Goal: Task Accomplishment & Management: Manage account settings

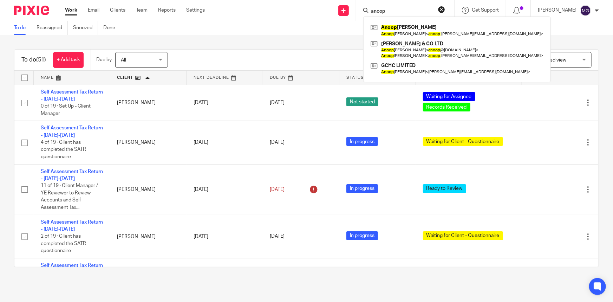
click at [312, 34] on div "To do Reassigned Snoozed Done" at bounding box center [306, 28] width 613 height 14
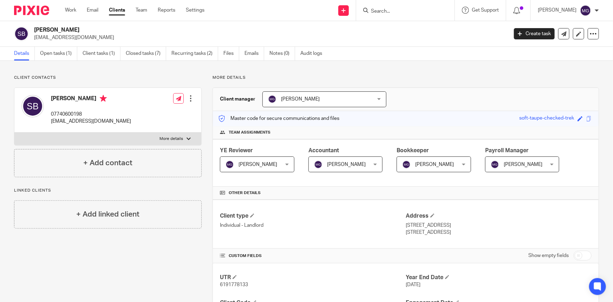
click at [424, 13] on input "Search" at bounding box center [402, 11] width 63 height 6
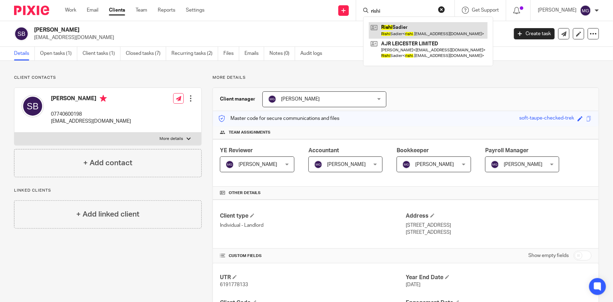
type input "rishi"
click at [186, 71] on div "Client contacts Susan Beattie 07740600198 suebeattie77@gmail.com Edit contact C…" at bounding box center [306, 289] width 613 height 457
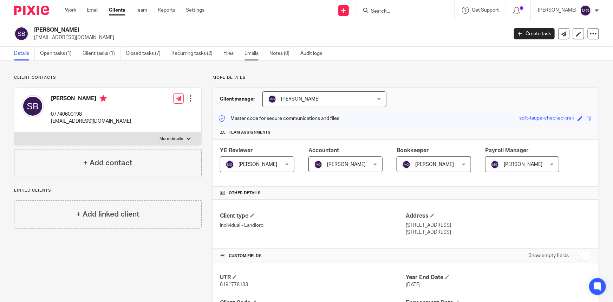
click at [256, 56] on link "Emails" at bounding box center [255, 54] width 20 height 14
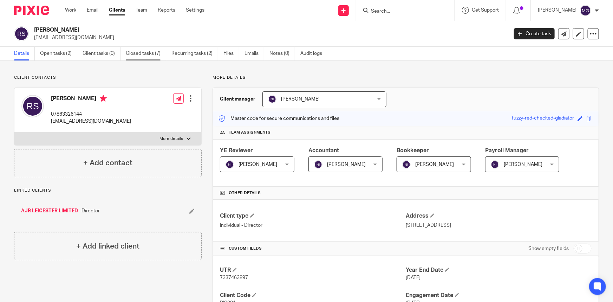
click at [144, 53] on link "Closed tasks (7)" at bounding box center [146, 54] width 40 height 14
click at [189, 56] on link "Recurring tasks (2)" at bounding box center [195, 54] width 47 height 14
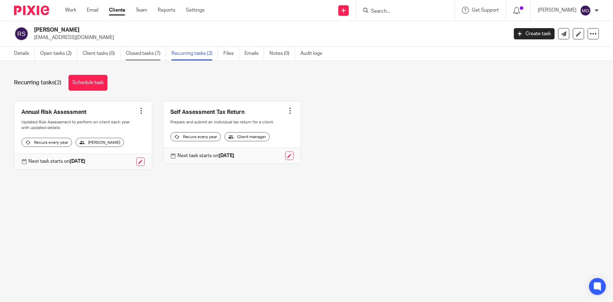
click at [130, 55] on link "Closed tasks (7)" at bounding box center [146, 54] width 40 height 14
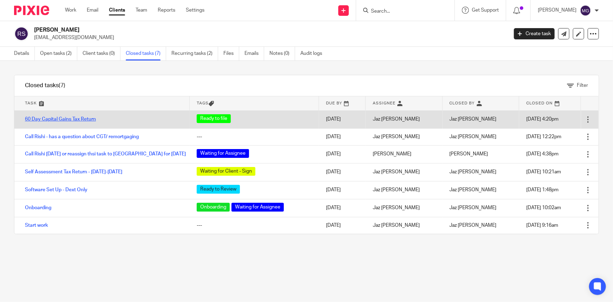
click at [70, 119] on link "60 Day Capital Gains Tax Return" at bounding box center [60, 119] width 71 height 5
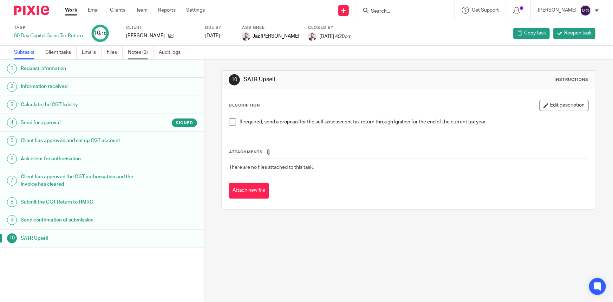
click at [137, 52] on link "Notes (2)" at bounding box center [141, 53] width 26 height 14
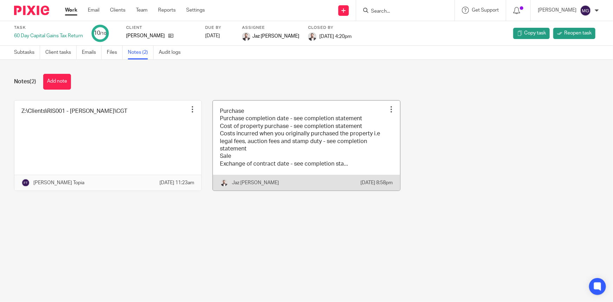
click at [315, 159] on link at bounding box center [306, 146] width 187 height 90
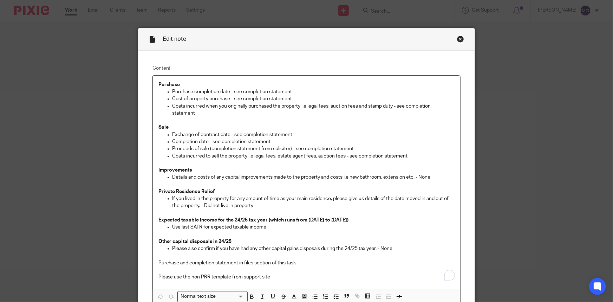
click at [460, 40] on div "Close this dialog window" at bounding box center [460, 39] width 7 height 7
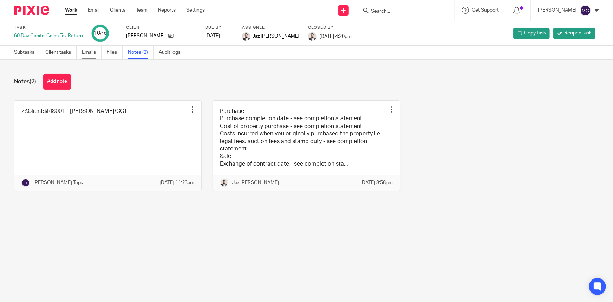
click at [93, 53] on link "Emails" at bounding box center [92, 53] width 20 height 14
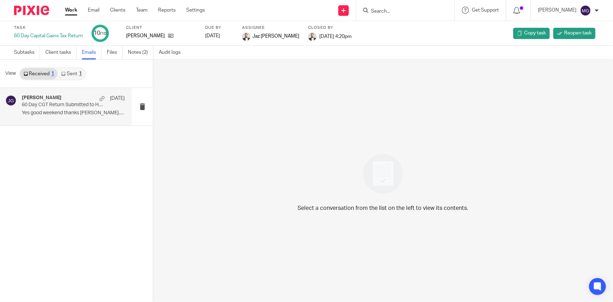
click at [49, 119] on div "Jaz Grewal, Rishi Sadier 28 Jan 60 Day CGT Return Submitted to HMRC Yes good we…" at bounding box center [66, 107] width 132 height 38
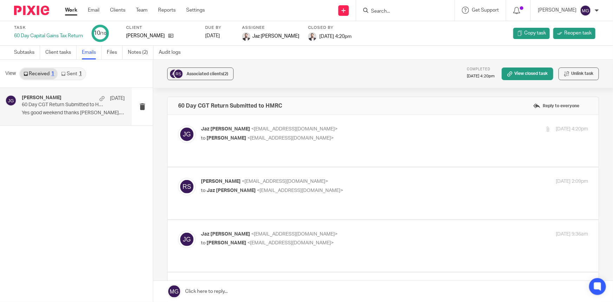
click at [264, 135] on p "to Rishi Sadier <rishi.sadier@hotmail.co.uk>" at bounding box center [330, 138] width 258 height 7
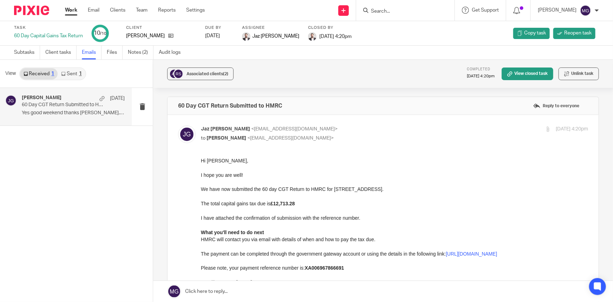
click at [331, 123] on label at bounding box center [383, 256] width 431 height 283
click at [178, 125] on input "checkbox" at bounding box center [178, 125] width 0 height 0
checkbox input "false"
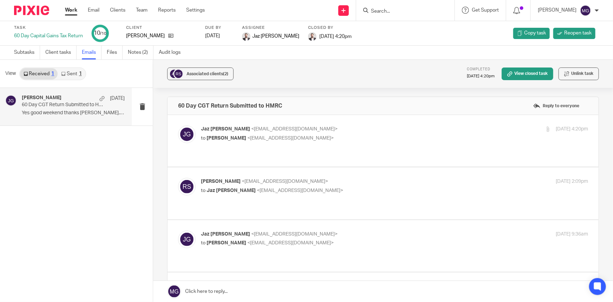
click at [315, 167] on label at bounding box center [383, 193] width 431 height 52
click at [178, 178] on input "checkbox" at bounding box center [178, 178] width 0 height 0
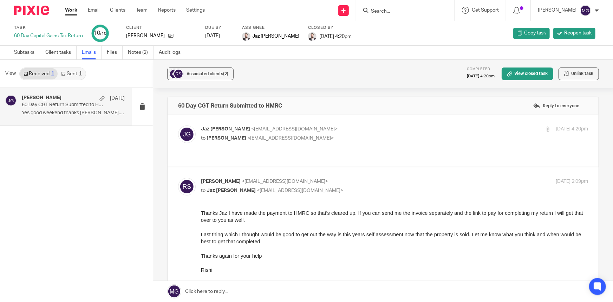
click at [313, 178] on p "Rishi Sadier <rishi.sadier@hotmail.co.uk>" at bounding box center [330, 181] width 258 height 7
checkbox input "false"
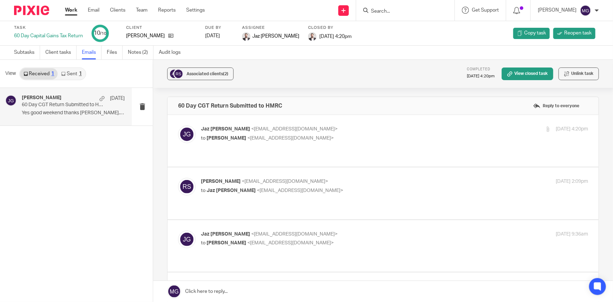
click at [312, 141] on p "to Rishi Sadier <rishi.sadier@hotmail.co.uk>" at bounding box center [330, 138] width 258 height 7
checkbox input "true"
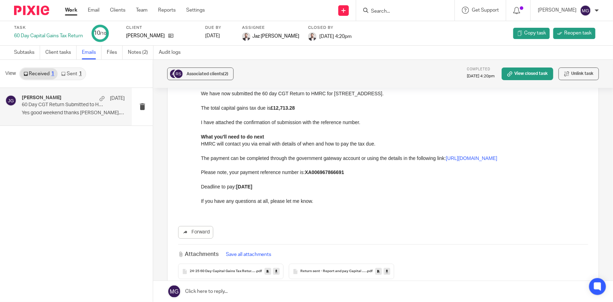
scroll to position [32, 0]
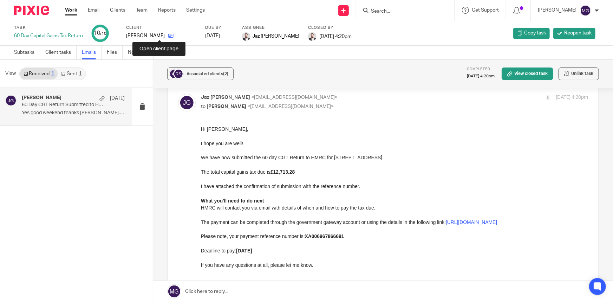
click at [168, 33] on icon at bounding box center [170, 35] width 5 height 5
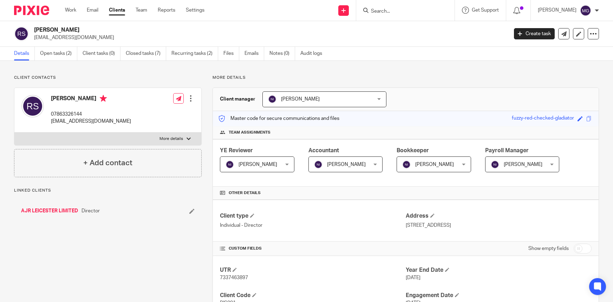
click at [251, 54] on link "Emails" at bounding box center [255, 54] width 20 height 14
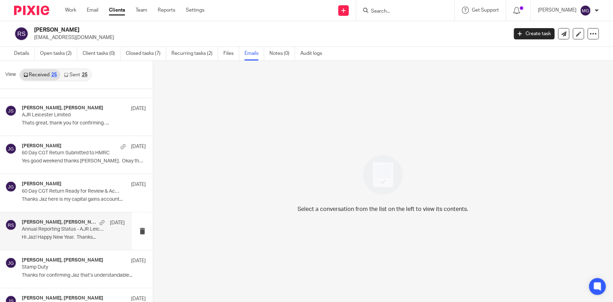
scroll to position [415, 0]
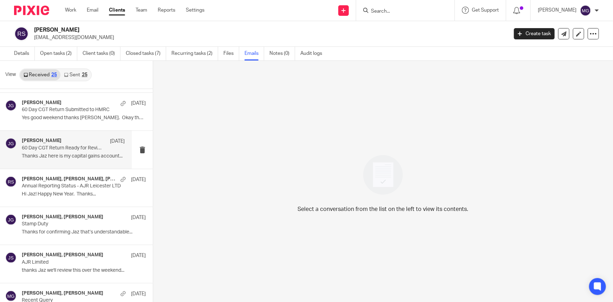
click at [63, 150] on div "[PERSON_NAME] [DATE] Day CGT Return Ready for Review & Account Set Up Thanks Ja…" at bounding box center [73, 150] width 103 height 24
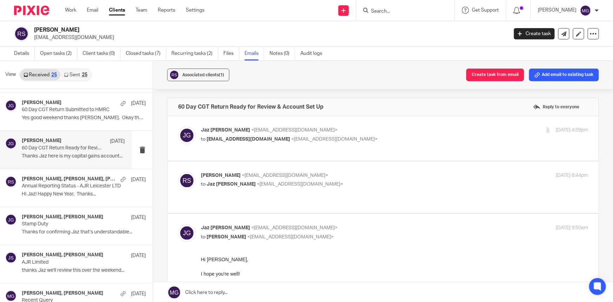
scroll to position [0, 0]
click at [256, 130] on span "<jazgrewal@taxassist.co.uk>" at bounding box center [294, 130] width 86 height 5
checkbox input "true"
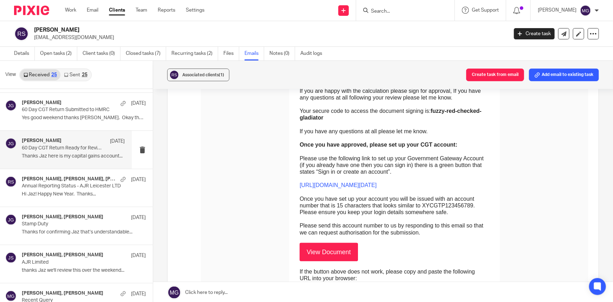
scroll to position [160, 0]
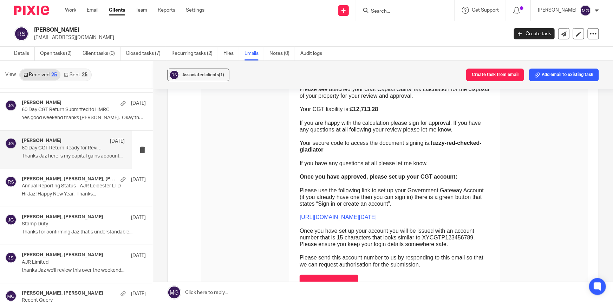
click at [340, 233] on p "Once you have set up your account you will be issued with an account number tha…" at bounding box center [395, 237] width 190 height 20
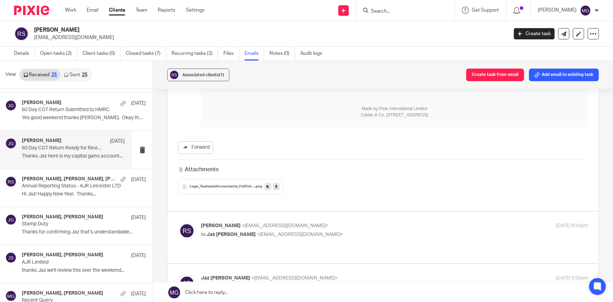
scroll to position [511, 0]
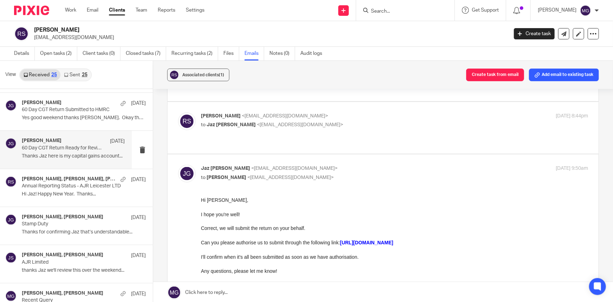
click at [277, 127] on p "to Jaz Grewal <jazgrewal@taxassist.co.uk>" at bounding box center [330, 124] width 258 height 7
checkbox input "true"
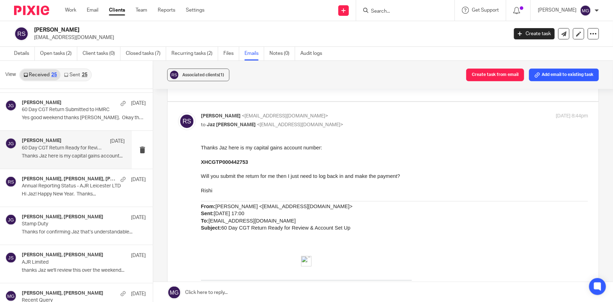
scroll to position [0, 0]
click at [234, 163] on b "XHCGTP000442753" at bounding box center [224, 162] width 47 height 6
copy b "XHCGTP000442753"
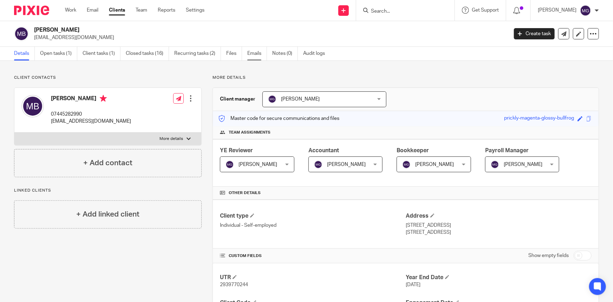
click at [247, 54] on ul "Details Open tasks (1) Client tasks (1) Closed tasks (16) Recurring tasks (2) F…" at bounding box center [175, 54] width 322 height 14
click at [251, 54] on link "Emails" at bounding box center [258, 54] width 20 height 14
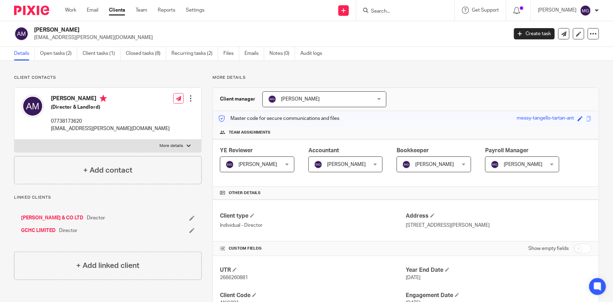
click at [244, 57] on ul "Details Open tasks (2) Client tasks (1) Closed tasks (8) Recurring tasks (2) Fi…" at bounding box center [173, 54] width 319 height 14
drag, startPoint x: 250, startPoint y: 56, endPoint x: 243, endPoint y: 53, distance: 8.0
click at [250, 56] on link "Emails" at bounding box center [255, 54] width 20 height 14
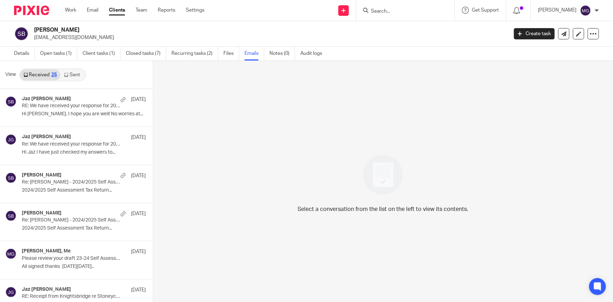
click at [73, 73] on link "Sent" at bounding box center [72, 74] width 25 height 11
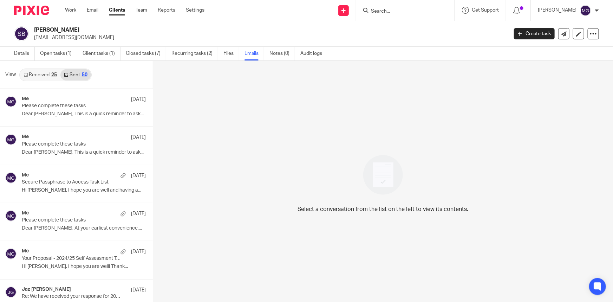
click at [403, 11] on input "Search" at bounding box center [402, 11] width 63 height 6
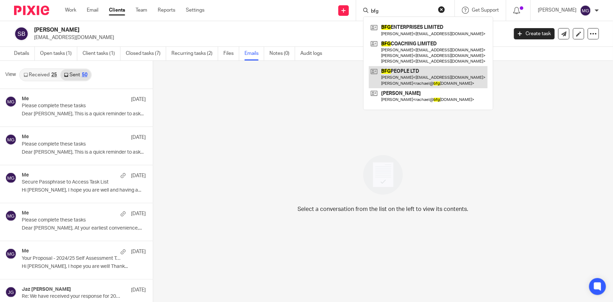
type input "bfg"
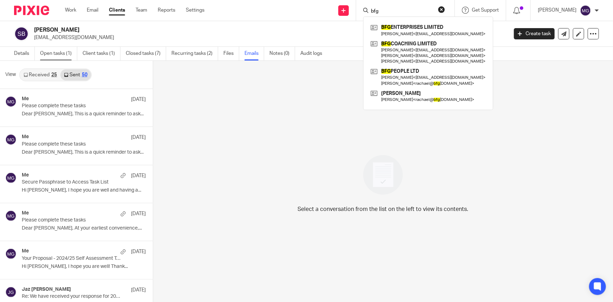
click at [60, 55] on link "Open tasks (1)" at bounding box center [58, 54] width 37 height 14
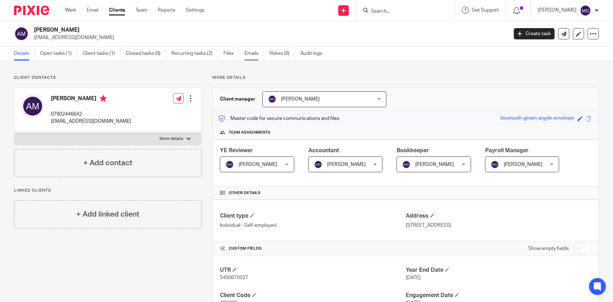
drag, startPoint x: 0, startPoint y: 0, endPoint x: 248, endPoint y: 48, distance: 252.1
click at [245, 51] on link "Emails" at bounding box center [255, 54] width 20 height 14
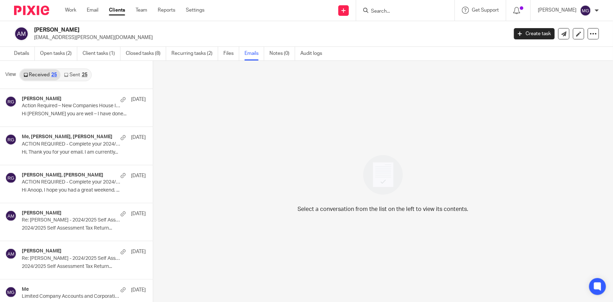
click at [67, 73] on icon at bounding box center [66, 75] width 4 height 4
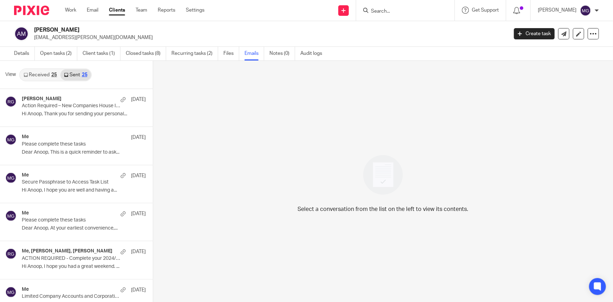
scroll to position [1, 0]
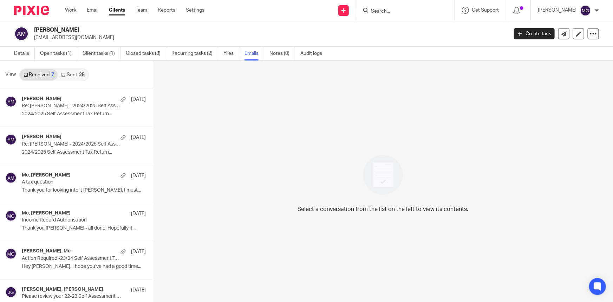
click at [76, 73] on link "Sent 25" at bounding box center [73, 74] width 30 height 11
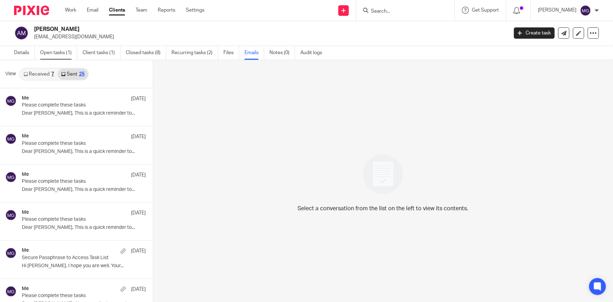
click at [58, 51] on link "Open tasks (1)" at bounding box center [58, 53] width 37 height 14
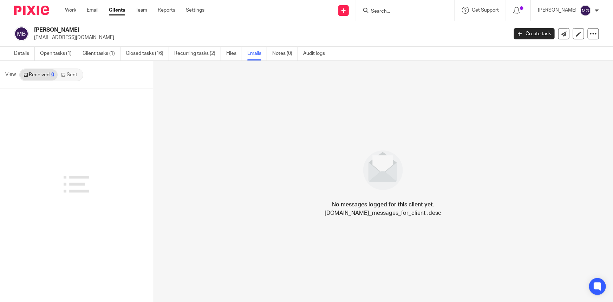
click at [67, 75] on link "Sent" at bounding box center [70, 74] width 25 height 11
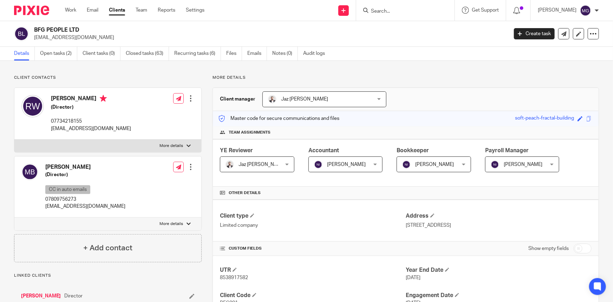
click at [161, 78] on p "Client contacts" at bounding box center [108, 78] width 188 height 6
click at [140, 50] on link "Closed tasks (63)" at bounding box center [147, 54] width 43 height 14
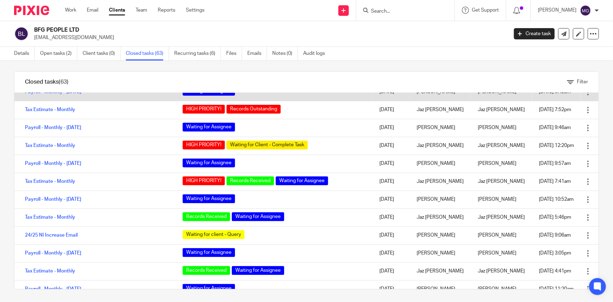
scroll to position [5, 0]
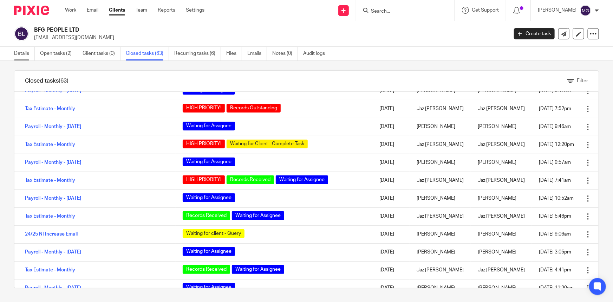
click at [30, 52] on link "Details" at bounding box center [24, 54] width 21 height 14
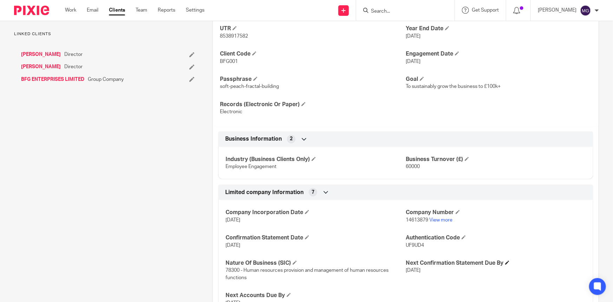
scroll to position [288, 0]
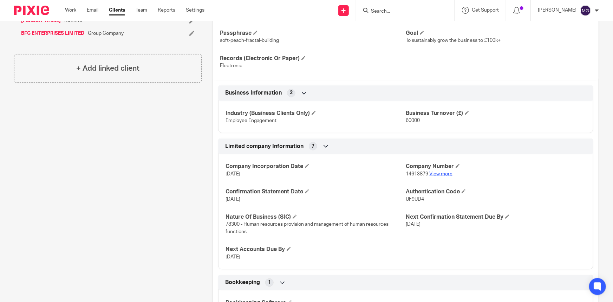
click at [447, 174] on link "View more" at bounding box center [441, 174] width 23 height 5
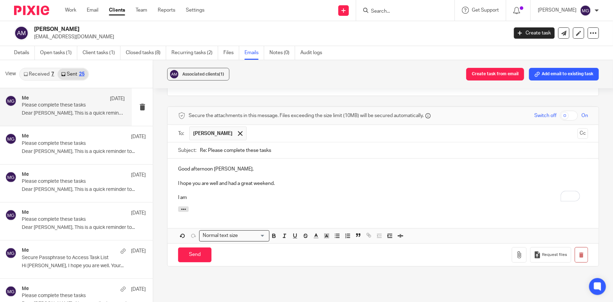
click at [300, 180] on p "I hope you are well and had a great weekend." at bounding box center [383, 183] width 410 height 7
click at [239, 194] on p "I am" at bounding box center [383, 197] width 410 height 7
drag, startPoint x: 282, startPoint y: 139, endPoint x: 189, endPoint y: 137, distance: 92.8
click at [189, 142] on div "Subject: Re: Please complete these tasks" at bounding box center [383, 150] width 410 height 16
type input "Task List"
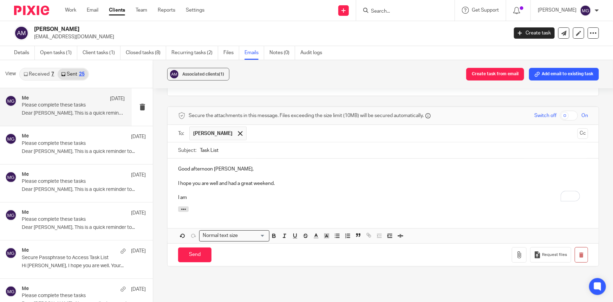
click at [225, 187] on p "To enrich screen reader interactions, please activate Accessibility in Grammarl…" at bounding box center [383, 190] width 410 height 7
click at [215, 194] on p "I am" at bounding box center [383, 197] width 410 height 7
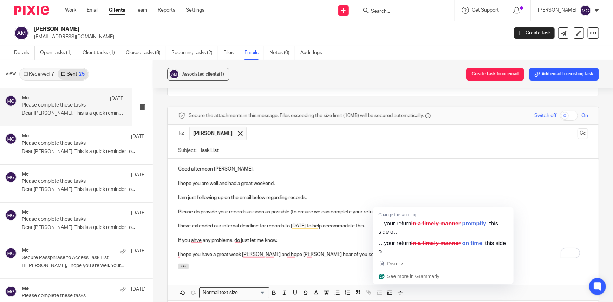
click at [487, 194] on p "I am just following up on the email below regarding records." at bounding box center [383, 197] width 410 height 7
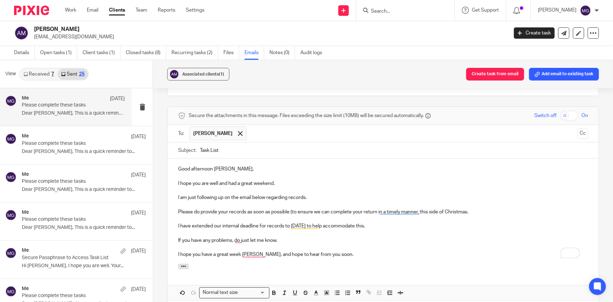
click at [384, 255] on div "Good afternoon Arkadiusz, I hope you are well and had a great weekend. I am jus…" at bounding box center [383, 211] width 431 height 105
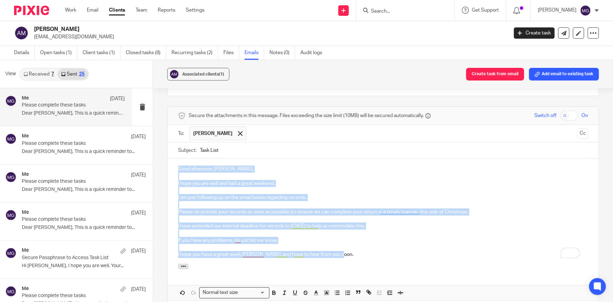
drag, startPoint x: 378, startPoint y: 253, endPoint x: 172, endPoint y: 157, distance: 227.0
click at [172, 159] on div "Good afternoon Arkadiusz, I hope you are well and had a great weekend. I am jus…" at bounding box center [383, 211] width 431 height 105
copy div "Good afternoon Arkadiusz, I hope you are well and had a great weekend. I am jus…"
click at [380, 244] on p "To enrich screen reader interactions, please activate Accessibility in Grammarl…" at bounding box center [383, 247] width 410 height 7
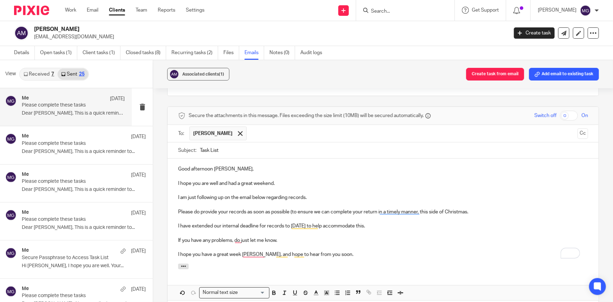
click at [339, 194] on p "I am just following up on the email below regarding records." at bounding box center [383, 197] width 410 height 7
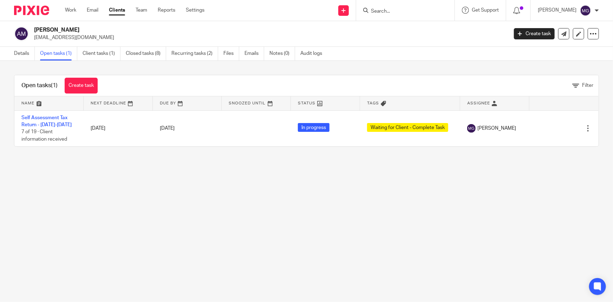
click at [46, 116] on link "Self Assessment Tax Return - [DATE]-[DATE]" at bounding box center [46, 121] width 50 height 12
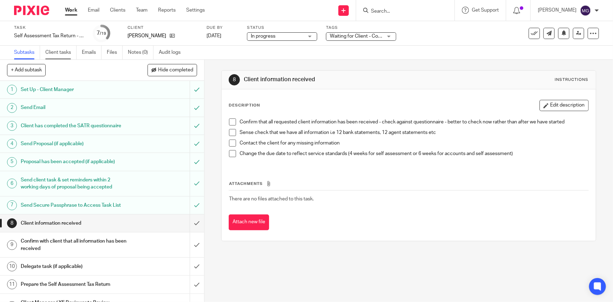
click at [62, 46] on link "Client tasks" at bounding box center [60, 53] width 31 height 14
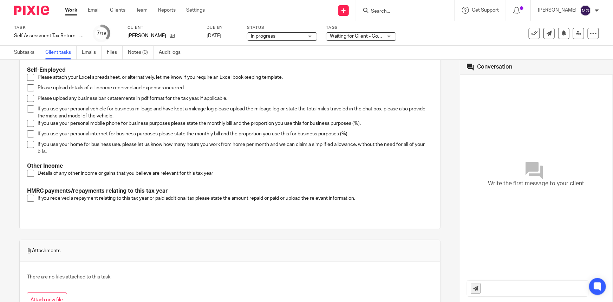
scroll to position [192, 0]
click at [171, 33] on link at bounding box center [170, 35] width 9 height 7
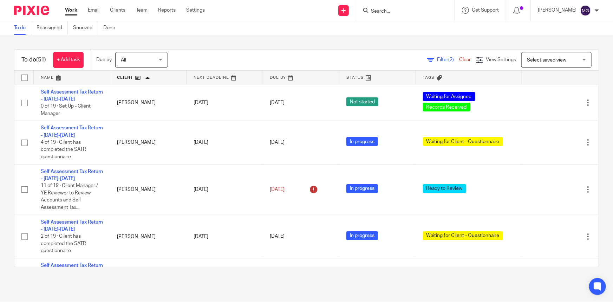
click at [425, 12] on input "Search" at bounding box center [402, 11] width 63 height 6
type input "afzal"
drag, startPoint x: 405, startPoint y: 10, endPoint x: 353, endPoint y: 31, distance: 56.3
click at [345, 9] on div "Send new email Create task Add client Request signature afzal Afzal Majoti Afza…" at bounding box center [415, 10] width 398 height 21
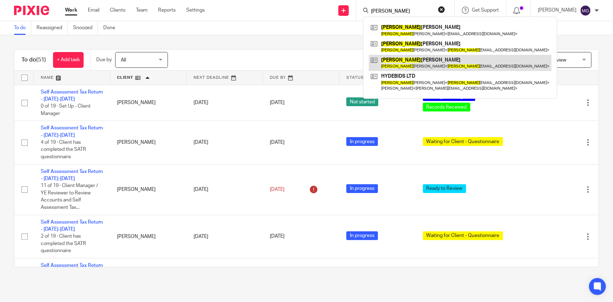
type input "charlot"
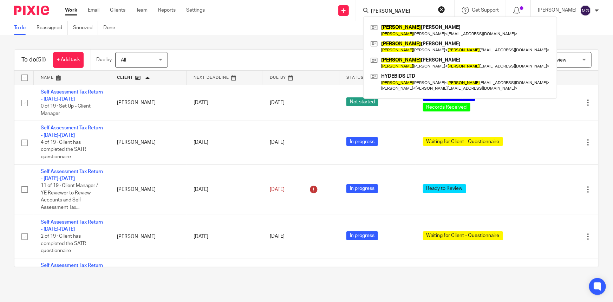
drag, startPoint x: 411, startPoint y: 8, endPoint x: 358, endPoint y: 7, distance: 53.1
click at [358, 7] on div "Send new email Create task Add client Request signature charlot Charlot te Wool…" at bounding box center [415, 10] width 398 height 21
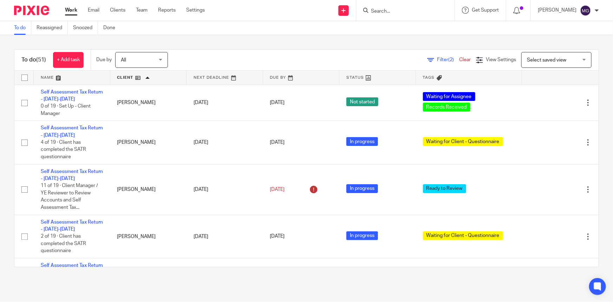
click at [408, 9] on input "Search" at bounding box center [402, 11] width 63 height 6
click at [433, 8] on input "Search" at bounding box center [402, 11] width 63 height 6
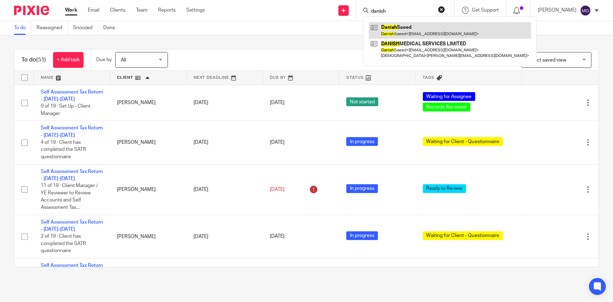
type input "danish"
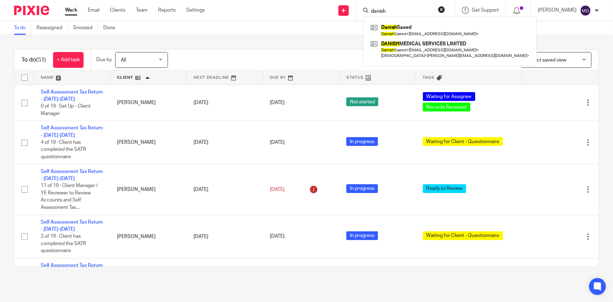
drag, startPoint x: 415, startPoint y: 14, endPoint x: 385, endPoint y: 13, distance: 29.6
click at [385, 13] on form "danish" at bounding box center [408, 10] width 75 height 9
drag, startPoint x: 416, startPoint y: 11, endPoint x: 347, endPoint y: 11, distance: 68.6
click at [347, 11] on div "Send new email Create task Add client Request signature danish Danish Saeed Dan…" at bounding box center [415, 10] width 398 height 21
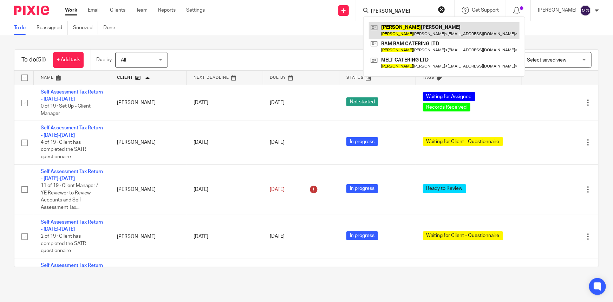
type input "duncan"
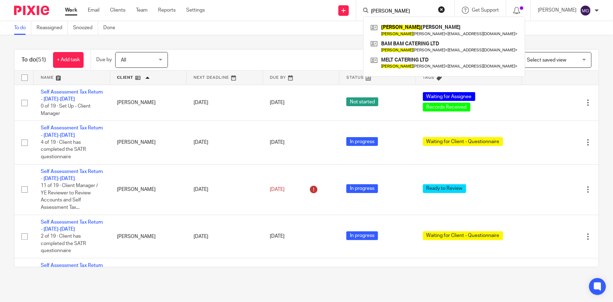
drag, startPoint x: 401, startPoint y: 25, endPoint x: 393, endPoint y: 29, distance: 8.8
click at [313, 44] on div "To do (51) + Add task Due by All All Today Tomorrow This week Next week This mo…" at bounding box center [306, 158] width 613 height 246
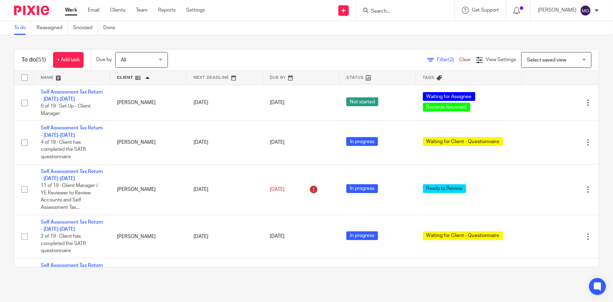
click at [412, 11] on input "Search" at bounding box center [402, 11] width 63 height 6
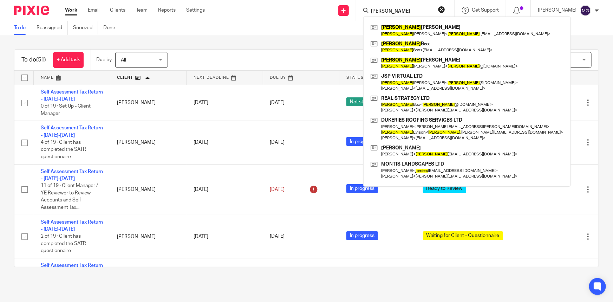
drag, startPoint x: 386, startPoint y: 3, endPoint x: 364, endPoint y: 3, distance: 22.5
click at [364, 3] on div "james James Todd-Stopforth James Todd-Stopforth < james .c.todd94@gmail.com > J…" at bounding box center [405, 10] width 98 height 21
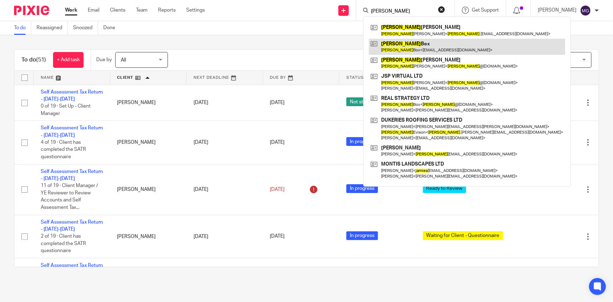
type input "h"
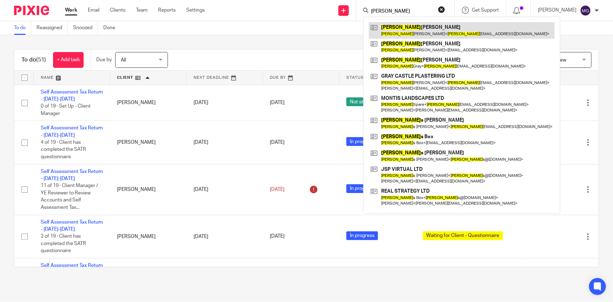
type input "jamie"
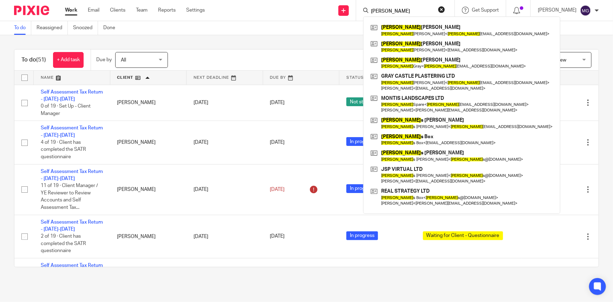
drag, startPoint x: 411, startPoint y: 8, endPoint x: 340, endPoint y: 7, distance: 70.7
click at [340, 7] on div "Send new email Create task Add client Request signature jamie Jamie Atkinson Ja…" at bounding box center [415, 10] width 398 height 21
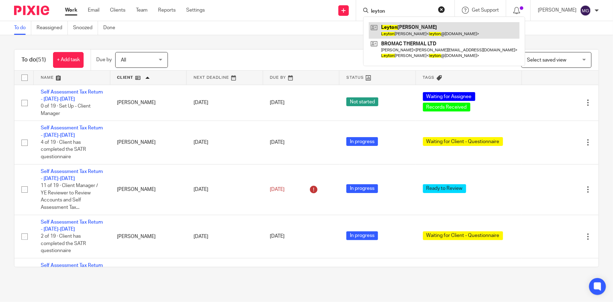
type input "leyton"
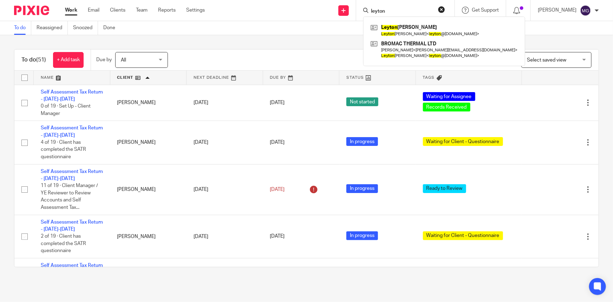
drag, startPoint x: 406, startPoint y: 13, endPoint x: 317, endPoint y: 10, distance: 89.0
click at [316, 10] on div "Send new email Create task Add client Request signature leyton Leyton McSorley …" at bounding box center [415, 10] width 398 height 21
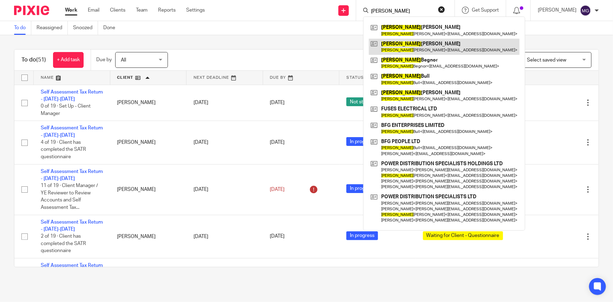
type input "matthew"
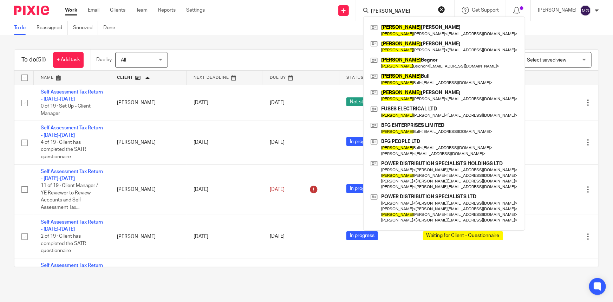
drag, startPoint x: 411, startPoint y: 10, endPoint x: 327, endPoint y: 5, distance: 84.9
click at [327, 5] on div "Send new email Create task Add client Request signature matthew Matthew Mountfo…" at bounding box center [415, 10] width 398 height 21
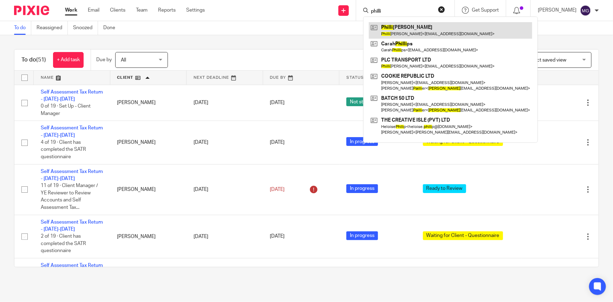
type input "philli"
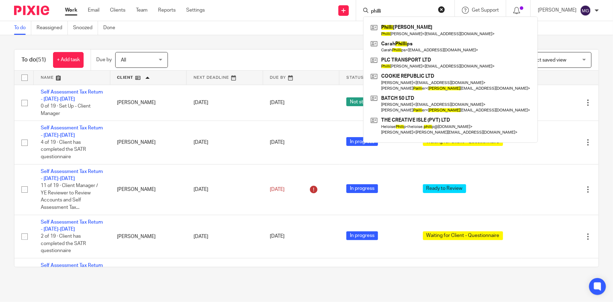
drag, startPoint x: 410, startPoint y: 10, endPoint x: 329, endPoint y: 10, distance: 80.9
click at [329, 10] on div "Send new email Create task Add client Request signature philli Philli p Cooper …" at bounding box center [415, 10] width 398 height 21
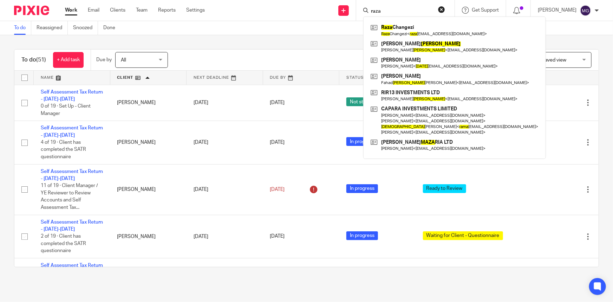
drag, startPoint x: 418, startPoint y: 12, endPoint x: 373, endPoint y: 11, distance: 45.4
click at [373, 11] on div "raza" at bounding box center [405, 10] width 82 height 9
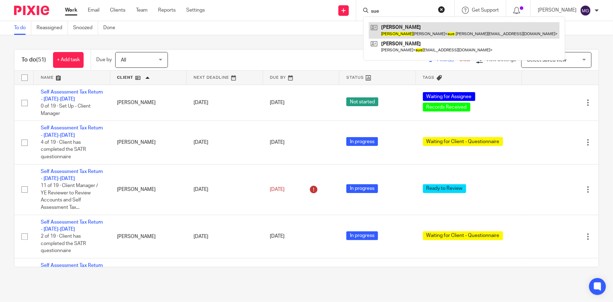
type input "sue"
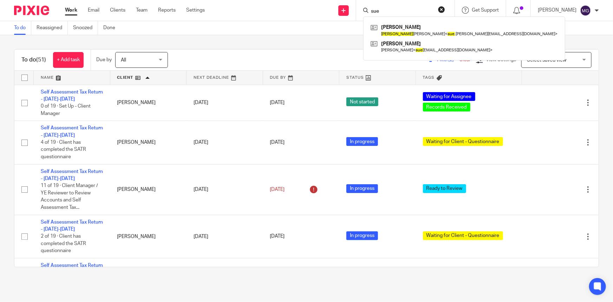
drag, startPoint x: 401, startPoint y: 12, endPoint x: 360, endPoint y: 9, distance: 40.5
click at [360, 9] on div "Send new email Create task Add client Request signature sue Suzanne Mcerlean Su…" at bounding box center [415, 10] width 398 height 21
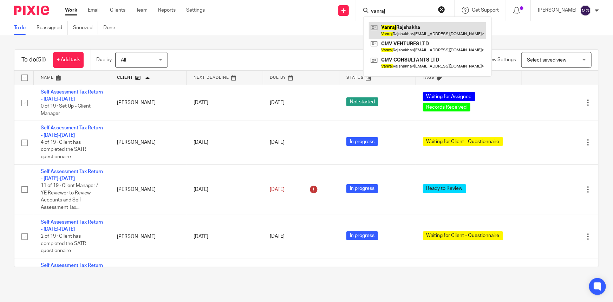
type input "vanraj"
drag, startPoint x: 401, startPoint y: 9, endPoint x: 341, endPoint y: 7, distance: 60.2
click at [341, 7] on div "Send new email Create task Add client Request signature vanraj Vanraj Rajshakha…" at bounding box center [415, 10] width 398 height 21
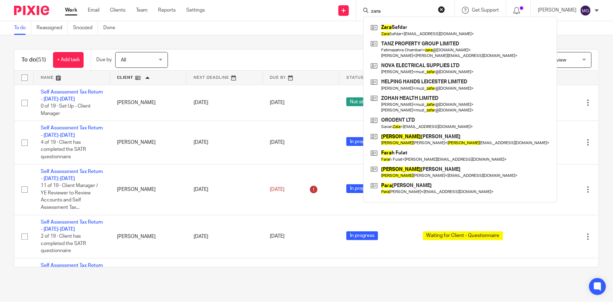
type input "zara"
drag, startPoint x: 269, startPoint y: 30, endPoint x: 103, endPoint y: 2, distance: 168.5
click at [264, 30] on div "To do Reassigned Snoozed Done" at bounding box center [306, 28] width 613 height 14
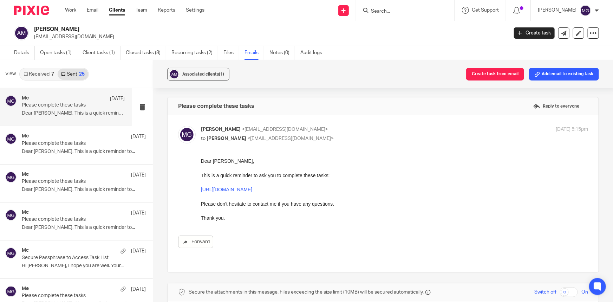
scroll to position [176, 0]
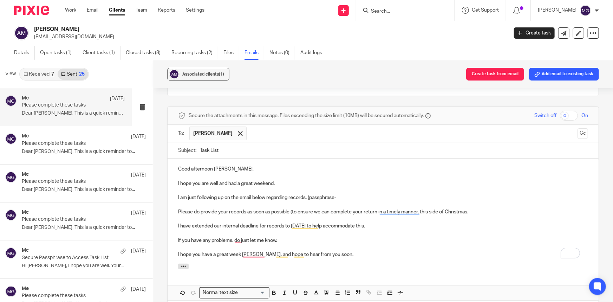
click at [363, 194] on p "I am just following up on the email below regarding records. (passphrase-" at bounding box center [383, 197] width 410 height 7
paste div "To enrich screen reader interactions, please activate Accessibility in Grammarl…"
drag, startPoint x: 411, startPoint y: 188, endPoint x: 337, endPoint y: 191, distance: 73.9
click at [337, 194] on p "I am just following up on the email below regarding records. (passphrase-blueto…" at bounding box center [383, 197] width 410 height 7
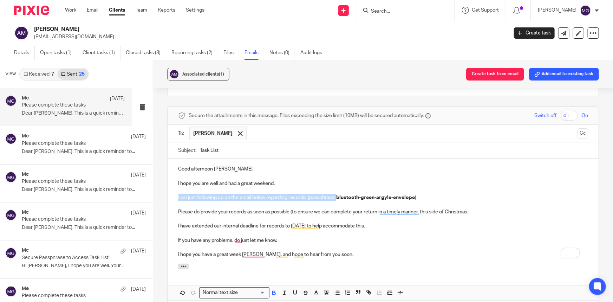
click at [359, 237] on p "If you have any problems, do just let me know." at bounding box center [383, 240] width 410 height 7
click at [336, 194] on p "I am just following up on the email below regarding records. (passphrase- bluet…" at bounding box center [383, 197] width 410 height 7
click at [334, 223] on p "I have extended our internal deadline for records to 31/10/2025 to help accommo…" at bounding box center [383, 226] width 410 height 7
click at [334, 194] on p "I am just following up on the email below regarding records. (passphrase- bluet…" at bounding box center [383, 197] width 410 height 7
click at [340, 216] on p "To enrich screen reader interactions, please activate Accessibility in Grammarl…" at bounding box center [383, 219] width 410 height 7
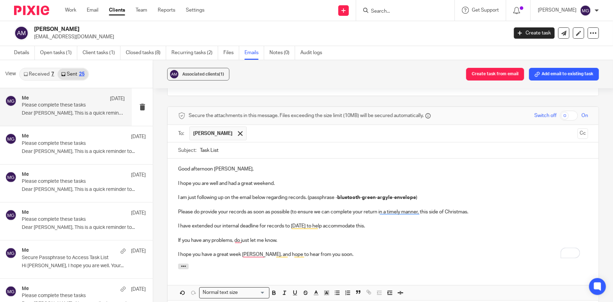
click at [384, 237] on p "If you have any problems, do just let me know." at bounding box center [383, 240] width 410 height 7
click at [231, 216] on p "To enrich screen reader interactions, please activate Accessibility in Grammarl…" at bounding box center [383, 219] width 410 height 7
click at [291, 208] on p "Please do provide your records as soon as possible (to ensure we can complete y…" at bounding box center [383, 211] width 410 height 7
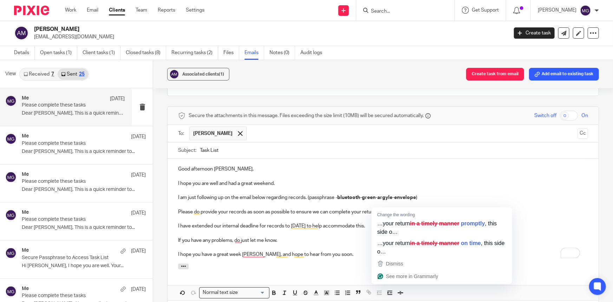
click at [535, 194] on p "I am just following up on the email below regarding records. (passphrase - blue…" at bounding box center [383, 197] width 410 height 7
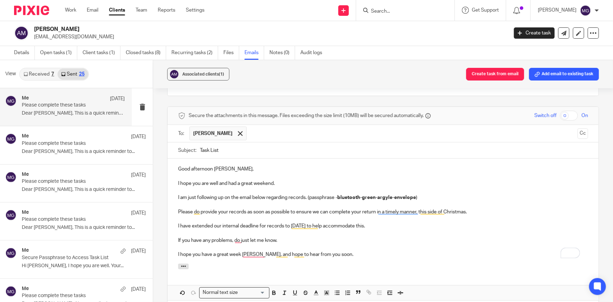
click at [439, 223] on p "I have extended our internal deadline for records to 31/10/2025 to help accommo…" at bounding box center [383, 226] width 410 height 7
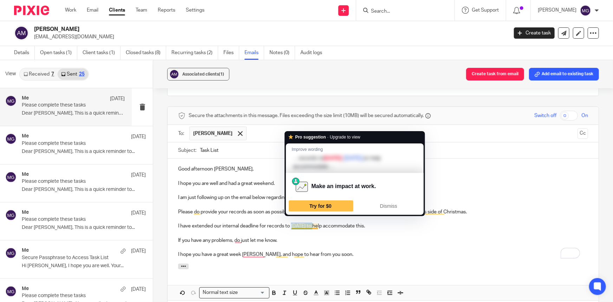
drag, startPoint x: 316, startPoint y: 215, endPoint x: 291, endPoint y: 217, distance: 25.4
click at [291, 223] on p "I have extended our internal deadline for records to 31/10/2025 to help accommo…" at bounding box center [383, 226] width 410 height 7
click at [345, 264] on div at bounding box center [383, 268] width 431 height 8
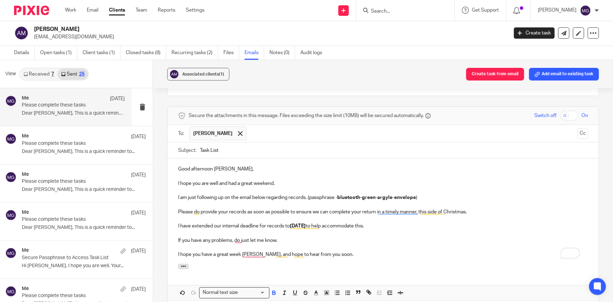
click at [341, 251] on p "I hope you have a great week [PERSON_NAME], and hope to hear from you soon." at bounding box center [383, 254] width 410 height 7
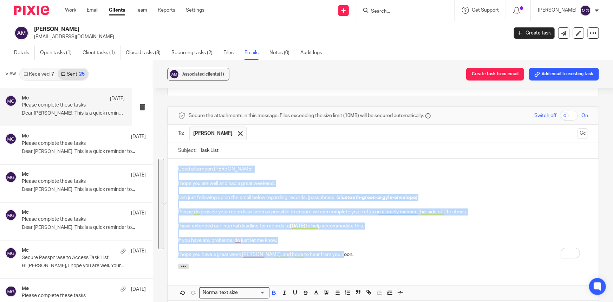
drag, startPoint x: 399, startPoint y: 256, endPoint x: 164, endPoint y: 160, distance: 254.6
click at [164, 160] on div "Associated clients (1) Create task from email Add email to existing task Please…" at bounding box center [383, 181] width 460 height 242
copy div "Good afternoon Arkadiusz, I hope you are well and had a great weekend. I am jus…"
click at [381, 237] on p "If you have any problems, do just let me know." at bounding box center [383, 240] width 410 height 7
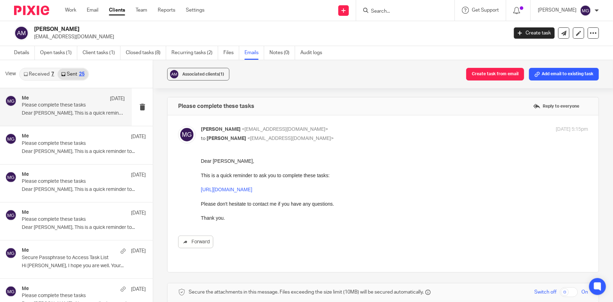
scroll to position [224, 0]
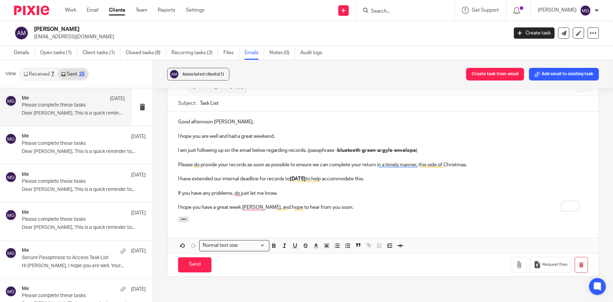
drag, startPoint x: 199, startPoint y: 258, endPoint x: 221, endPoint y: 177, distance: 83.8
click at [221, 177] on form "Secure the attachments in this message. Files exceeding the size limit (10MB) w…" at bounding box center [383, 168] width 431 height 217
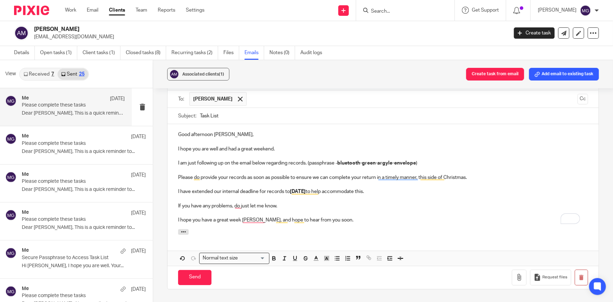
scroll to position [192, 0]
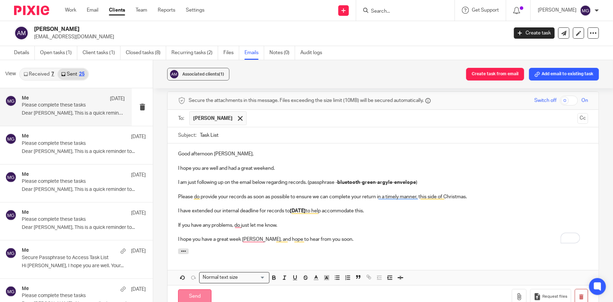
click at [199, 289] on input "Send" at bounding box center [194, 296] width 33 height 15
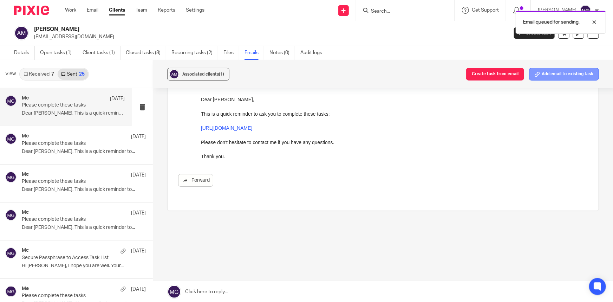
scroll to position [54, 0]
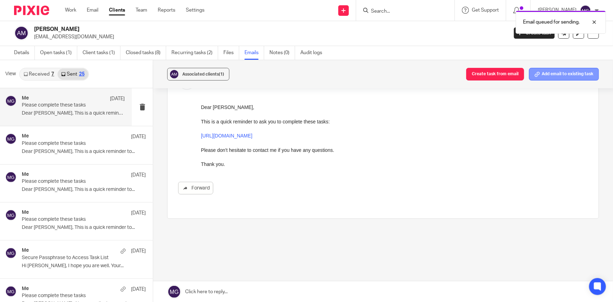
click at [547, 76] on button "Add email to existing task" at bounding box center [564, 74] width 70 height 13
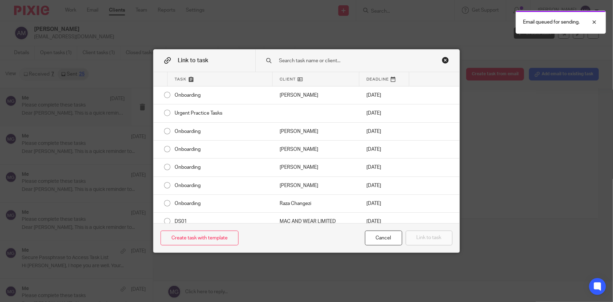
click at [297, 62] on input "text" at bounding box center [354, 61] width 152 height 8
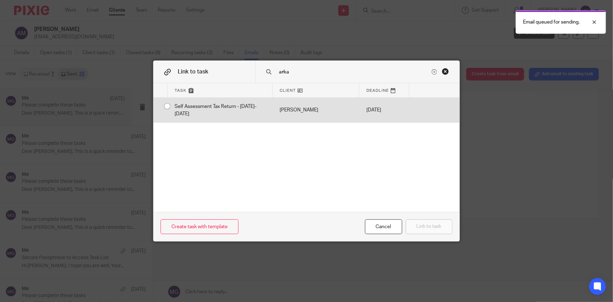
type input "arka"
click at [281, 104] on div "Arkadiusz Malecki" at bounding box center [316, 110] width 87 height 25
radio input "true"
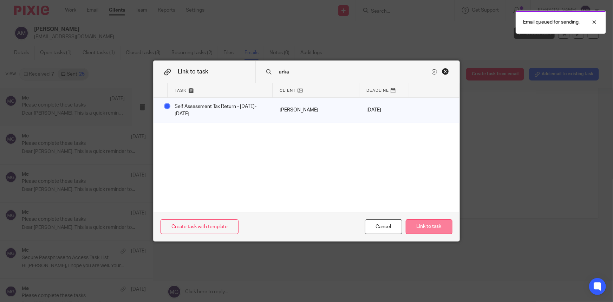
click at [437, 230] on button "Link to task" at bounding box center [429, 226] width 47 height 15
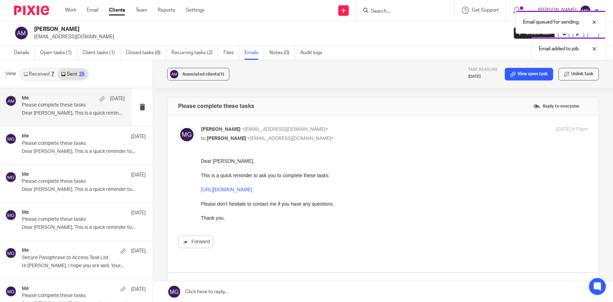
scroll to position [0, 0]
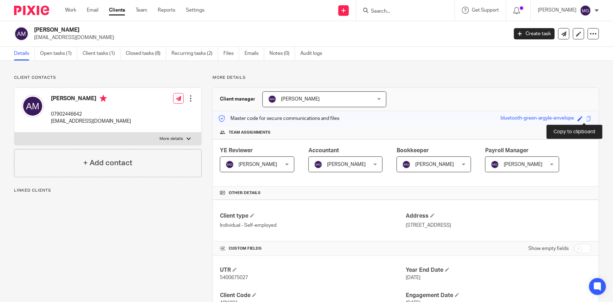
click at [587, 118] on span at bounding box center [589, 118] width 5 height 5
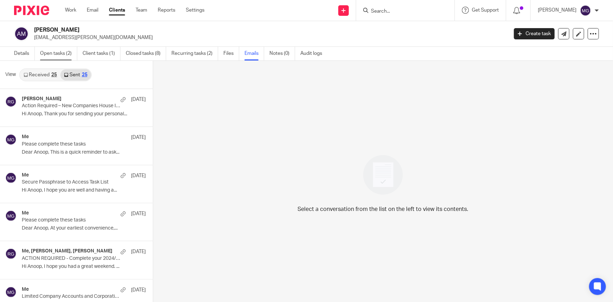
scroll to position [1, 0]
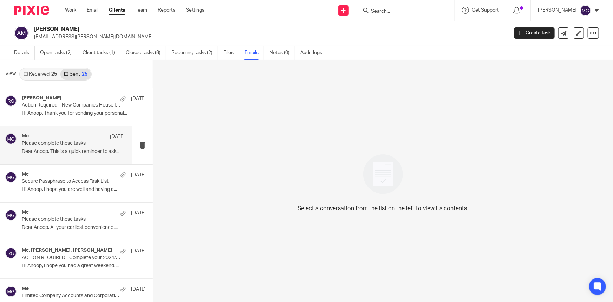
click at [59, 141] on p "Please complete these tasks" at bounding box center [63, 144] width 83 height 6
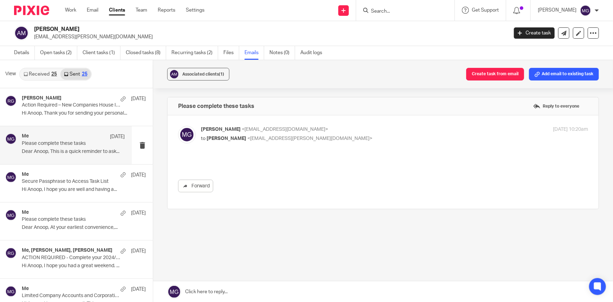
scroll to position [0, 0]
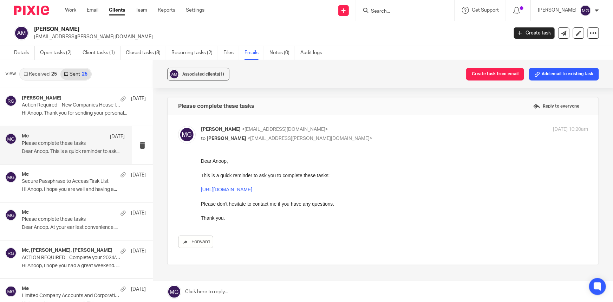
click at [226, 288] on link at bounding box center [383, 291] width 460 height 21
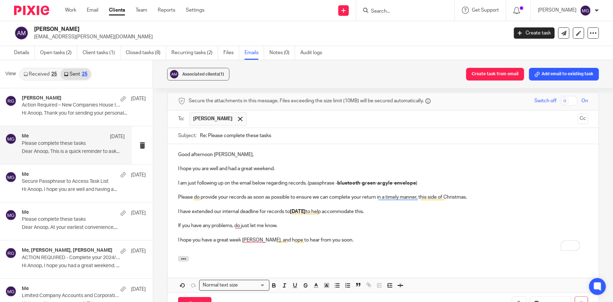
click at [218, 158] on p "Good afternoon [PERSON_NAME]," at bounding box center [383, 154] width 410 height 7
click at [221, 187] on p "I am just following up on the email below regarding records. (passphrase - blue…" at bounding box center [383, 183] width 410 height 7
click at [348, 186] on strong "bluetooth-green-argyle-envelope" at bounding box center [377, 183] width 79 height 5
click at [401, 194] on p "To enrich screen reader interactions, please activate Accessibility in Grammarl…" at bounding box center [383, 190] width 410 height 7
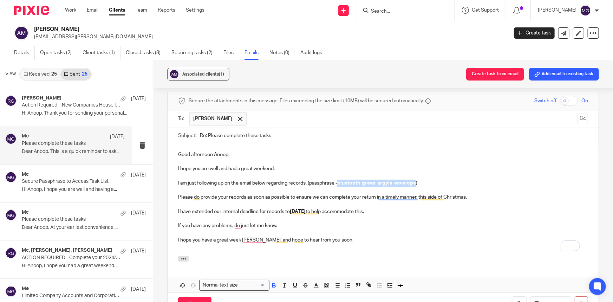
drag, startPoint x: 416, startPoint y: 188, endPoint x: 341, endPoint y: 188, distance: 75.6
click at [341, 186] on strong "bluetooth-green-argyle-envelope" at bounding box center [377, 183] width 79 height 5
drag, startPoint x: 397, startPoint y: 188, endPoint x: 341, endPoint y: 188, distance: 56.3
click at [341, 187] on p "I am just following up on the email below regarding records. (passphrase - mess…" at bounding box center [383, 183] width 410 height 7
click at [372, 236] on p "To enrich screen reader interactions, please activate Accessibility in Grammarl…" at bounding box center [383, 232] width 410 height 7
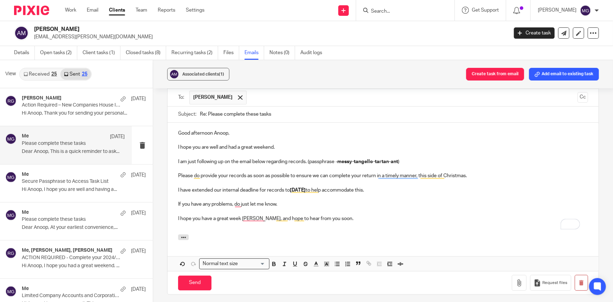
scroll to position [216, 0]
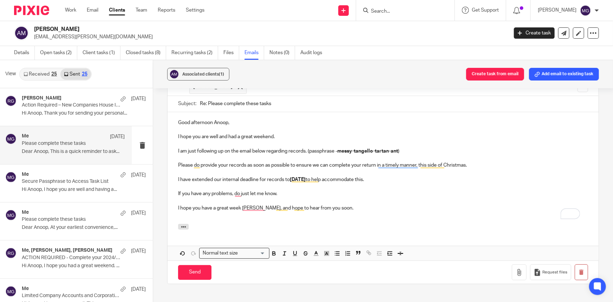
click at [355, 190] on p "To enrich screen reader interactions, please activate Accessibility in Grammarl…" at bounding box center [383, 186] width 410 height 7
click at [256, 212] on p "I hope you have a great week Arkadiusz, and hope to hear from you soon." at bounding box center [383, 208] width 410 height 7
click at [410, 219] on p "To enrich screen reader interactions, please activate Accessibility in Grammarl…" at bounding box center [383, 215] width 410 height 7
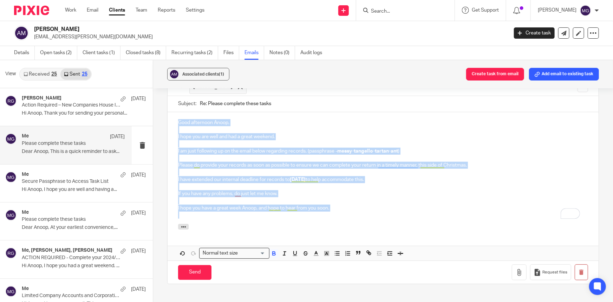
drag, startPoint x: 403, startPoint y: 225, endPoint x: 172, endPoint y: 123, distance: 252.2
click at [172, 123] on div "Good afternoon Anoop, I hope you are well and had a great weekend. I am just fo…" at bounding box center [383, 168] width 431 height 112
copy div "Good afternoon Anoop, I hope you are well and had a great weekend. I am just fo…"
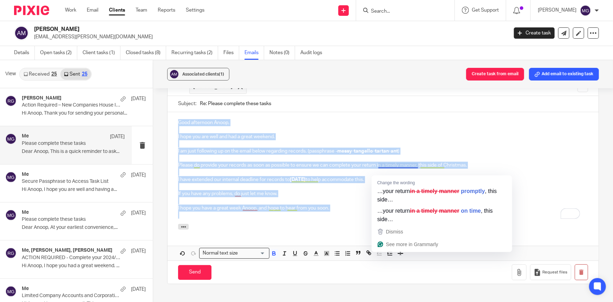
click at [351, 133] on p "To enrich screen reader interactions, please activate Accessibility in Grammarl…" at bounding box center [383, 129] width 410 height 7
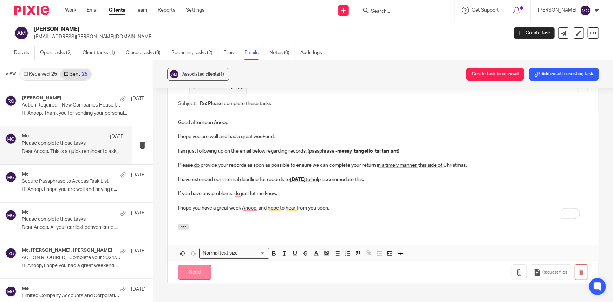
click at [200, 280] on input "Send" at bounding box center [194, 272] width 33 height 15
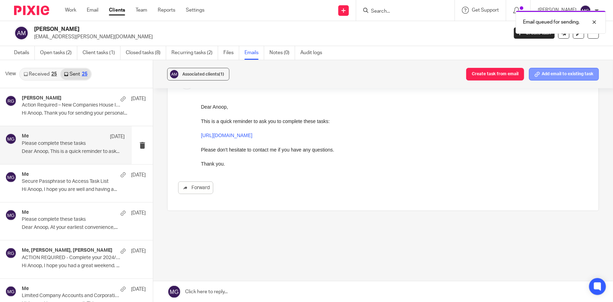
scroll to position [61, 0]
click at [558, 77] on button "Add email to existing task" at bounding box center [564, 74] width 70 height 13
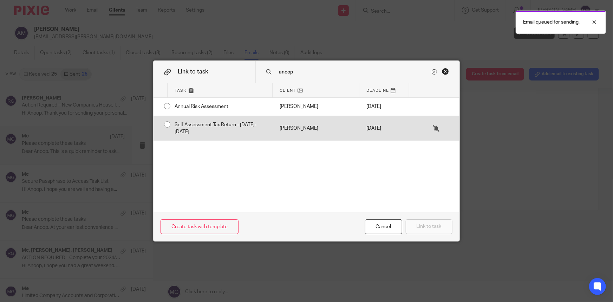
type input "anoop"
click at [252, 123] on div "Self Assessment Tax Return - [DATE]-[DATE]" at bounding box center [220, 128] width 105 height 25
radio input "true"
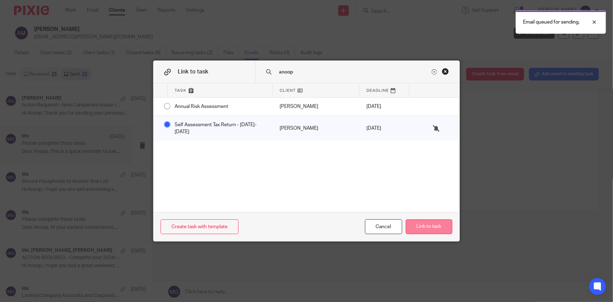
click at [417, 229] on button "Link to task" at bounding box center [429, 226] width 47 height 15
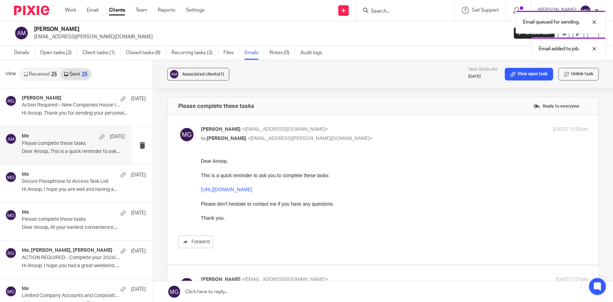
scroll to position [0, 0]
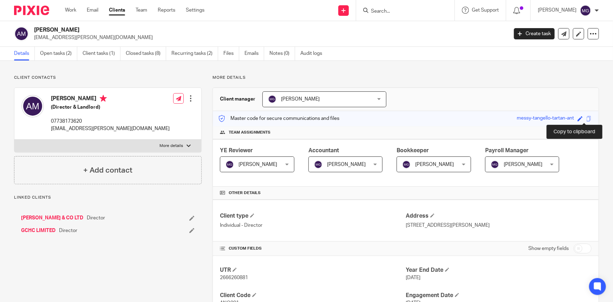
click at [587, 116] on span at bounding box center [589, 118] width 5 height 5
click at [79, 56] on ul "Details Open tasks (2) Client tasks (1) Closed tasks (8) Recurring tasks (2) Fi…" at bounding box center [173, 54] width 319 height 14
click at [71, 56] on link "Open tasks (2)" at bounding box center [58, 54] width 37 height 14
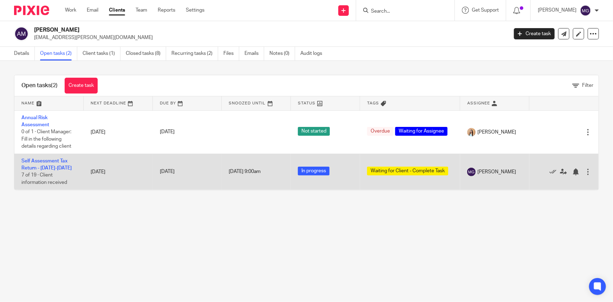
click at [39, 164] on td "Self Assessment Tax Return - [DATE]-[DATE] 7 of 19 · Client information received" at bounding box center [48, 172] width 69 height 36
click at [44, 161] on link "Self Assessment Tax Return - [DATE]-[DATE]" at bounding box center [46, 165] width 50 height 12
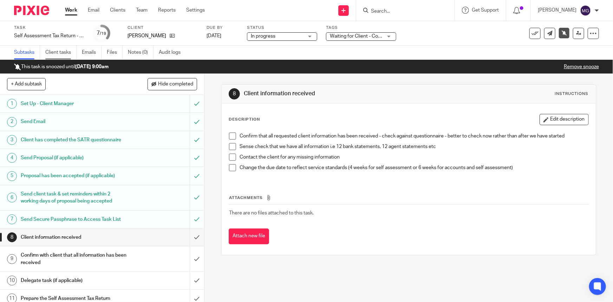
click at [66, 51] on link "Client tasks" at bounding box center [60, 53] width 31 height 14
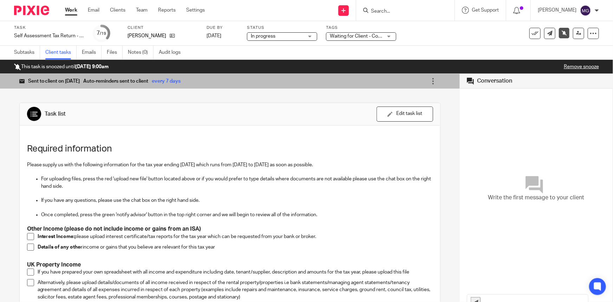
scroll to position [223, 0]
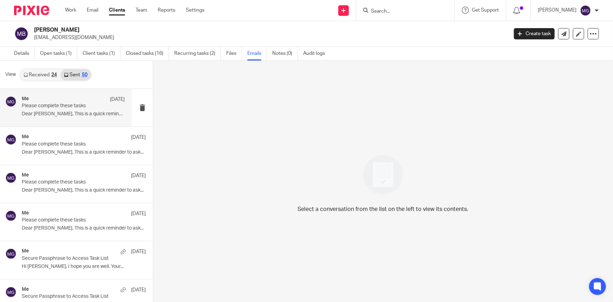
click at [65, 111] on p "Dear Matthew, This is a quick reminder to ask..." at bounding box center [73, 114] width 103 height 6
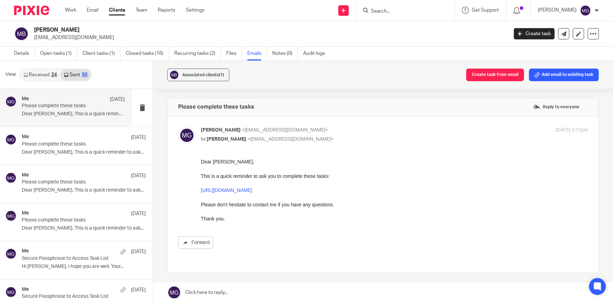
click at [237, 289] on link at bounding box center [383, 292] width 460 height 21
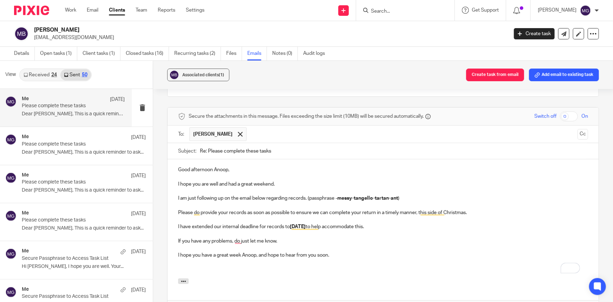
click at [217, 166] on p "Good afternoon Anoop," at bounding box center [383, 169] width 410 height 7
click at [252, 188] on p "To enrich screen reader interactions, please activate Accessibility in Grammarl…" at bounding box center [383, 191] width 410 height 7
click at [248, 252] on p "I hope you have a great week Anoop, and hope to hear from you soon." at bounding box center [383, 255] width 410 height 7
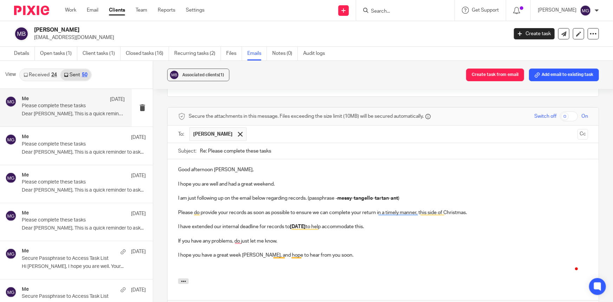
click at [366, 252] on p "I hope you have a great week Matthew, and hope to hear from you soon." at bounding box center [383, 255] width 410 height 7
click at [394, 252] on p "I hope you have a great week [PERSON_NAME], and hope to hear from you soon." at bounding box center [383, 255] width 410 height 7
drag, startPoint x: 400, startPoint y: 189, endPoint x: 340, endPoint y: 189, distance: 60.5
click at [340, 196] on strong "messy-tangello-tartan-ant" at bounding box center [368, 198] width 61 height 5
click at [398, 195] on p "I am just following up on the email below regarding records. (passphrase - mess…" at bounding box center [383, 198] width 410 height 7
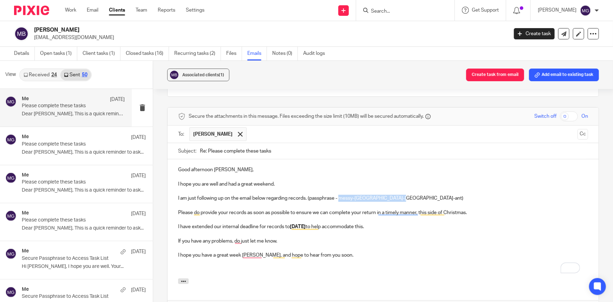
drag, startPoint x: 397, startPoint y: 189, endPoint x: 341, endPoint y: 189, distance: 56.6
click at [341, 195] on p "I am just following up on the email below regarding records. (passphrase - mess…" at bounding box center [383, 198] width 410 height 7
drag, startPoint x: 410, startPoint y: 188, endPoint x: 340, endPoint y: 190, distance: 70.0
click at [340, 195] on p "I am just following up on the email below regarding records. (passphrase - pric…" at bounding box center [383, 198] width 410 height 7
click at [357, 245] on p "To enrich screen reader interactions, please activate Accessibility in Grammarl…" at bounding box center [383, 248] width 410 height 7
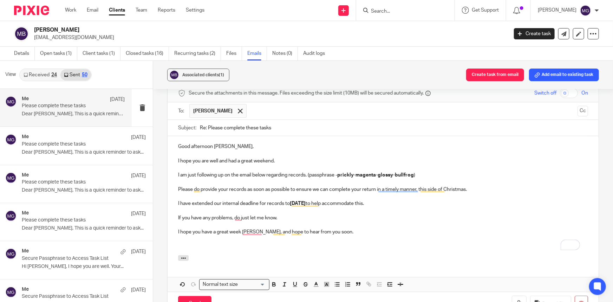
scroll to position [208, 0]
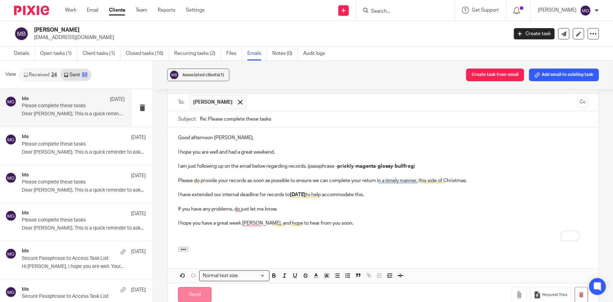
click at [193, 287] on input "Send" at bounding box center [194, 294] width 33 height 15
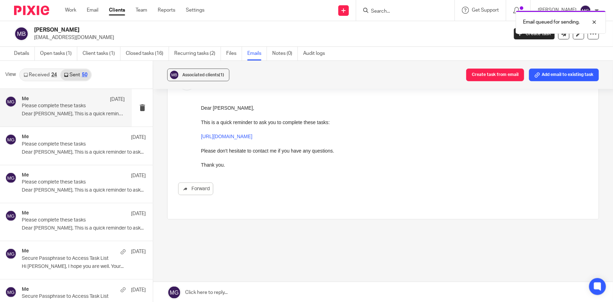
scroll to position [1, 0]
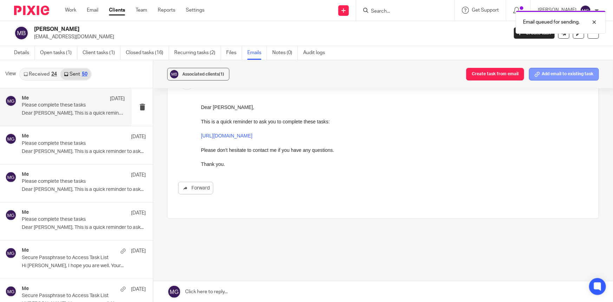
click at [553, 74] on button "Add email to existing task" at bounding box center [564, 74] width 70 height 13
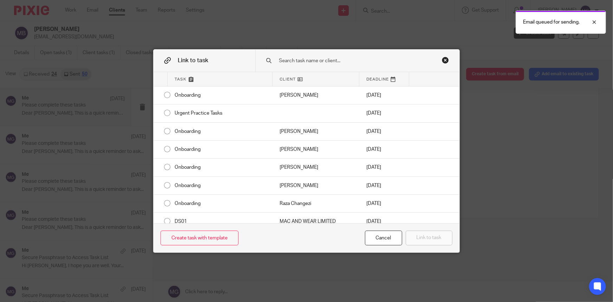
click at [342, 61] on input "text" at bounding box center [354, 61] width 152 height 8
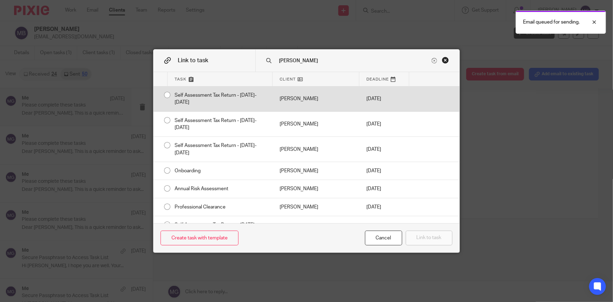
type input "matthew"
click at [317, 95] on div "Matthew Begnor" at bounding box center [316, 98] width 87 height 25
radio input "true"
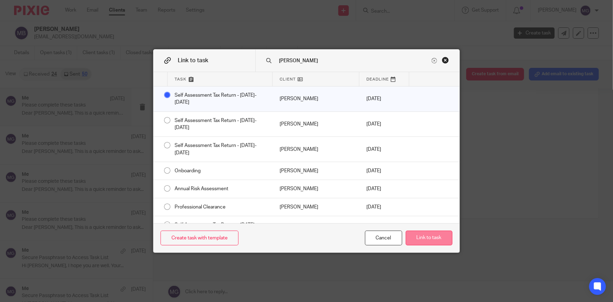
click at [419, 236] on button "Link to task" at bounding box center [429, 238] width 47 height 15
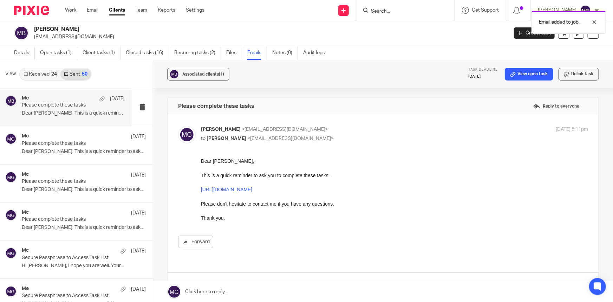
scroll to position [0, 0]
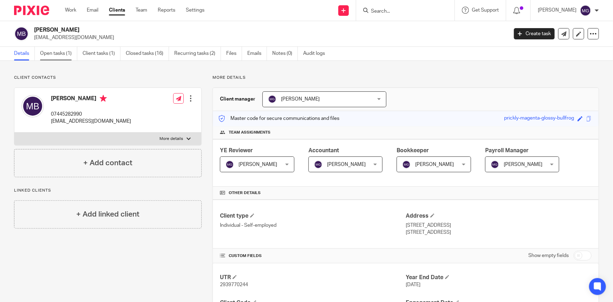
click at [57, 55] on link "Open tasks (1)" at bounding box center [58, 54] width 37 height 14
click at [587, 117] on span at bounding box center [589, 118] width 5 height 5
click at [66, 51] on link "Open tasks (1)" at bounding box center [58, 54] width 37 height 14
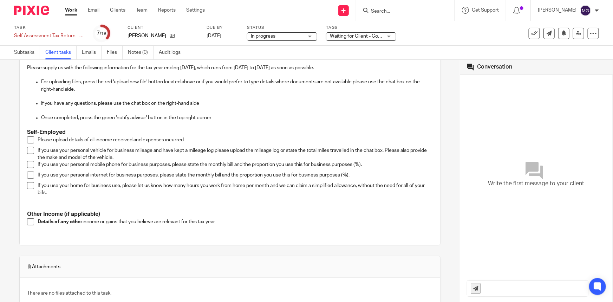
scroll to position [64, 0]
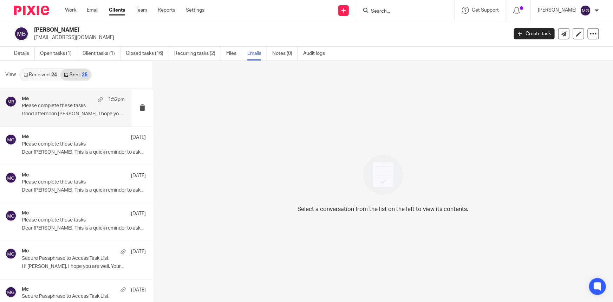
scroll to position [1, 0]
click at [58, 102] on p "Please complete these tasks" at bounding box center [63, 105] width 83 height 6
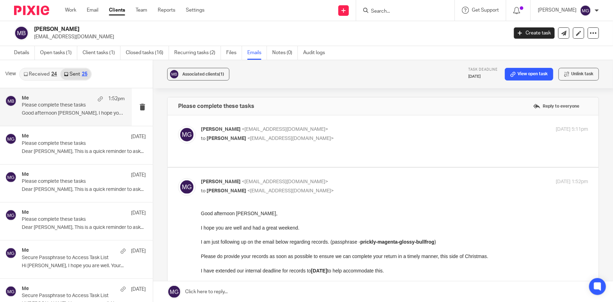
scroll to position [64, 0]
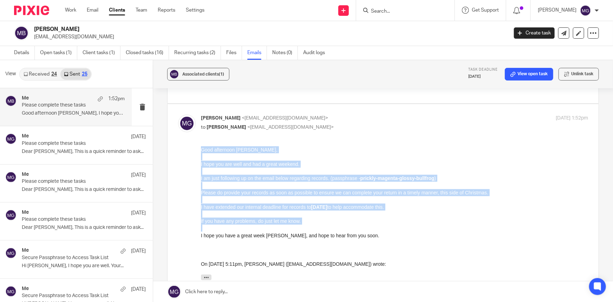
drag, startPoint x: 371, startPoint y: 239, endPoint x: 193, endPoint y: 153, distance: 198.4
click at [201, 153] on html "Good afternoon Matthew, I hope you are well and had a great weekend. I am just …" at bounding box center [394, 215] width 387 height 138
copy div "Good afternoon Matthew, I hope you are well and had a great weekend. I am just …"
click at [311, 150] on p "Good afternoon [PERSON_NAME]," at bounding box center [394, 149] width 387 height 7
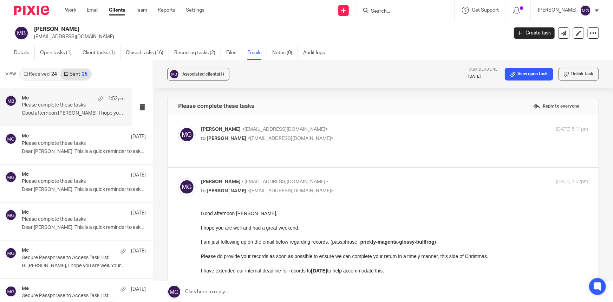
scroll to position [0, 0]
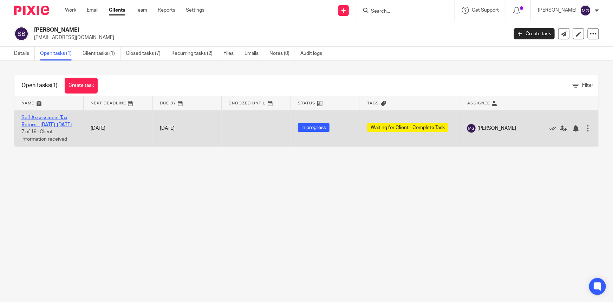
click at [44, 125] on link "Self Assessment Tax Return - [DATE]-[DATE]" at bounding box center [46, 121] width 50 height 12
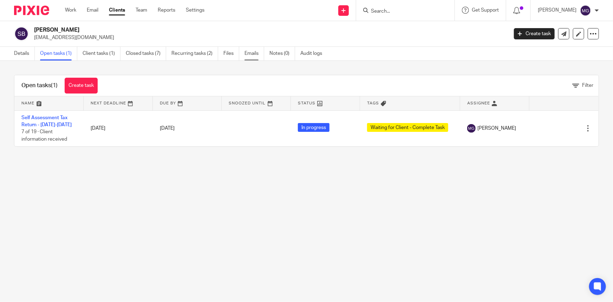
click at [249, 53] on link "Emails" at bounding box center [255, 54] width 20 height 14
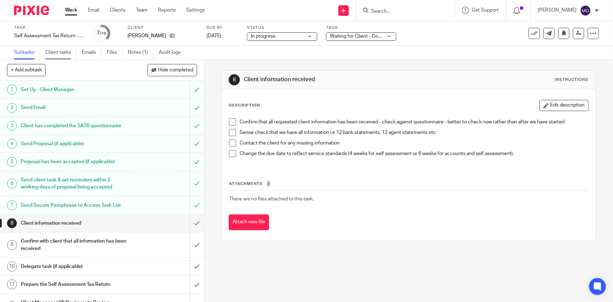
click at [62, 52] on link "Client tasks" at bounding box center [60, 53] width 31 height 14
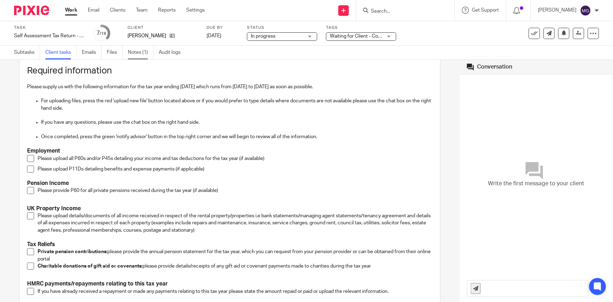
scroll to position [64, 0]
click at [141, 53] on link "Notes (1)" at bounding box center [141, 53] width 26 height 14
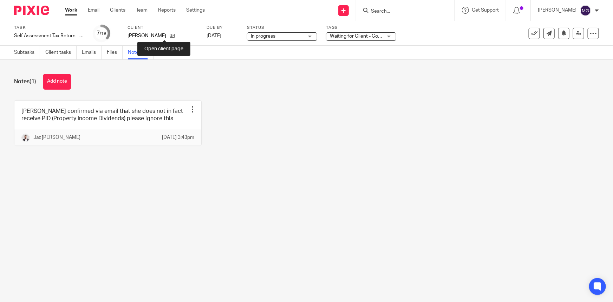
click at [167, 34] on div "[PERSON_NAME]" at bounding box center [163, 35] width 70 height 7
click at [168, 36] on div "[PERSON_NAME]" at bounding box center [163, 35] width 70 height 7
click at [170, 36] on icon at bounding box center [172, 35] width 5 height 5
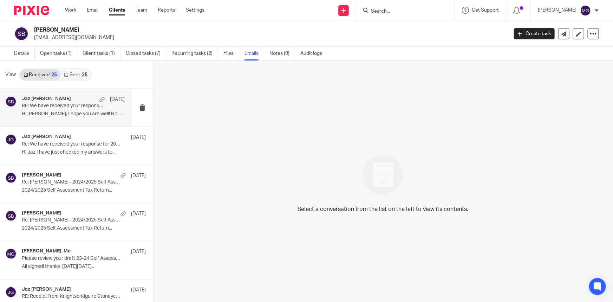
click at [51, 111] on p "Hi [PERSON_NAME], I hope you are well! No worries at..." at bounding box center [73, 114] width 103 height 6
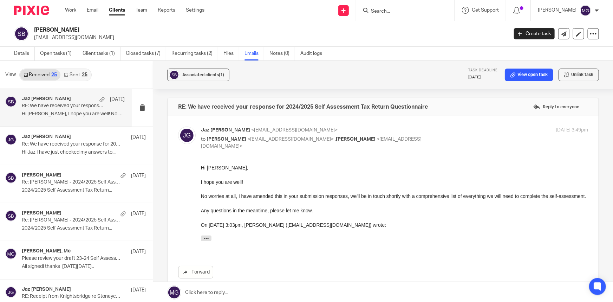
click at [75, 77] on link "Sent 25" at bounding box center [75, 74] width 30 height 11
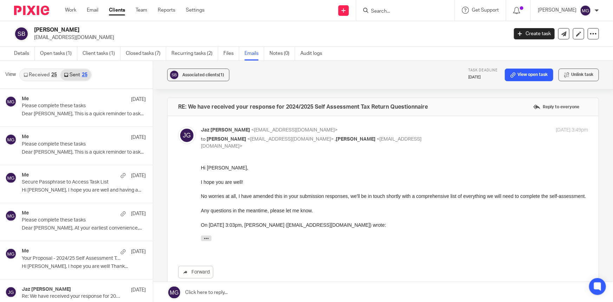
scroll to position [1, 0]
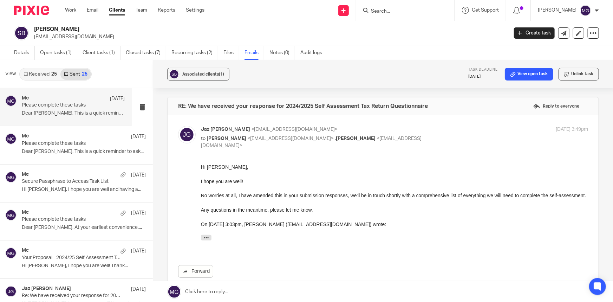
click at [57, 108] on p "Please complete these tasks" at bounding box center [63, 105] width 83 height 6
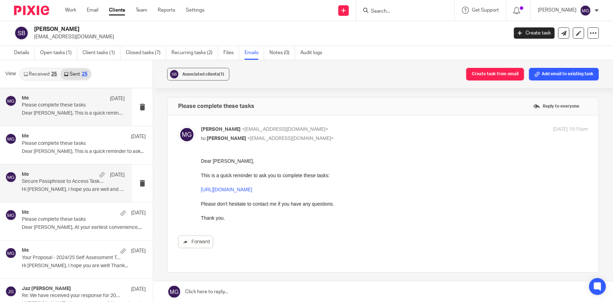
scroll to position [0, 0]
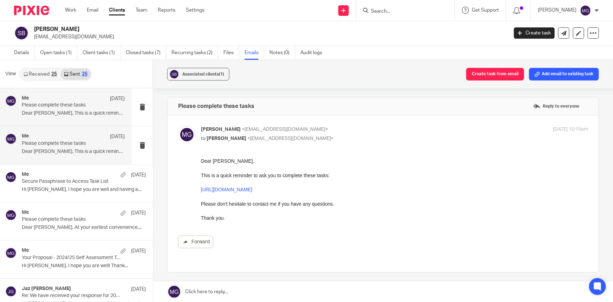
click at [63, 149] on p "Dear Susan, This is a quick reminder to ask..." at bounding box center [73, 152] width 103 height 6
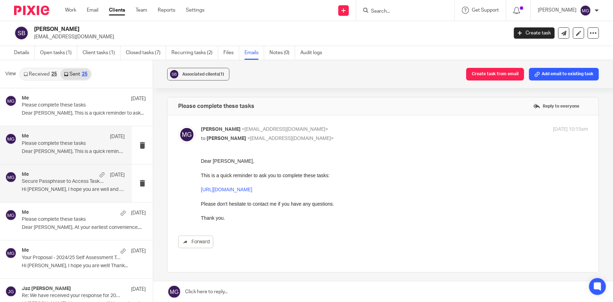
click at [62, 190] on p "Hi Susan, I hope you are well and having a..." at bounding box center [73, 190] width 103 height 6
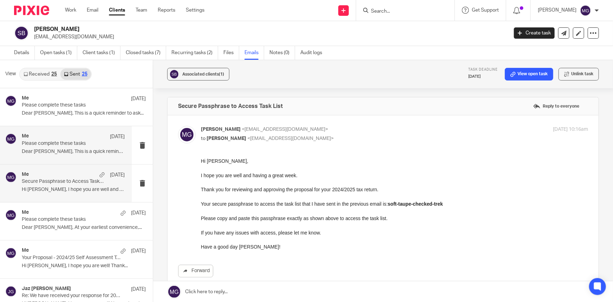
click at [66, 153] on p "Dear Susan, This is a quick reminder to ask..." at bounding box center [73, 152] width 103 height 6
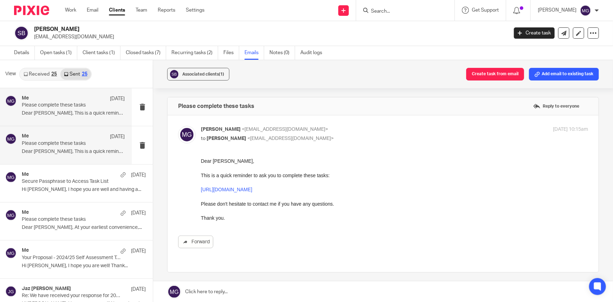
click at [69, 121] on div "Me 9 Oct Please complete these tasks Dear Susan, This is a quick reminder to as…" at bounding box center [66, 107] width 132 height 38
click at [239, 288] on link at bounding box center [383, 291] width 460 height 21
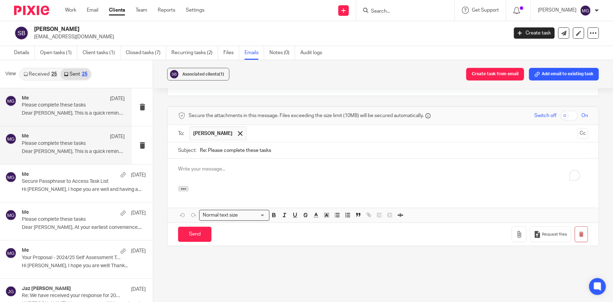
drag, startPoint x: 282, startPoint y: 143, endPoint x: 97, endPoint y: 138, distance: 184.7
click at [95, 139] on div "View Received 25 Sent 25 Me 9 Oct Please complete these tasks Dear Susan, This …" at bounding box center [306, 181] width 613 height 242
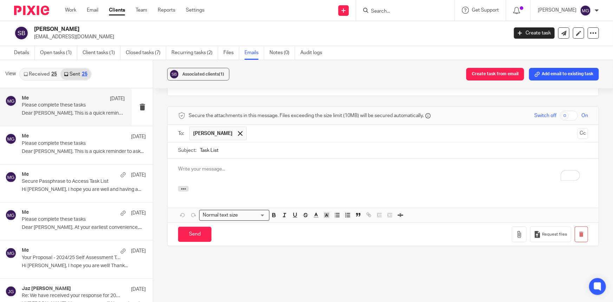
type input "Task List"
click at [196, 166] on p "To enrich screen reader interactions, please activate Accessibility in Grammarl…" at bounding box center [383, 169] width 410 height 7
paste div "To enrich screen reader interactions, please activate Accessibility in Grammarl…"
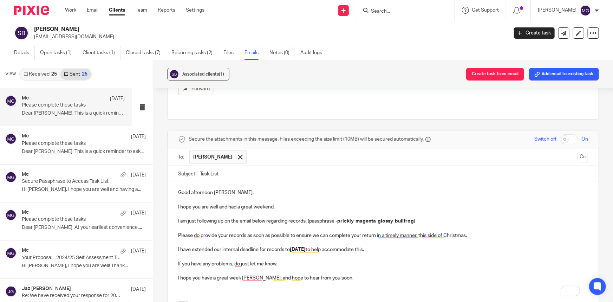
scroll to position [179, 0]
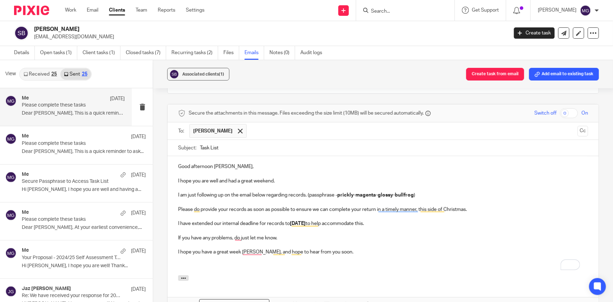
click at [219, 163] on p "Good afternoon Matthew," at bounding box center [383, 166] width 410 height 7
click at [253, 249] on p "I hope you have a great week Matthew, and hope to hear from you soon." at bounding box center [383, 252] width 410 height 7
click at [426, 234] on p "If you have any problems, do just let me know." at bounding box center [383, 237] width 410 height 7
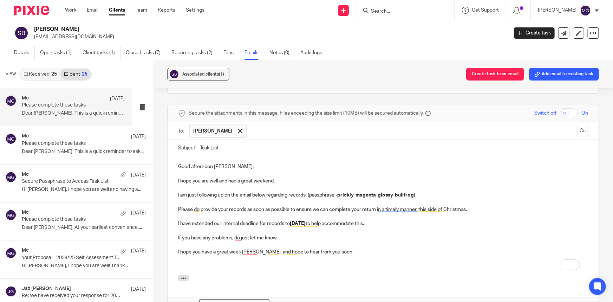
drag, startPoint x: 391, startPoint y: 192, endPoint x: 402, endPoint y: 189, distance: 11.5
click at [392, 199] on p "To enrich screen reader interactions, please activate Accessibility in Grammarl…" at bounding box center [383, 202] width 410 height 7
drag, startPoint x: 414, startPoint y: 186, endPoint x: 339, endPoint y: 187, distance: 74.5
click at [339, 193] on strong "prickly-magenta-glossy-bullfrog" at bounding box center [376, 195] width 77 height 5
drag, startPoint x: 394, startPoint y: 185, endPoint x: 340, endPoint y: 187, distance: 54.2
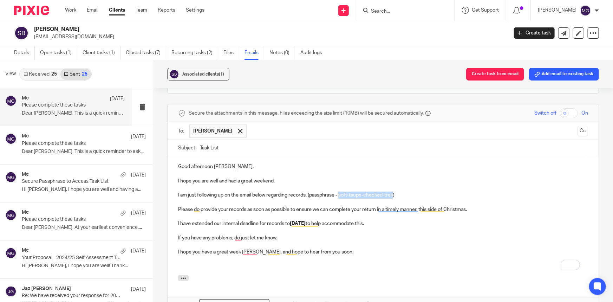
click at [340, 192] on p "I am just following up on the email below regarding records. (passphrase - soft…" at bounding box center [383, 195] width 410 height 7
click at [391, 242] on p "To enrich screen reader interactions, please activate Accessibility in Grammarl…" at bounding box center [383, 245] width 410 height 7
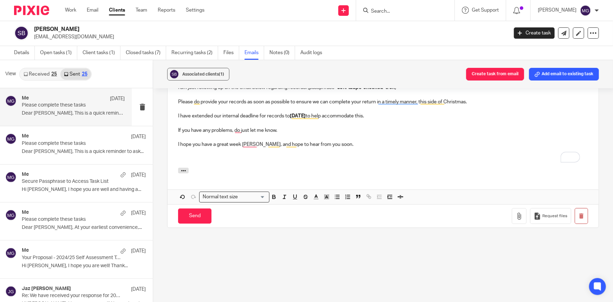
scroll to position [296, 0]
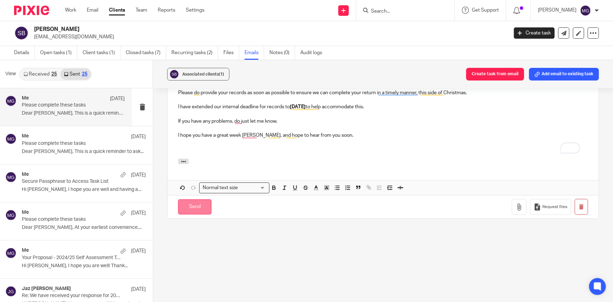
click at [199, 202] on input "Send" at bounding box center [194, 206] width 33 height 15
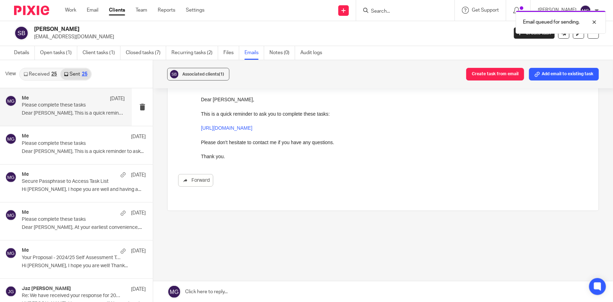
scroll to position [54, 0]
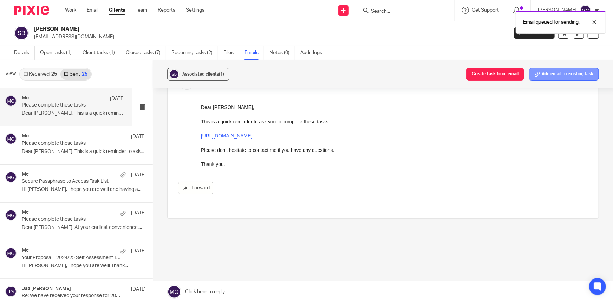
click at [558, 70] on button "Add email to existing task" at bounding box center [564, 74] width 70 height 13
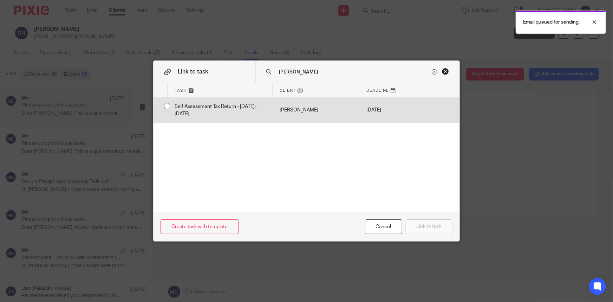
type input "susan"
click at [307, 104] on div "Susan Beattie" at bounding box center [316, 110] width 87 height 25
radio input "true"
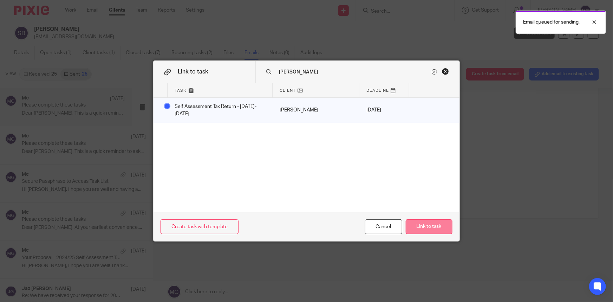
click at [415, 225] on button "Link to task" at bounding box center [429, 226] width 47 height 15
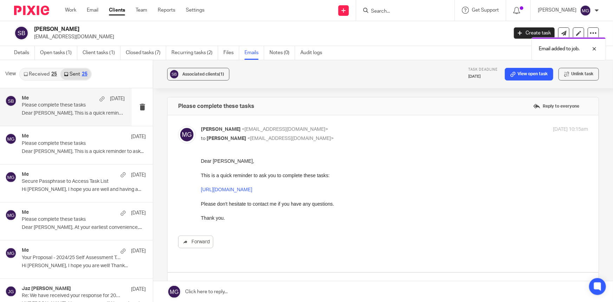
scroll to position [0, 0]
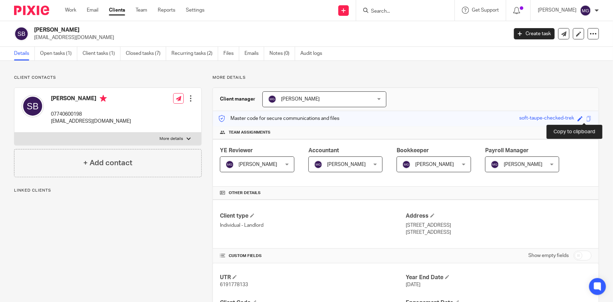
click at [587, 120] on span at bounding box center [589, 118] width 5 height 5
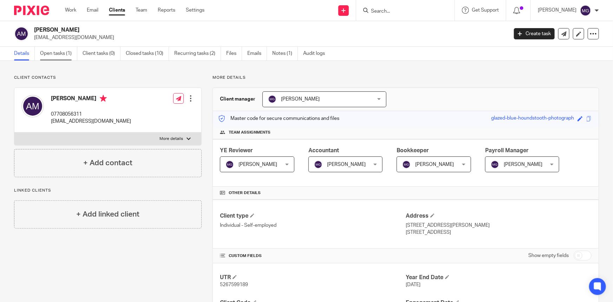
click at [69, 56] on link "Open tasks (1)" at bounding box center [58, 54] width 37 height 14
click at [258, 49] on link "Emails" at bounding box center [255, 54] width 20 height 14
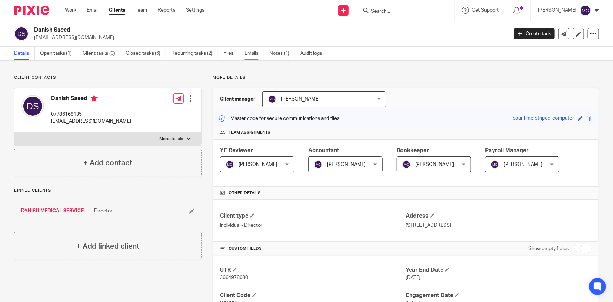
click at [257, 53] on link "Emails" at bounding box center [255, 54] width 20 height 14
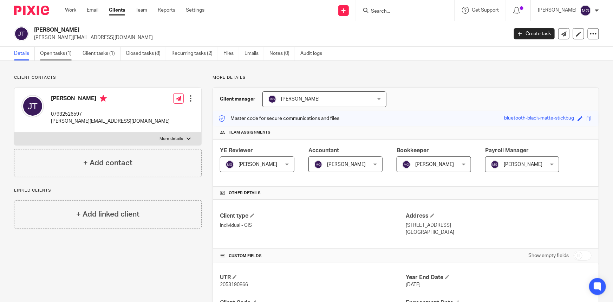
click at [41, 57] on link "Open tasks (1)" at bounding box center [58, 54] width 37 height 14
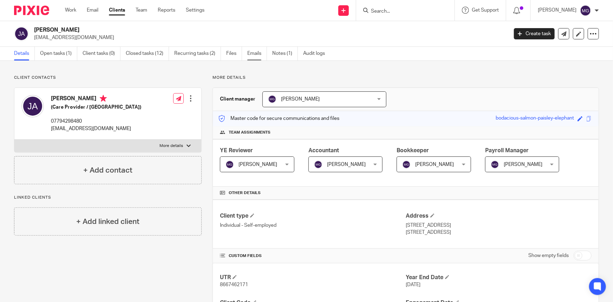
click at [251, 55] on link "Emails" at bounding box center [258, 54] width 20 height 14
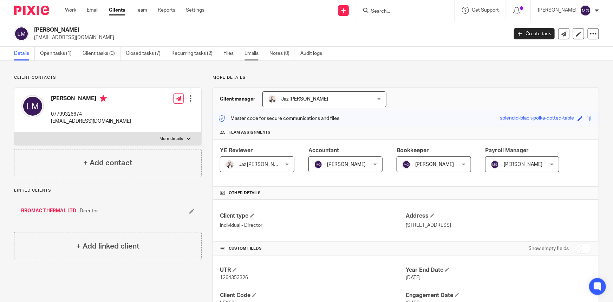
click at [252, 53] on link "Emails" at bounding box center [255, 54] width 20 height 14
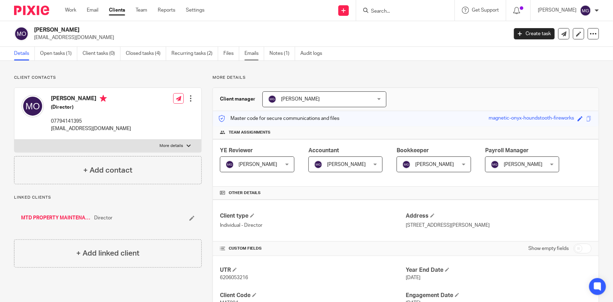
click at [249, 56] on link "Emails" at bounding box center [255, 54] width 20 height 14
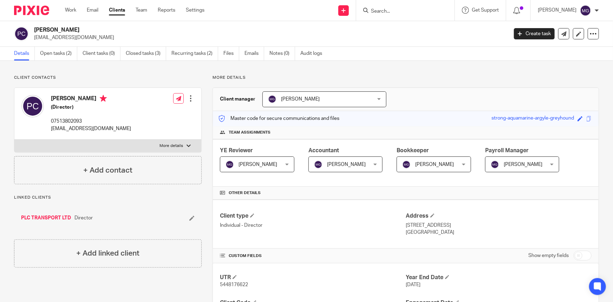
click at [415, 7] on form at bounding box center [408, 10] width 75 height 9
click at [432, 27] on div "[PERSON_NAME] [EMAIL_ADDRESS][DOMAIN_NAME]" at bounding box center [269, 33] width 470 height 15
click at [412, 15] on div at bounding box center [405, 10] width 98 height 21
click at [405, 12] on input "Search" at bounding box center [402, 11] width 63 height 6
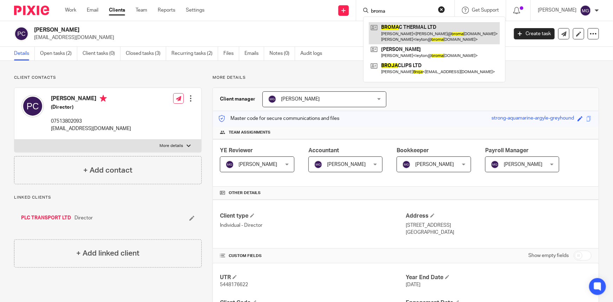
type input "broma"
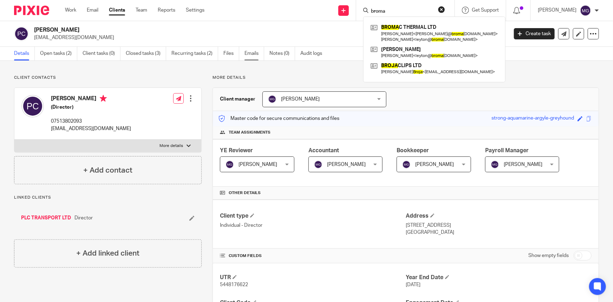
click at [257, 53] on link "Emails" at bounding box center [255, 54] width 20 height 14
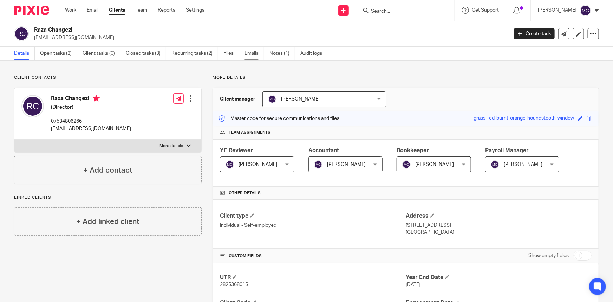
click at [245, 53] on link "Emails" at bounding box center [255, 54] width 20 height 14
click at [246, 53] on link "Emails" at bounding box center [255, 54] width 20 height 14
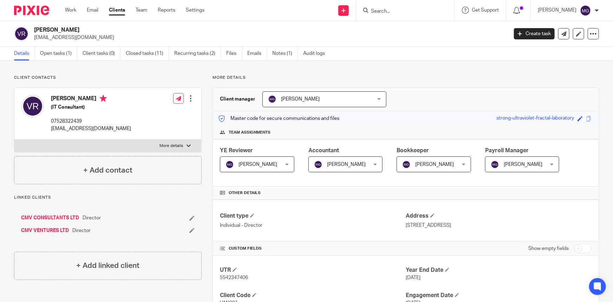
drag, startPoint x: 258, startPoint y: 54, endPoint x: 183, endPoint y: 111, distance: 94.4
click at [258, 54] on link "Emails" at bounding box center [258, 54] width 20 height 14
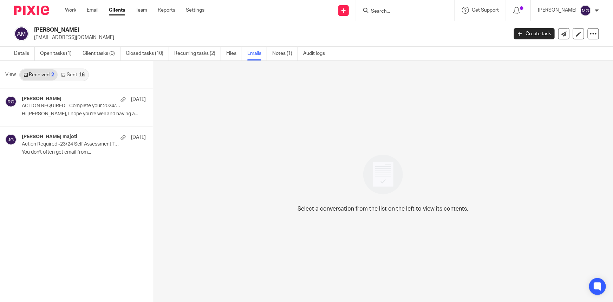
click at [71, 74] on link "Sent 16" at bounding box center [73, 74] width 30 height 11
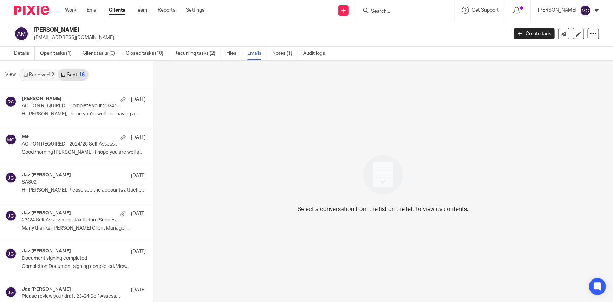
click at [67, 88] on div "View Received 2 Sent 16" at bounding box center [76, 75] width 153 height 28
click at [51, 110] on div "Raj Grewal 19 Sep ACTION REQUIRED - Complete your 2024/25 Self Assessment Tax R…" at bounding box center [73, 108] width 103 height 24
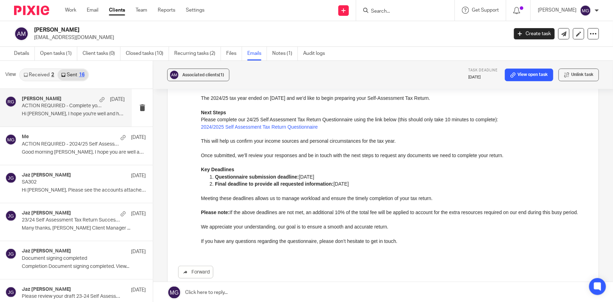
scroll to position [128, 0]
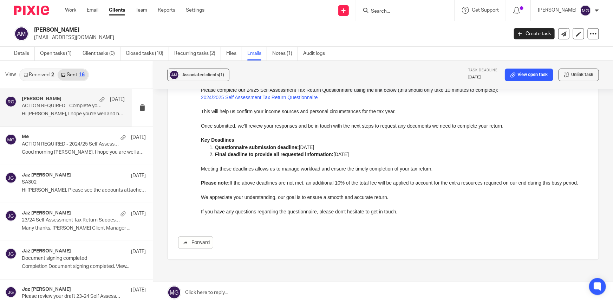
click at [262, 293] on link at bounding box center [383, 292] width 460 height 21
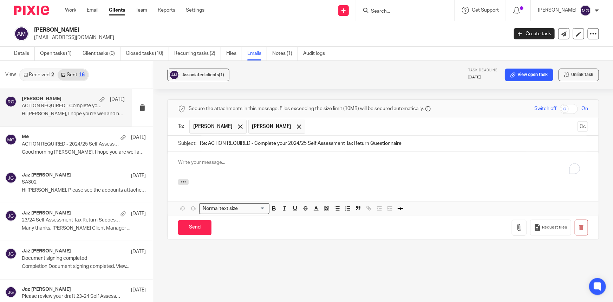
scroll to position [0, 0]
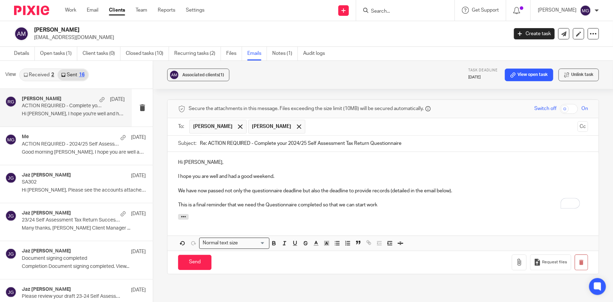
click at [365, 217] on div at bounding box center [383, 218] width 431 height 8
click at [324, 208] on div "Hi Afzal, I hope you are well and had a good weekend. We have now passed not on…" at bounding box center [383, 183] width 431 height 62
click at [380, 202] on p "This is a final reminder that we need the Questionnaire completed so that we ca…" at bounding box center [383, 204] width 410 height 7
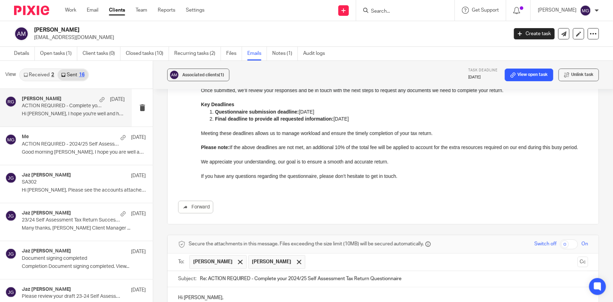
scroll to position [75, 0]
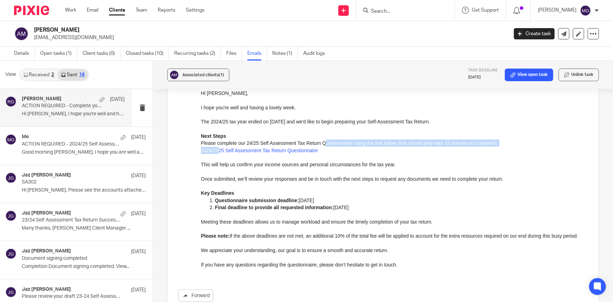
drag, startPoint x: 322, startPoint y: 146, endPoint x: 217, endPoint y: 148, distance: 104.8
click at [217, 148] on div "Hi Afzal, I hope you're well and having a lovely week. The 2024/25 tax year end…" at bounding box center [394, 178] width 387 height 179
click at [323, 148] on p "2024/2025 Self Assessment Tax Return Questionnaire" at bounding box center [394, 150] width 387 height 7
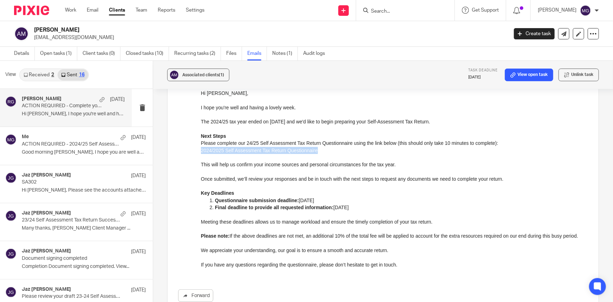
drag, startPoint x: 324, startPoint y: 149, endPoint x: 397, endPoint y: 235, distance: 113.0
click at [201, 152] on html "Hi Afzal, I hope you're well and having a lovely week. The 2024/25 tax year end…" at bounding box center [394, 182] width 387 height 186
copy link "2024/2025 Self Assessment Tax Return Questionnaire"
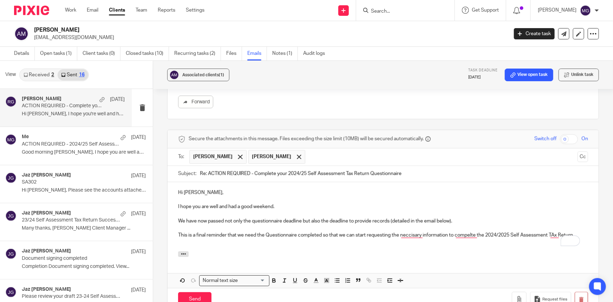
scroll to position [298, 0]
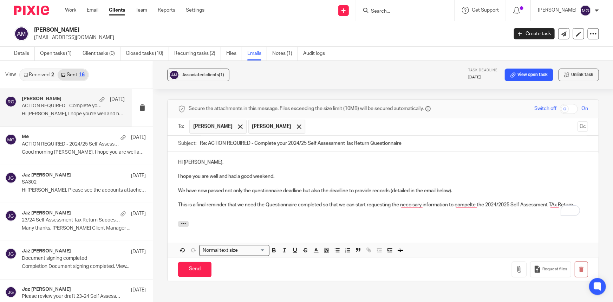
click at [195, 214] on p "To enrich screen reader interactions, please activate Accessibility in Grammarl…" at bounding box center [383, 212] width 410 height 7
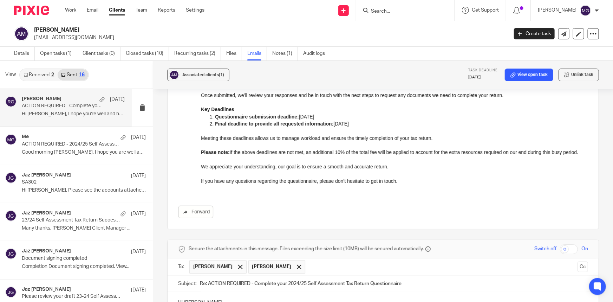
scroll to position [234, 0]
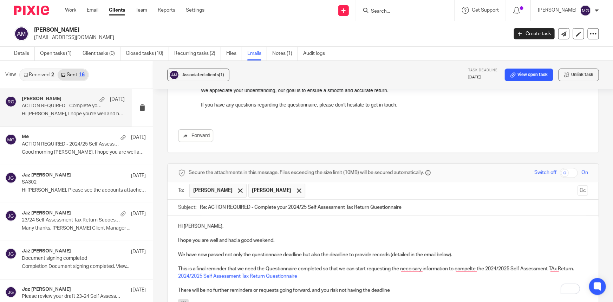
click at [330, 290] on p "There will be no further reminders or requests going forward, and you risk not …" at bounding box center [383, 290] width 410 height 7
click at [408, 292] on p "There will be no further reminders or requests going forward, and you may risk …" at bounding box center [383, 290] width 410 height 7
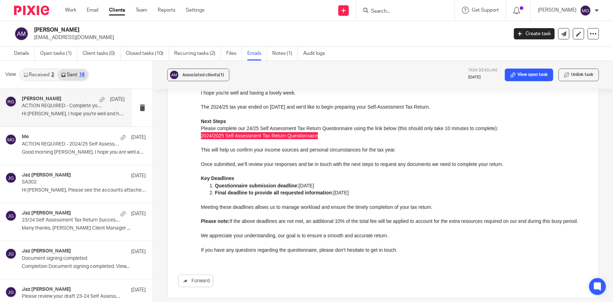
scroll to position [80, 0]
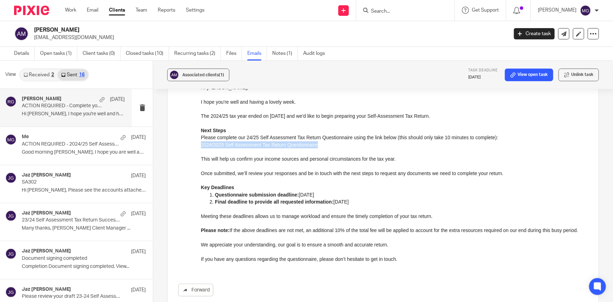
drag, startPoint x: 230, startPoint y: 229, endPoint x: 247, endPoint y: 239, distance: 20.0
click at [247, 233] on p "Please note: If the above deadlines are not met, an additional 10% of the total…" at bounding box center [394, 229] width 387 height 7
copy p "If the above deadlines are not met, an additional 10% of the total fee will be …"
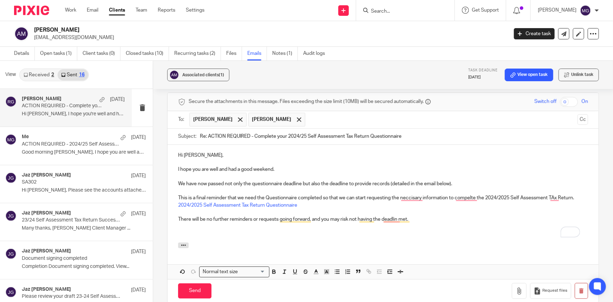
scroll to position [336, 0]
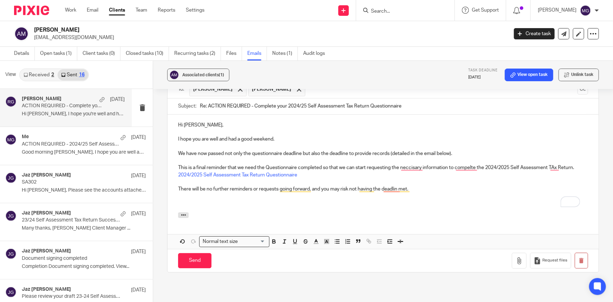
click at [211, 207] on div "Hi Afzal, I hope you are well and had a good weekend. We have now passed not on…" at bounding box center [383, 164] width 431 height 98
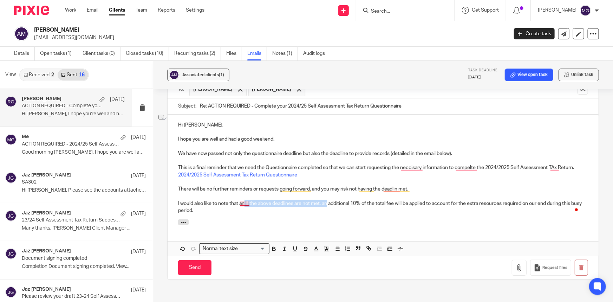
drag, startPoint x: 326, startPoint y: 202, endPoint x: 244, endPoint y: 202, distance: 81.2
click at [244, 202] on p "I would also like to note that an If the above deadlines are not met, an additi…" at bounding box center [383, 207] width 410 height 14
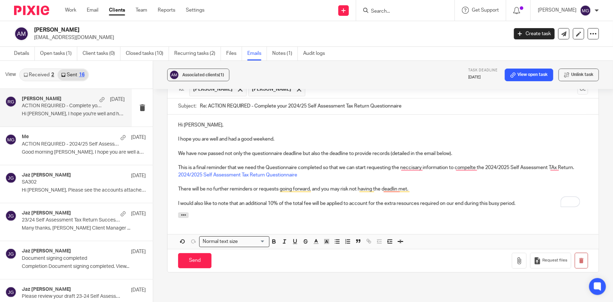
click at [280, 213] on div at bounding box center [383, 216] width 431 height 8
click at [464, 207] on div "Hi Afzal, I hope you are well and had a good weekend. We have now passed not on…" at bounding box center [383, 164] width 431 height 98
drag, startPoint x: 520, startPoint y: 204, endPoint x: 323, endPoint y: 203, distance: 196.9
click at [323, 203] on p "I would also like to note that an additional 10% of the total fee will be appli…" at bounding box center [383, 203] width 410 height 7
click at [451, 203] on p "I would also like to note that an additional 10% of the total fee will be appli…" at bounding box center [383, 203] width 410 height 7
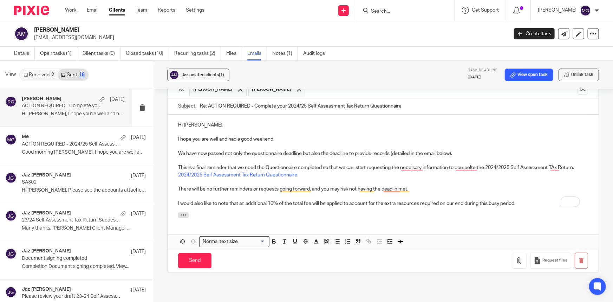
click at [544, 203] on p "I would also like to note that an additional 10% of the total fee will be appli…" at bounding box center [383, 203] width 410 height 7
click at [240, 207] on div "Hi Afzal, I hope you are well and had a good weekend. We have now passed not on…" at bounding box center [383, 164] width 431 height 98
click at [244, 204] on p "I would also like to note that an additional 10% of the total fee will be appli…" at bounding box center [383, 203] width 410 height 7
click at [239, 203] on p "I would also like to note that an additional 10% of the total fee will be appli…" at bounding box center [383, 203] width 410 height 7
drag, startPoint x: 382, startPoint y: 202, endPoint x: 554, endPoint y: 200, distance: 171.9
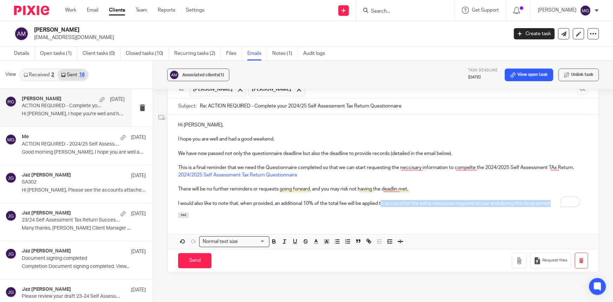
click at [554, 200] on p "I would also like to note that, when provided, an additional 10% of the total f…" at bounding box center [383, 203] width 410 height 7
click at [387, 212] on div "Hi Afzal, I hope you are well and had a good weekend. We have now passed not on…" at bounding box center [383, 164] width 431 height 98
click at [489, 205] on p "I would also like to note that, when provided, an additional 10% of the total f…" at bounding box center [383, 203] width 410 height 7
click at [557, 203] on p "I would also like to note that, when provided, an additional 10% of the total f…" at bounding box center [383, 203] width 410 height 7
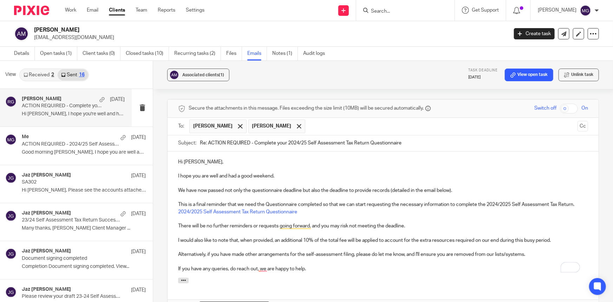
scroll to position [272, 0]
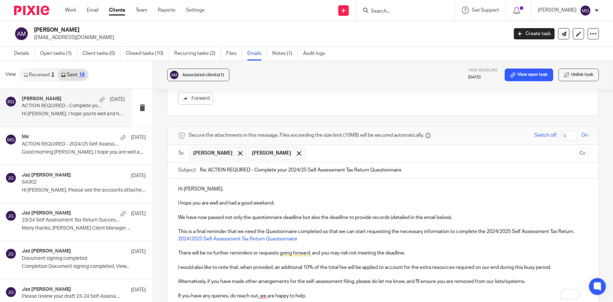
drag, startPoint x: 443, startPoint y: 174, endPoint x: 184, endPoint y: 169, distance: 259.9
click at [184, 169] on div "Subject: Re: ACTION REQUIRED - Complete your 2024/25 Self Assessment Tax Return…" at bounding box center [383, 170] width 410 height 16
drag, startPoint x: 225, startPoint y: 172, endPoint x: 166, endPoint y: 166, distance: 60.0
click at [166, 166] on div "Associated clients (1) Task deadline 31 Jan 2026 View open task Unlink task ACT…" at bounding box center [383, 182] width 460 height 242
type input "Final Reminder"
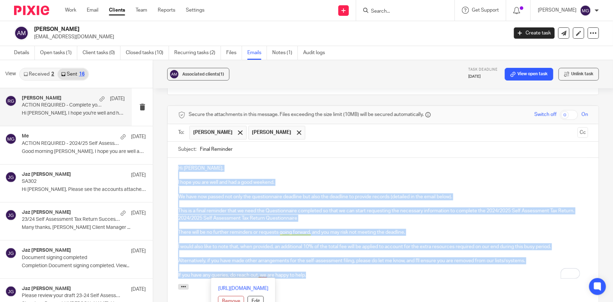
scroll to position [316, 0]
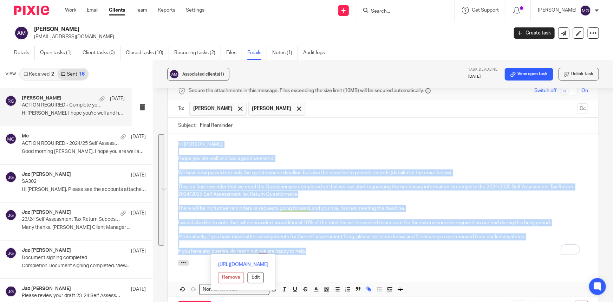
drag, startPoint x: 179, startPoint y: 191, endPoint x: 361, endPoint y: 253, distance: 192.5
click at [361, 253] on div "Hi Afzal, I hope you are well and had a good weekend. We have now passed not on…" at bounding box center [383, 197] width 431 height 126
drag, startPoint x: 225, startPoint y: 110, endPoint x: 233, endPoint y: 117, distance: 10.8
click at [238, 110] on span at bounding box center [240, 109] width 5 height 5
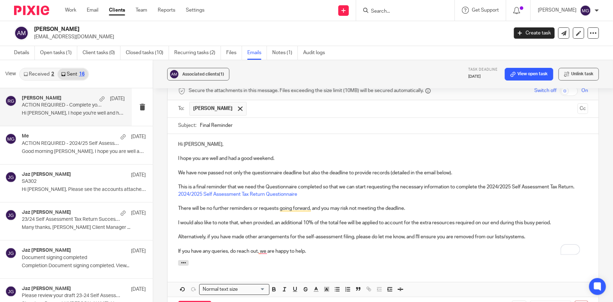
click at [330, 175] on p "We have now passed not only the questionnaire deadline but also the deadline to…" at bounding box center [383, 172] width 410 height 7
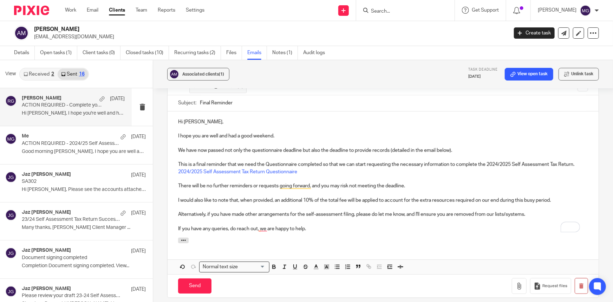
scroll to position [348, 0]
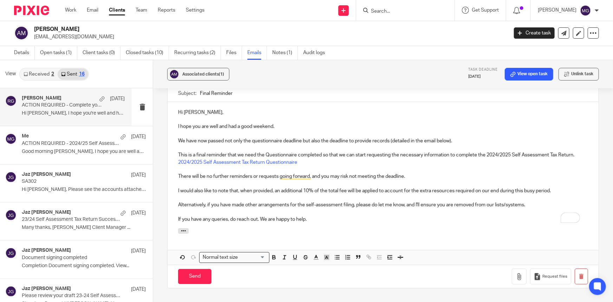
click at [342, 224] on div "Hi Afzal, I hope you are well and had a good weekend. We have now passed not on…" at bounding box center [383, 165] width 431 height 126
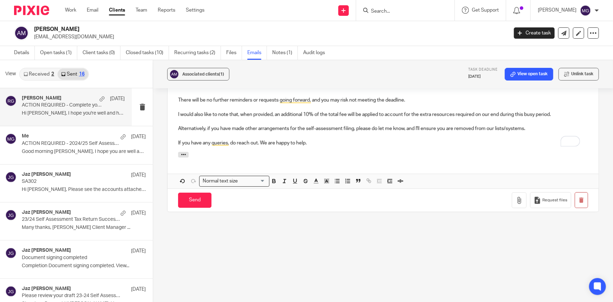
scroll to position [425, 0]
drag, startPoint x: 197, startPoint y: 200, endPoint x: 268, endPoint y: 123, distance: 104.8
click at [268, 123] on form "Secure the attachments in this message. Files exceeding the size limit (10MB) w…" at bounding box center [383, 92] width 431 height 238
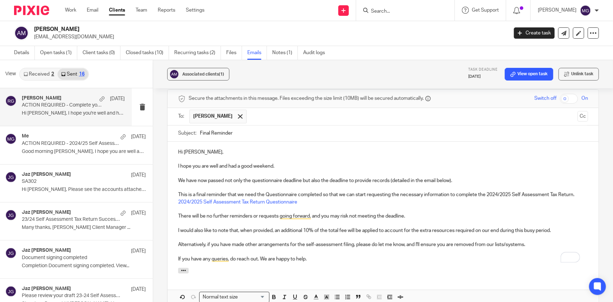
scroll to position [393, 0]
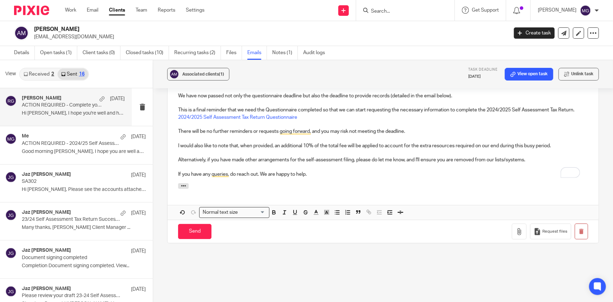
drag, startPoint x: 186, startPoint y: 233, endPoint x: 331, endPoint y: 130, distance: 177.5
click at [331, 130] on form "Secure the attachments in this message. Files exceeding the size limit (10MB) w…" at bounding box center [383, 124] width 431 height 238
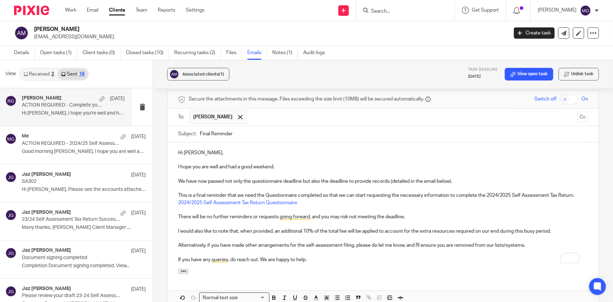
scroll to position [297, 0]
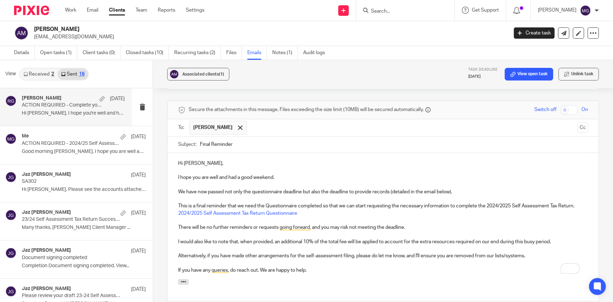
click at [354, 169] on p "To enrich screen reader interactions, please activate Accessibility in Grammarl…" at bounding box center [383, 170] width 410 height 7
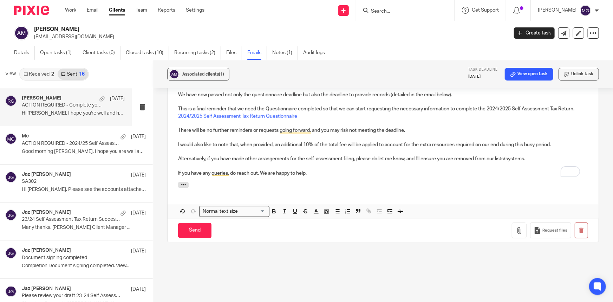
scroll to position [425, 0]
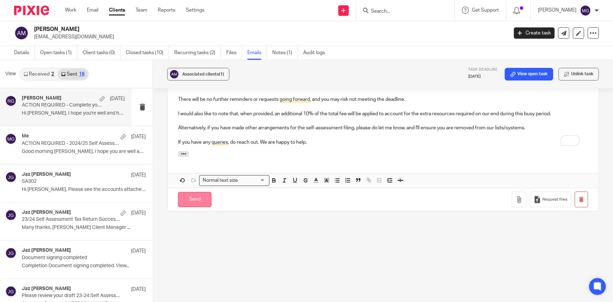
click at [194, 204] on input "Send" at bounding box center [194, 199] width 33 height 15
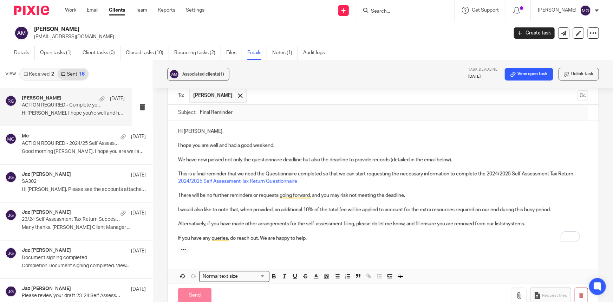
scroll to position [176, 0]
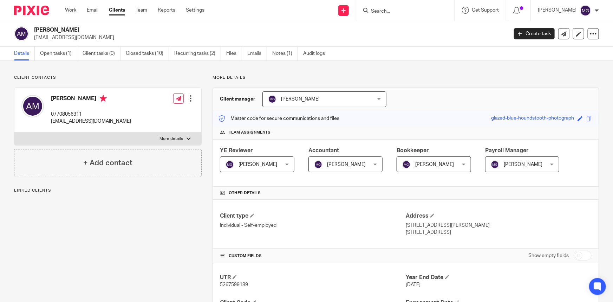
click at [128, 83] on div "Client contacts Afzal Majoti 07708056311 [EMAIL_ADDRESS][DOMAIN_NAME] Edit cont…" at bounding box center [108, 126] width 188 height 102
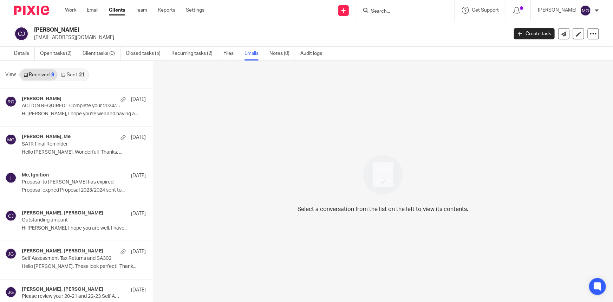
click at [68, 79] on link "Sent 21" at bounding box center [73, 74] width 30 height 11
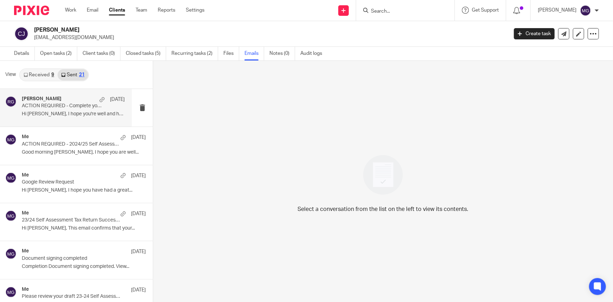
scroll to position [1, 0]
click at [59, 105] on p "ACTION REQUIRED - Complete your 2024/25 Self Assessment Tax Return Questionnaire" at bounding box center [63, 105] width 83 height 6
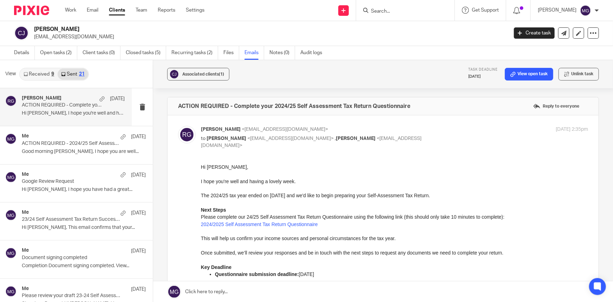
scroll to position [24, 0]
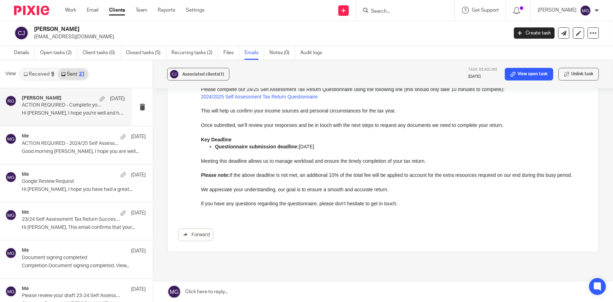
click at [272, 295] on link at bounding box center [383, 291] width 460 height 21
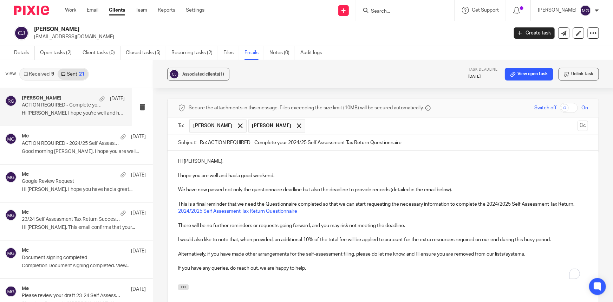
scroll to position [0, 0]
click at [189, 162] on p "Hi [PERSON_NAME]," at bounding box center [383, 161] width 410 height 7
drag, startPoint x: 322, startPoint y: 136, endPoint x: 133, endPoint y: 136, distance: 189.1
click at [133, 136] on div "View Received 9 Sent 21 Raj Grewal 19 Sep ACTION REQUIRED - Complete your 2024/…" at bounding box center [306, 181] width 613 height 242
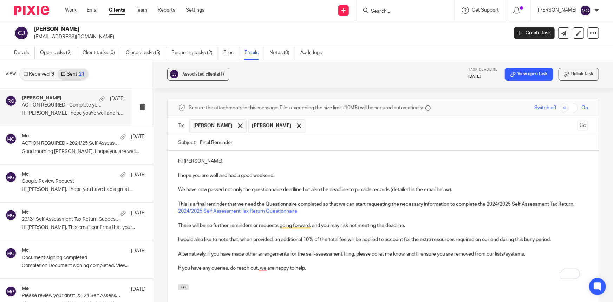
type input "Final Reminder"
click at [321, 189] on p "We have now passed not only the questionnaire deadline but also the deadline to…" at bounding box center [383, 189] width 410 height 7
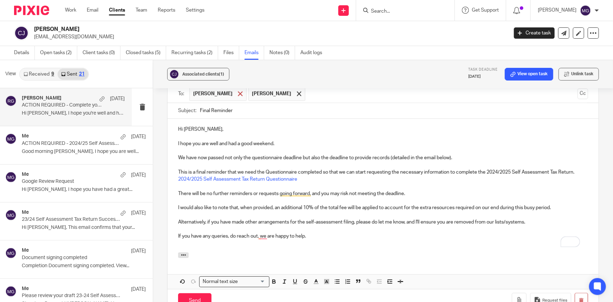
click at [238, 94] on span at bounding box center [240, 93] width 5 height 5
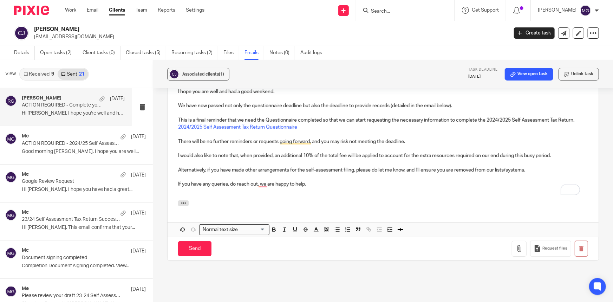
scroll to position [355, 0]
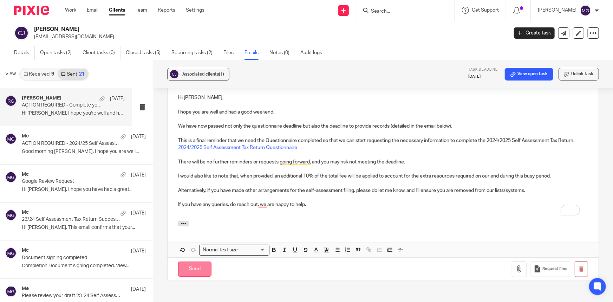
click at [200, 271] on input "Send" at bounding box center [194, 269] width 33 height 15
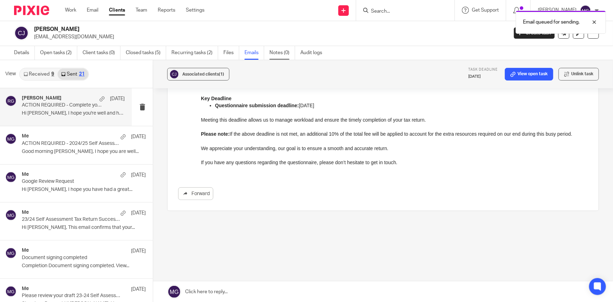
scroll to position [169, 0]
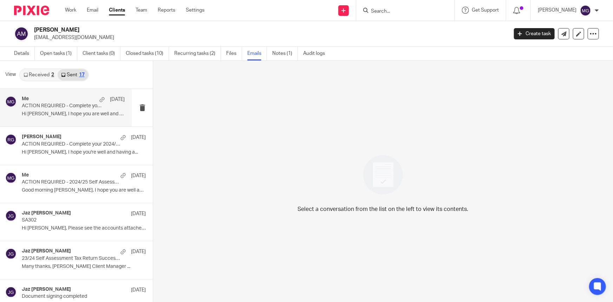
drag, startPoint x: 68, startPoint y: 104, endPoint x: 65, endPoint y: 109, distance: 6.2
click at [68, 104] on p "ACTION REQUIRED - Complete your 2024/25 Self Assessment Tax Return Questionnaire" at bounding box center [63, 106] width 83 height 6
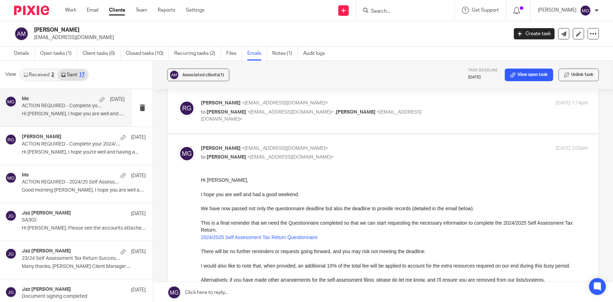
scroll to position [64, 0]
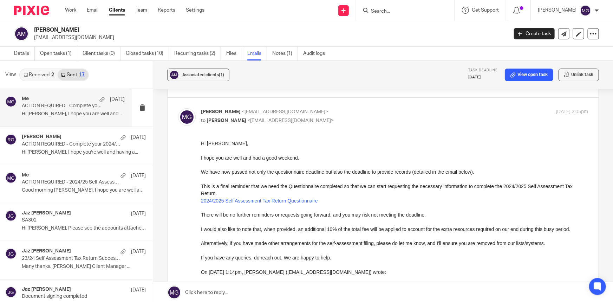
drag, startPoint x: 387, startPoint y: 17, endPoint x: 387, endPoint y: 13, distance: 3.9
click at [387, 13] on div at bounding box center [405, 10] width 98 height 21
click at [387, 13] on input "Search" at bounding box center [402, 11] width 63 height 6
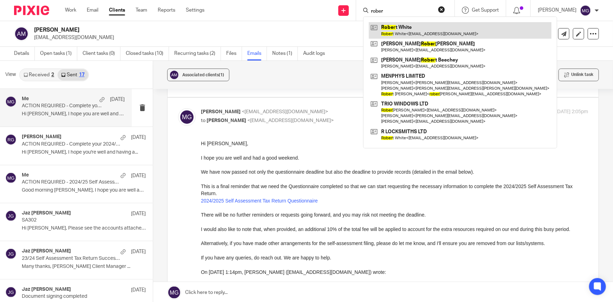
type input "rober"
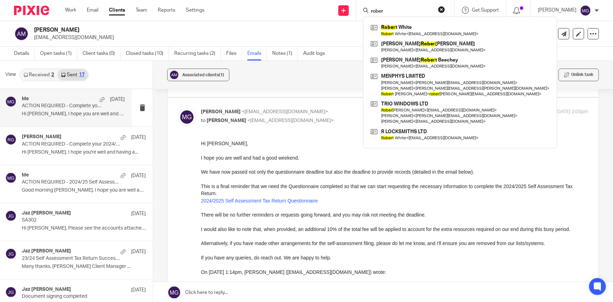
click at [342, 244] on p "Alternatively, if you have made other arrangements for the self-assessment fili…" at bounding box center [394, 242] width 387 height 7
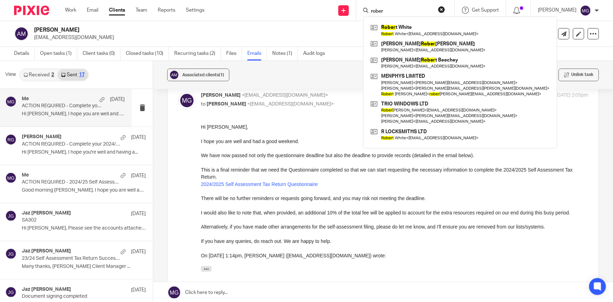
scroll to position [96, 0]
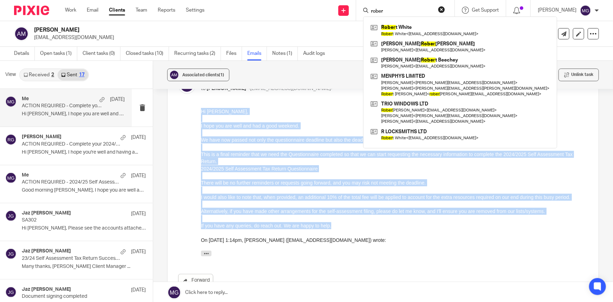
drag, startPoint x: 339, startPoint y: 227, endPoint x: 395, endPoint y: 222, distance: 56.5
click at [201, 114] on html "Hi [PERSON_NAME], I hope you are well and had a good weekend. We have now passe…" at bounding box center [394, 184] width 387 height 152
copy div "Hi [PERSON_NAME], I hope you are well and had a good weekend. We have now passe…"
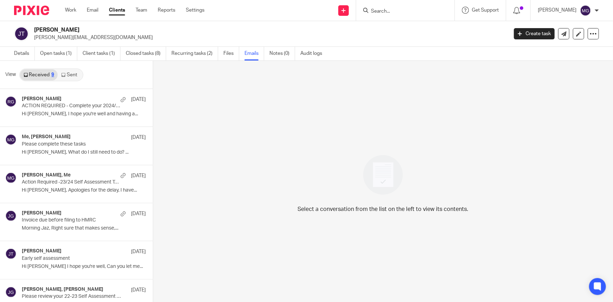
click at [67, 76] on link "Sent" at bounding box center [70, 74] width 25 height 11
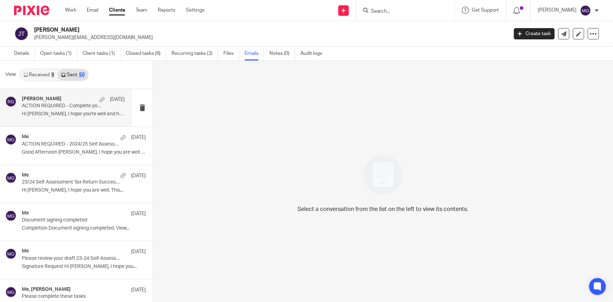
click at [58, 112] on p "Hi James, I hope you're well and having a..." at bounding box center [73, 114] width 103 height 6
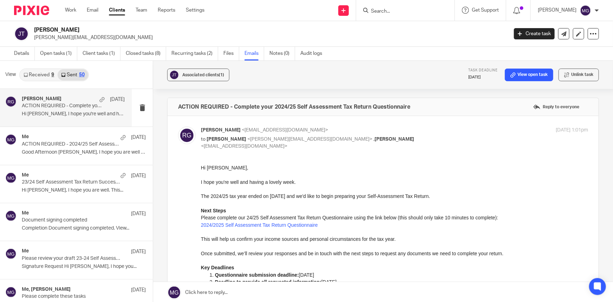
click at [268, 294] on link at bounding box center [383, 292] width 460 height 21
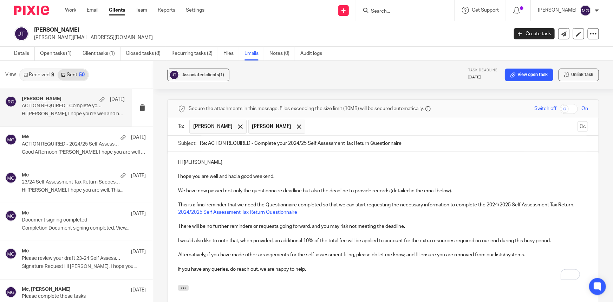
click at [188, 161] on p "Hi Afzal," at bounding box center [383, 162] width 410 height 7
click at [238, 124] on span at bounding box center [240, 126] width 5 height 5
drag, startPoint x: 431, startPoint y: 142, endPoint x: 167, endPoint y: 142, distance: 264.4
click at [168, 142] on div "Subject: Re: ACTION REQUIRED - Complete your 2024/25 Self Assessment Tax Return…" at bounding box center [383, 144] width 431 height 16
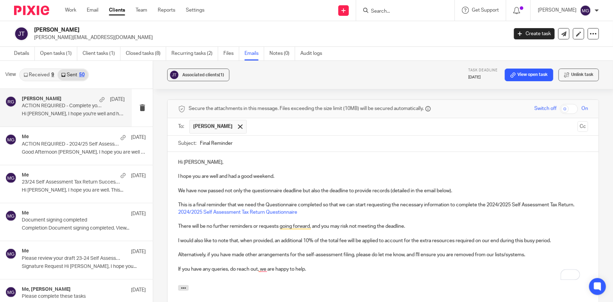
type input "Final Reminder"
click at [373, 162] on p "Hi James," at bounding box center [383, 162] width 410 height 7
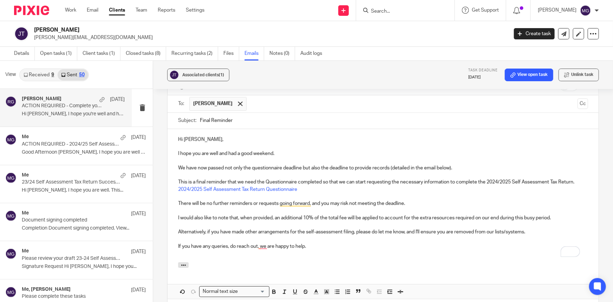
scroll to position [330, 0]
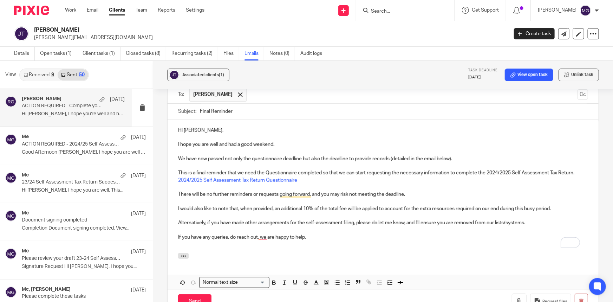
click at [383, 236] on p "If you have any queries, do reach out, we are happy to help." at bounding box center [383, 237] width 410 height 7
click at [316, 166] on p "To enrich screen reader interactions, please activate Accessibility in Grammarl…" at bounding box center [383, 165] width 410 height 7
click at [325, 241] on p "To enrich screen reader interactions, please activate Accessibility in Grammarl…" at bounding box center [383, 244] width 410 height 7
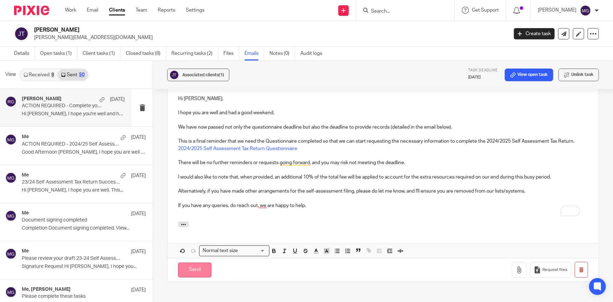
click at [205, 271] on input "Send" at bounding box center [194, 270] width 33 height 15
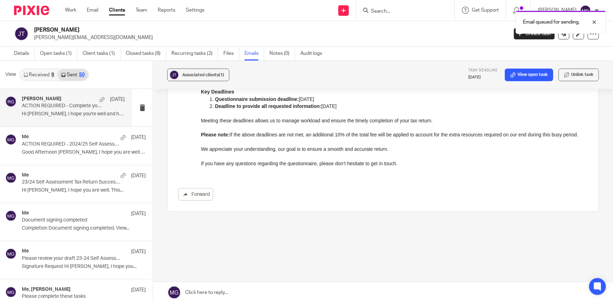
scroll to position [176, 0]
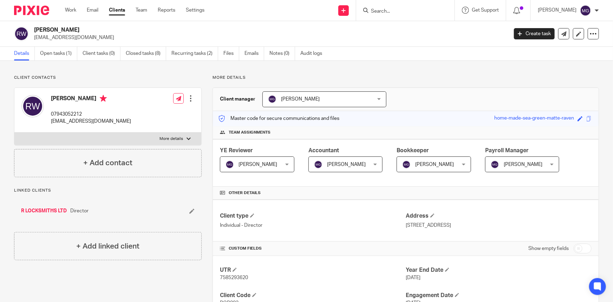
click at [343, 70] on div "Client contacts [PERSON_NAME] 07943052212 [EMAIL_ADDRESS][DOMAIN_NAME] Edit con…" at bounding box center [306, 282] width 613 height 442
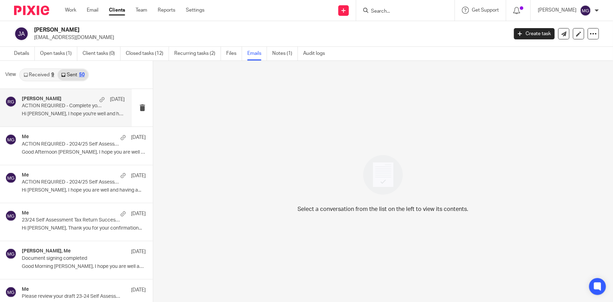
click at [57, 98] on div "[PERSON_NAME] [DATE]" at bounding box center [73, 99] width 103 height 7
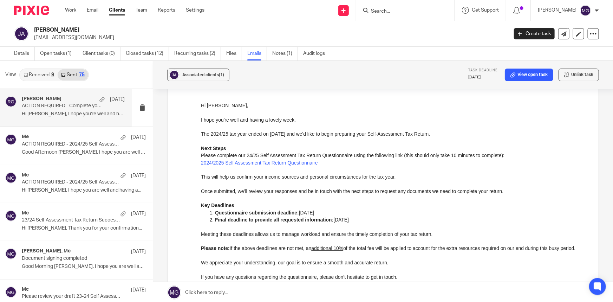
scroll to position [64, 0]
click at [263, 292] on link at bounding box center [383, 292] width 460 height 21
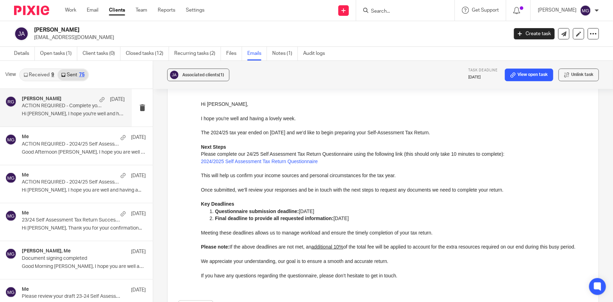
scroll to position [298, 0]
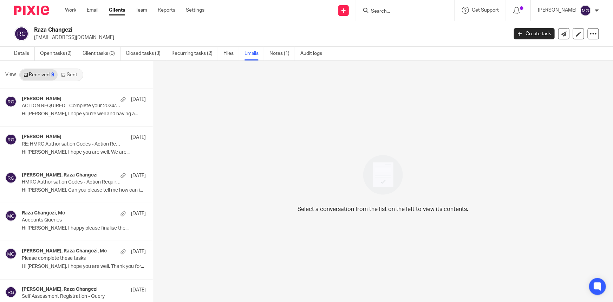
click at [62, 77] on link "Sent" at bounding box center [70, 74] width 25 height 11
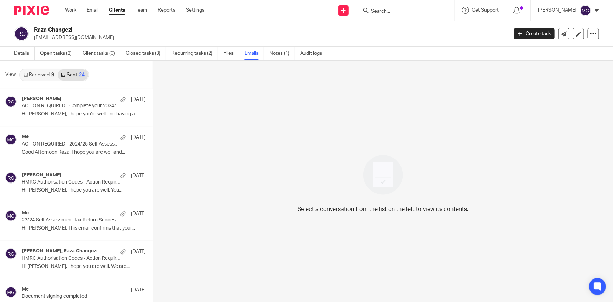
click at [58, 101] on div "[PERSON_NAME] [DATE]" at bounding box center [84, 99] width 124 height 7
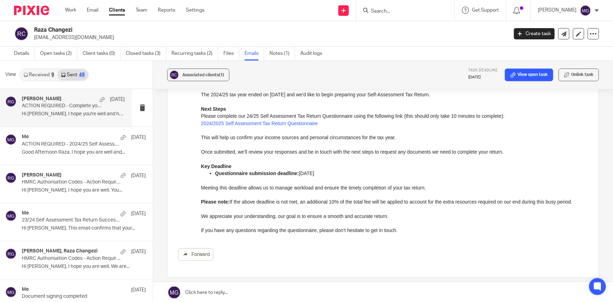
click at [273, 292] on link at bounding box center [383, 292] width 460 height 21
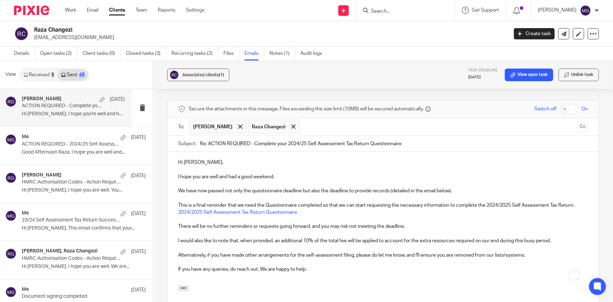
click at [185, 161] on p "Hi [PERSON_NAME]," at bounding box center [383, 162] width 410 height 7
click at [236, 127] on div at bounding box center [240, 127] width 8 height 11
click at [271, 164] on p "Hi [PERSON_NAME]," at bounding box center [383, 162] width 410 height 7
click at [420, 138] on input "Re: ACTION REQUIRED - Complete your 2024/25 Self Assessment Tax Return Question…" at bounding box center [394, 144] width 388 height 16
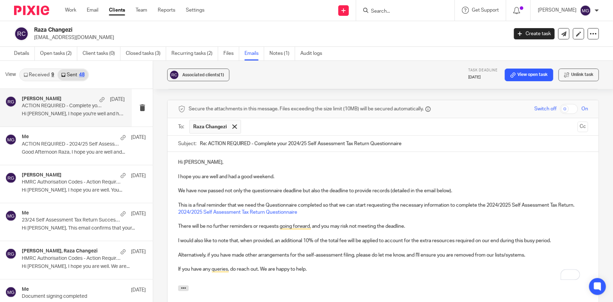
click at [361, 174] on p "I hope you are well and had a good weekend." at bounding box center [383, 176] width 410 height 7
drag, startPoint x: 411, startPoint y: 146, endPoint x: 57, endPoint y: 147, distance: 354.0
click at [57, 147] on div "View Received 9 Sent 48 Raj Grewal 19 Sep ACTION REQUIRED - Complete your 2024/…" at bounding box center [306, 182] width 613 height 242
type input "Final Reminder"
click at [319, 170] on p "To enrich screen reader interactions, please activate Accessibility in Grammarl…" at bounding box center [383, 169] width 410 height 7
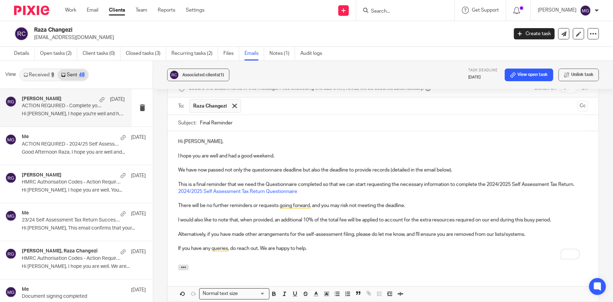
scroll to position [316, 0]
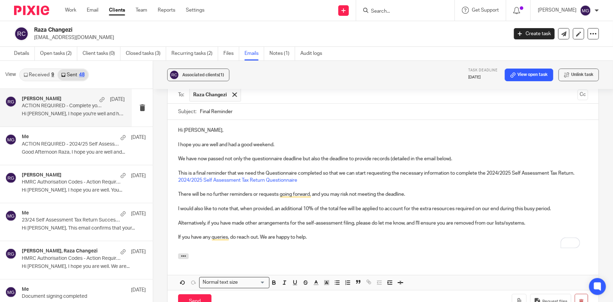
click at [203, 293] on div "Send You have unsaved changes Request files" at bounding box center [383, 301] width 431 height 23
click at [204, 295] on input "Send" at bounding box center [194, 301] width 33 height 15
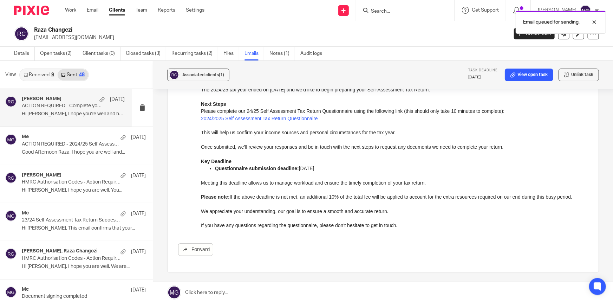
scroll to position [65, 0]
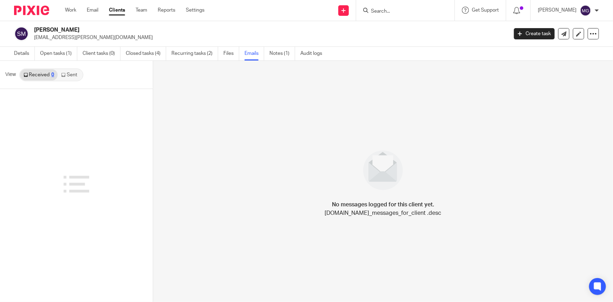
click at [71, 78] on link "Sent" at bounding box center [70, 74] width 25 height 11
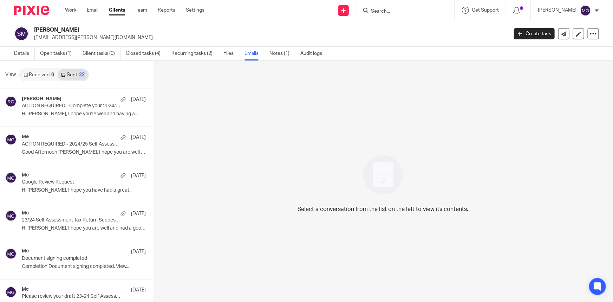
click at [54, 102] on div "[PERSON_NAME] [DATE]" at bounding box center [84, 99] width 124 height 7
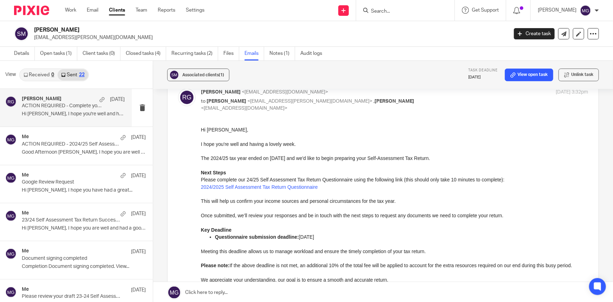
scroll to position [96, 0]
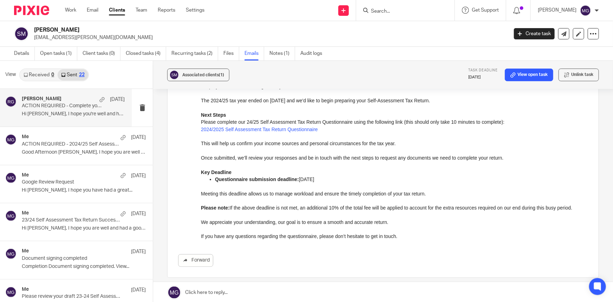
click at [264, 290] on link at bounding box center [383, 292] width 460 height 21
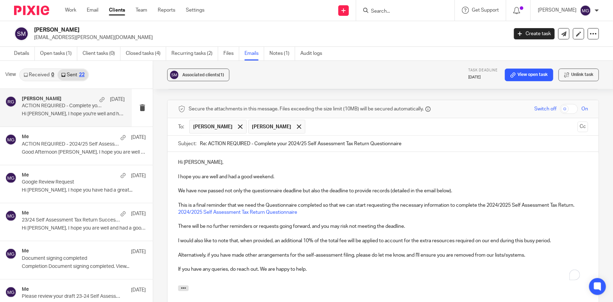
scroll to position [0, 0]
click at [184, 162] on p "Hi Afzal," at bounding box center [383, 162] width 410 height 7
click at [184, 162] on p "Hi [PERSON_NAME]," at bounding box center [383, 162] width 410 height 7
click at [238, 126] on span at bounding box center [240, 126] width 5 height 5
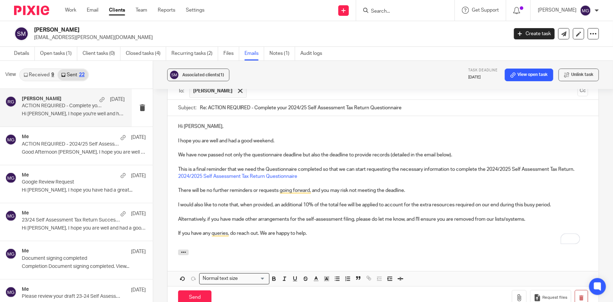
scroll to position [284, 0]
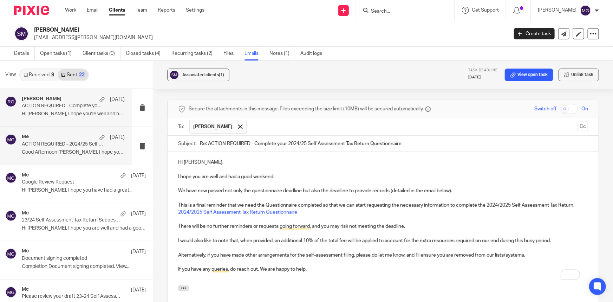
drag, startPoint x: 403, startPoint y: 142, endPoint x: 130, endPoint y: 131, distance: 273.4
click at [130, 131] on div "View Received 9 Sent 22 Raj Grewal 19 Sep ACTION REQUIRED - Complete your 2024/…" at bounding box center [306, 182] width 613 height 242
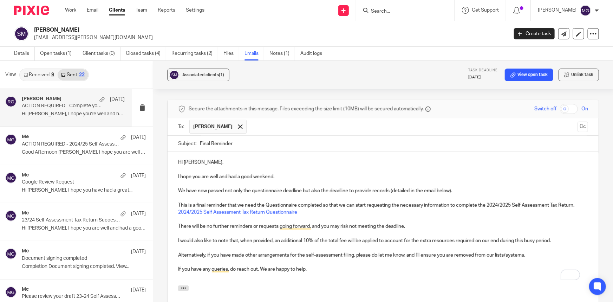
type input "Final Reminder"
click at [320, 192] on p "We have now passed not only the questionnaire deadline but also the deadline to…" at bounding box center [383, 190] width 410 height 7
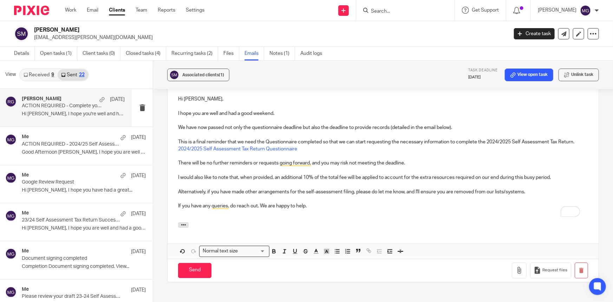
scroll to position [348, 0]
click at [192, 265] on input "Send" at bounding box center [194, 269] width 33 height 15
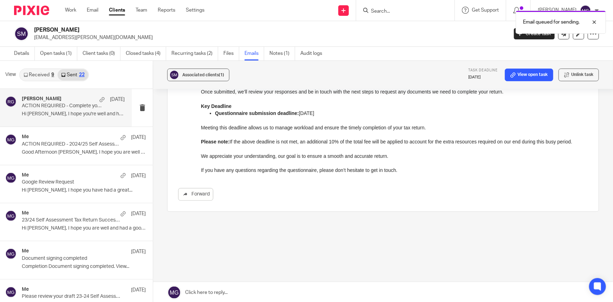
scroll to position [161, 0]
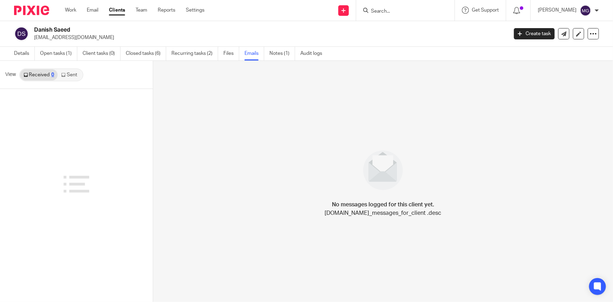
click at [73, 78] on link "Sent" at bounding box center [70, 74] width 25 height 11
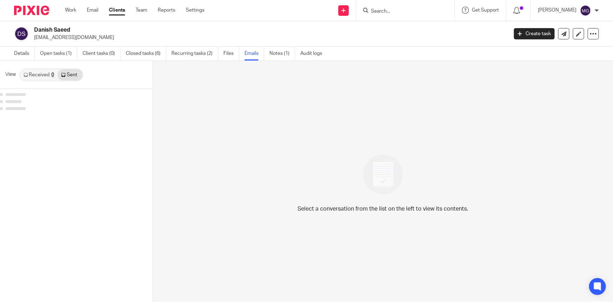
click at [71, 107] on div at bounding box center [76, 103] width 153 height 28
click at [33, 76] on link "Received 0" at bounding box center [39, 74] width 38 height 11
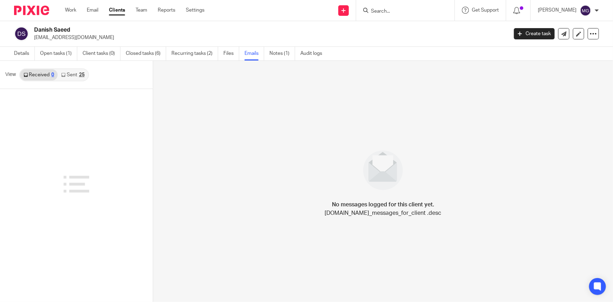
click at [79, 74] on div "25" at bounding box center [82, 74] width 6 height 5
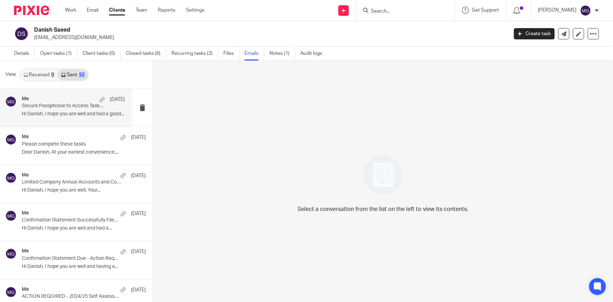
click at [49, 109] on p "Secure Passphrase to Access Task List Sent in Previous Email" at bounding box center [63, 106] width 83 height 6
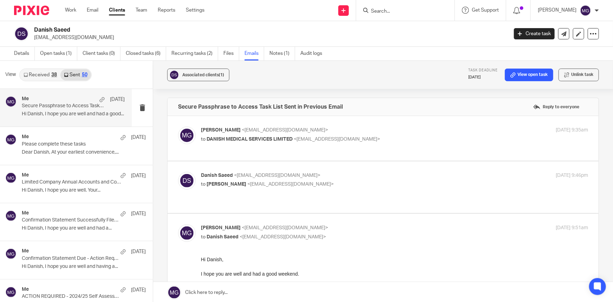
click at [291, 294] on link at bounding box center [383, 292] width 460 height 21
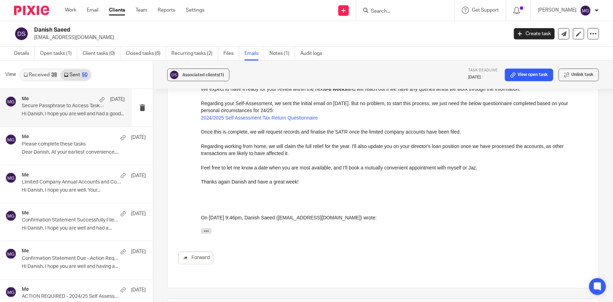
scroll to position [188, 0]
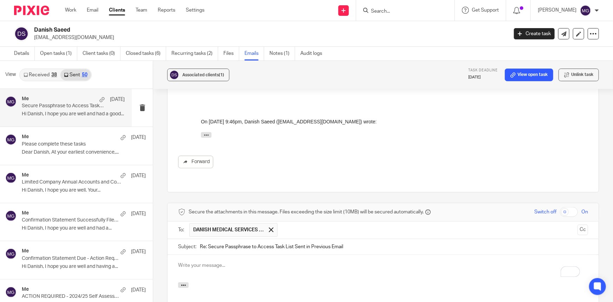
click at [240, 262] on p "To enrich screen reader interactions, please activate Accessibility in Grammarl…" at bounding box center [383, 265] width 410 height 7
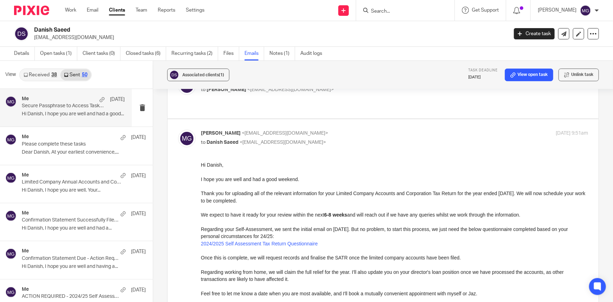
scroll to position [414, 0]
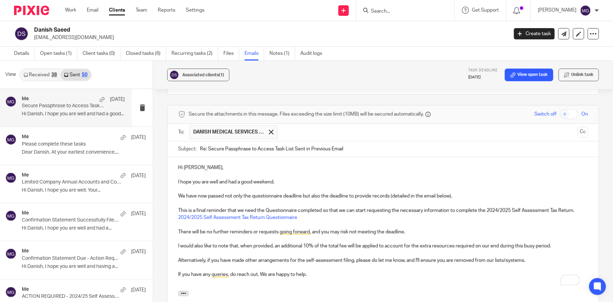
click at [191, 164] on p "Hi Afzal," at bounding box center [383, 167] width 410 height 7
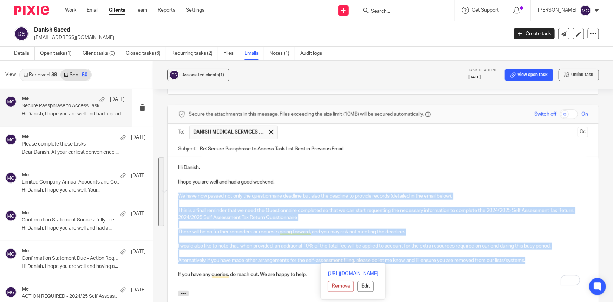
drag, startPoint x: 430, startPoint y: 240, endPoint x: 179, endPoint y: 187, distance: 256.6
click at [179, 187] on div "Hi Danish, I hope you are well and had a good weekend. We have now passed not o…" at bounding box center [383, 224] width 431 height 134
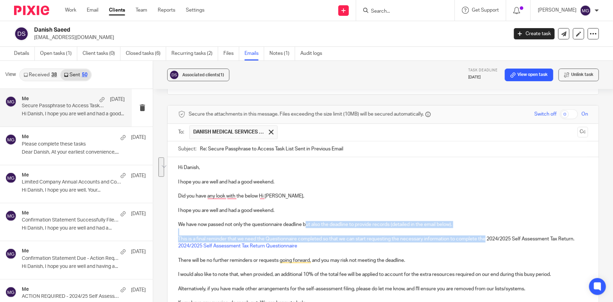
drag, startPoint x: 486, startPoint y: 230, endPoint x: 305, endPoint y: 216, distance: 180.9
click at [305, 216] on div "Hi Danish, I hope you are well and had a good weekend. Did you have any look wi…" at bounding box center [383, 245] width 431 height 176
click at [515, 235] on div "Hi Danish, I hope you are well and had a good weekend. Did you have any look wi…" at bounding box center [383, 245] width 431 height 176
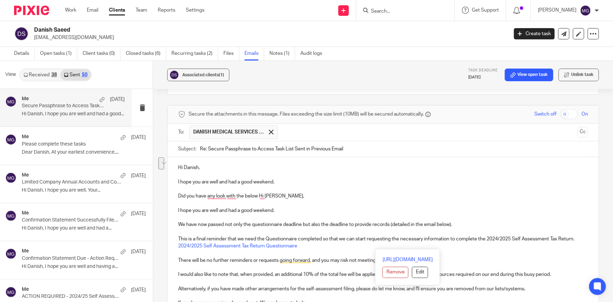
click at [508, 236] on p "This is a final reminder that we need the Questionnaire completed so that we ca…" at bounding box center [383, 239] width 410 height 7
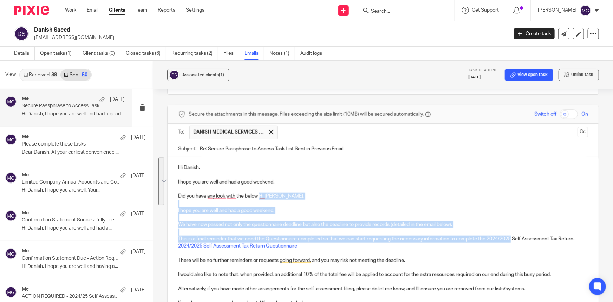
drag, startPoint x: 511, startPoint y: 232, endPoint x: 258, endPoint y: 187, distance: 256.4
click at [258, 187] on div "Hi Danish, I hope you are well and had a good weekend. Did you have any look wi…" at bounding box center [383, 245] width 431 height 176
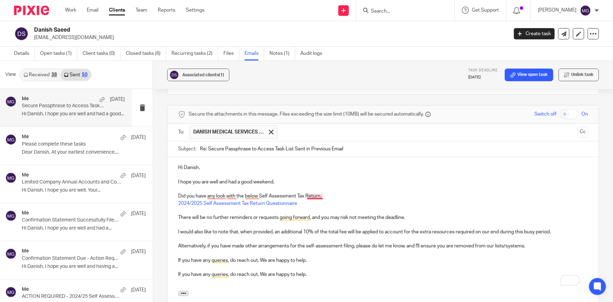
click at [318, 193] on p "Did you have any look with the below Self Assessment Tax Return." at bounding box center [383, 196] width 410 height 7
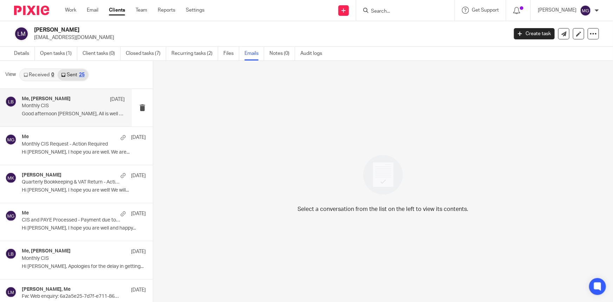
click at [72, 111] on p "Good afternoon Leanne, All is well this end,..." at bounding box center [73, 114] width 103 height 6
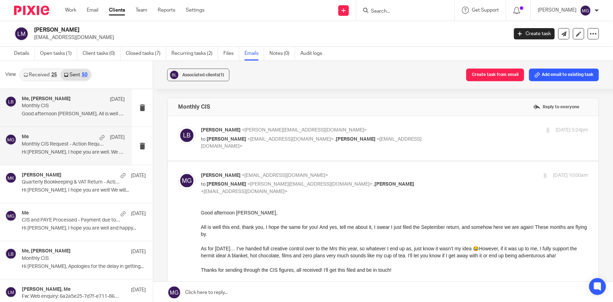
click at [67, 144] on p "Monthly CIS Request - Action Required" at bounding box center [63, 144] width 83 height 6
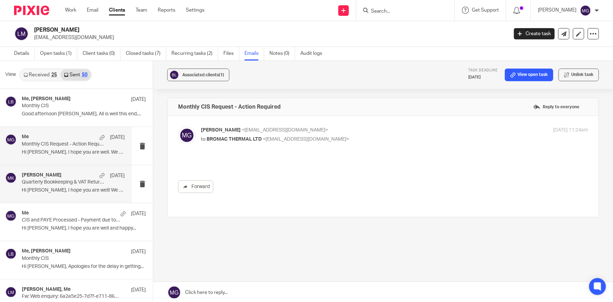
click at [72, 176] on div "Moiz Khatri 2 Oct" at bounding box center [73, 175] width 103 height 7
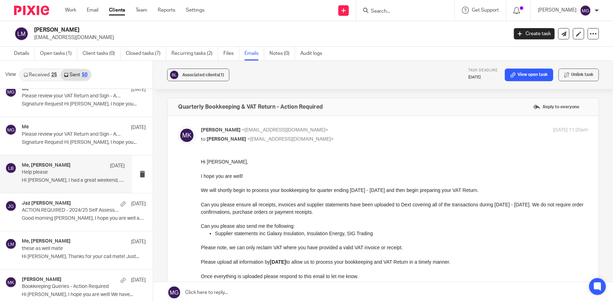
scroll to position [575, 0]
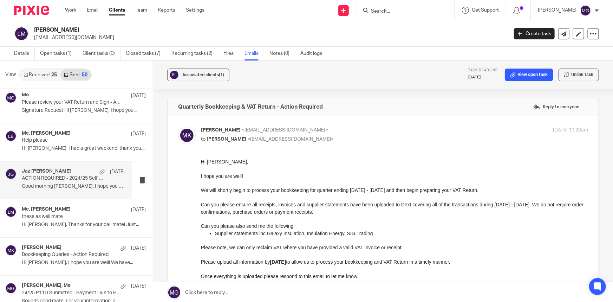
click at [67, 187] on p "Good morning Leyton, I hope you are well and..." at bounding box center [73, 187] width 103 height 6
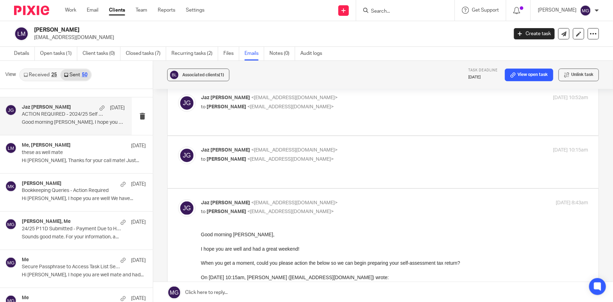
scroll to position [32, 0]
click at [277, 109] on span "<leyton@bromacthermal.com>" at bounding box center [291, 107] width 86 height 5
checkbox input "true"
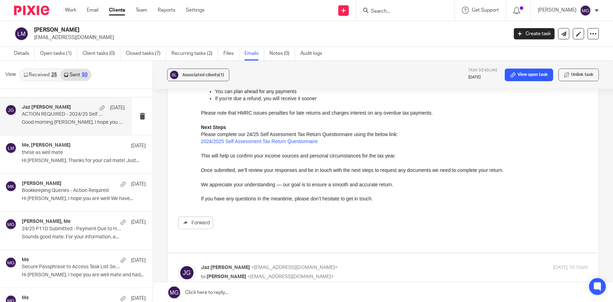
scroll to position [224, 0]
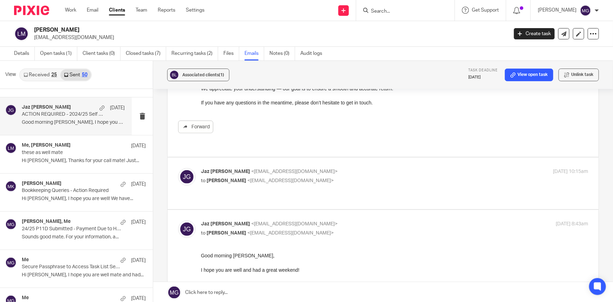
click at [274, 169] on span "<jazgrewal@taxassist.co.uk>" at bounding box center [294, 171] width 86 height 5
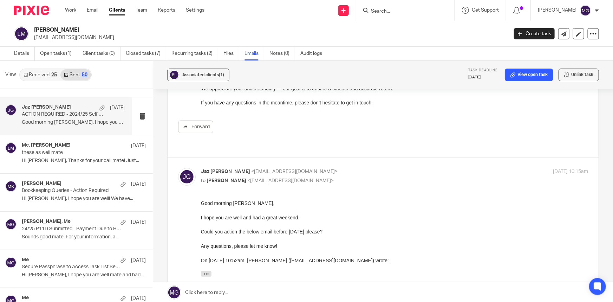
scroll to position [0, 0]
click at [337, 168] on p "Jaz Grewal <jazgrewal@taxassist.co.uk>" at bounding box center [330, 171] width 258 height 7
checkbox input "false"
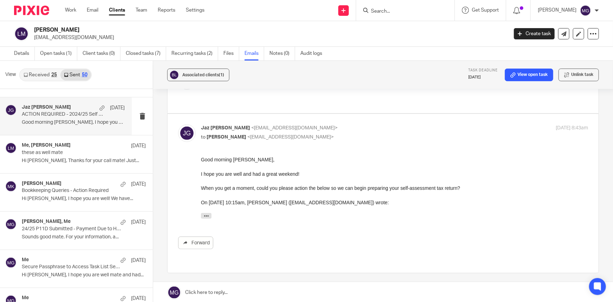
click at [231, 286] on link at bounding box center [383, 292] width 460 height 21
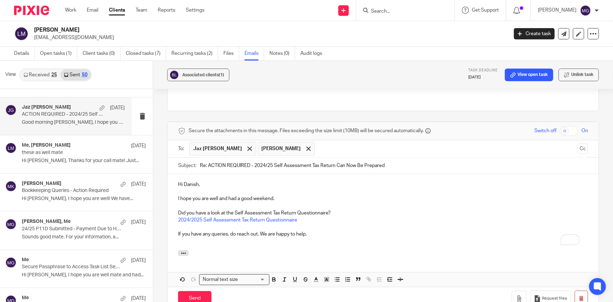
click at [192, 181] on p "Hi Danish," at bounding box center [383, 184] width 410 height 7
click at [193, 181] on p "Hi Leyotn," at bounding box center [383, 184] width 410 height 7
click at [181, 210] on p "Did you have a look at the Self Assessment Tax Return Questionnaire?" at bounding box center [383, 213] width 410 height 7
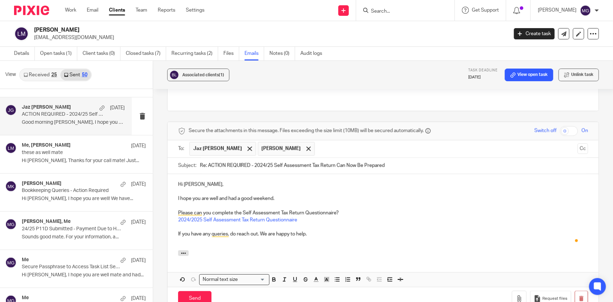
click at [383, 224] on div "Hi Leyton, I hope you are well and had a good weekend. Please can you complete …" at bounding box center [383, 212] width 431 height 76
click at [248, 147] on span at bounding box center [250, 149] width 5 height 5
click at [204, 291] on input "Send" at bounding box center [194, 298] width 33 height 15
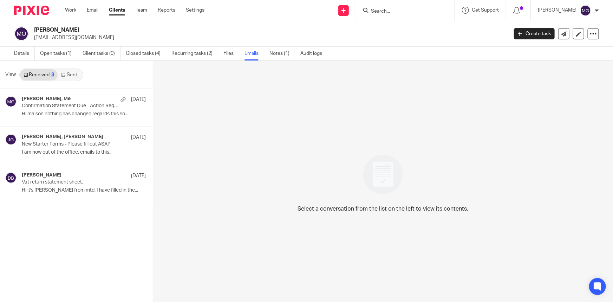
click at [70, 75] on link "Sent" at bounding box center [70, 74] width 25 height 11
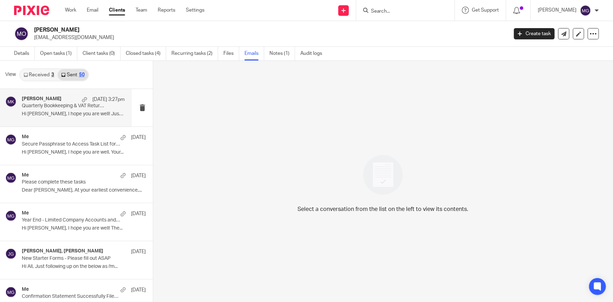
click at [62, 113] on p "Hi [PERSON_NAME], I hope you are well! Just a..." at bounding box center [73, 114] width 103 height 6
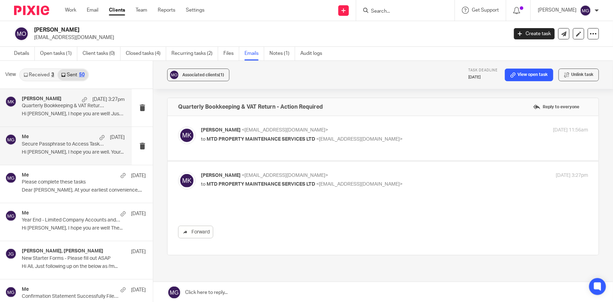
click at [68, 148] on div "Me [DATE] Secure Passphrase to Access Task List for Company Year End Hi [PERSON…" at bounding box center [73, 146] width 103 height 24
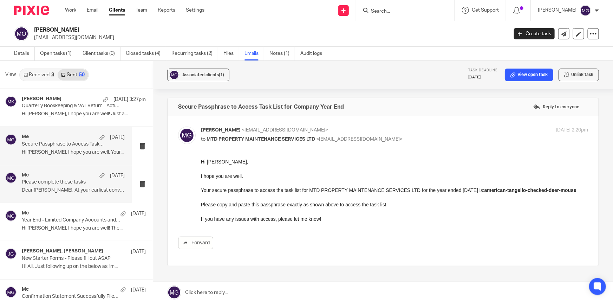
click at [64, 186] on div "Me 1 Oct Please complete these tasks Dear Matthew, At your earliest convenience…" at bounding box center [73, 184] width 103 height 24
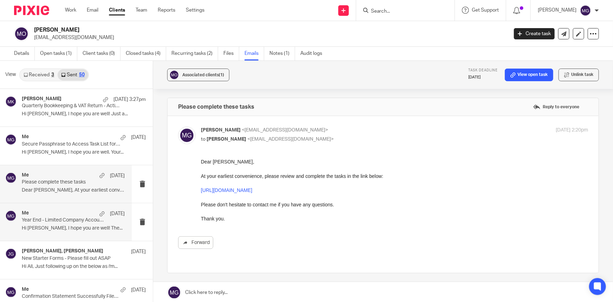
click at [63, 225] on div "Me 1 Oct Year End - Limited Company Accounts and Corporation Tax Return Can Now…" at bounding box center [73, 222] width 103 height 24
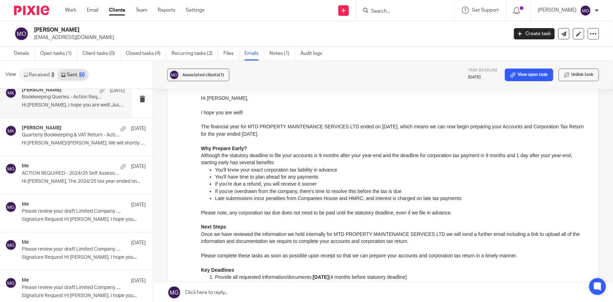
scroll to position [511, 0]
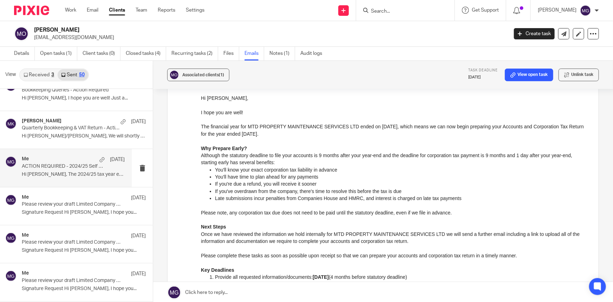
drag, startPoint x: 67, startPoint y: 173, endPoint x: 59, endPoint y: 98, distance: 74.5
click at [67, 173] on p "Hi Matthew, The 2024/25 tax year ended on..." at bounding box center [73, 175] width 103 height 6
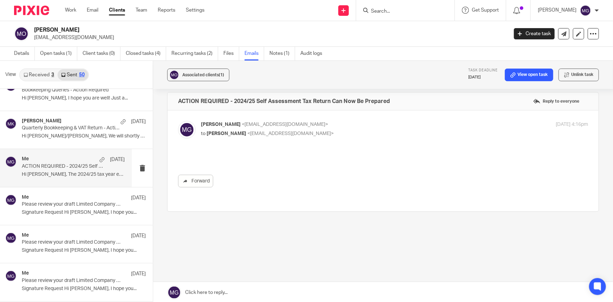
scroll to position [0, 0]
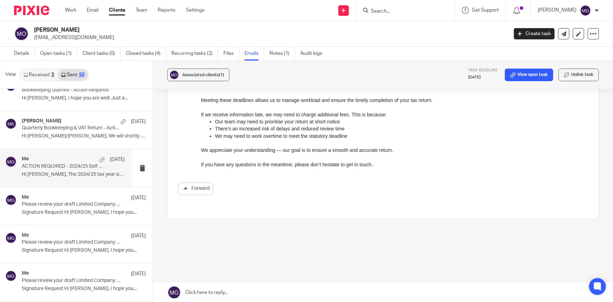
click at [282, 289] on link at bounding box center [383, 292] width 460 height 21
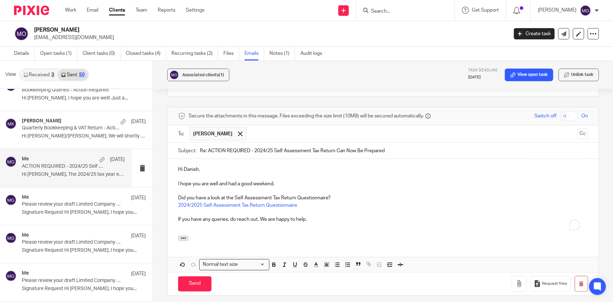
click at [188, 166] on p "Hi Danish," at bounding box center [383, 169] width 410 height 7
click at [187, 166] on p "Hi Danish," at bounding box center [383, 169] width 410 height 7
click at [194, 159] on div "Hi Danish, I hope you are well and had a good weekend. Did you have a look at t…" at bounding box center [383, 197] width 431 height 76
click at [190, 166] on p "Hi Danish," at bounding box center [383, 169] width 410 height 7
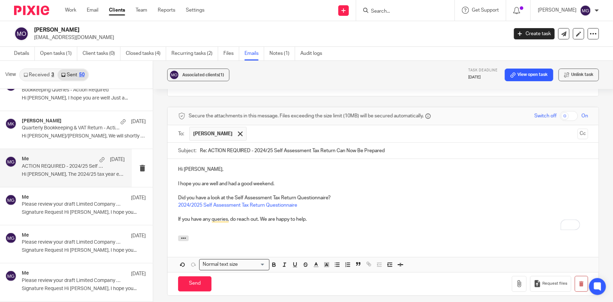
click at [182, 194] on p "Did you have a look at the Self Assessment Tax Return Questionnaire?" at bounding box center [383, 197] width 410 height 7
drag, startPoint x: 206, startPoint y: 274, endPoint x: 199, endPoint y: 266, distance: 11.2
click at [205, 276] on input "Send" at bounding box center [194, 283] width 33 height 15
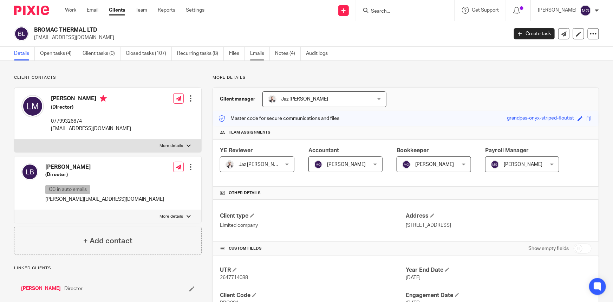
click at [256, 53] on link "Emails" at bounding box center [260, 54] width 20 height 14
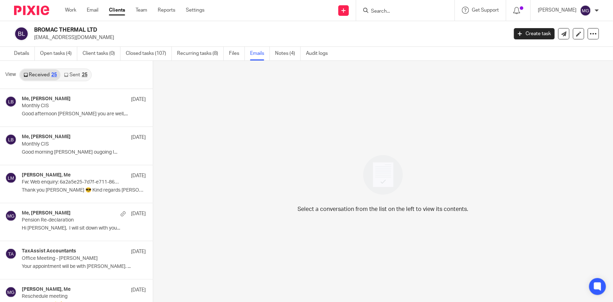
click at [63, 73] on link "Sent 25" at bounding box center [75, 74] width 30 height 11
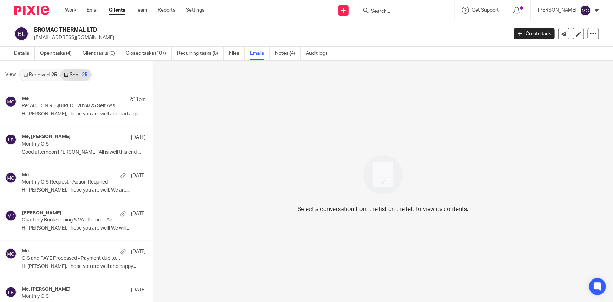
scroll to position [1, 0]
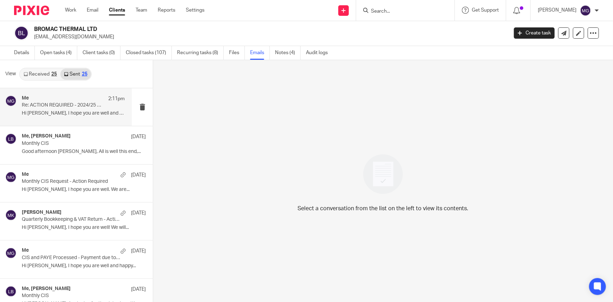
drag, startPoint x: 57, startPoint y: 104, endPoint x: 61, endPoint y: 104, distance: 3.9
click at [57, 104] on p "Re: ACTION REQUIRED - 2024/25 Self Assessment Tax Return Can Now Be Prepared" at bounding box center [63, 105] width 83 height 6
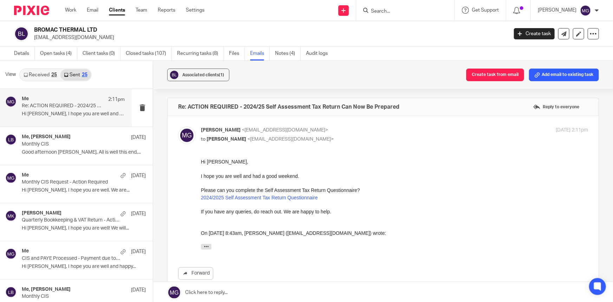
scroll to position [84, 0]
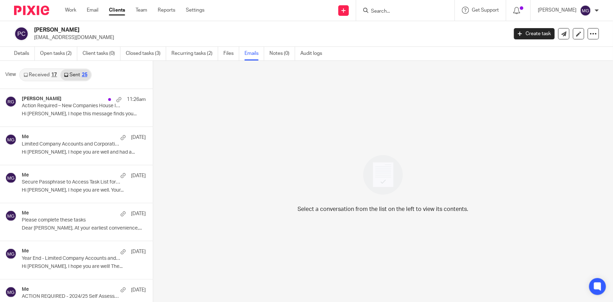
click at [62, 113] on p "Hi [PERSON_NAME], I hope this message finds you..." at bounding box center [84, 114] width 124 height 6
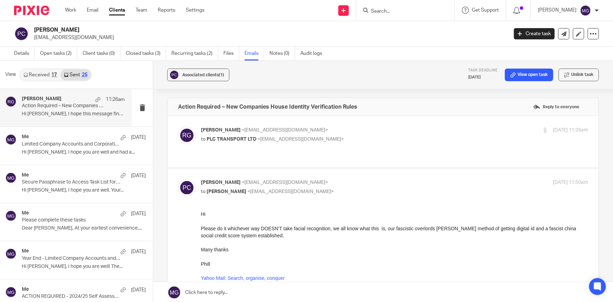
click at [309, 139] on span "<[EMAIL_ADDRESS][DOMAIN_NAME]>" at bounding box center [301, 139] width 86 height 5
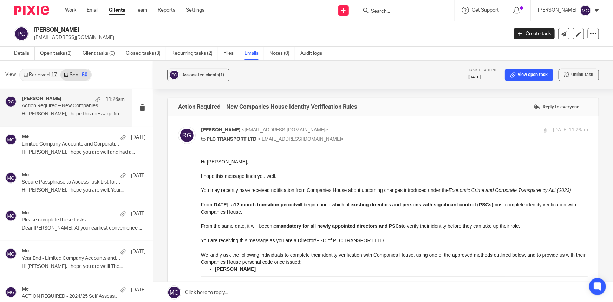
click at [355, 130] on p "[PERSON_NAME] <[EMAIL_ADDRESS][DOMAIN_NAME]>" at bounding box center [330, 130] width 258 height 7
checkbox input "false"
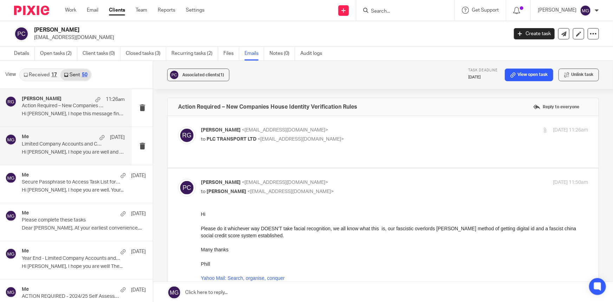
click at [71, 150] on p "Hi [PERSON_NAME], I hope you are well and had a..." at bounding box center [73, 152] width 103 height 6
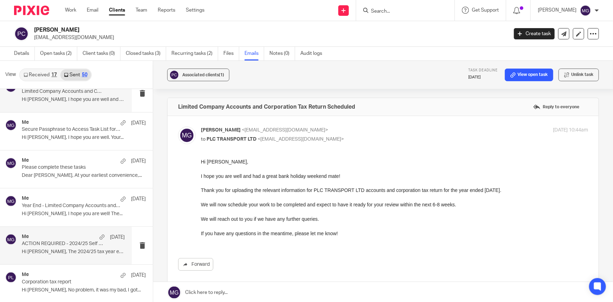
scroll to position [64, 0]
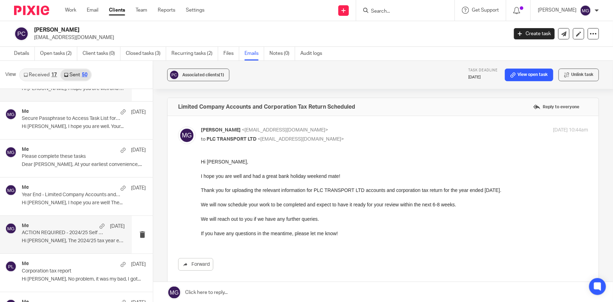
click at [52, 243] on p "Hi [PERSON_NAME], The 2024/25 tax year ended on..." at bounding box center [73, 241] width 103 height 6
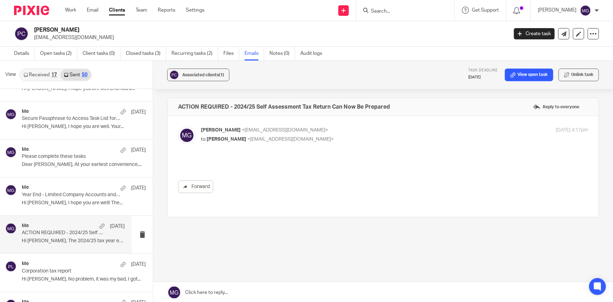
scroll to position [0, 0]
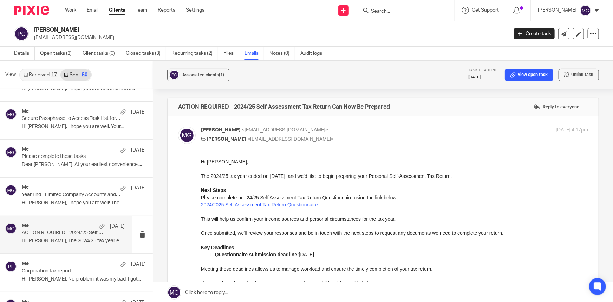
click at [225, 292] on link at bounding box center [383, 292] width 460 height 21
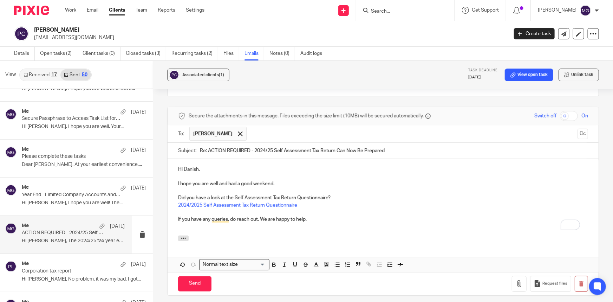
click at [191, 166] on p "Hi Danish," at bounding box center [383, 169] width 410 height 7
click at [188, 194] on p "Did you have a look at the Self Assessment Tax Return Questionnaire?" at bounding box center [383, 197] width 410 height 7
click at [206, 194] on p "Did you have a look at the Self Assessment Tax Return Questionnaire?" at bounding box center [383, 197] width 410 height 7
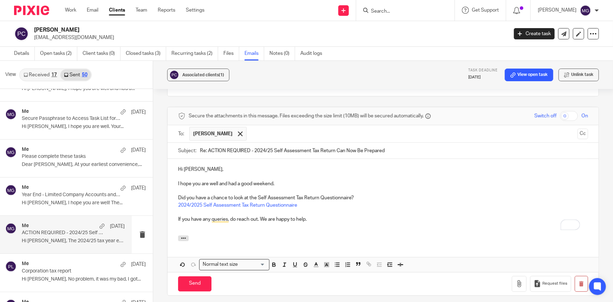
click at [312, 216] on p "If you have any queries, do reach out. We are happy to help." at bounding box center [383, 219] width 410 height 7
click at [197, 279] on input "Send" at bounding box center [194, 283] width 33 height 15
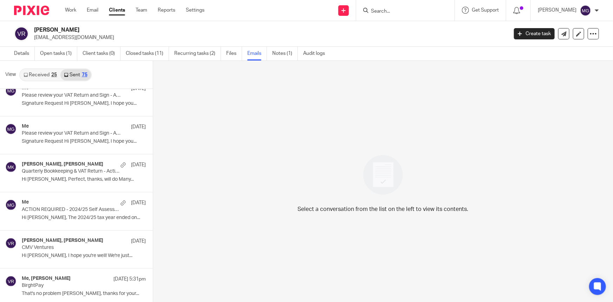
scroll to position [799, 0]
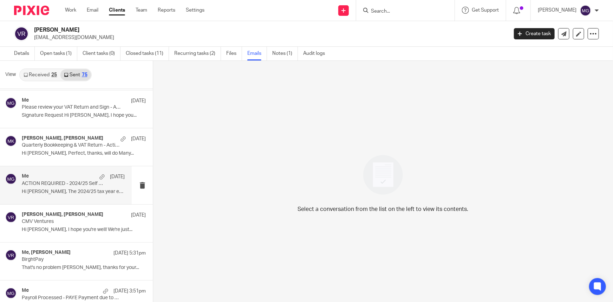
click at [77, 187] on div "Me [DATE] ACTION REQUIRED - 2024/25 Self Assessment Tax Return Can Now Be Prepa…" at bounding box center [73, 185] width 103 height 24
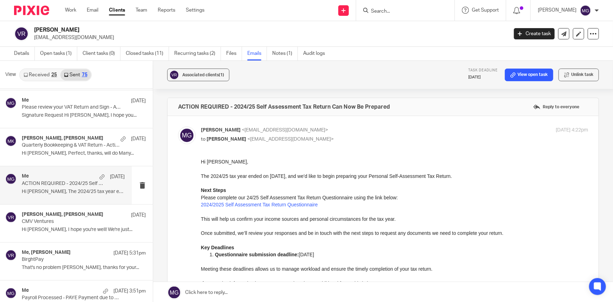
scroll to position [0, 0]
click at [291, 288] on link at bounding box center [383, 292] width 460 height 21
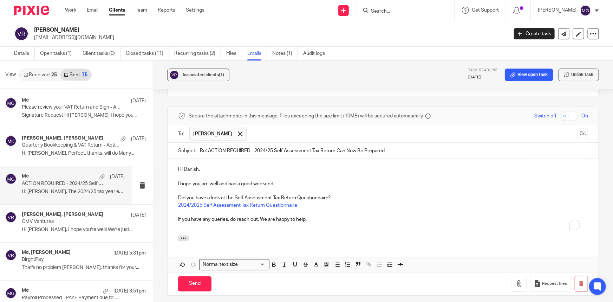
click at [188, 166] on p "Hi Danish," at bounding box center [383, 169] width 410 height 7
click at [184, 194] on p "Did you have a look at the Self Assessment Tax Return Questionnaire?" at bounding box center [383, 197] width 410 height 7
click at [210, 194] on p "Can i get you have a look at the Self Assessment Tax Return Questionnaire?" at bounding box center [383, 197] width 410 height 7
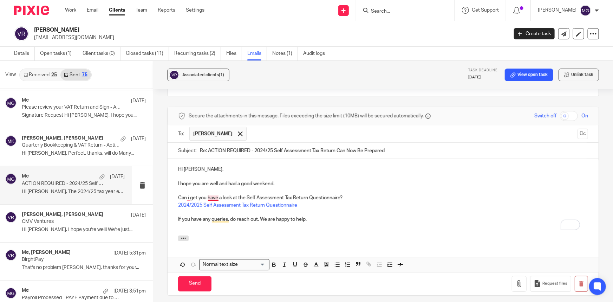
click at [210, 194] on p "Can i get you have a look at the Self Assessment Tax Return Questionnaire?" at bounding box center [383, 197] width 410 height 7
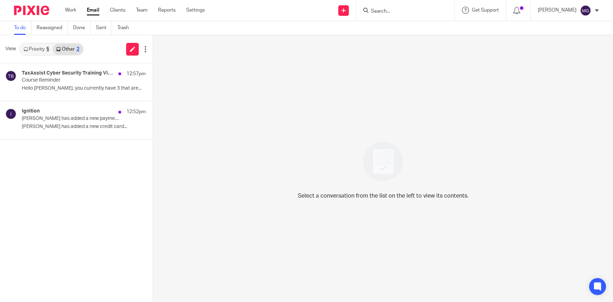
click at [67, 78] on p "Course Reminder" at bounding box center [71, 80] width 99 height 6
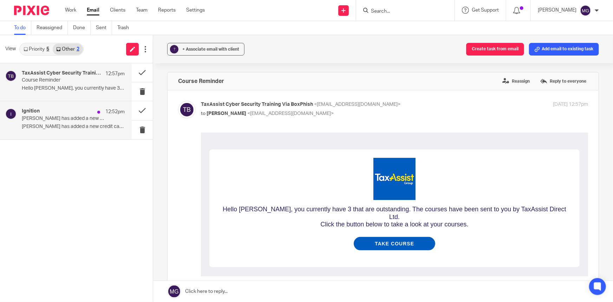
click at [79, 127] on p "[PERSON_NAME] has added a new credit card..." at bounding box center [73, 127] width 103 height 6
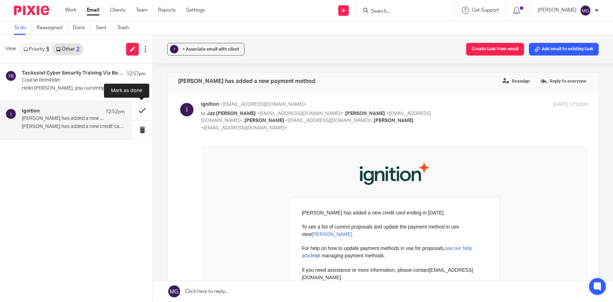
click at [140, 111] on button at bounding box center [142, 110] width 21 height 19
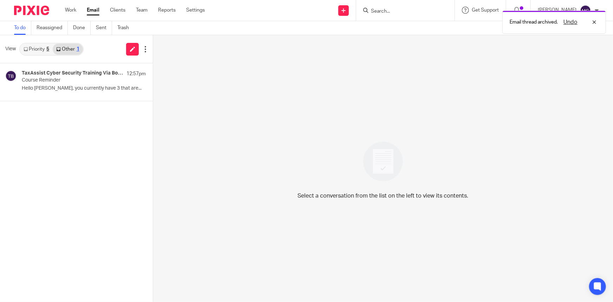
click at [40, 44] on link "Priority 5" at bounding box center [36, 49] width 33 height 11
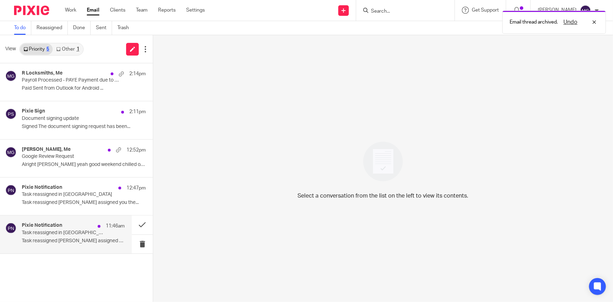
click at [101, 224] on div "11:46am" at bounding box center [109, 226] width 31 height 7
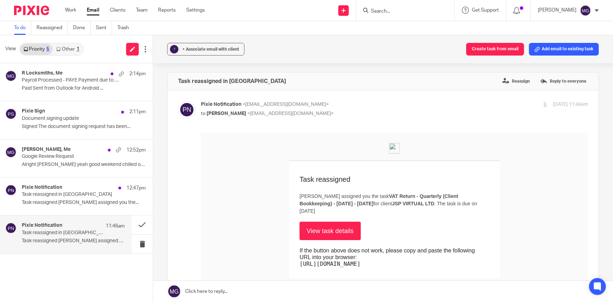
drag, startPoint x: 142, startPoint y: 224, endPoint x: 104, endPoint y: 225, distance: 38.3
click at [104, 225] on div "Pixie Notification 11:46am Task reassigned in Pixie Task reassigned [PERSON_NAM…" at bounding box center [76, 235] width 153 height 38
click at [136, 224] on button at bounding box center [142, 225] width 21 height 19
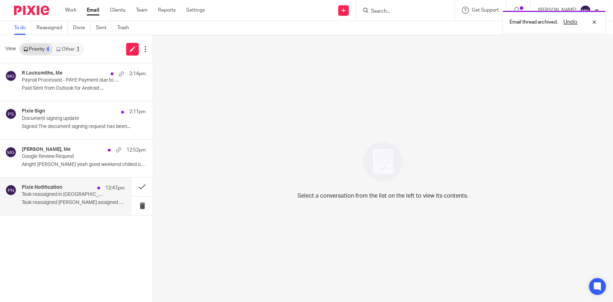
click at [81, 196] on p "Task reassigned in Pixie" at bounding box center [63, 195] width 83 height 6
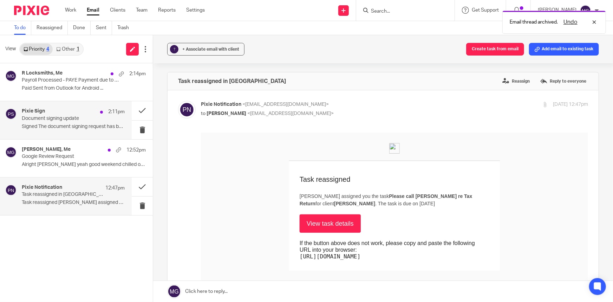
click at [64, 116] on p "Document signing update" at bounding box center [63, 119] width 83 height 6
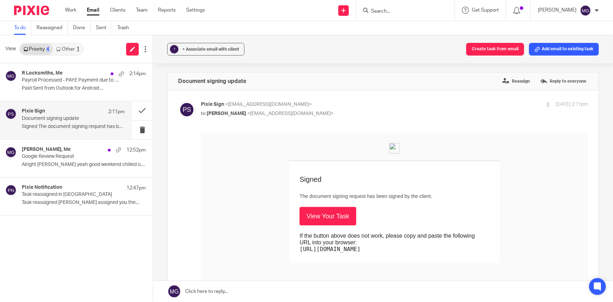
click at [313, 208] on link "View Your Task" at bounding box center [328, 216] width 57 height 18
click at [81, 155] on p "Google Review Request" at bounding box center [63, 157] width 83 height 6
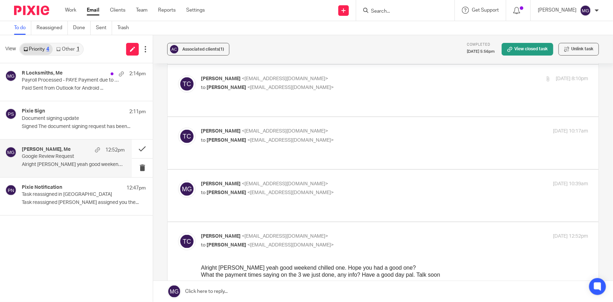
scroll to position [352, 0]
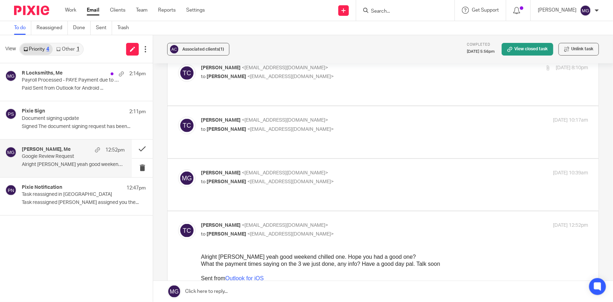
click at [266, 159] on label at bounding box center [383, 185] width 431 height 52
click at [178, 169] on input "checkbox" at bounding box center [178, 169] width 0 height 0
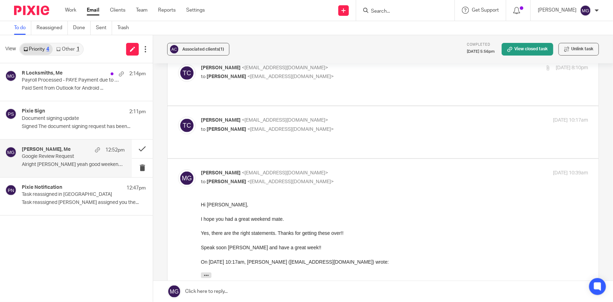
scroll to position [0, 0]
click at [310, 169] on p "Mason Graves <mgraves@taxassist.co.uk>" at bounding box center [330, 172] width 258 height 7
checkbox input "false"
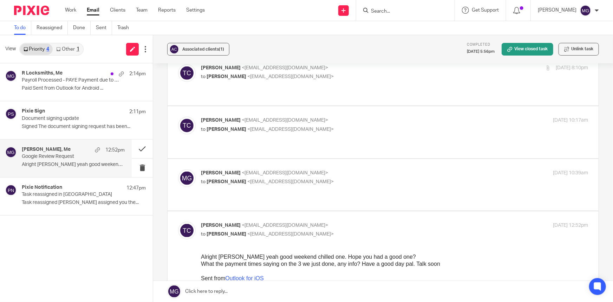
click at [295, 117] on div "tony colgan <tonycolgan89@outlook.com> to Mason Graves <mgraves@taxassist.co.uk…" at bounding box center [383, 132] width 410 height 31
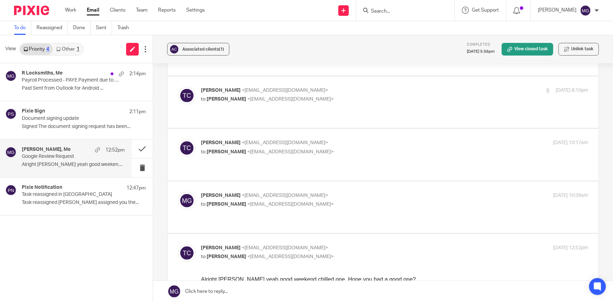
scroll to position [288, 0]
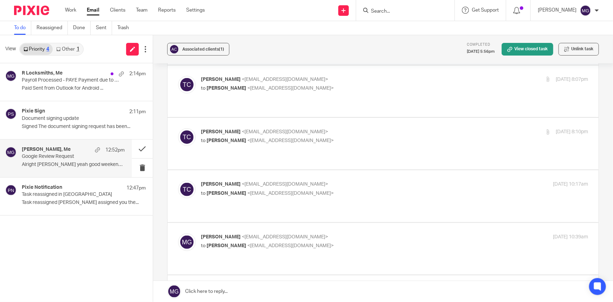
click at [263, 128] on p "tony colgan <tonycolgan89@outlook.com>" at bounding box center [330, 131] width 258 height 7
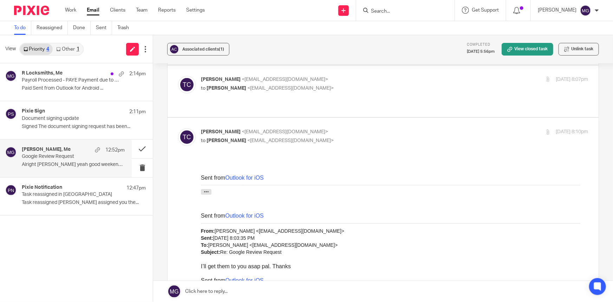
scroll to position [0, 0]
click at [264, 128] on p "tony colgan <tonycolgan89@outlook.com>" at bounding box center [330, 131] width 258 height 7
checkbox input "false"
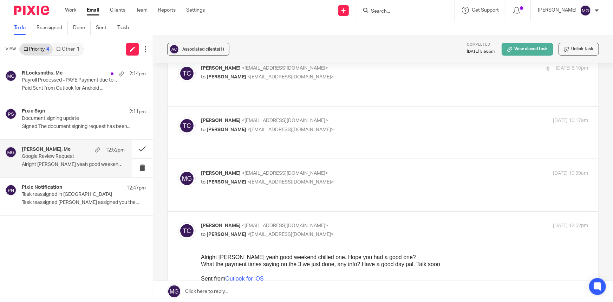
scroll to position [352, 0]
drag, startPoint x: 525, startPoint y: 49, endPoint x: 204, endPoint y: 48, distance: 321.3
click at [204, 48] on span "Associated clients (1)" at bounding box center [203, 49] width 42 height 4
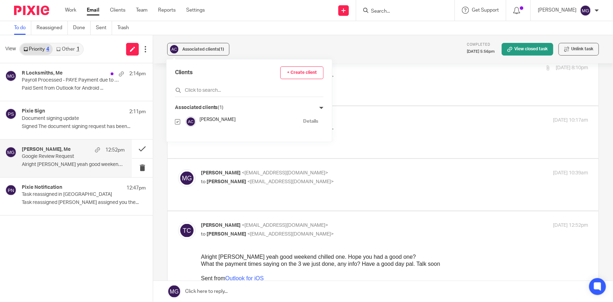
click at [303, 121] on link "Details" at bounding box center [310, 121] width 15 height 7
click at [102, 273] on div "R Locksmiths, Me 2:14pm Payroll Processed - PAYE Payment due to HMRC Paid Sent …" at bounding box center [76, 182] width 153 height 239
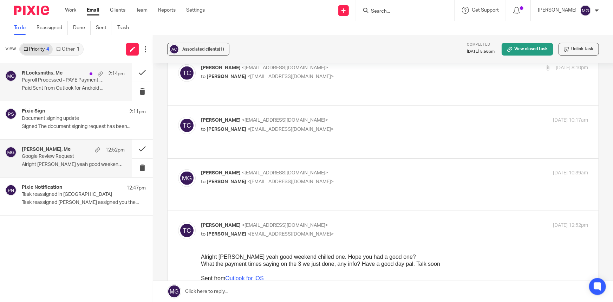
click at [79, 81] on p "Payroll Processed - PAYE Payment due to HMRC" at bounding box center [63, 80] width 83 height 6
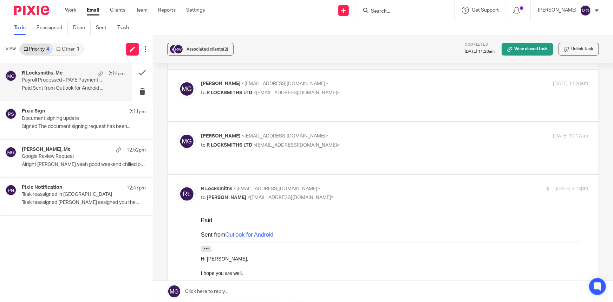
scroll to position [32, 0]
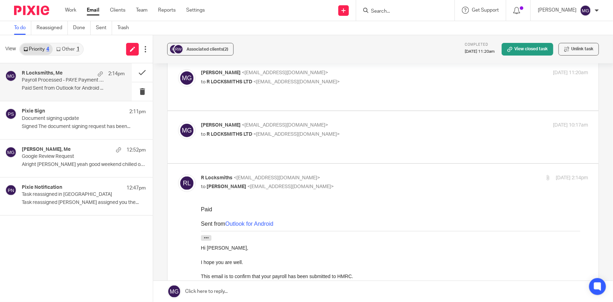
click at [276, 123] on span "<mgraves@taxassist.co.uk>" at bounding box center [285, 125] width 86 height 5
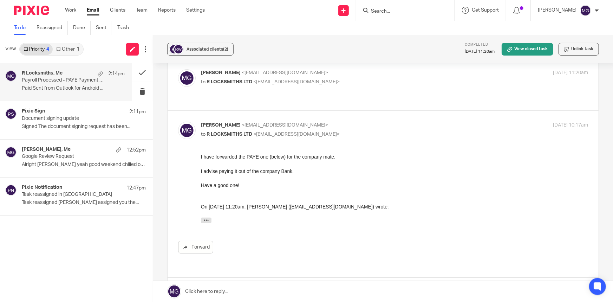
scroll to position [0, 0]
click at [288, 122] on div "Mason Graves <mgraves@taxassist.co.uk> to R LOCKSMITHS LTD <info@rlocksmiths.co…" at bounding box center [330, 130] width 258 height 16
checkbox input "false"
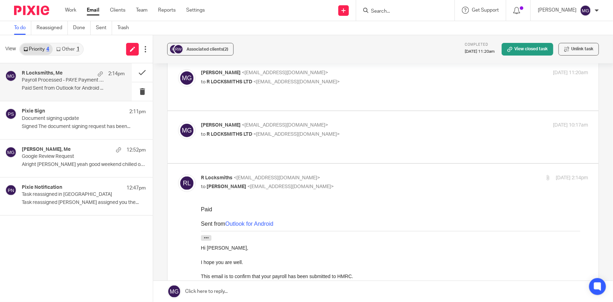
click at [282, 87] on div "Mason Graves <mgraves@taxassist.co.uk> to R LOCKSMITHS LTD <info@rlocksmiths.co…" at bounding box center [383, 84] width 410 height 31
click at [288, 78] on p "to R LOCKSMITHS LTD <info@rlocksmiths.co.uk>" at bounding box center [330, 81] width 258 height 7
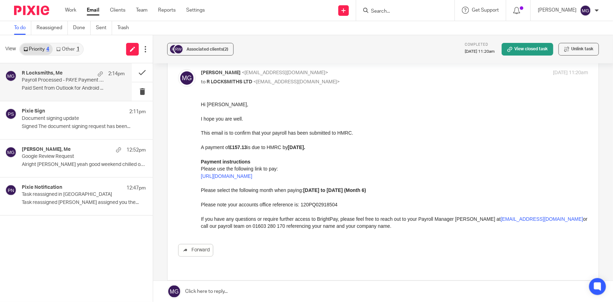
click at [288, 78] on p "to R LOCKSMITHS LTD <info@rlocksmiths.co.uk>" at bounding box center [330, 81] width 258 height 7
checkbox input "false"
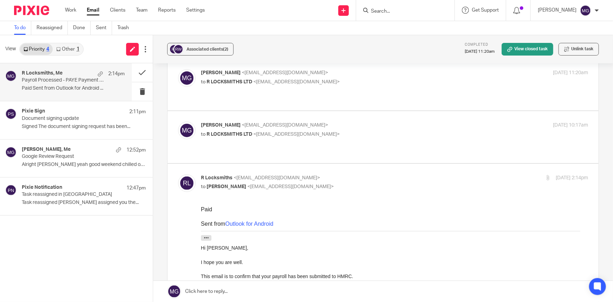
scroll to position [96, 0]
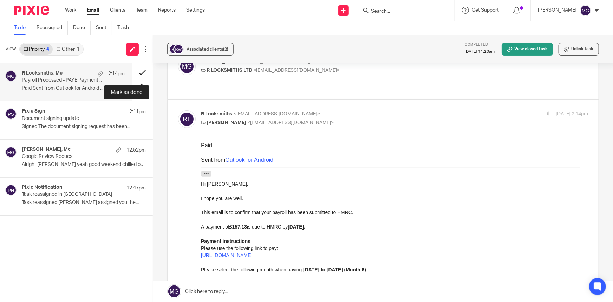
click at [138, 70] on button at bounding box center [142, 72] width 21 height 19
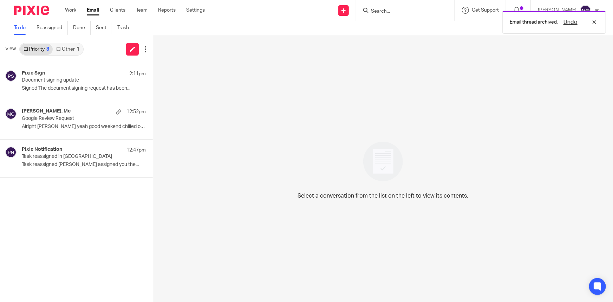
drag, startPoint x: 74, startPoint y: 53, endPoint x: 60, endPoint y: 53, distance: 13.7
click at [74, 53] on link "Other 1" at bounding box center [68, 49] width 30 height 11
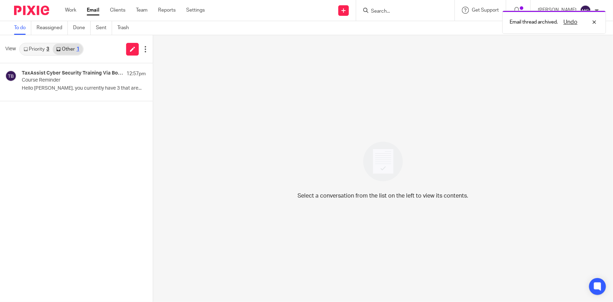
click at [45, 52] on link "Priority 3" at bounding box center [36, 49] width 33 height 11
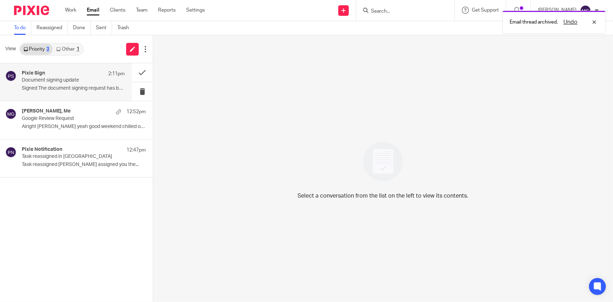
click at [56, 82] on p "Document signing update" at bounding box center [63, 80] width 83 height 6
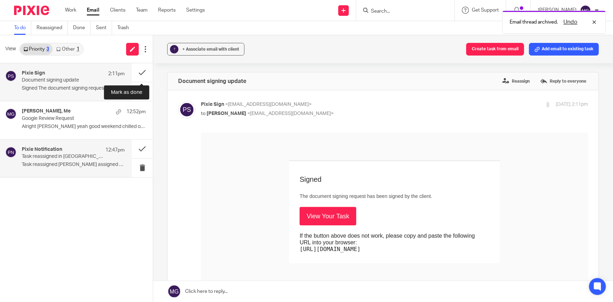
scroll to position [0, 0]
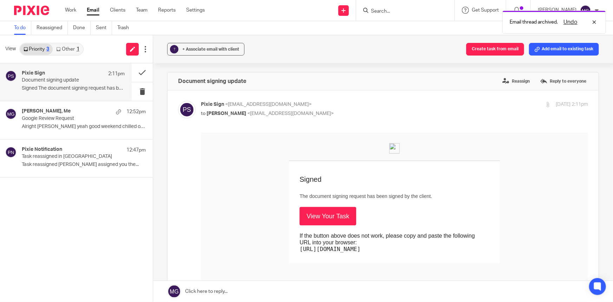
click at [99, 237] on div "Pixie Sign 2:11pm Document signing update Signed The document signing request h…" at bounding box center [76, 182] width 153 height 239
click at [325, 220] on link "View Your Task" at bounding box center [328, 216] width 57 height 18
click at [388, 13] on input "Search" at bounding box center [402, 11] width 63 height 6
click at [105, 28] on link "Sent" at bounding box center [104, 28] width 16 height 14
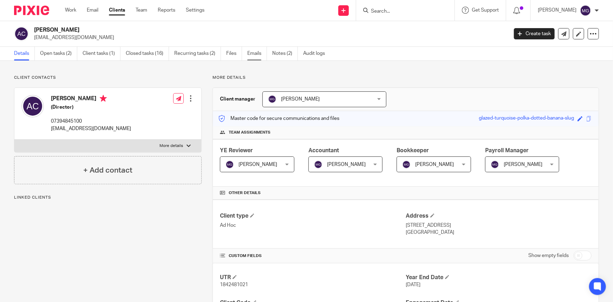
click at [251, 54] on link "Emails" at bounding box center [258, 54] width 20 height 14
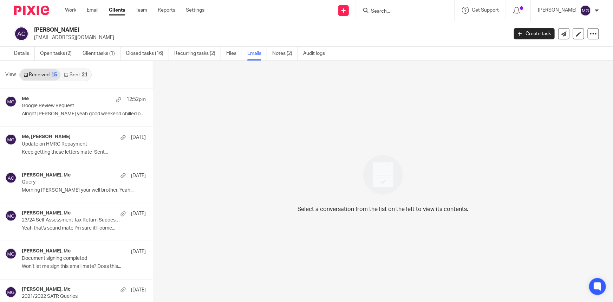
click at [194, 28] on h2 "[PERSON_NAME]" at bounding box center [222, 29] width 376 height 7
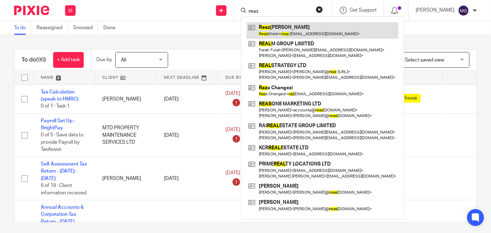
type input "reaz"
click at [281, 34] on link at bounding box center [322, 30] width 152 height 16
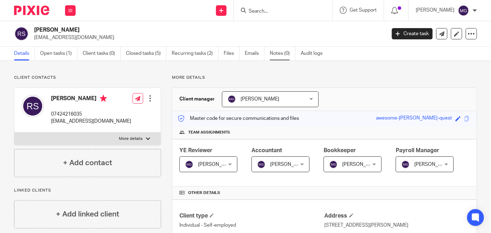
click at [277, 56] on link "Notes (0)" at bounding box center [283, 54] width 26 height 14
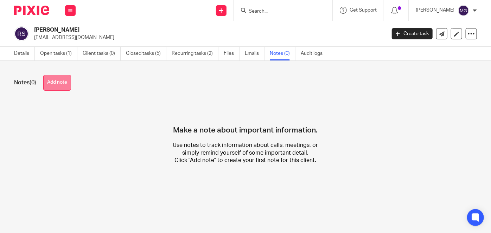
click at [51, 84] on button "Add note" at bounding box center [57, 83] width 28 height 16
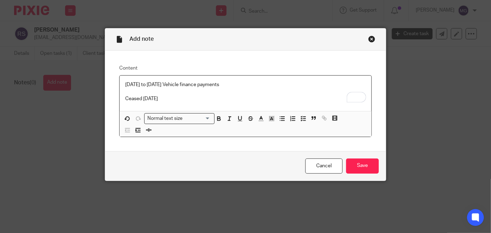
click at [139, 90] on p "To enrich screen reader interactions, please activate Accessibility in Grammarl…" at bounding box center [245, 91] width 240 height 7
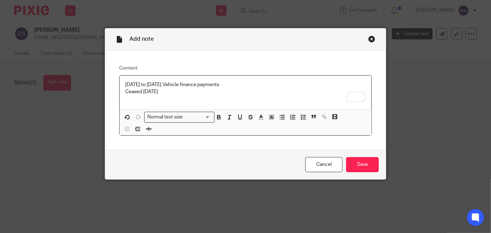
click at [181, 92] on p "Ceased [DATE]" at bounding box center [245, 91] width 240 height 7
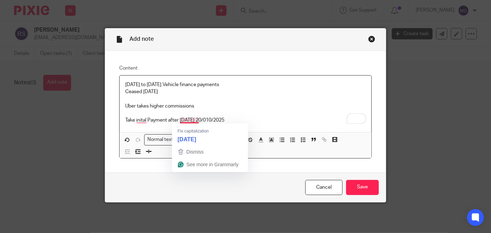
click at [183, 122] on p "Take inital Payment after MOnday 20/010/2025" at bounding box center [245, 120] width 240 height 7
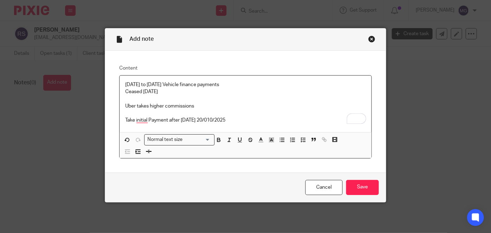
click at [246, 122] on p "Take initial Payment after [DATE] 20/010/2025" at bounding box center [245, 120] width 240 height 7
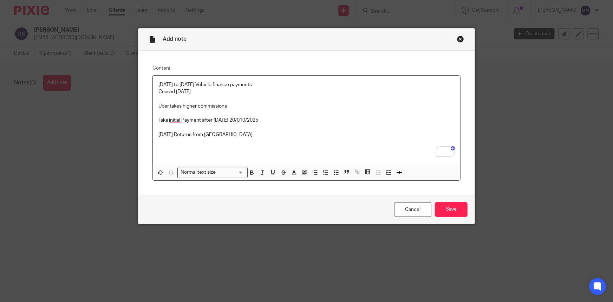
click at [224, 133] on p "17/11/2025 Returns from India" at bounding box center [307, 134] width 297 height 7
click at [444, 211] on input "Save" at bounding box center [451, 209] width 33 height 15
click at [280, 134] on p "[DATE] Returns from [GEOGRAPHIC_DATA]" at bounding box center [307, 134] width 297 height 7
click at [251, 119] on p "Take the initial Payment after [DATE] 20/010/2025" at bounding box center [307, 120] width 297 height 7
click at [454, 210] on input "Save" at bounding box center [451, 209] width 33 height 15
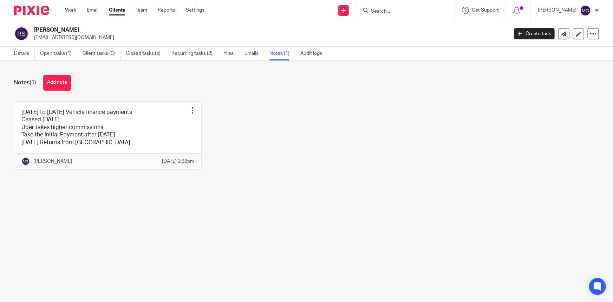
drag, startPoint x: 353, startPoint y: 211, endPoint x: 359, endPoint y: 197, distance: 16.2
click at [353, 210] on main "[PERSON_NAME] Sheik [EMAIL_ADDRESS][DOMAIN_NAME] Create task Update from Compan…" at bounding box center [306, 151] width 613 height 302
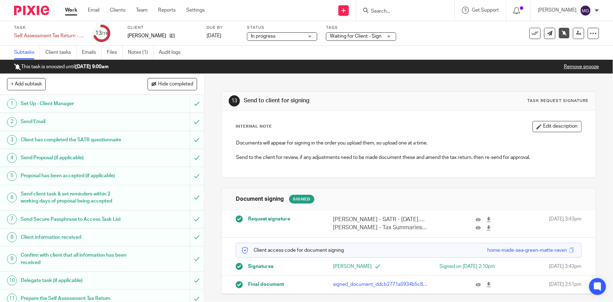
click at [568, 70] on p "Remove snooze" at bounding box center [581, 66] width 35 height 7
click at [587, 72] on div "This task is snoozed until [DATE] 9:00am Remove snooze" at bounding box center [306, 67] width 613 height 14
click at [585, 70] on p "Remove snooze" at bounding box center [581, 66] width 35 height 7
click at [583, 68] on link "Remove snooze" at bounding box center [581, 66] width 35 height 5
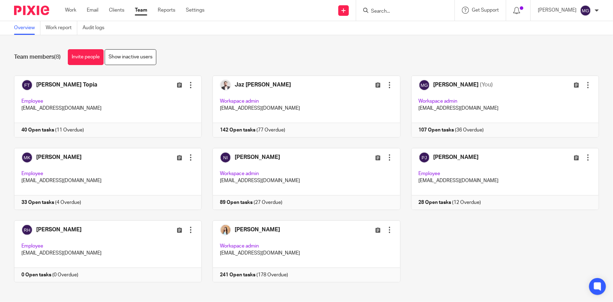
click at [491, 49] on div "Team members (8) Invite people Show inactive users Invite team members Add invi…" at bounding box center [306, 168] width 613 height 267
click at [402, 14] on form at bounding box center [408, 10] width 75 height 9
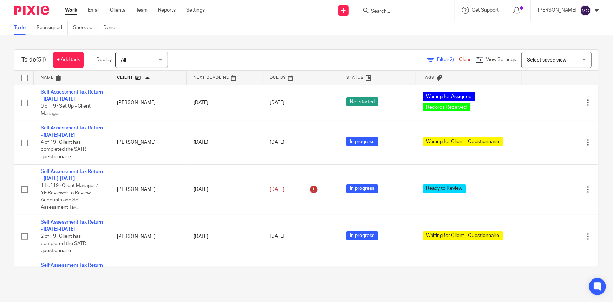
click at [51, 75] on link at bounding box center [72, 78] width 77 height 14
click at [521, 11] on icon at bounding box center [517, 10] width 7 height 7
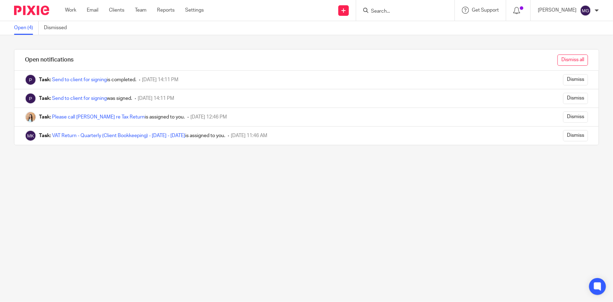
click at [573, 58] on input "Dismiss all" at bounding box center [573, 59] width 31 height 11
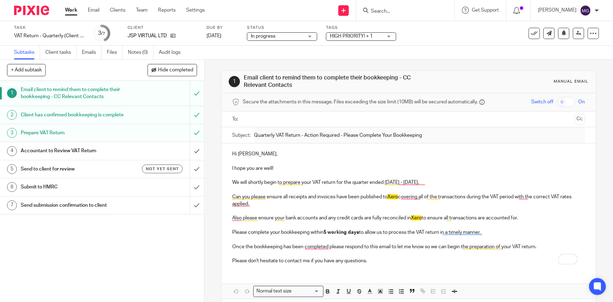
click at [394, 7] on form at bounding box center [408, 10] width 75 height 9
click at [394, 9] on input "Search" at bounding box center [402, 11] width 63 height 6
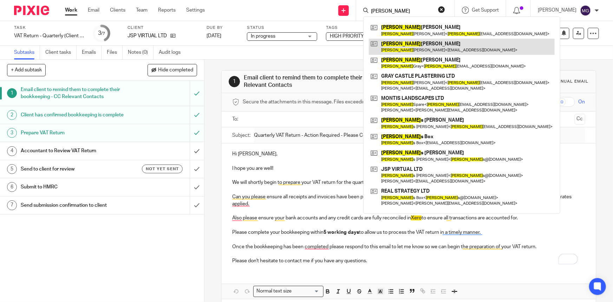
type input "jamie"
click at [425, 44] on link at bounding box center [462, 47] width 186 height 16
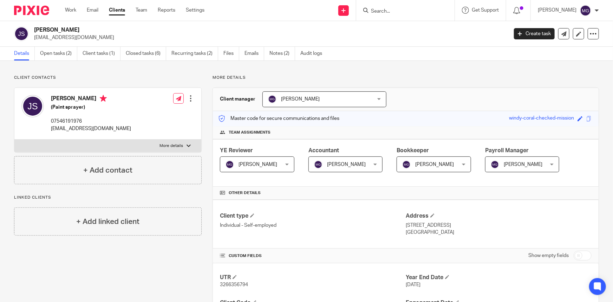
click at [72, 118] on p "07546191976" at bounding box center [91, 121] width 80 height 7
drag, startPoint x: 72, startPoint y: 119, endPoint x: 58, endPoint y: 50, distance: 70.6
click at [58, 50] on link "Open tasks (2)" at bounding box center [58, 54] width 37 height 14
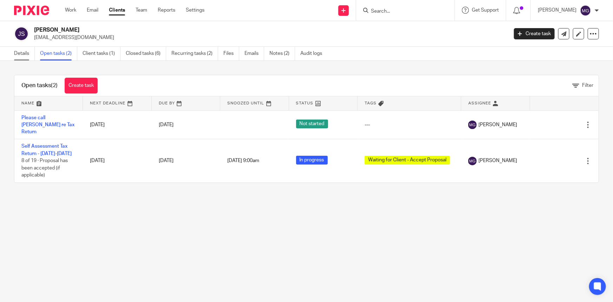
drag, startPoint x: 0, startPoint y: 0, endPoint x: 23, endPoint y: 53, distance: 57.3
click at [23, 53] on link "Details" at bounding box center [24, 54] width 21 height 14
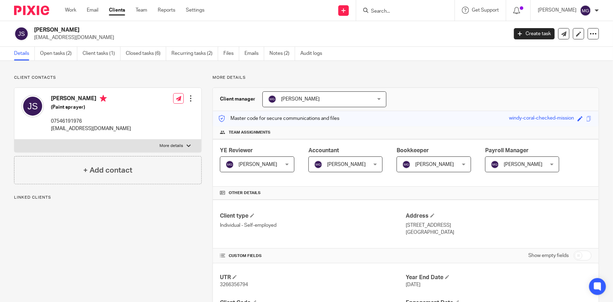
click at [72, 120] on p "07546191976" at bounding box center [91, 121] width 80 height 7
copy p "07546191976"
click at [225, 83] on div "More details Client manager Mason Graves Mason Graves Fatema Topia Jaz Grewal M…" at bounding box center [401, 302] width 398 height 454
click at [251, 54] on link "Emails" at bounding box center [255, 54] width 20 height 14
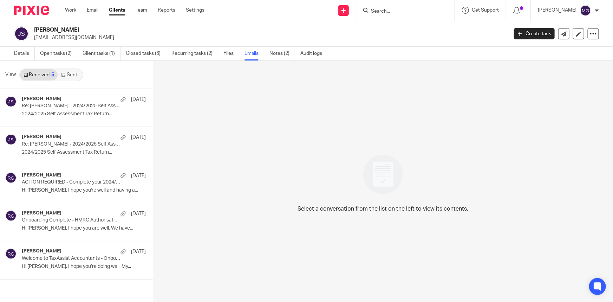
click at [74, 78] on link "Sent" at bounding box center [70, 74] width 25 height 11
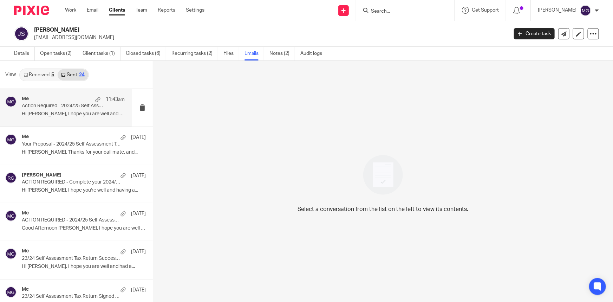
click at [28, 96] on h4 "Me" at bounding box center [25, 99] width 7 height 6
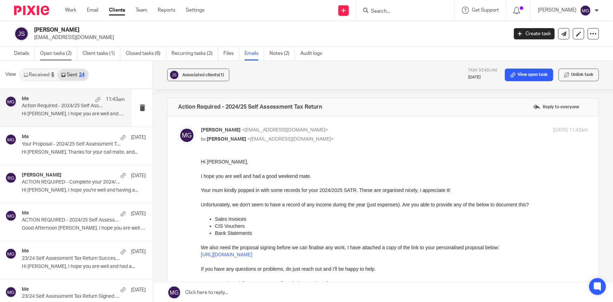
click at [45, 52] on link "Open tasks (2)" at bounding box center [58, 54] width 37 height 14
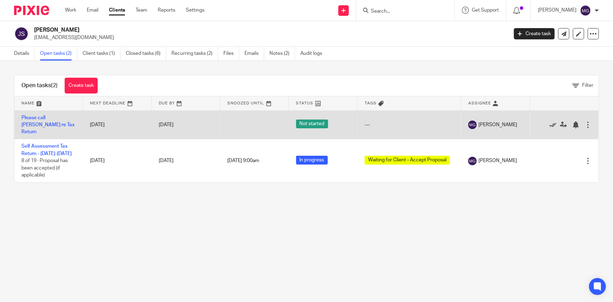
click at [550, 123] on icon at bounding box center [553, 124] width 7 height 7
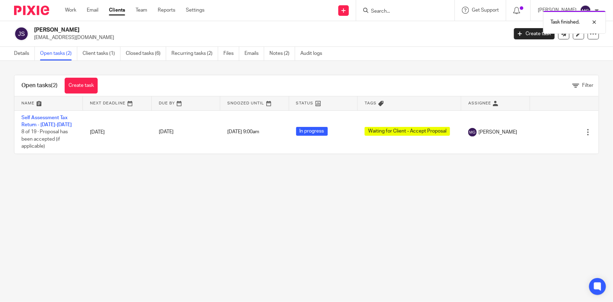
click at [384, 202] on main "[PERSON_NAME] [EMAIL_ADDRESS][DOMAIN_NAME] Create task Update from Companies Ho…" at bounding box center [306, 151] width 613 height 302
click at [307, 69] on div "Open tasks (2) Create task Filter Name Next Deadline Due By Snoozed Until Statu…" at bounding box center [306, 114] width 613 height 107
click at [401, 42] on div "[PERSON_NAME] [EMAIL_ADDRESS][DOMAIN_NAME] Create task Update from Companies Ho…" at bounding box center [306, 34] width 613 height 26
click at [594, 21] on div at bounding box center [589, 22] width 19 height 8
click at [402, 66] on div "Open tasks (2) Create task Filter Name Next Deadline Due By Snoozed Until Statu…" at bounding box center [306, 114] width 613 height 107
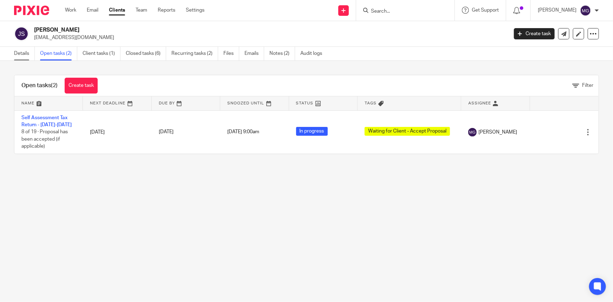
click at [29, 50] on link "Details" at bounding box center [24, 54] width 21 height 14
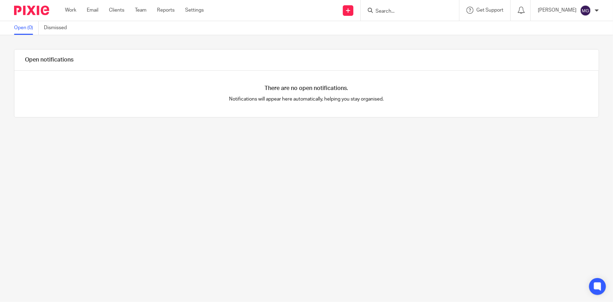
click at [353, 54] on div at bounding box center [345, 60] width 508 height 21
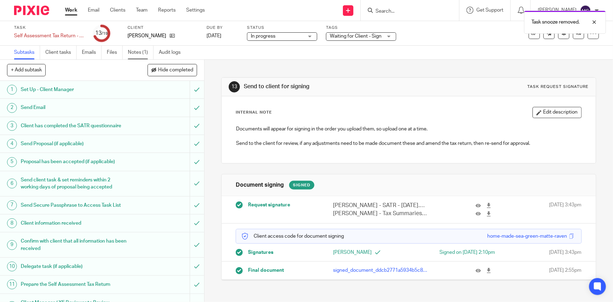
click at [139, 49] on link "Notes (1)" at bounding box center [141, 53] width 26 height 14
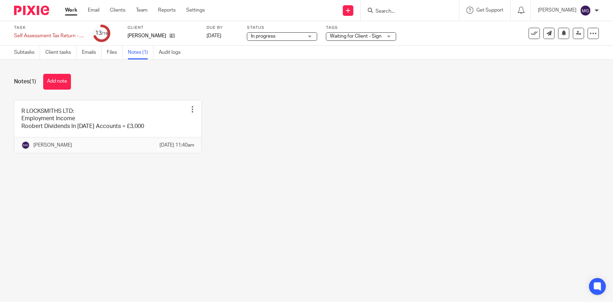
click at [26, 52] on link "Subtasks" at bounding box center [27, 53] width 26 height 14
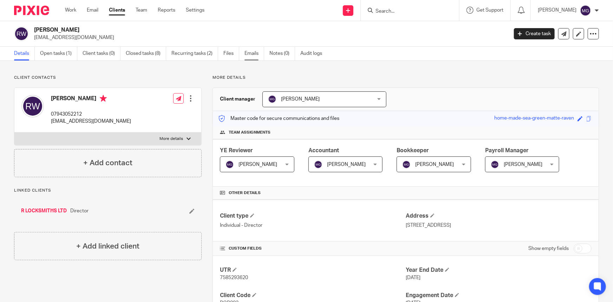
click at [257, 54] on link "Emails" at bounding box center [255, 54] width 20 height 14
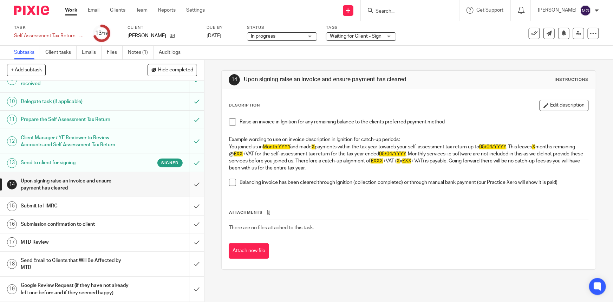
scroll to position [172, 0]
click at [188, 173] on input "submit" at bounding box center [102, 184] width 204 height 25
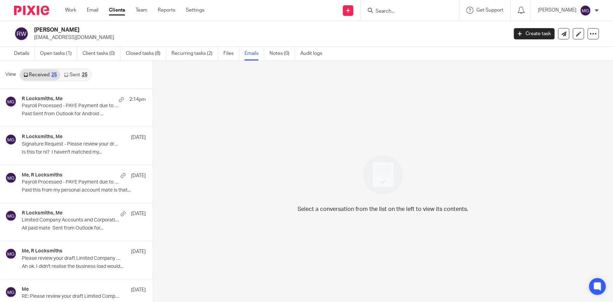
click at [66, 75] on icon at bounding box center [66, 75] width 4 height 4
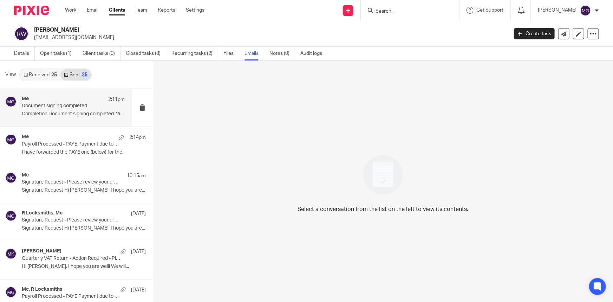
scroll to position [1, 0]
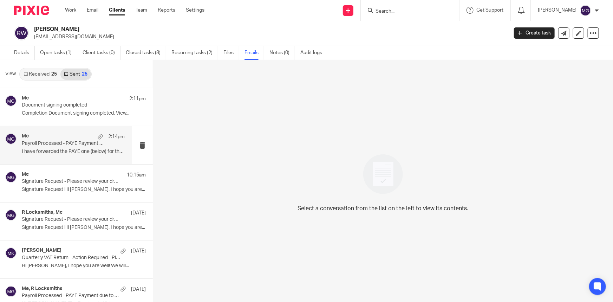
click at [61, 143] on p "Payroll Processed - PAYE Payment due to HMRC" at bounding box center [63, 144] width 83 height 6
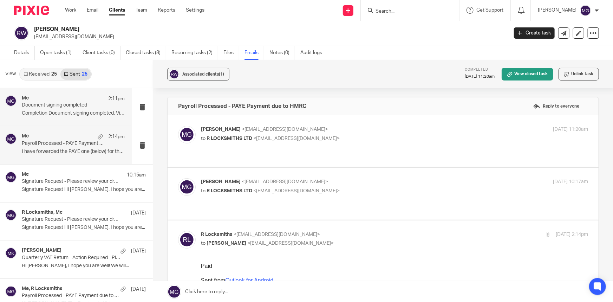
scroll to position [0, 0]
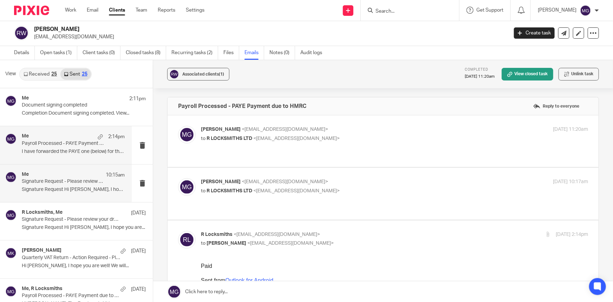
click at [70, 180] on p "Signature Request - Please review your draft 2024/25 Self Assessment Tax Return" at bounding box center [63, 182] width 83 height 6
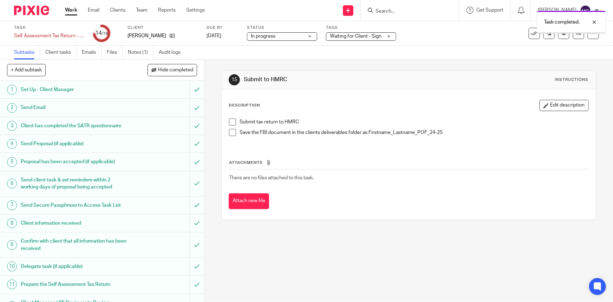
scroll to position [56, 0]
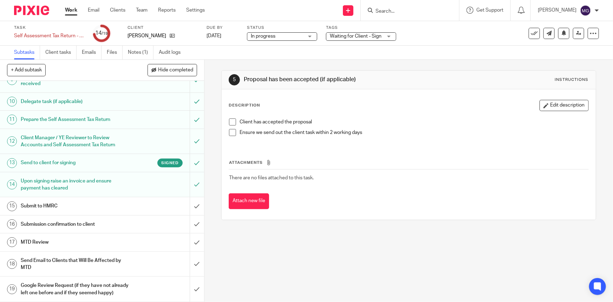
scroll to position [172, 0]
drag, startPoint x: 137, startPoint y: 160, endPoint x: 181, endPoint y: 159, distance: 44.0
click at [137, 160] on div "Signed" at bounding box center [156, 163] width 54 height 9
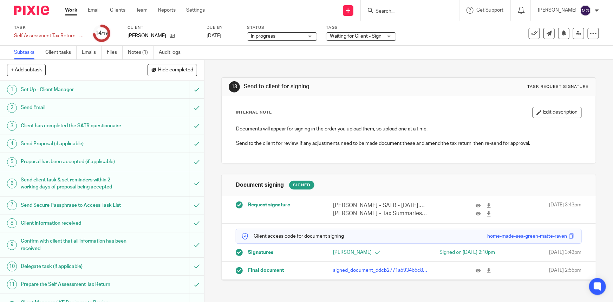
click at [476, 268] on icon at bounding box center [478, 270] width 5 height 5
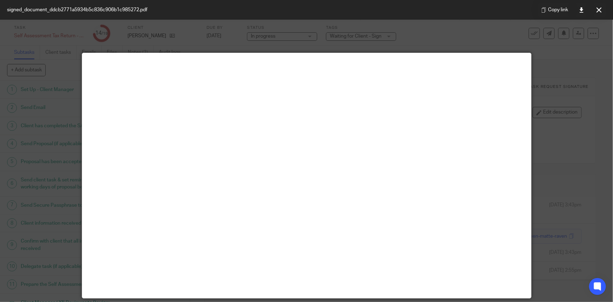
click at [366, 124] on main at bounding box center [306, 175] width 449 height 245
click at [475, 202] on main at bounding box center [306, 175] width 449 height 245
click at [494, 186] on main at bounding box center [306, 175] width 449 height 245
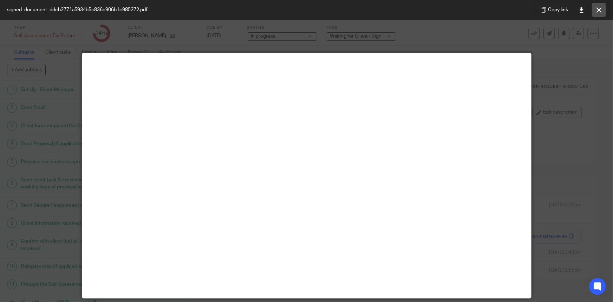
click at [598, 9] on icon at bounding box center [599, 9] width 5 height 5
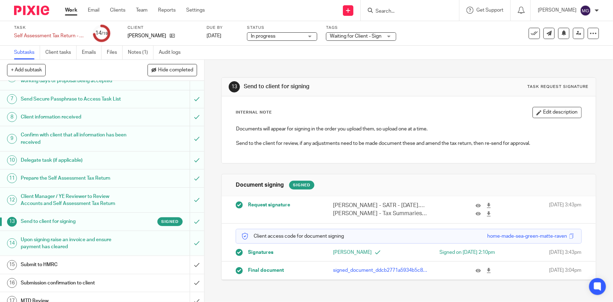
scroll to position [172, 0]
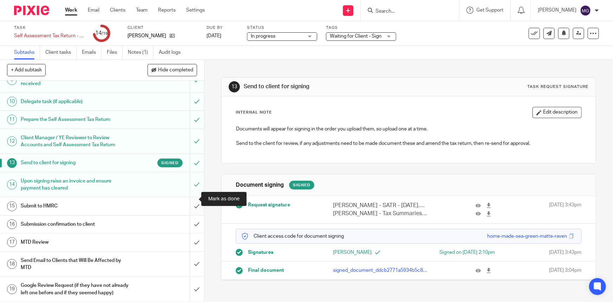
click at [191, 198] on input "submit" at bounding box center [102, 206] width 204 height 18
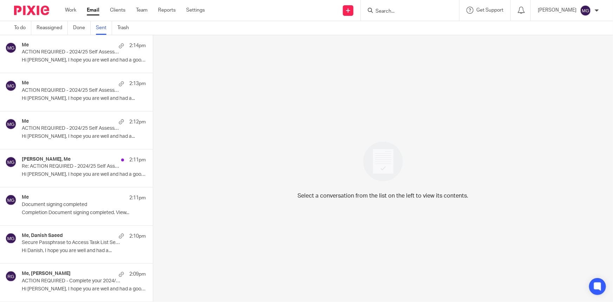
click at [94, 31] on ul "To do Reassigned Done Sent Trash" at bounding box center [77, 28] width 126 height 14
click at [26, 28] on link "To do" at bounding box center [22, 28] width 17 height 14
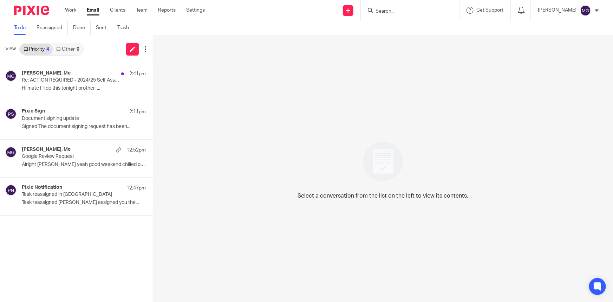
click at [77, 46] on link "Other 0" at bounding box center [68, 49] width 30 height 11
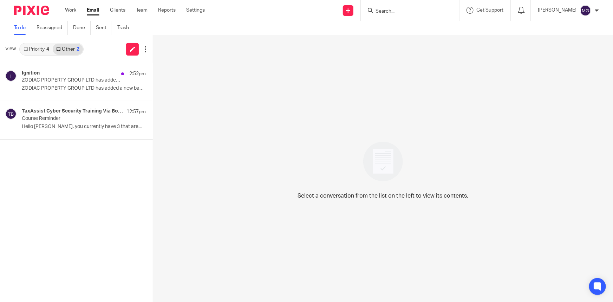
click at [53, 49] on link "Priority 4" at bounding box center [36, 49] width 33 height 11
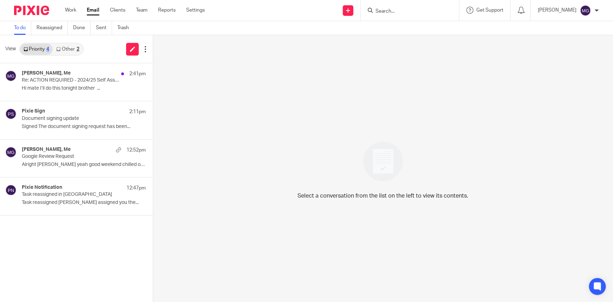
click at [46, 48] on link "Priority 4" at bounding box center [36, 49] width 33 height 11
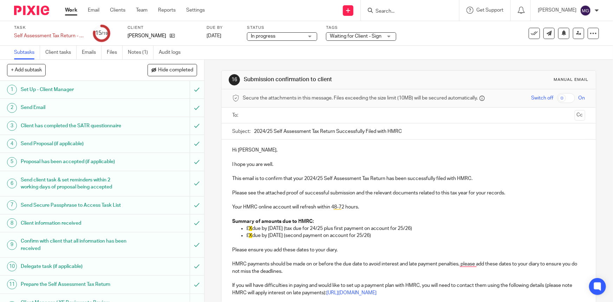
click at [243, 149] on p "Hi [PERSON_NAME]," at bounding box center [408, 150] width 353 height 7
click at [245, 150] on p "Hi [PERSON_NAME]," at bounding box center [408, 150] width 353 height 7
click at [308, 166] on p "I hope you are well." at bounding box center [408, 164] width 353 height 7
drag, startPoint x: 295, startPoint y: 168, endPoint x: 228, endPoint y: 163, distance: 67.0
click at [228, 163] on div "Hi [PERSON_NAME], I hope you are well. This email is to confirm that your 2024/…" at bounding box center [409, 274] width 374 height 269
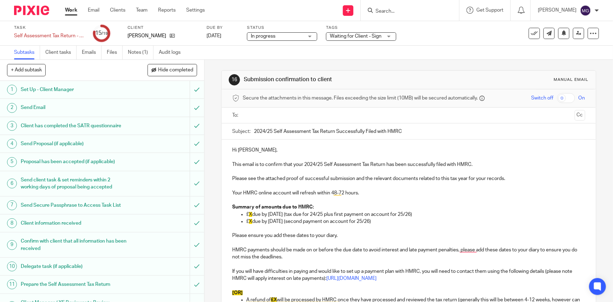
click at [356, 161] on p "This email is to confirm that your 2024/25 Self Assessment Tax Return has been …" at bounding box center [408, 164] width 353 height 7
click at [453, 165] on p "This email is to confirm that your 2024/25 Self Assessment Tax Return has been …" at bounding box center [408, 164] width 353 height 7
click at [307, 166] on p "This email is to confirm that your 2024/25 Self Assessment Tax Return has been …" at bounding box center [408, 164] width 353 height 7
click at [425, 176] on p "Please see the attached proof of successful submission and the relevant documen…" at bounding box center [408, 178] width 353 height 7
click at [232, 185] on p "To enrich screen reader interactions, please activate Accessibility in Grammarl…" at bounding box center [408, 185] width 353 height 7
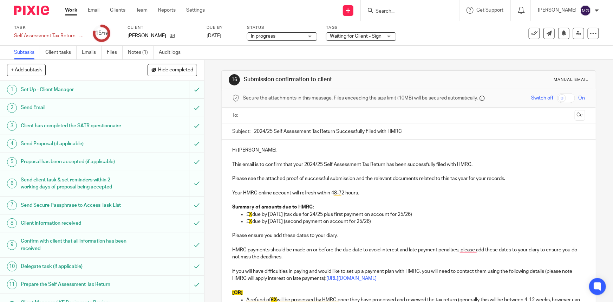
click at [287, 184] on p "To enrich screen reader interactions, please activate Accessibility in Grammarl…" at bounding box center [408, 185] width 353 height 7
drag, startPoint x: 354, startPoint y: 176, endPoint x: 467, endPoint y: 179, distance: 112.2
click at [467, 179] on p "Please see the attached proof of successful submission and the relevant documen…" at bounding box center [408, 178] width 353 height 7
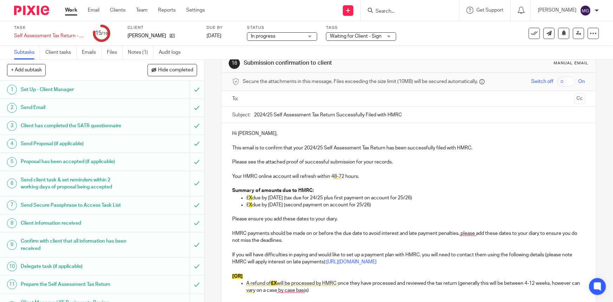
scroll to position [32, 0]
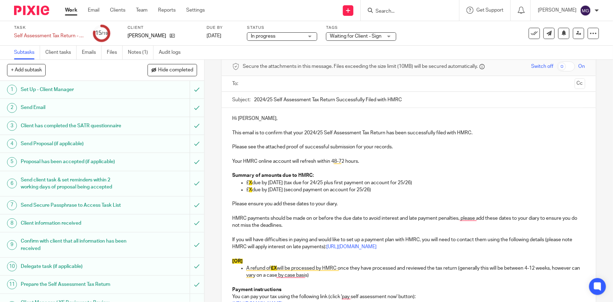
click at [330, 184] on p "£ X due by 31/01/2026 (tax due for 24/25 plus first payment on account for 25/2…" at bounding box center [415, 182] width 339 height 7
drag, startPoint x: 396, startPoint y: 190, endPoint x: 228, endPoint y: 173, distance: 169.2
click at [228, 173] on div "Hi Rob, This email is to confirm that your 2024/25 Self Assessment Tax Return h…" at bounding box center [409, 235] width 374 height 255
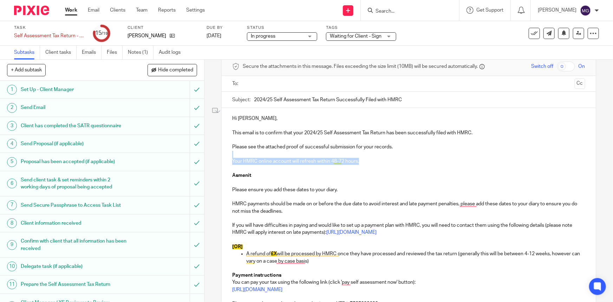
drag, startPoint x: 367, startPoint y: 162, endPoint x: 203, endPoint y: 153, distance: 164.4
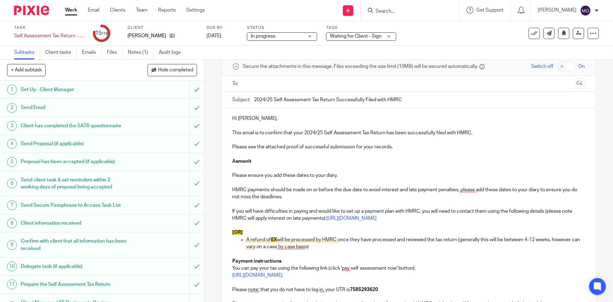
click at [239, 161] on strong "Asmenit" at bounding box center [241, 161] width 19 height 5
click at [238, 161] on strong "Asmenit" at bounding box center [241, 161] width 19 height 5
click at [302, 160] on strong "As mentioned, there is no Tax Or national Insurance due for the year." at bounding box center [311, 161] width 158 height 5
click at [294, 172] on p "Please ensure you add these dates to your diary." at bounding box center [408, 175] width 353 height 7
click at [295, 180] on p "To enrich screen reader interactions, please activate Accessibility in Grammarl…" at bounding box center [408, 182] width 353 height 7
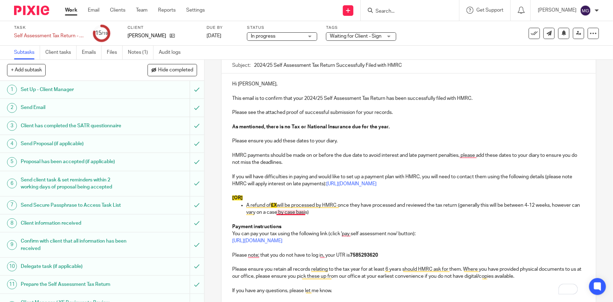
scroll to position [96, 0]
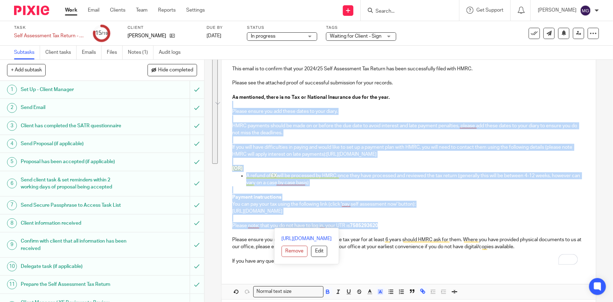
drag, startPoint x: 398, startPoint y: 224, endPoint x: 222, endPoint y: 107, distance: 211.7
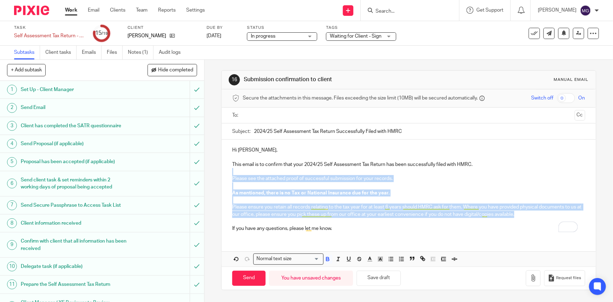
scroll to position [0, 0]
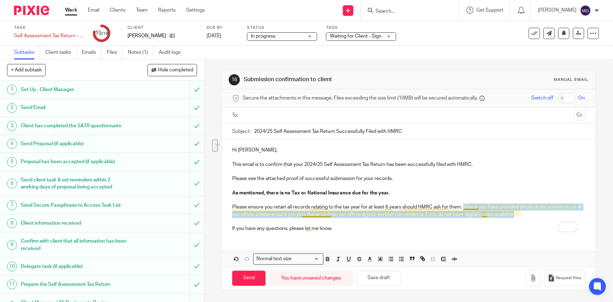
drag, startPoint x: 494, startPoint y: 162, endPoint x: 464, endPoint y: 205, distance: 53.3
click at [464, 205] on p "Please ensure you retain all records relating to the tax year for at least 6 ye…" at bounding box center [408, 211] width 353 height 14
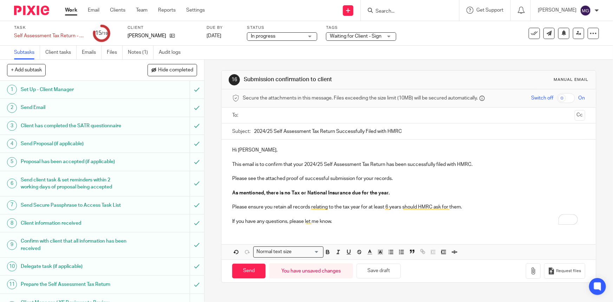
click at [354, 227] on div "Hi Rob, This email is to confirm that your 2024/25 Self Assessment Tax Return h…" at bounding box center [409, 185] width 374 height 91
click at [359, 229] on div "Hi Rob, This email is to confirm that your 2024/25 Self Assessment Tax Return h…" at bounding box center [409, 185] width 374 height 91
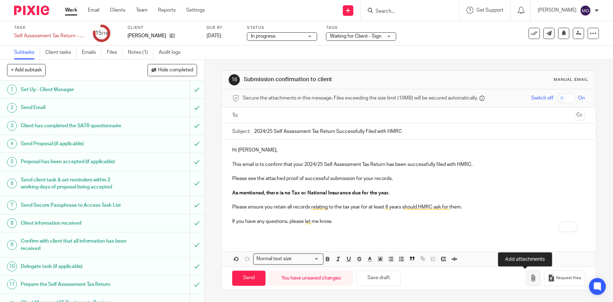
click at [526, 275] on button "button" at bounding box center [533, 278] width 15 height 16
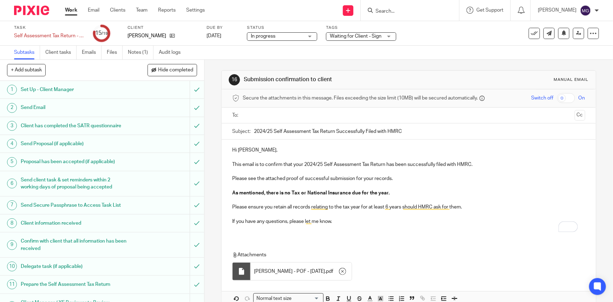
click at [294, 109] on div at bounding box center [409, 116] width 331 height 16
click at [293, 111] on input "text" at bounding box center [408, 115] width 327 height 8
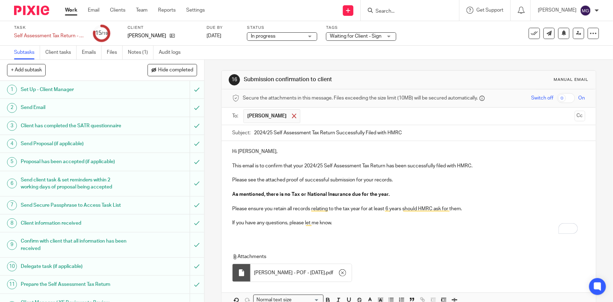
click at [292, 116] on span at bounding box center [294, 116] width 5 height 5
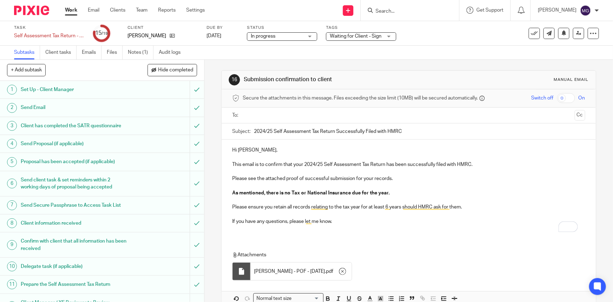
click at [279, 111] on input "text" at bounding box center [408, 115] width 327 height 8
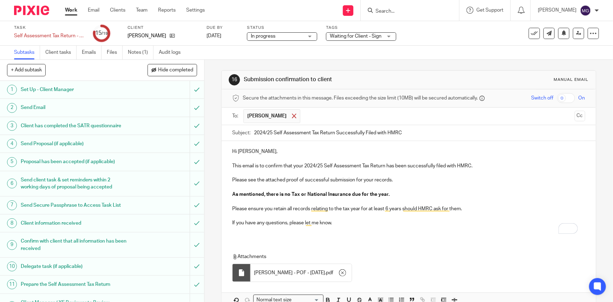
click at [292, 116] on span at bounding box center [294, 116] width 5 height 5
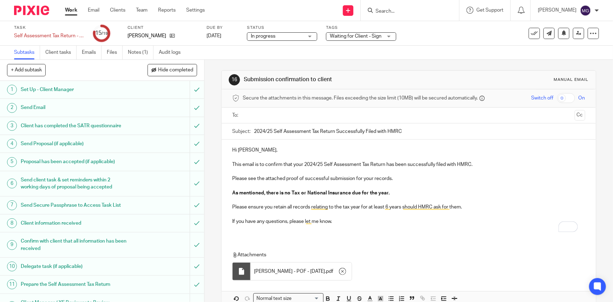
click at [300, 114] on input "text" at bounding box center [408, 115] width 327 height 8
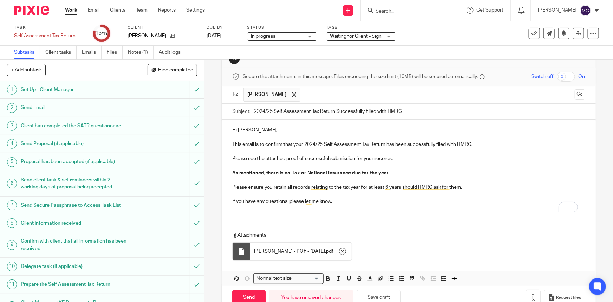
scroll to position [39, 0]
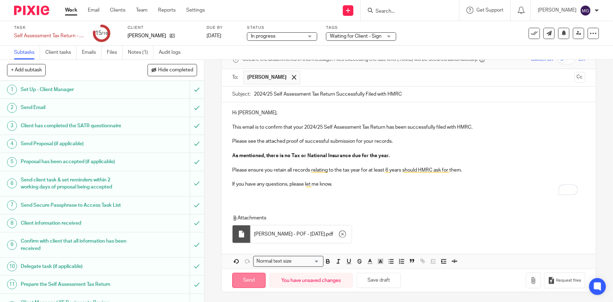
click at [254, 278] on input "Send" at bounding box center [248, 280] width 33 height 15
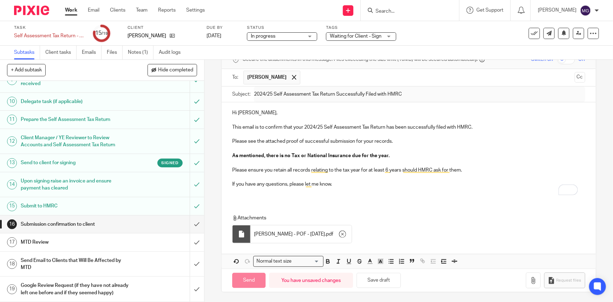
scroll to position [172, 0]
type input "Sent"
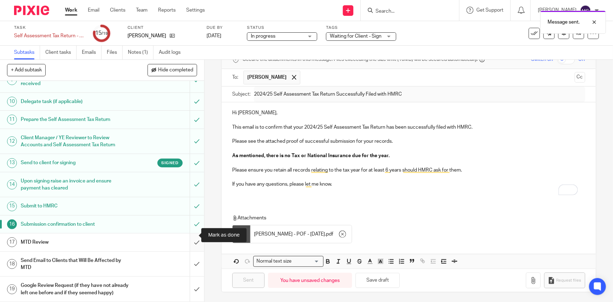
drag, startPoint x: 190, startPoint y: 235, endPoint x: 186, endPoint y: 235, distance: 4.2
click at [190, 235] on input "submit" at bounding box center [102, 242] width 204 height 18
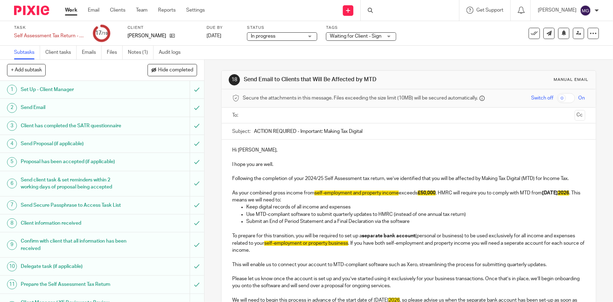
scroll to position [160, 0]
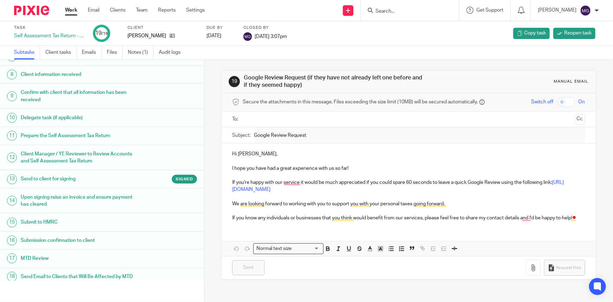
scroll to position [164, 0]
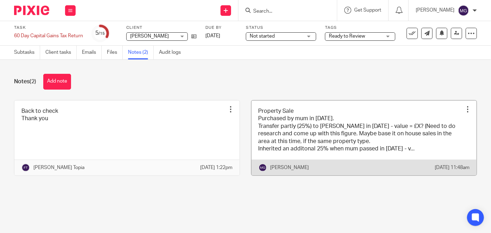
click at [310, 158] on link at bounding box center [363, 138] width 225 height 75
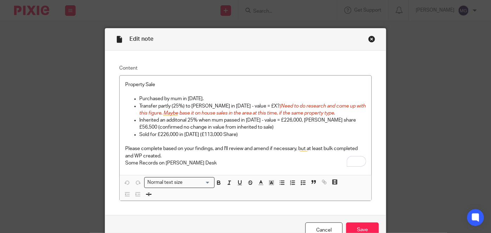
click at [372, 39] on div "Close this dialog window" at bounding box center [371, 39] width 7 height 7
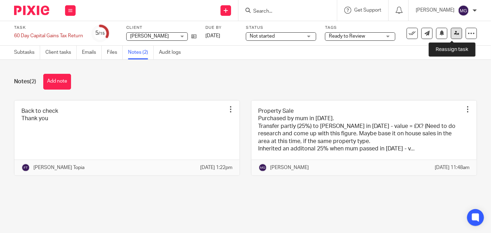
click at [454, 35] on icon at bounding box center [456, 33] width 5 height 5
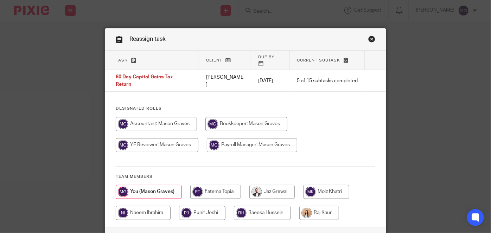
scroll to position [32, 0]
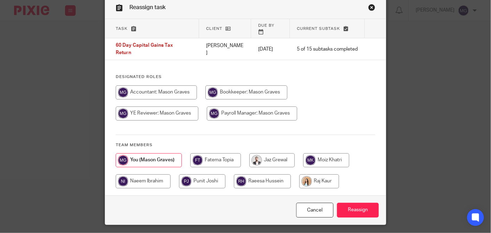
click at [276, 155] on input "radio" at bounding box center [271, 160] width 45 height 14
radio input "true"
click at [365, 207] on div "Cancel Reassign" at bounding box center [245, 210] width 281 height 30
click at [361, 203] on input "Reassign" at bounding box center [358, 210] width 42 height 15
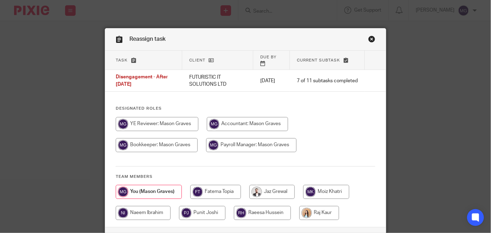
click at [323, 118] on div at bounding box center [245, 138] width 259 height 42
click at [372, 40] on link "Close this dialog window" at bounding box center [371, 40] width 7 height 9
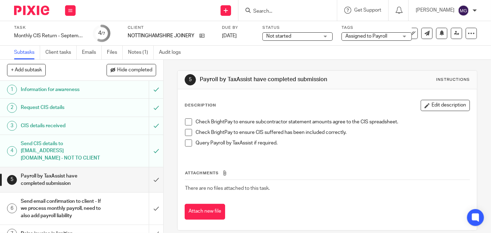
click at [155, 7] on div "Send new email Create task Add client Request signature Get Support Contact Sup…" at bounding box center [287, 10] width 408 height 21
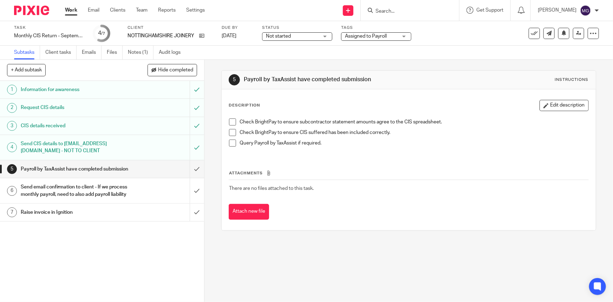
click at [79, 233] on div "1 Information for awareness 2 Request CIS details 3 CIS details received 4 Send…" at bounding box center [102, 191] width 204 height 221
click at [194, 177] on input "submit" at bounding box center [102, 169] width 204 height 18
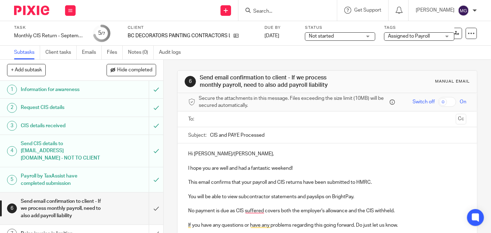
click at [231, 114] on ul at bounding box center [327, 120] width 256 height 12
click at [227, 118] on input "text" at bounding box center [327, 119] width 252 height 8
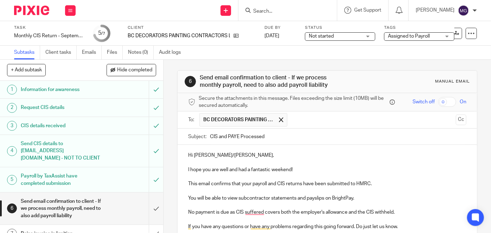
click at [302, 116] on input "text" at bounding box center [372, 120] width 162 height 14
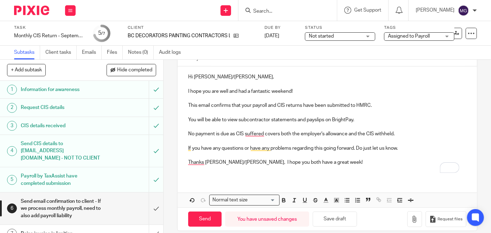
scroll to position [85, 0]
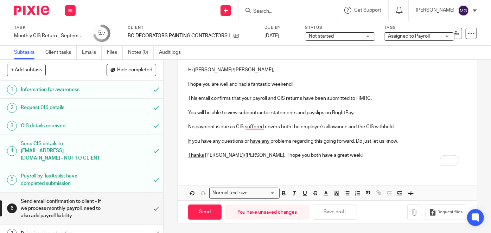
click at [308, 135] on p "To enrich screen reader interactions, please activate Accessibility in Grammarl…" at bounding box center [327, 134] width 278 height 7
click at [207, 208] on input "Send" at bounding box center [204, 212] width 33 height 15
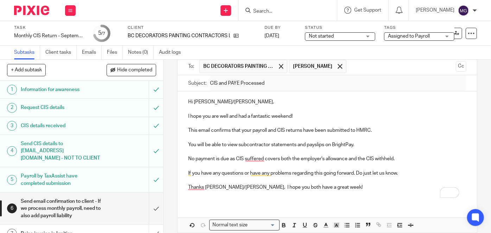
type input "Sent"
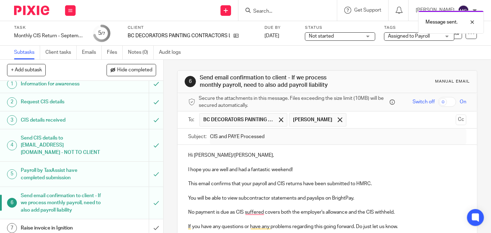
scroll to position [9, 0]
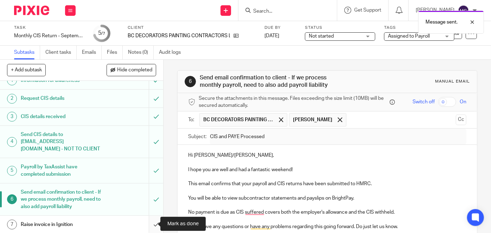
click at [145, 224] on input "submit" at bounding box center [81, 225] width 163 height 18
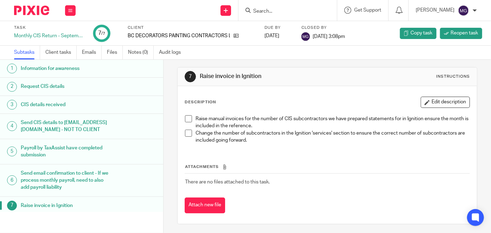
scroll to position [4, 0]
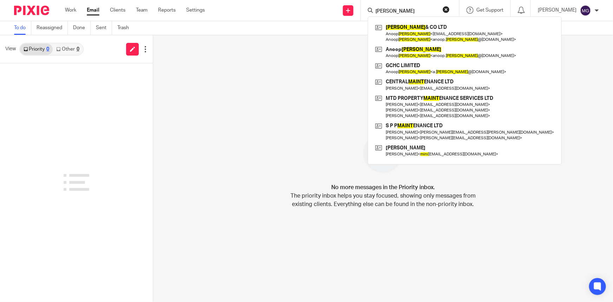
drag, startPoint x: 94, startPoint y: 56, endPoint x: 70, endPoint y: 17, distance: 45.8
click at [91, 46] on div "View Priority 0 Other 0" at bounding box center [76, 49] width 153 height 28
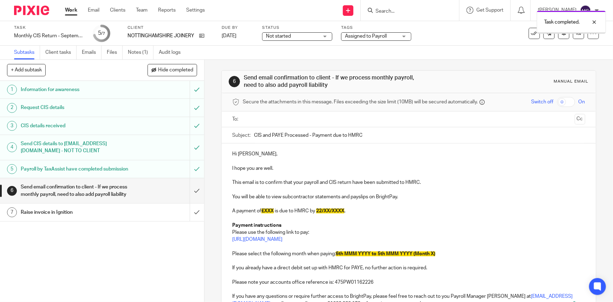
click at [245, 153] on p "Hi [PERSON_NAME]," at bounding box center [408, 153] width 353 height 7
click at [270, 160] on p "To enrich screen reader interactions, please activate Accessibility in Grammarl…" at bounding box center [408, 161] width 353 height 7
click at [277, 167] on p "I hope you are well." at bounding box center [408, 168] width 353 height 7
drag, startPoint x: 280, startPoint y: 172, endPoint x: 246, endPoint y: 167, distance: 34.1
click at [246, 167] on div "Hi [PERSON_NAME], I hope you are well. This email is to confirm that your payro…" at bounding box center [409, 227] width 374 height 169
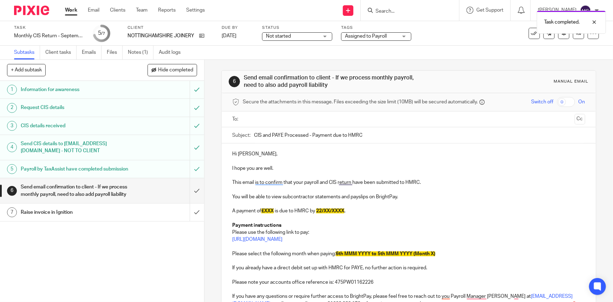
click at [297, 161] on p "To enrich screen reader interactions, please activate Accessibility in Grammarl…" at bounding box center [408, 161] width 353 height 7
click at [248, 184] on p "This email is to confirm that your payroll and CIS return have been submitted t…" at bounding box center [408, 182] width 353 height 7
drag, startPoint x: 371, startPoint y: 203, endPoint x: 375, endPoint y: 202, distance: 4.3
click at [374, 203] on p "To enrich screen reader interactions, please activate Accessibility in Grammarl…" at bounding box center [408, 203] width 353 height 7
click at [320, 182] on p "This email confirms that your payroll and CIS returns have been submitted to HM…" at bounding box center [408, 182] width 353 height 7
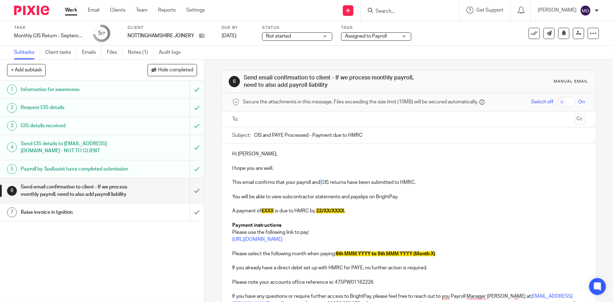
click at [321, 182] on p "This email confirms that your payroll and CIS returns have been submitted to HM…" at bounding box center [408, 182] width 353 height 7
click at [351, 181] on p "This email confirms that your payroll and Nil CIS returns have been submitted t…" at bounding box center [408, 182] width 353 height 7
click at [360, 183] on p "This email confirms that your payroll and Nil CIS return have been submitted to…" at bounding box center [408, 182] width 353 height 7
click at [401, 181] on p "This email confirms that your payroll and [PERSON_NAME] return has been submitt…" at bounding box center [408, 182] width 353 height 7
click at [416, 182] on p "This email confirms that your payroll and [PERSON_NAME] return has been submitt…" at bounding box center [408, 182] width 353 height 7
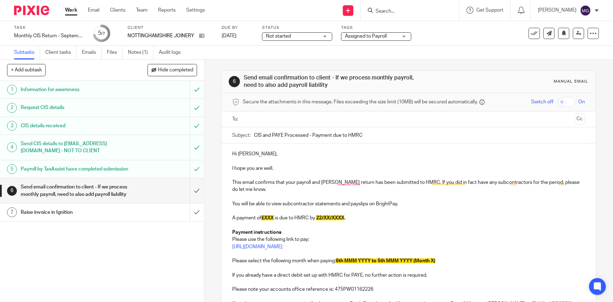
click at [298, 188] on p "This email confirms that your payroll and [PERSON_NAME] return has been submitt…" at bounding box center [408, 186] width 353 height 14
drag, startPoint x: 341, startPoint y: 206, endPoint x: 282, endPoint y: 206, distance: 58.7
click at [282, 206] on p "You will be able to view subcontractor statements and payslips on BrightPay." at bounding box center [408, 203] width 353 height 7
click at [278, 216] on p "A payment of £XXX is due to HMRC by 22/XX/XXXX ." at bounding box center [408, 217] width 353 height 7
drag, startPoint x: 267, startPoint y: 217, endPoint x: 262, endPoint y: 217, distance: 5.0
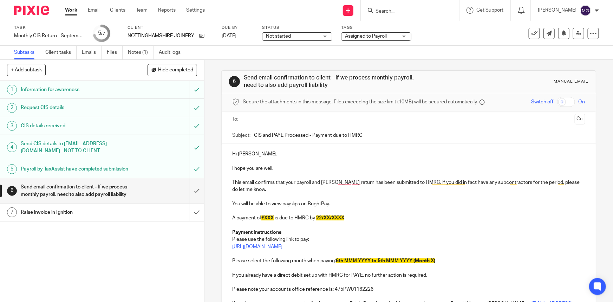
click at [266, 217] on span "£XXX" at bounding box center [268, 218] width 12 height 5
click at [262, 218] on span "£XXX" at bounding box center [268, 218] width 12 height 5
click at [263, 218] on span "£XXX" at bounding box center [268, 218] width 12 height 5
click at [274, 218] on span "£289.80XXX" at bounding box center [275, 218] width 27 height 5
click at [279, 219] on span "£289.80XXX" at bounding box center [275, 218] width 27 height 5
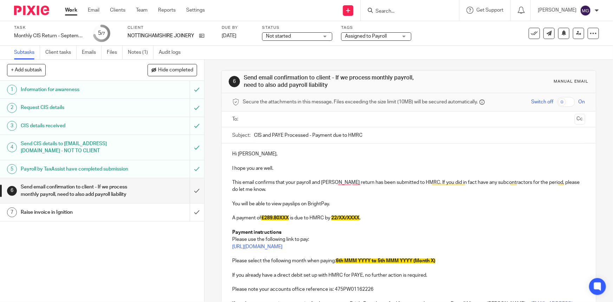
click at [350, 192] on p "This email confirms that your payroll and Nil CIS return has been submitted to …" at bounding box center [408, 186] width 353 height 14
click at [285, 218] on span "£289.80XXX" at bounding box center [275, 218] width 27 height 5
click at [332, 217] on span "22/XX/XXXX" at bounding box center [336, 218] width 28 height 5
click at [264, 216] on span "£289.80" at bounding box center [271, 218] width 18 height 5
click at [264, 215] on p "A payment of £289.80 is due to HMRC by 22/10/2025 ." at bounding box center [408, 217] width 353 height 7
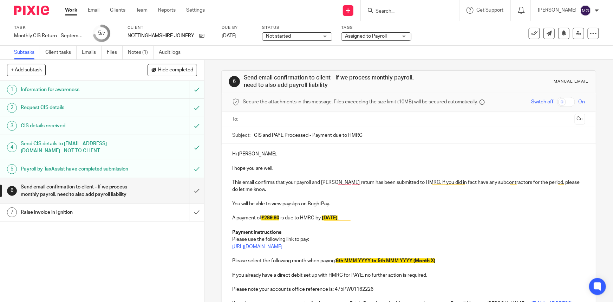
click at [265, 215] on p "A payment of £289.80 is due to HMRC by 22/10/2025 ." at bounding box center [408, 217] width 353 height 7
click at [263, 217] on span "£289.80" at bounding box center [271, 218] width 18 height 5
click at [288, 221] on p "A payment of £963.69289.80 is due to HMRC by 22/10/2025 ." at bounding box center [408, 217] width 353 height 7
click at [282, 218] on span "£963.69289.80" at bounding box center [278, 218] width 33 height 5
click at [281, 217] on span "£963.69289.80" at bounding box center [278, 218] width 33 height 5
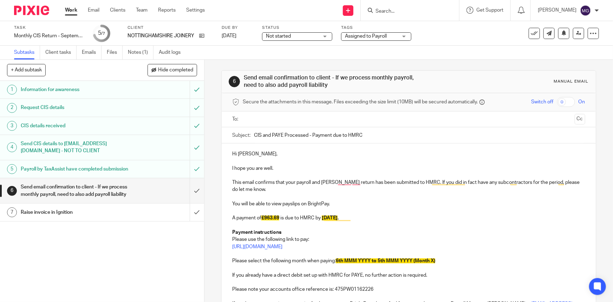
click at [353, 217] on p "A payment of £963.69 is due to HMRC by 22/10/2025 ." at bounding box center [408, 217] width 353 height 7
click at [401, 218] on p "A payment of £963.69 is due to HMRC by 22/10/2025 . This includes" at bounding box center [408, 217] width 353 height 7
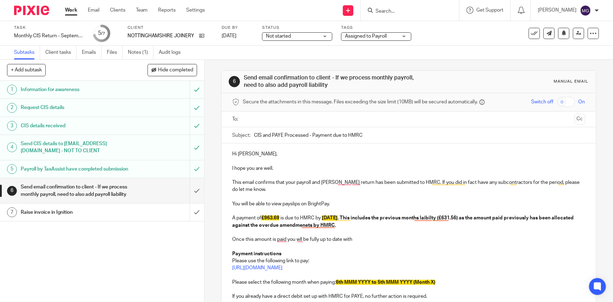
click at [355, 237] on p "Once this amount is paid you wll be fully up to date with" at bounding box center [408, 239] width 353 height 7
drag, startPoint x: 357, startPoint y: 239, endPoint x: 231, endPoint y: 238, distance: 125.9
click at [232, 238] on p "Once this amount is paid you wll be fully up to date with" at bounding box center [408, 239] width 353 height 7
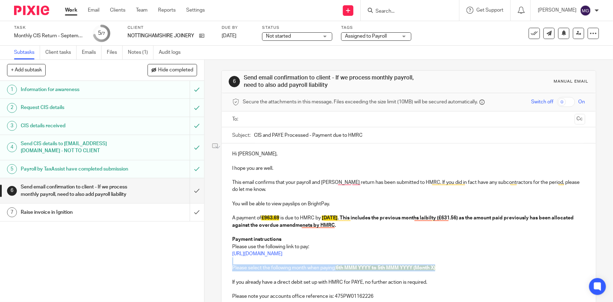
drag, startPoint x: 451, startPoint y: 266, endPoint x: 228, endPoint y: 264, distance: 223.3
click at [228, 264] on div "Hi Andrew, I hope you are well. This email confirms that your payroll and Nil C…" at bounding box center [409, 234] width 374 height 183
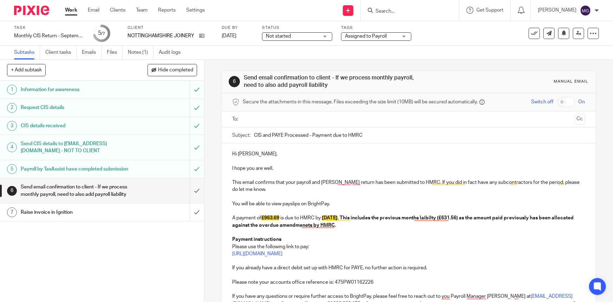
click at [394, 267] on p "If you already have a direct debit set up with HMRC for PAYE, no further action…" at bounding box center [408, 267] width 353 height 7
drag, startPoint x: 444, startPoint y: 266, endPoint x: 387, endPoint y: 268, distance: 56.3
click at [400, 267] on p "If you already have a direct debit set up with HMRC for PAYE, no further action…" at bounding box center [408, 267] width 353 height 7
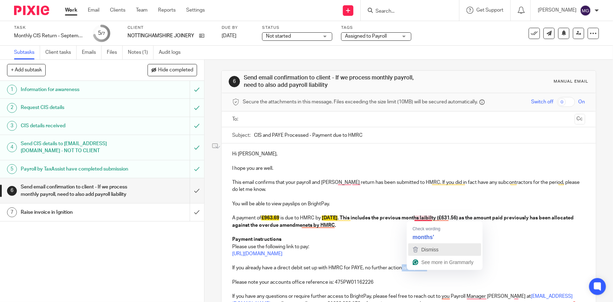
drag, startPoint x: 413, startPoint y: 226, endPoint x: 422, endPoint y: 250, distance: 25.8
click at [416, 246] on icon "button" at bounding box center [416, 249] width 8 height 8
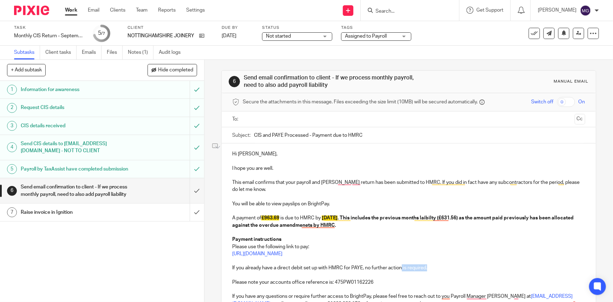
click at [434, 268] on p "If you already have a direct debit set up with HMRC for PAYE, no further action…" at bounding box center [408, 267] width 353 height 7
drag, startPoint x: 438, startPoint y: 268, endPoint x: 226, endPoint y: 269, distance: 211.6
click at [226, 269] on div "Hi Andrew, I hope you are well. This email confirms that your payroll and Nil C…" at bounding box center [409, 227] width 374 height 169
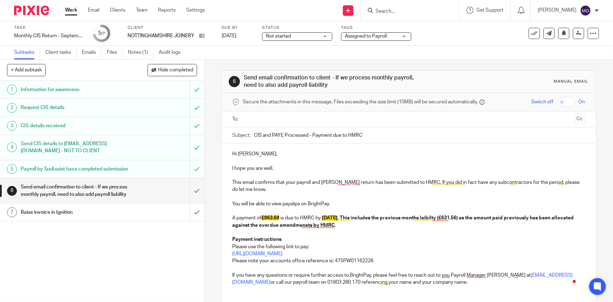
click at [360, 268] on p "To enrich screen reader interactions, please activate Accessibility in Grammarl…" at bounding box center [408, 267] width 353 height 7
drag, startPoint x: 430, startPoint y: 282, endPoint x: 225, endPoint y: 274, distance: 205.5
click at [225, 274] on div "Hi Andrew, I hope you are well. This email confirms that your payroll and Nil C…" at bounding box center [409, 217] width 374 height 148
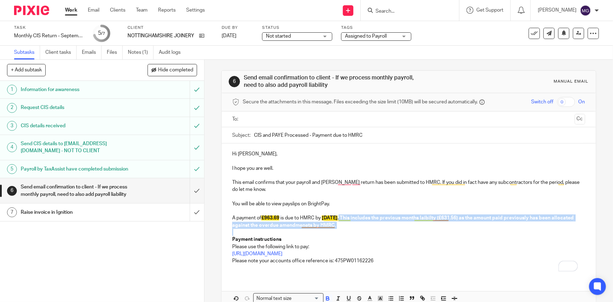
drag, startPoint x: 439, startPoint y: 229, endPoint x: 350, endPoint y: 215, distance: 90.1
click at [350, 215] on div "Hi Andrew, I hope you are well. This email confirms that your payroll and Nil C…" at bounding box center [409, 210] width 374 height 134
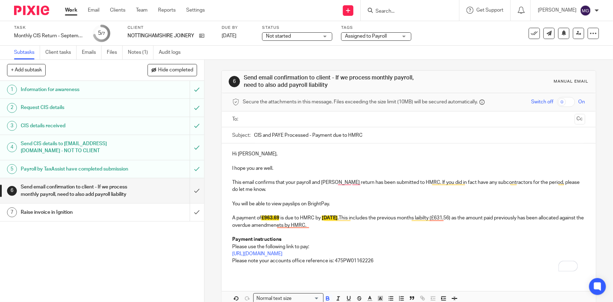
click at [360, 239] on p "Payment instructions" at bounding box center [408, 239] width 353 height 7
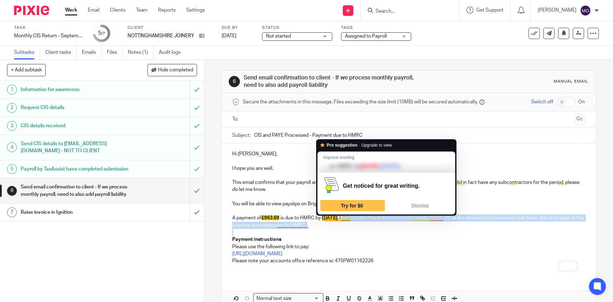
drag, startPoint x: 354, startPoint y: 229, endPoint x: 351, endPoint y: 217, distance: 11.9
click at [351, 217] on div "Hi Andrew, I hope you are well. This email confirms that your payroll and Nil C…" at bounding box center [409, 210] width 374 height 134
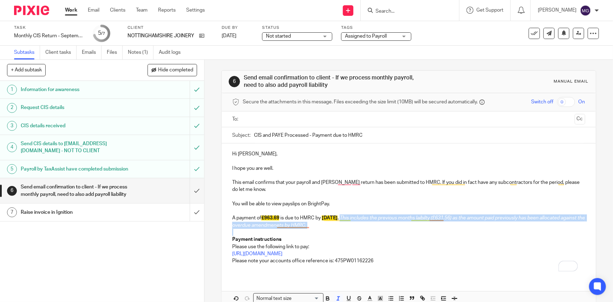
drag, startPoint x: 414, startPoint y: 229, endPoint x: 431, endPoint y: 224, distance: 18.2
click at [414, 229] on p "To enrich screen reader interactions, please activate Accessibility in Grammarl…" at bounding box center [408, 232] width 353 height 7
click at [437, 219] on em "This includes the previous months laibilty (£631.56) as the amount paid previou…" at bounding box center [409, 222] width 354 height 12
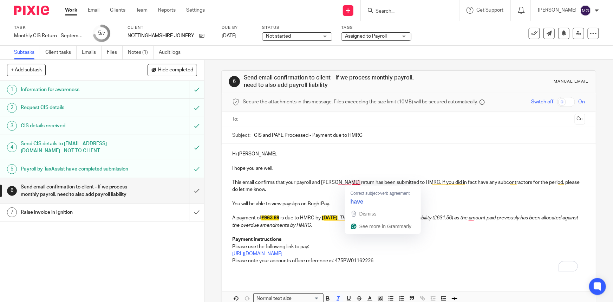
click at [483, 205] on p "You will be able to view payslips on BrightPay." at bounding box center [408, 203] width 353 height 7
click at [445, 247] on p "Please use the following link to pay:" at bounding box center [408, 246] width 353 height 7
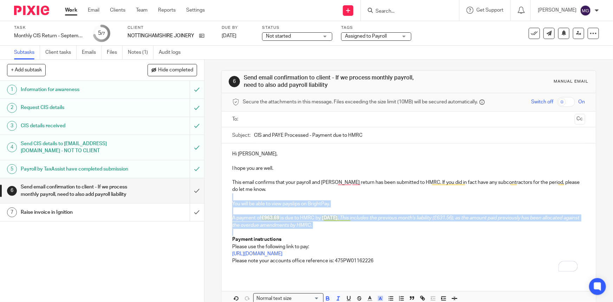
drag, startPoint x: 362, startPoint y: 227, endPoint x: 331, endPoint y: 226, distance: 30.9
click at [218, 193] on div "6 Send email confirmation to client - If we process monthly payroll, need to al…" at bounding box center [409, 181] width 409 height 242
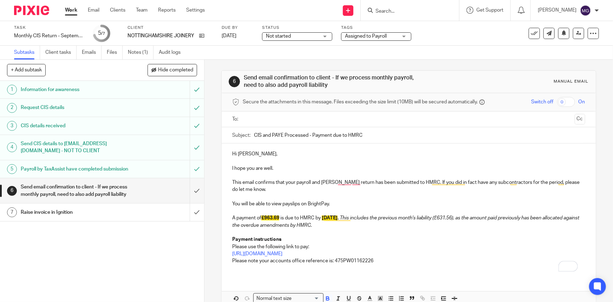
click at [410, 243] on p "Payment instructions" at bounding box center [408, 239] width 353 height 7
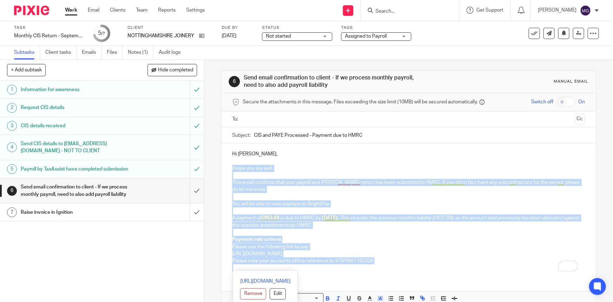
drag, startPoint x: 392, startPoint y: 267, endPoint x: 226, endPoint y: 165, distance: 195.1
click at [226, 165] on div "Hi Andrew, I hope you are well. This email confirms that your payroll and Nil C…" at bounding box center [409, 210] width 374 height 134
copy div "I hope you are well. This email confirms that your payroll and Nil CIS return h…"
click at [432, 205] on p "You will be able to view payslips on BrightPay." at bounding box center [408, 203] width 353 height 7
click at [400, 199] on p "To enrich screen reader interactions, please activate Accessibility in Grammarl…" at bounding box center [408, 196] width 353 height 7
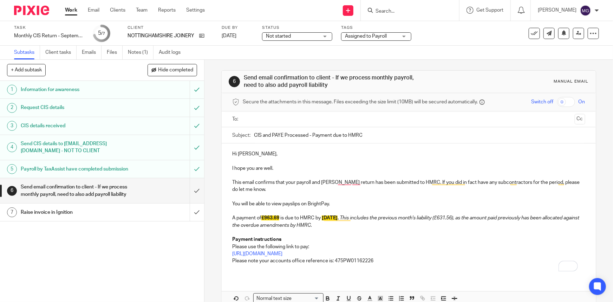
click at [331, 201] on p "You will be able to view payslips on BrightPay." at bounding box center [408, 203] width 353 height 7
click at [529, 216] on em "This includes the previous month's liability (£631.56), as the amount paid prev…" at bounding box center [406, 222] width 348 height 12
click at [524, 216] on em "This includes the previous month's liability (£631.56), as the amount paid prev…" at bounding box center [406, 222] width 348 height 12
click at [485, 214] on p "A payment of £963.69 is due to HMRC by 22/10/2025 . This includes the previous …" at bounding box center [408, 221] width 353 height 14
click at [484, 217] on em "This includes the previous month's liability (£631.56), as the amount paid prev…" at bounding box center [406, 222] width 348 height 12
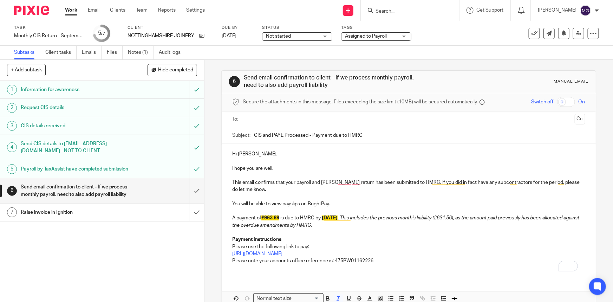
click at [265, 225] on em "This includes the previous month's liability (£631.56), as the amount paid prev…" at bounding box center [406, 222] width 348 height 12
click at [278, 225] on em "This includes the previous month's liability (£631.56), as the amount paid prev…" at bounding box center [406, 222] width 348 height 12
click at [290, 225] on em "This includes the previous month's liability (£631.56), as the amount paid prev…" at bounding box center [406, 222] width 348 height 12
click at [309, 224] on em "This includes the previous month's liability (£631.56), as the amount paid prev…" at bounding box center [406, 222] width 348 height 12
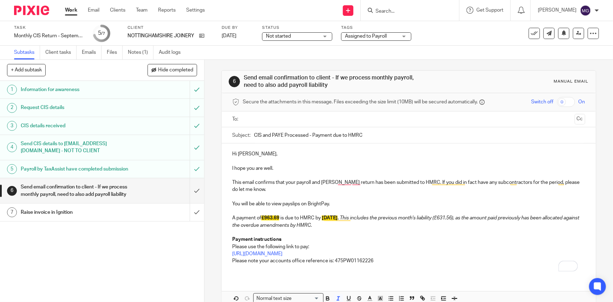
click at [287, 226] on em "This includes the previous month's liability (£631.56), as the amount paid prev…" at bounding box center [406, 222] width 348 height 12
click at [269, 225] on em "This includes the previous month's liability (£631.56), as the amount paid prev…" at bounding box center [406, 222] width 348 height 12
click at [252, 225] on em "This includes the previous month's liability (£631.56), as the amount paid prev…" at bounding box center [406, 222] width 348 height 12
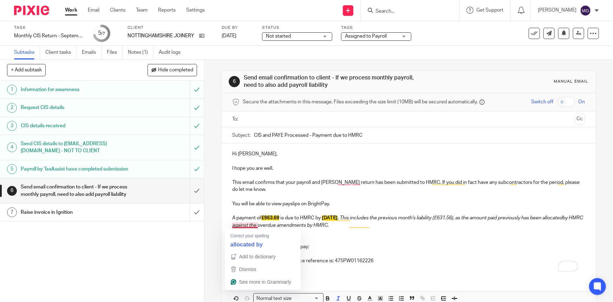
click at [251, 225] on em "This includes the previous month's liability (£631.56), as the amount paid prev…" at bounding box center [408, 222] width 352 height 12
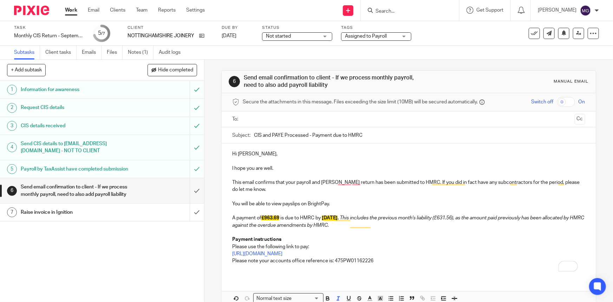
click at [290, 224] on em "This includes the previous month's liability (£631.56), as the amount paid prev…" at bounding box center [408, 222] width 353 height 12
click at [310, 224] on em "This includes the previous month's liability (£631.56), as the amount paid prev…" at bounding box center [408, 222] width 353 height 12
drag, startPoint x: 380, startPoint y: 224, endPoint x: 356, endPoint y: 225, distance: 23.9
click at [356, 225] on p "A payment of £963.69 is due to HMRC by 22/10/2025 . This includes the previous …" at bounding box center [408, 221] width 353 height 14
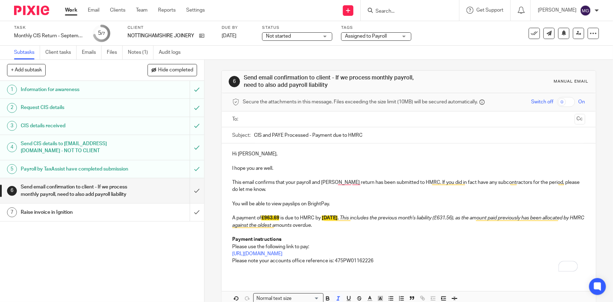
drag, startPoint x: 313, startPoint y: 241, endPoint x: 316, endPoint y: 240, distance: 3.8
click at [314, 240] on p "Payment instructions" at bounding box center [408, 239] width 353 height 7
click at [367, 233] on p "To enrich screen reader interactions, please activate Accessibility in Grammarl…" at bounding box center [408, 232] width 353 height 7
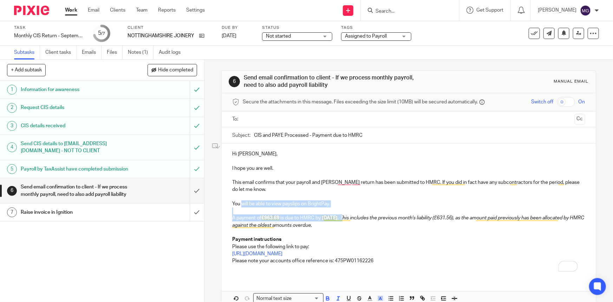
drag, startPoint x: 353, startPoint y: 216, endPoint x: 240, endPoint y: 201, distance: 113.8
click at [240, 201] on div "Hi Andrew, I hope you are well. This email confirms that your payroll and Nil C…" at bounding box center [409, 210] width 374 height 134
click at [380, 300] on icon "button" at bounding box center [381, 298] width 6 height 6
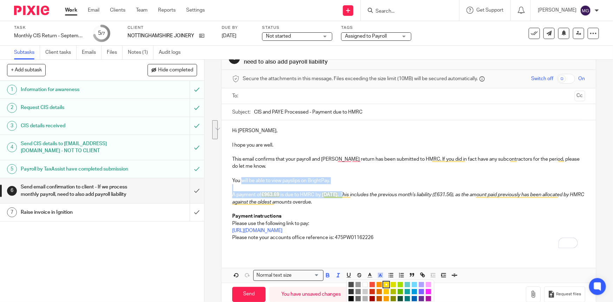
scroll to position [32, 0]
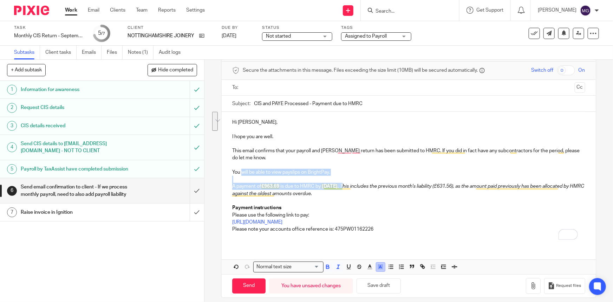
click at [380, 264] on icon "button" at bounding box center [381, 267] width 6 height 6
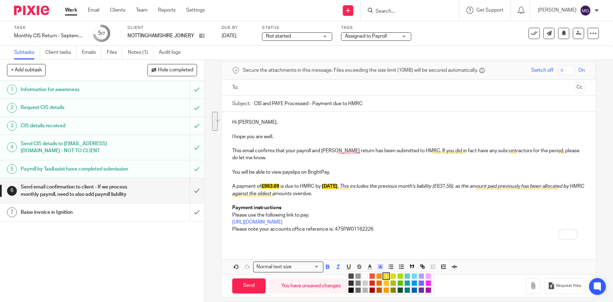
click at [363, 275] on li "color:#FFFFFF" at bounding box center [365, 276] width 5 height 5
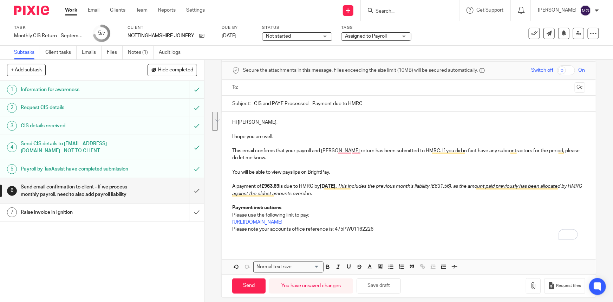
click at [364, 212] on p "Please use the following link to pay:" at bounding box center [408, 215] width 353 height 7
drag, startPoint x: 373, startPoint y: 190, endPoint x: 402, endPoint y: 197, distance: 29.5
click at [402, 197] on div "Hi Andrew, I hope you are well. This email confirms that your payroll and Nil C…" at bounding box center [409, 179] width 374 height 134
click at [342, 192] on em "This includes the previous month's liability (£631.56), as the amount paid prev…" at bounding box center [407, 190] width 351 height 12
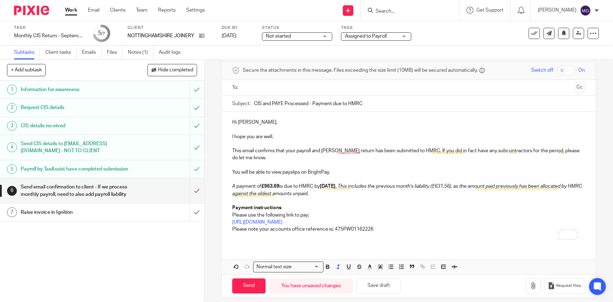
click at [381, 204] on p "Payment instructions" at bounding box center [408, 207] width 353 height 7
click at [322, 204] on p "Payment instructions" at bounding box center [408, 207] width 353 height 7
click at [454, 230] on p "Please note your accounts office reference is: 475PW01162226" at bounding box center [408, 229] width 353 height 7
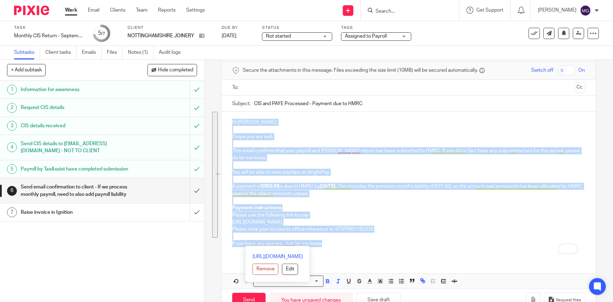
drag, startPoint x: 323, startPoint y: 238, endPoint x: 227, endPoint y: 116, distance: 155.4
click at [227, 116] on div "Hi Andrew, I hope you are well. This email confirms that your payroll and Nil C…" at bounding box center [409, 186] width 374 height 148
copy div "Hi Andrew, I hope you are well. This email confirms that your payroll and Nil C…"
click at [387, 214] on p "Please use the following link to pay:" at bounding box center [408, 215] width 353 height 7
click at [361, 198] on p "To enrich screen reader interactions, please activate Accessibility in Grammarl…" at bounding box center [408, 200] width 353 height 7
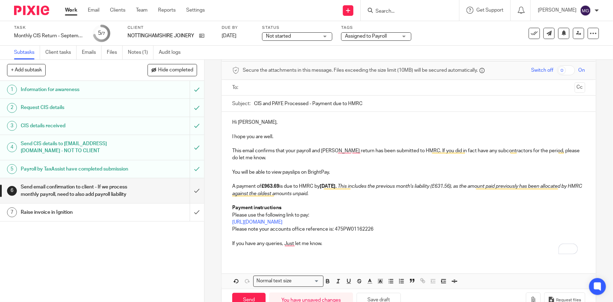
click at [309, 196] on p "A payment of £963.69 is due to HMRC by 22/10/2025. This includes the previous m…" at bounding box center [408, 190] width 353 height 14
click at [366, 200] on p "To enrich screen reader interactions, please activate Accessibility in Grammarl…" at bounding box center [408, 200] width 353 height 7
click at [352, 185] on em "This includes the previous month's liability (£631.56), as the amount paid prev…" at bounding box center [407, 190] width 351 height 12
click at [370, 190] on p "A payment of £963.69 is due to HMRC by 22/10/2025. This includes the previous m…" at bounding box center [408, 190] width 353 height 14
click at [462, 192] on p "A payment of £963.69 is due to HMRC by 22/10/2025. This includes the previous m…" at bounding box center [408, 190] width 353 height 14
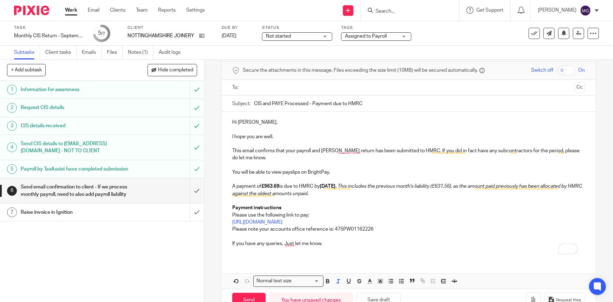
click at [468, 185] on em "This includes the previous month's liability (£631.56), as the amount paid prev…" at bounding box center [407, 190] width 351 height 12
click at [271, 220] on link "https://www.gov.uk/pay-paye-tax" at bounding box center [257, 222] width 50 height 5
drag, startPoint x: 326, startPoint y: 240, endPoint x: 230, endPoint y: 243, distance: 95.3
click at [232, 243] on p "If you have any queries, Just let me know." at bounding box center [408, 243] width 353 height 7
click at [296, 243] on p "If you have any questions or if anything is unclear, feel free to get in touch." at bounding box center [408, 243] width 353 height 7
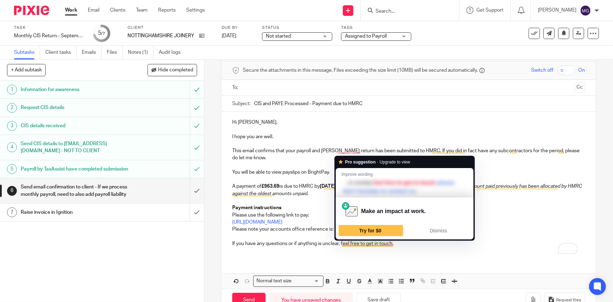
click at [343, 242] on p "If you have any questions or if anything is unclear, feel free to get in touch." at bounding box center [408, 243] width 353 height 7
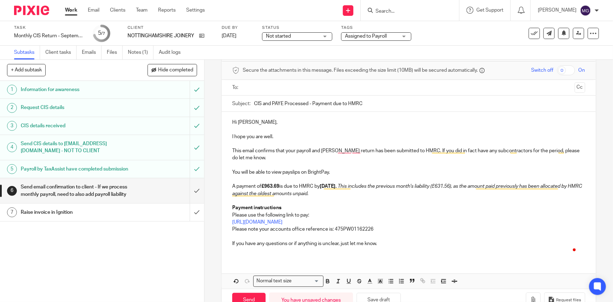
click at [349, 241] on p "If you have any questions or if anything is unclear, just let me know." at bounding box center [408, 243] width 353 height 7
drag, startPoint x: 340, startPoint y: 242, endPoint x: 287, endPoint y: 241, distance: 52.7
click at [287, 241] on p "If you have any questions or if anything is unclear, just reach out." at bounding box center [408, 243] width 353 height 7
click at [348, 250] on p "To enrich screen reader interactions, please activate Accessibility in Grammarl…" at bounding box center [408, 250] width 353 height 7
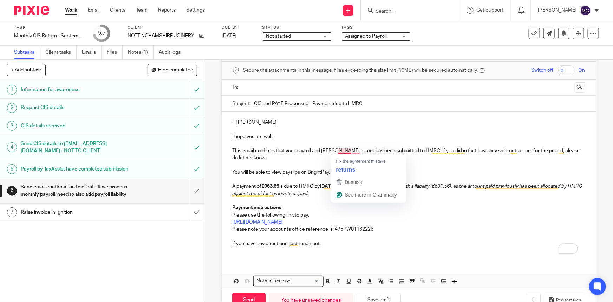
click at [271, 150] on p "This email confirms that your payroll and Nil CIS return has been submitted to …" at bounding box center [408, 154] width 353 height 14
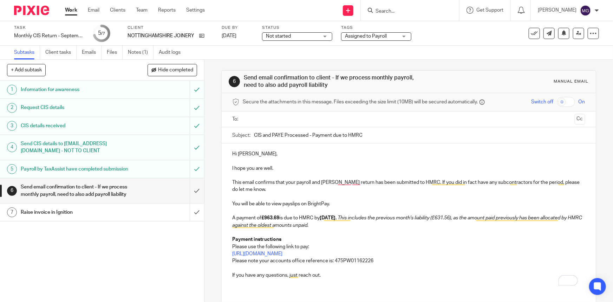
scroll to position [32, 0]
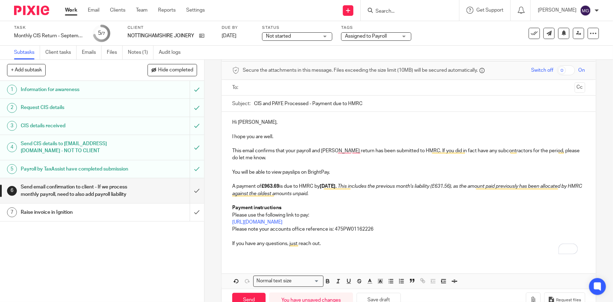
drag, startPoint x: 452, startPoint y: 164, endPoint x: 445, endPoint y: 158, distance: 9.2
click at [452, 164] on p "To enrich screen reader interactions, please activate Accessibility in Grammarl…" at bounding box center [408, 165] width 353 height 7
drag, startPoint x: 454, startPoint y: 148, endPoint x: 538, endPoint y: 152, distance: 84.5
click at [538, 152] on p "This email confirms that your payroll and [PERSON_NAME] return has been submitt…" at bounding box center [408, 154] width 353 height 14
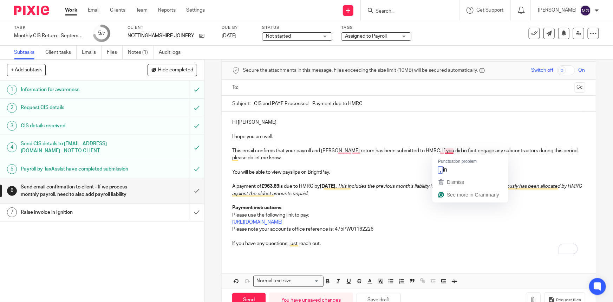
click at [449, 150] on p "This email confirms that your payroll and [PERSON_NAME] return has been submitt…" at bounding box center [408, 154] width 353 height 14
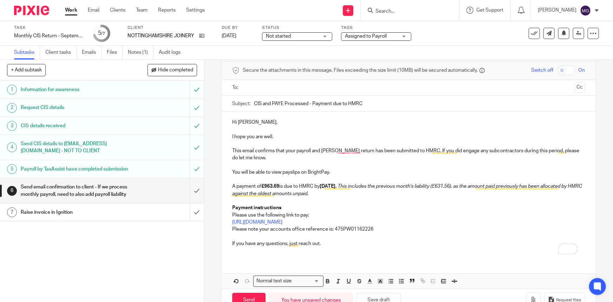
click at [271, 163] on p "To enrich screen reader interactions, please activate Accessibility in Grammarl…" at bounding box center [408, 165] width 353 height 7
click at [253, 158] on p "This email confirms that your payroll and [PERSON_NAME] return has been submitt…" at bounding box center [408, 154] width 353 height 14
click at [354, 176] on p "To enrich screen reader interactions, please activate Accessibility in Grammarl…" at bounding box center [408, 179] width 353 height 7
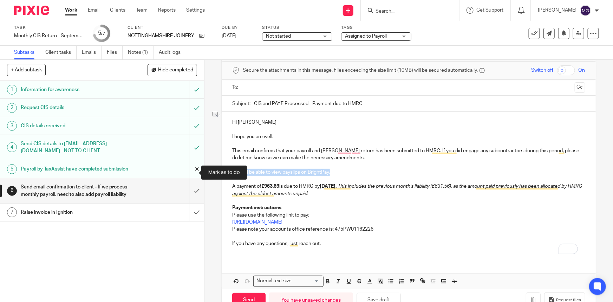
drag, startPoint x: 343, startPoint y: 171, endPoint x: 194, endPoint y: 172, distance: 149.1
click at [194, 172] on div "+ Add subtask Hide completed Cancel + Add 1 Information for awareness 2 Request…" at bounding box center [306, 181] width 613 height 242
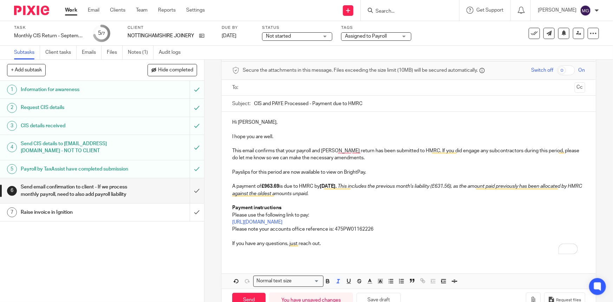
click at [400, 185] on em "This includes the previous month's liability (£631.56), as the amount paid prev…" at bounding box center [407, 190] width 351 height 12
click at [415, 199] on p "To enrich screen reader interactions, please activate Accessibility in Grammarl…" at bounding box center [408, 200] width 353 height 7
click at [408, 184] on em "This includes the month 5 liability (£631.56), as the amount paid previously ha…" at bounding box center [406, 190] width 349 height 12
click at [422, 211] on p "Payment instructions" at bounding box center [408, 207] width 353 height 7
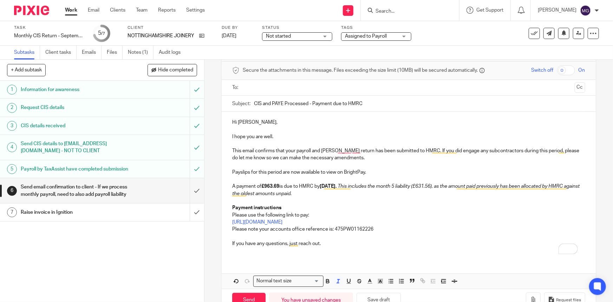
click at [346, 196] on p "A payment of £963.69 is due to HMRC by [DATE]. This includes the month 5 liabil…" at bounding box center [408, 190] width 353 height 14
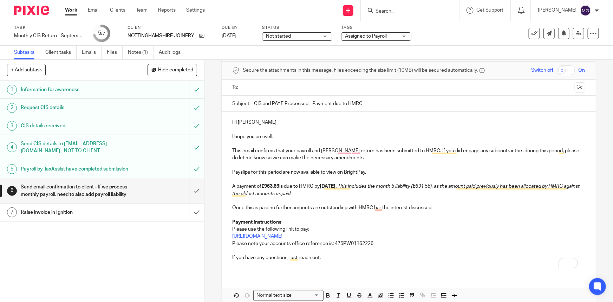
click at [422, 205] on p "Once this is paid no further amounts are outstanding with HMRC bar the interest…" at bounding box center [408, 207] width 353 height 7
drag, startPoint x: 454, startPoint y: 205, endPoint x: 410, endPoint y: 207, distance: 43.3
click at [410, 207] on p "Once this is paid no further amounts are outstanding with HMRC bar the interest…" at bounding box center [408, 207] width 353 height 7
click at [411, 207] on p "Once this is paid no further amounts are outstanding with HMRC bar the interest…" at bounding box center [408, 207] width 353 height 7
drag, startPoint x: 386, startPoint y: 208, endPoint x: 229, endPoint y: 204, distance: 157.2
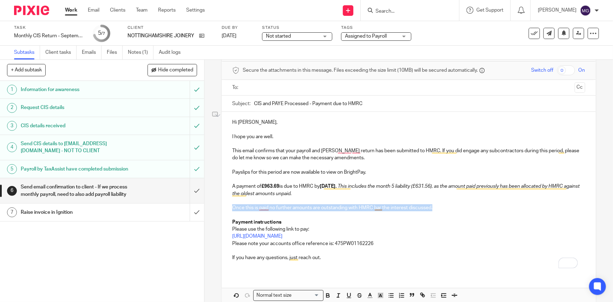
click at [229, 204] on div "Hi [PERSON_NAME], I hope you are well. This email confirms that your payroll an…" at bounding box center [409, 193] width 374 height 162
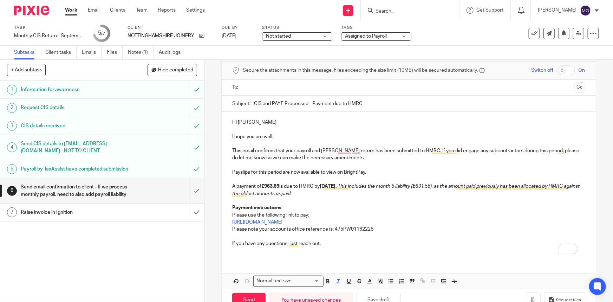
click at [371, 218] on div "Hi Andrew, I hope you are well. This email confirms that your payroll and Nil C…" at bounding box center [409, 186] width 374 height 148
click at [379, 229] on p "Please note your accounts office reference is: 475PW01162226" at bounding box center [408, 229] width 353 height 7
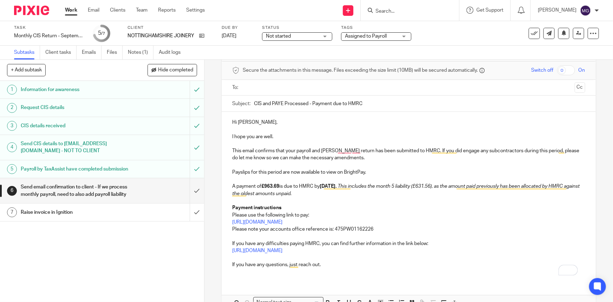
click at [362, 212] on p "Please use the following link to pay:" at bounding box center [408, 215] width 353 height 7
click at [378, 259] on p "To enrich screen reader interactions, please activate Accessibility in Grammarl…" at bounding box center [408, 257] width 353 height 7
click at [342, 264] on p "If you have any questions, just reach out." at bounding box center [408, 264] width 353 height 7
click at [326, 264] on p "If you have any questions, just reach out." at bounding box center [408, 264] width 353 height 7
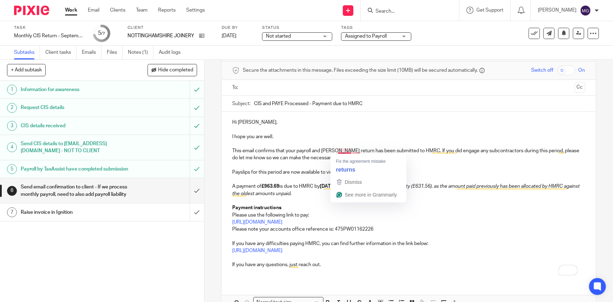
click at [283, 136] on p "I hope you are well." at bounding box center [408, 136] width 353 height 7
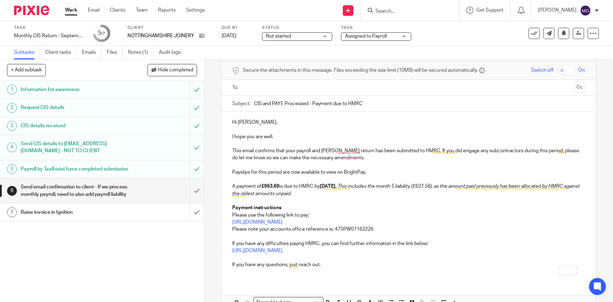
click at [417, 149] on p "This email confirms that your payroll and Nil CIS return has been submitted to …" at bounding box center [408, 154] width 353 height 14
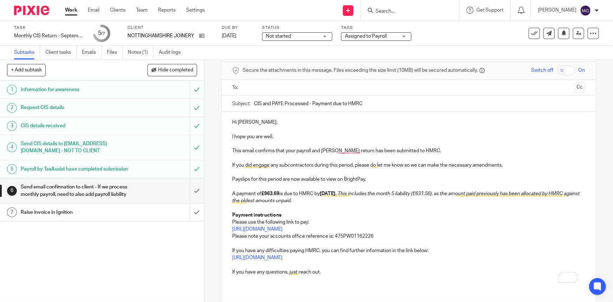
click at [264, 180] on p "Payslips for this period are now available to view on BrightPay." at bounding box center [408, 179] width 353 height 7
click at [235, 73] on icon at bounding box center [235, 70] width 7 height 7
click at [246, 84] on input "text" at bounding box center [408, 88] width 327 height 8
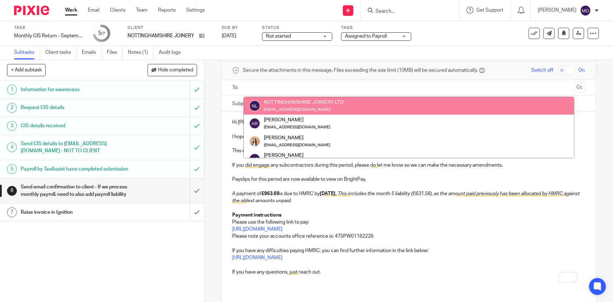
click at [327, 85] on input "text" at bounding box center [408, 88] width 327 height 8
click at [233, 84] on label "To:" at bounding box center [236, 87] width 8 height 7
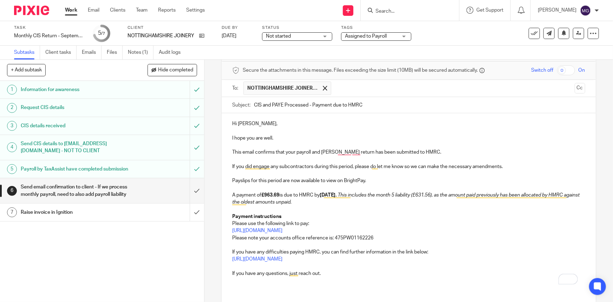
click at [232, 138] on p "I hope you are well." at bounding box center [408, 138] width 353 height 7
drag, startPoint x: 309, startPoint y: 158, endPoint x: 281, endPoint y: 94, distance: 69.0
click at [308, 154] on div "Hi Andrew, I hope you are well. This email confirms that your payroll and Nil C…" at bounding box center [409, 201] width 374 height 176
click at [323, 84] on div at bounding box center [325, 88] width 8 height 11
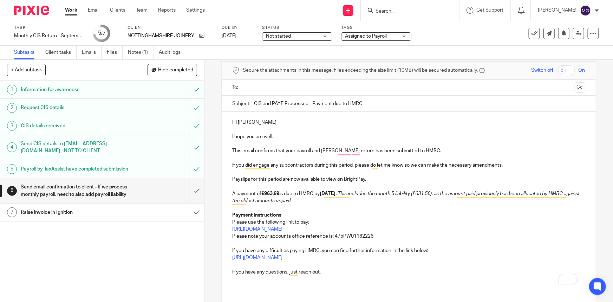
click at [323, 86] on input "text" at bounding box center [408, 88] width 327 height 8
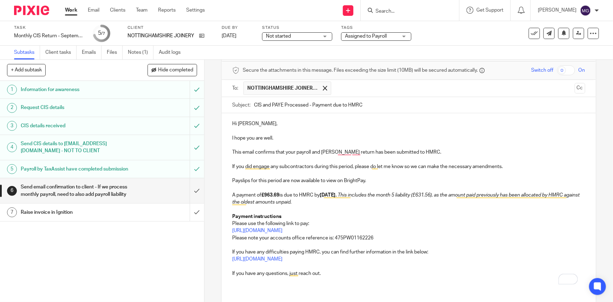
click at [319, 162] on p "To enrich screen reader interactions, please activate Accessibility in Grammarl…" at bounding box center [408, 159] width 353 height 7
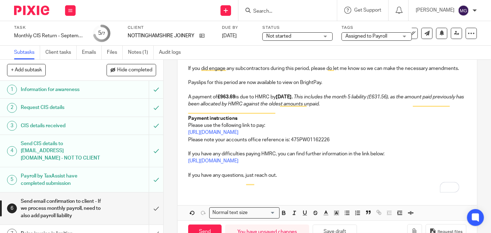
scroll to position [156, 0]
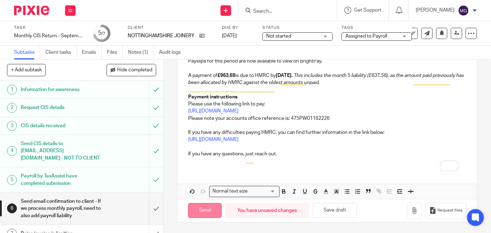
click at [202, 205] on input "Send" at bounding box center [204, 210] width 33 height 15
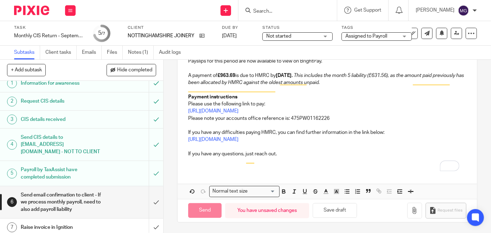
scroll to position [9, 0]
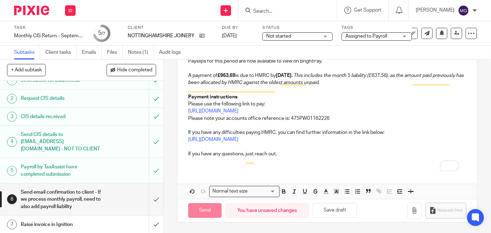
type input "Sent"
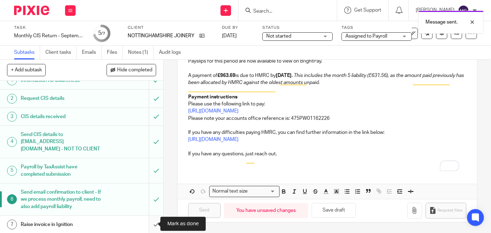
click at [148, 224] on input "submit" at bounding box center [81, 225] width 163 height 18
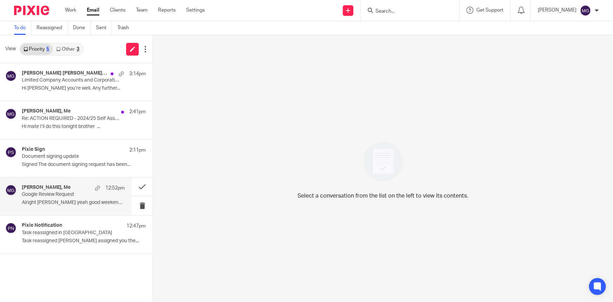
click at [68, 189] on div "[PERSON_NAME], Me 12:52pm" at bounding box center [73, 188] width 103 height 7
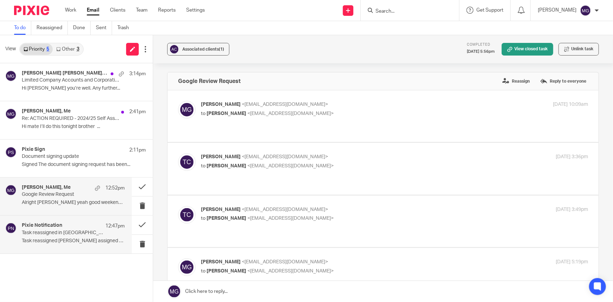
click at [68, 224] on div "Pixie Notification 12:47pm" at bounding box center [73, 226] width 103 height 7
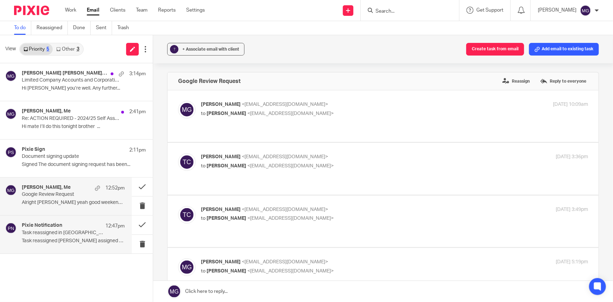
click at [67, 200] on p "Alright [PERSON_NAME] yeah good weekend chilled one...." at bounding box center [73, 203] width 103 height 6
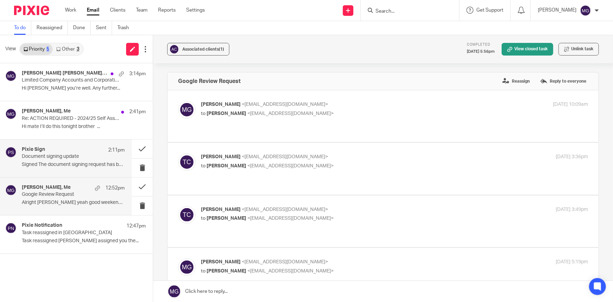
click at [49, 154] on p "Document signing update" at bounding box center [63, 157] width 83 height 6
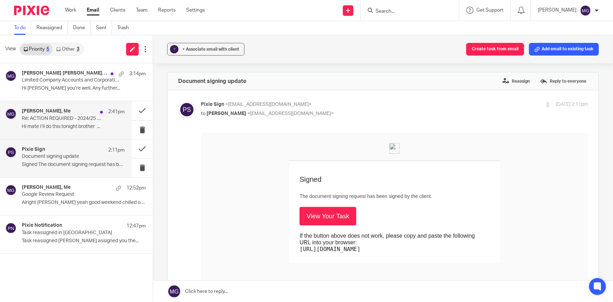
click at [65, 117] on p "Re: ACTION REQUIRED - 2024/25 Self Assessment Tax Return Can Now Be Prepared" at bounding box center [63, 119] width 83 height 6
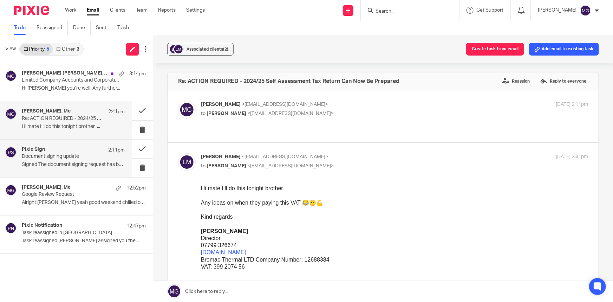
click at [94, 167] on p "Signed The document signing request has been..." at bounding box center [73, 165] width 103 height 6
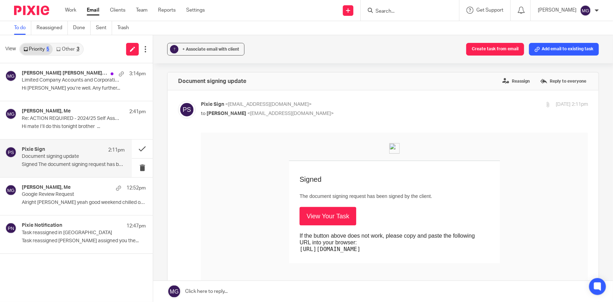
drag, startPoint x: 314, startPoint y: 215, endPoint x: 274, endPoint y: 179, distance: 54.0
click at [314, 215] on link "View Your Task" at bounding box center [328, 216] width 57 height 18
click at [62, 193] on p "Google Review Request" at bounding box center [63, 195] width 83 height 6
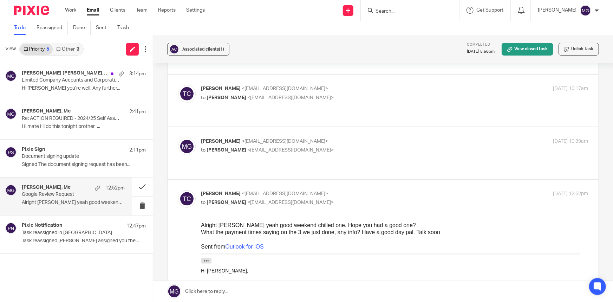
scroll to position [288, 0]
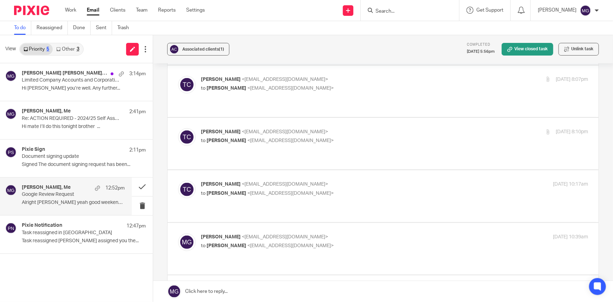
click at [268, 233] on p "Mason Graves <mgraves@taxassist.co.uk>" at bounding box center [330, 236] width 258 height 7
checkbox input "true"
click at [287, 191] on span "<mgraves@taxassist.co.uk>" at bounding box center [291, 193] width 86 height 5
checkbox input "true"
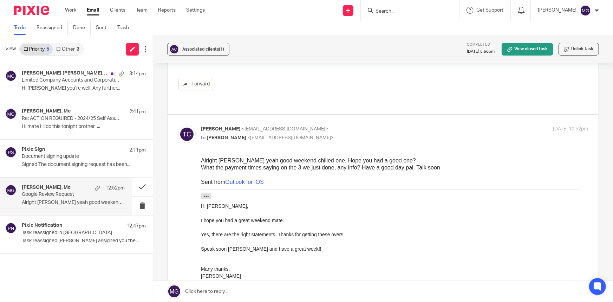
scroll to position [1371, 0]
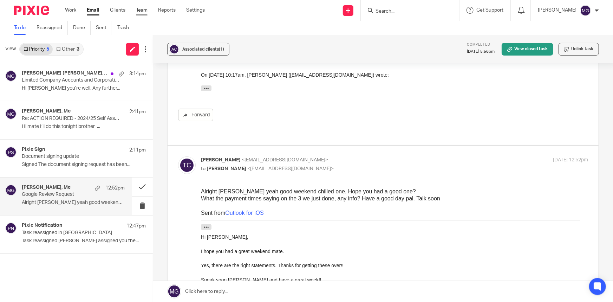
click at [138, 10] on link "Team" at bounding box center [142, 10] width 12 height 7
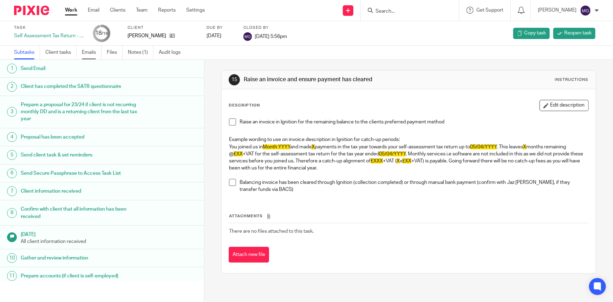
click at [96, 52] on link "Emails" at bounding box center [92, 53] width 20 height 14
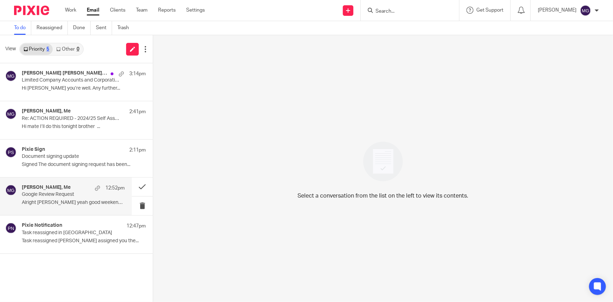
drag, startPoint x: 66, startPoint y: 193, endPoint x: 79, endPoint y: 196, distance: 13.2
click at [66, 193] on p "Google Review Request" at bounding box center [63, 195] width 83 height 6
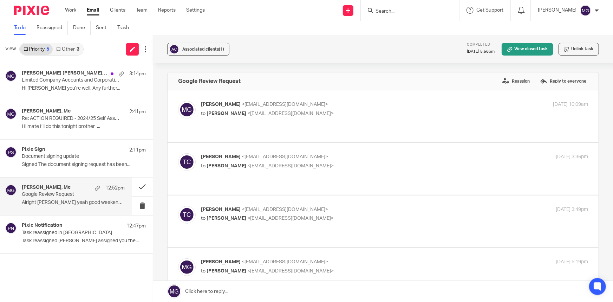
click at [233, 285] on link at bounding box center [383, 291] width 460 height 21
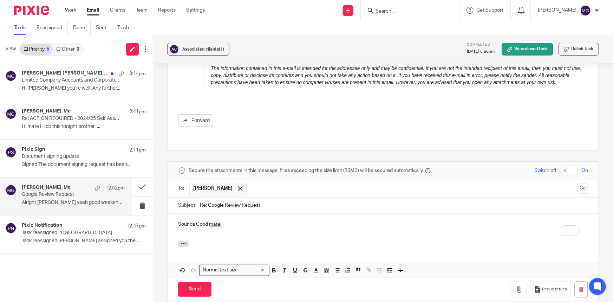
click at [199, 214] on div "Sounds Good mate!" at bounding box center [383, 227] width 431 height 27
click at [234, 214] on div "Sounds good mate!" at bounding box center [383, 227] width 431 height 27
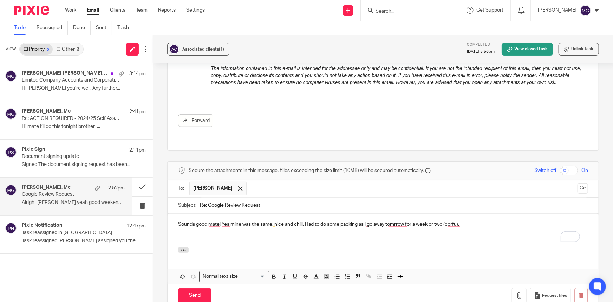
drag, startPoint x: 257, startPoint y: 181, endPoint x: 195, endPoint y: 170, distance: 62.1
click at [248, 214] on div "Sounds good mate! Yes mine was the same, nice and chill. Had to do some packing…" at bounding box center [383, 231] width 431 height 34
click at [195, 228] on p "To enrich screen reader interactions, please activate Accessibility in Grammarl…" at bounding box center [383, 231] width 410 height 7
click at [191, 235] on p "To enrich screen reader interactions, please activate Accessibility in Grammarl…" at bounding box center [383, 238] width 410 height 7
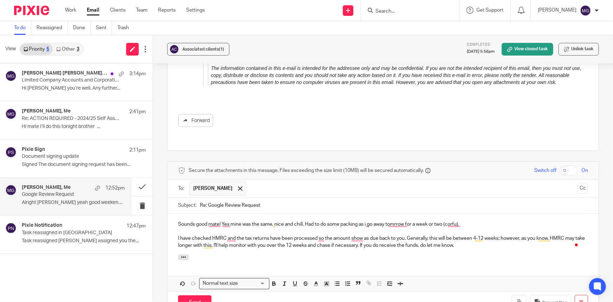
click at [505, 235] on p "I have checked HMRC and the tax returns have been processed so the amount show …" at bounding box center [383, 242] width 410 height 14
click at [222, 235] on p "I have checked HMRC and the tax returns have been processed so the amount show …" at bounding box center [383, 242] width 410 height 14
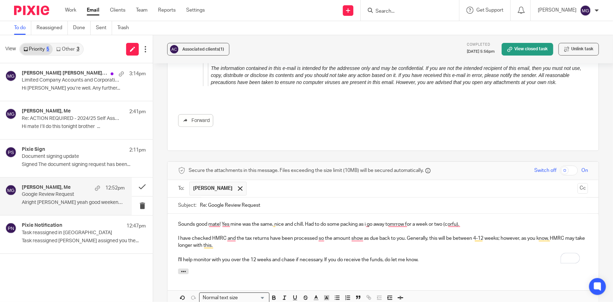
click at [255, 256] on p "I'll help monitor with you over the 12 weeks and chase if necessary. If you do …" at bounding box center [383, 259] width 410 height 7
click at [267, 256] on p "I'll help monitor with you over the 12 weeks and chase if necessary. If you do …" at bounding box center [383, 259] width 410 height 7
click at [257, 256] on p "I'll help monitor with you over the 12 weeks and chase if necessary. If you do …" at bounding box center [383, 259] width 410 height 7
click at [251, 256] on p "I'll help monitor with you over the 10 weeks and chase if necessary. If you do …" at bounding box center [383, 259] width 410 height 7
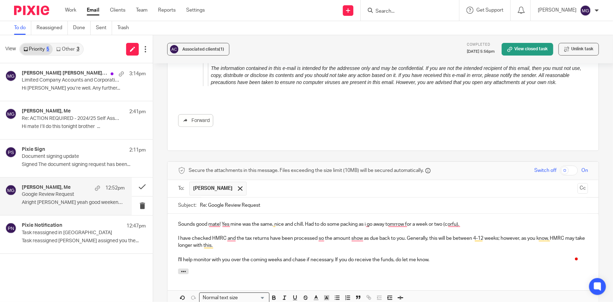
click at [281, 256] on p "I'll help monitor with you over the coming weeks and chase if necessary. If you…" at bounding box center [383, 259] width 410 height 7
click at [366, 214] on div "Sounds good mate! Yes mine was the same, nice and chill. Had to do some packing…" at bounding box center [383, 241] width 431 height 55
click at [465, 214] on div "Sounds good mate! Yes mine was the same, nice and chill. Had to do some packing…" at bounding box center [383, 241] width 431 height 55
click at [474, 256] on p "I'll help monitor with you over the coming weeks (when I'm back) and chase if n…" at bounding box center [383, 259] width 410 height 7
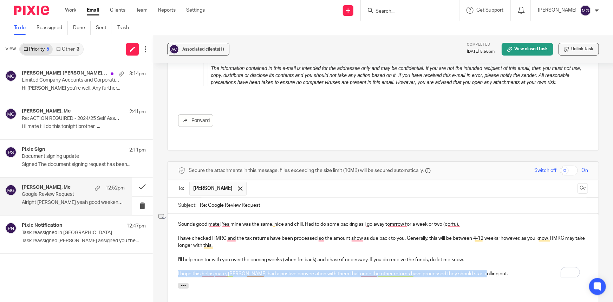
drag, startPoint x: 499, startPoint y: 214, endPoint x: 172, endPoint y: 211, distance: 327.3
click at [172, 214] on div "Sounds good mate! Yes mine was the same, nice and chill. Had to do some packing…" at bounding box center [383, 248] width 431 height 69
copy p "I hope this helps mate, bt had a postive conversation with them that once the o…"
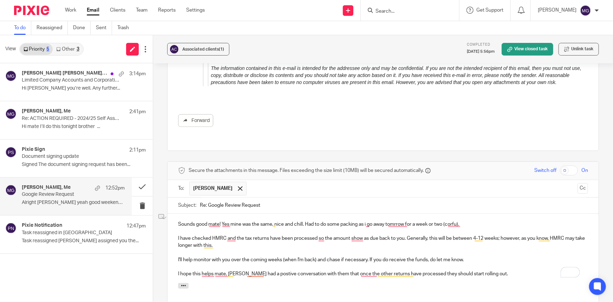
click at [230, 235] on p "I have checked HMRC and the tax returns have been processed so the amount show …" at bounding box center [383, 242] width 410 height 14
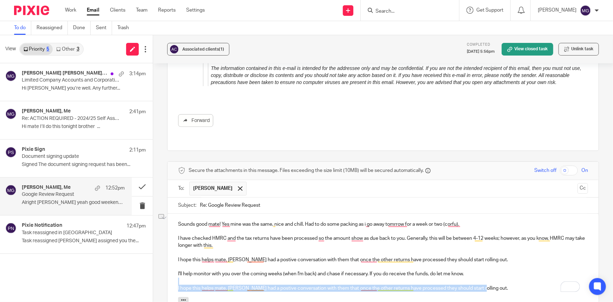
drag, startPoint x: 478, startPoint y: 225, endPoint x: 183, endPoint y: 219, distance: 294.7
click at [183, 219] on div "Sounds good mate! Yes mine was the same, nice and chill. Had to do some packing…" at bounding box center [383, 256] width 431 height 84
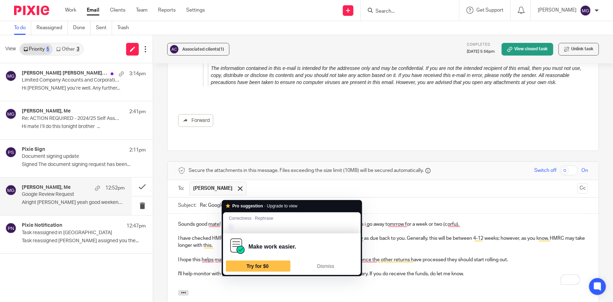
click at [233, 256] on p "I hope this helps mate, bt had a postive conversation with them that once the o…" at bounding box center [383, 259] width 410 height 7
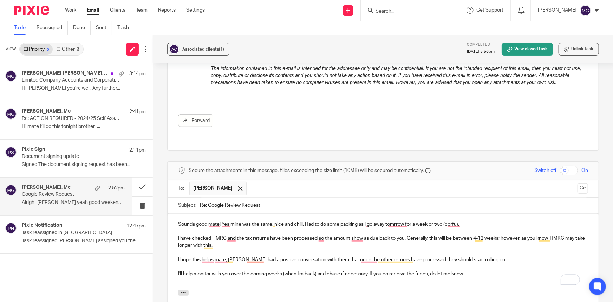
click at [230, 256] on p "I hope this helps mate, bt had a postive conversation with them that once the o…" at bounding box center [383, 259] width 410 height 7
click at [436, 228] on p "To enrich screen reader interactions, please activate Accessibility in Grammarl…" at bounding box center [383, 231] width 410 height 7
click at [281, 235] on p "I have checked HMRC, and the tax returns have been processed so the amount show…" at bounding box center [383, 242] width 410 height 14
click at [352, 235] on p "I have checked HMRC, and the tax returns have been processed, so the amount sho…" at bounding box center [383, 242] width 410 height 14
click at [351, 235] on p "I have checked HMRC, and the tax returns have been processed, so the amount sho…" at bounding box center [383, 242] width 410 height 14
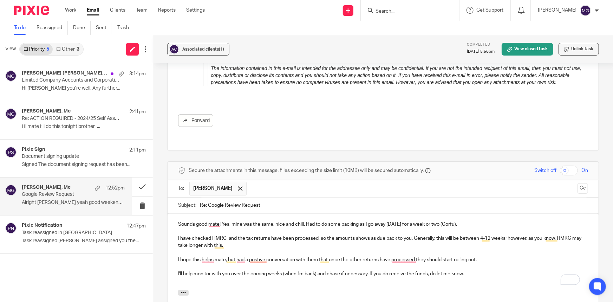
click at [370, 235] on p "I have checked HMRC, and the tax returns have been processed, so the amounts sh…" at bounding box center [383, 242] width 410 height 14
click at [398, 249] on p "To enrich screen reader interactions, please activate Accessibility in Grammarl…" at bounding box center [383, 252] width 410 height 7
click at [297, 263] on p "To enrich screen reader interactions, please activate Accessibility in Grammarl…" at bounding box center [383, 266] width 410 height 7
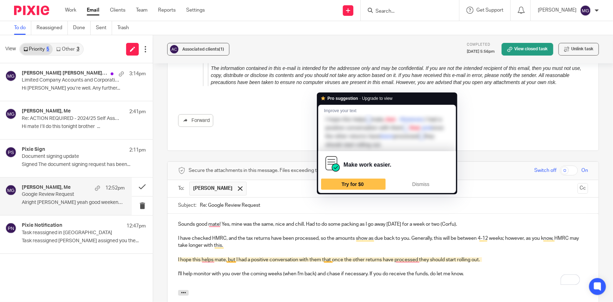
click at [322, 256] on p "I hope this helps mate, but I had a positive conversation with them that once t…" at bounding box center [383, 259] width 410 height 7
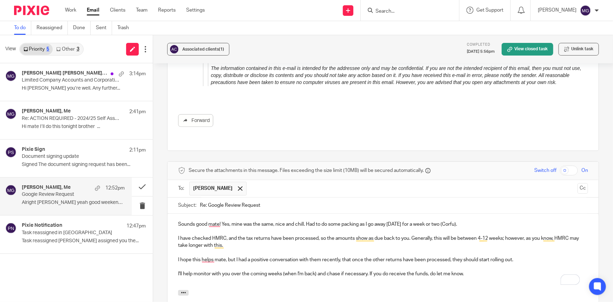
click at [518, 256] on p "I hope this helps mate, but I had a positive conversation with them recently, t…" at bounding box center [383, 259] width 410 height 7
click at [444, 270] on p "I'll help monitor with you over the coming weeks (when I'm back) and chase if n…" at bounding box center [383, 273] width 410 height 7
click at [365, 278] on p "To enrich screen reader interactions, please activate Accessibility in Grammarl…" at bounding box center [383, 281] width 410 height 7
click at [522, 278] on p "To enrich screen reader interactions, please activate Accessibility in Grammarl…" at bounding box center [383, 281] width 410 height 7
click at [491, 270] on p "I'll help monitor with you over the coming weeks (when I'm back) and chase if n…" at bounding box center [383, 273] width 410 height 7
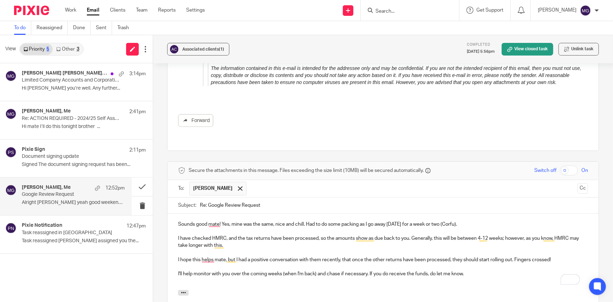
click at [434, 270] on p "I'll help monitor with you over the coming weeks (when I'm back) and chase if n…" at bounding box center [383, 273] width 410 height 7
click at [467, 270] on p "I'll help monitor with you over the coming weeks (when I'm back) and chase if n…" at bounding box center [383, 273] width 410 height 7
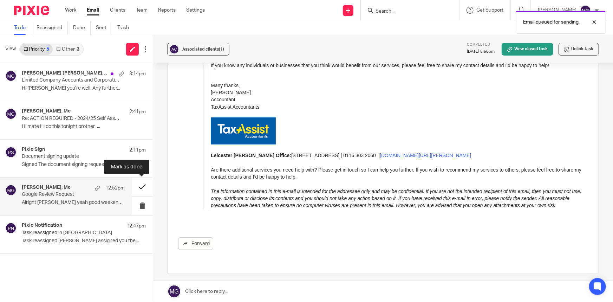
click at [140, 183] on button at bounding box center [142, 187] width 21 height 19
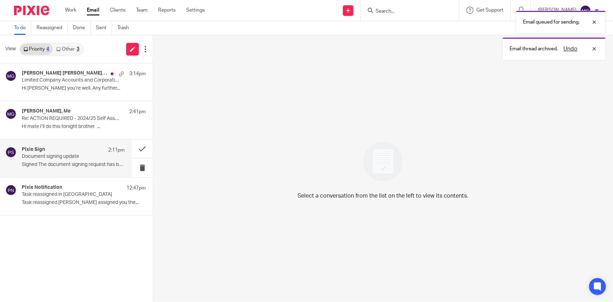
click at [59, 157] on p "Document signing update" at bounding box center [63, 157] width 83 height 6
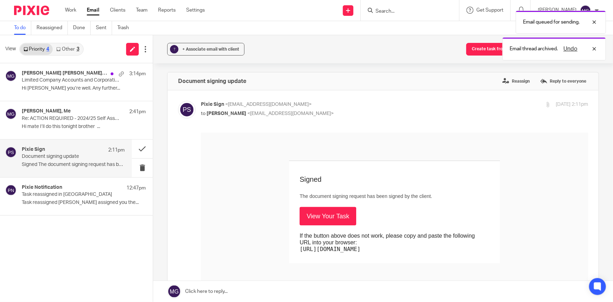
scroll to position [0, 0]
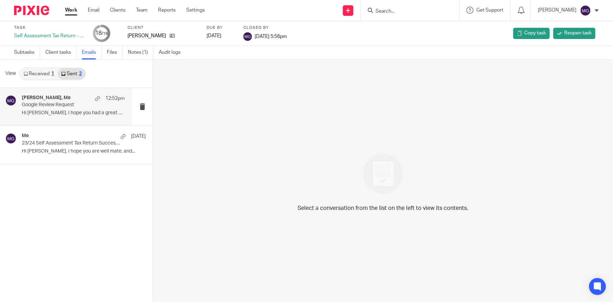
click at [71, 99] on div "[PERSON_NAME], Me 12:52pm" at bounding box center [73, 98] width 103 height 7
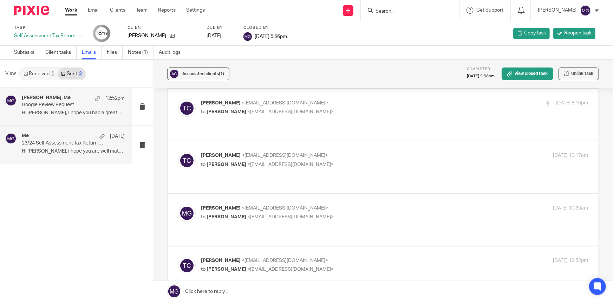
scroll to position [352, 0]
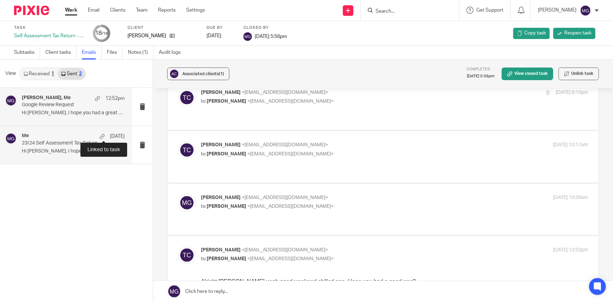
click at [69, 138] on div "Me [DATE]" at bounding box center [73, 136] width 103 height 7
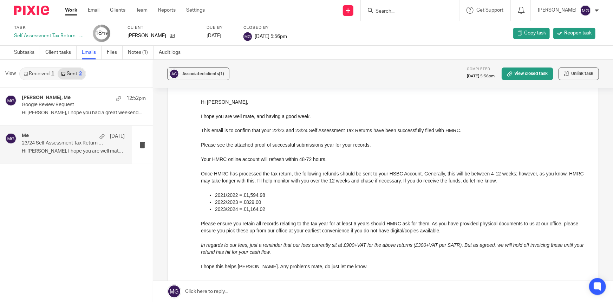
scroll to position [64, 0]
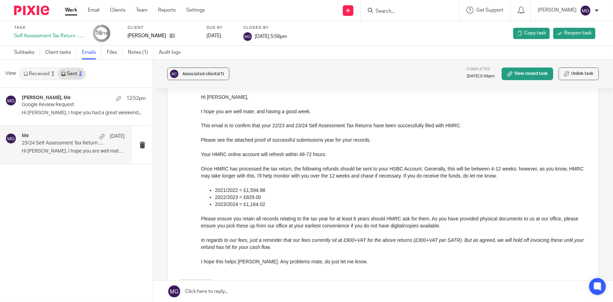
click at [443, 168] on p "Once HMRC has processed the tax return, the following refunds should be sent to…" at bounding box center [394, 172] width 387 height 14
click at [509, 172] on p "Once HMRC has processed the tax return, the following refunds should be sent to…" at bounding box center [394, 172] width 387 height 14
click at [504, 173] on p "Once HMRC has processed the tax return, the following refunds should be sent to…" at bounding box center [394, 172] width 387 height 14
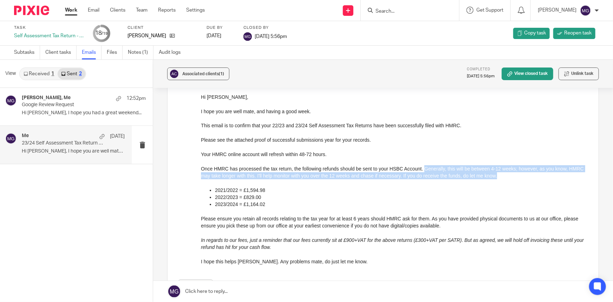
drag, startPoint x: 422, startPoint y: 167, endPoint x: 511, endPoint y: 175, distance: 89.7
click at [511, 175] on p "Once HMRC has processed the tax return, the following refunds should be sent to…" at bounding box center [394, 172] width 387 height 14
copy p "Generally, this will be between 4-12 weeks; however, as you know, HMRC may take…"
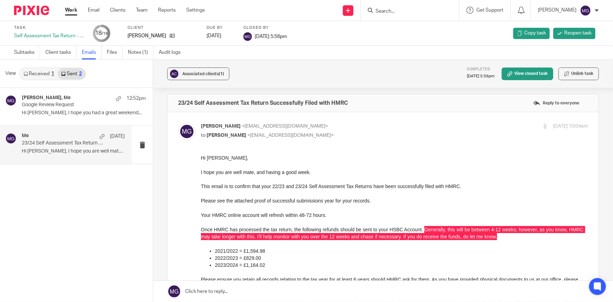
scroll to position [0, 0]
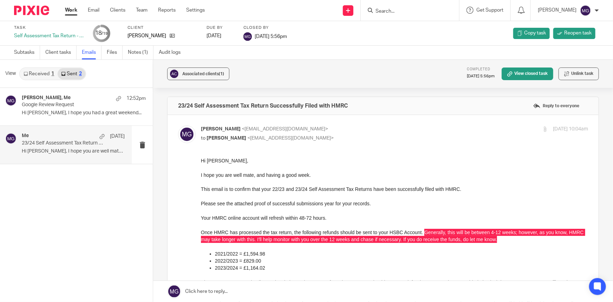
drag, startPoint x: 88, startPoint y: 216, endPoint x: 63, endPoint y: 178, distance: 45.6
click at [88, 216] on div "tony colgan, Me 12:52pm Google Review Request Hi Anthony, I hope you had a grea…" at bounding box center [76, 195] width 153 height 214
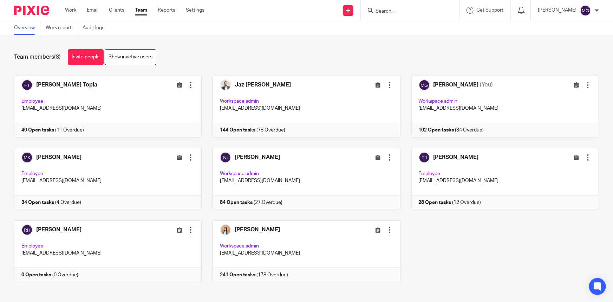
click at [225, 51] on div "Team members (8) Invite people Show inactive users" at bounding box center [306, 57] width 585 height 16
click at [411, 10] on input "Search" at bounding box center [406, 11] width 63 height 6
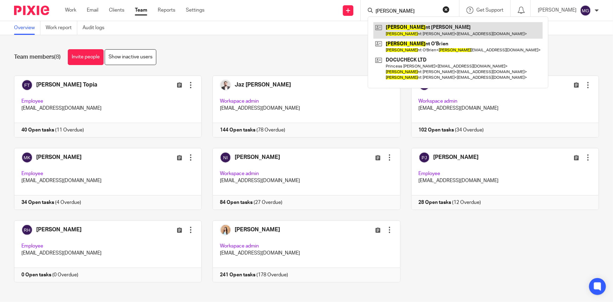
type input "[PERSON_NAME]"
click at [432, 31] on link at bounding box center [458, 30] width 169 height 16
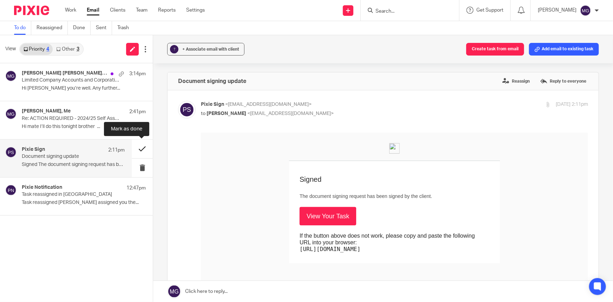
click at [134, 150] on button at bounding box center [142, 149] width 21 height 19
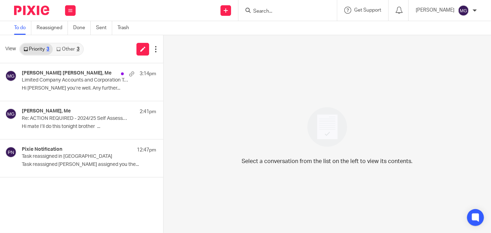
click at [265, 11] on input "Search" at bounding box center [283, 11] width 63 height 6
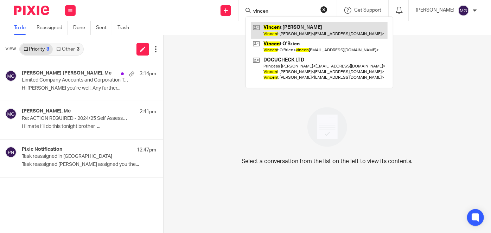
type input "vincen"
click at [318, 31] on link at bounding box center [319, 30] width 136 height 16
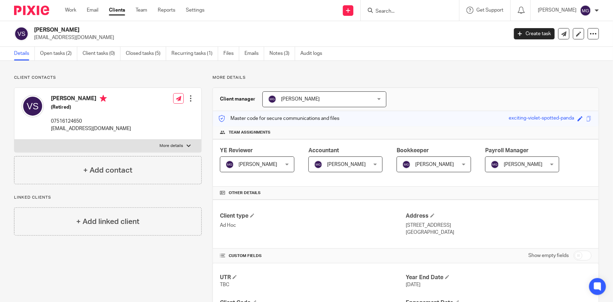
click at [366, 67] on div "Client contacts Vincent Stanley (Retired) 07516124650 vinstanley1952@gmail.com …" at bounding box center [306, 285] width 613 height 449
click at [421, 13] on input "Search" at bounding box center [406, 11] width 63 height 6
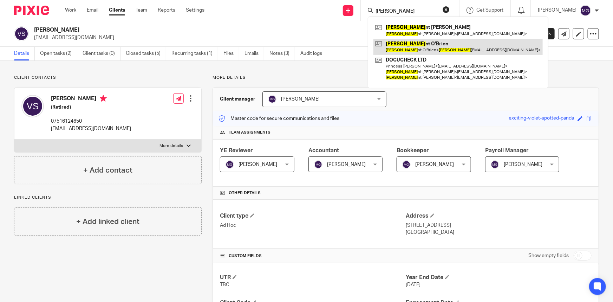
type input "[PERSON_NAME]"
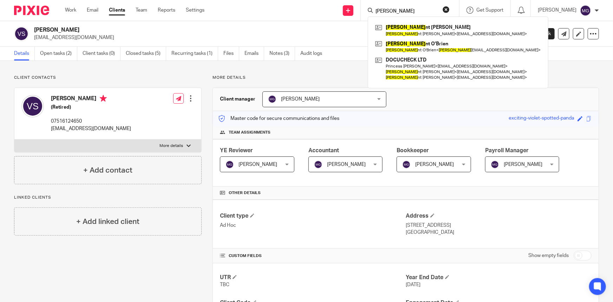
click at [176, 147] on p "More details" at bounding box center [172, 146] width 24 height 6
click at [14, 140] on input "More details" at bounding box center [14, 139] width 0 height 0
checkbox input "true"
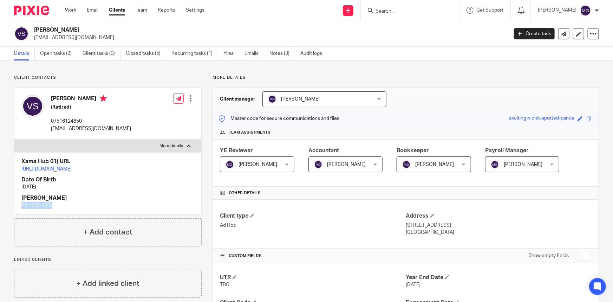
drag, startPoint x: 55, startPoint y: 213, endPoint x: 18, endPoint y: 214, distance: 37.3
click at [18, 214] on div "Xama Hub 01) URL https://platform.xamatech.com/portal/crm/clients/a8a304e0-7bf3…" at bounding box center [107, 183] width 187 height 62
copy p "YR 71 01 71 C"
click at [204, 71] on div "Client contacts Vincent Stanley (Retired) 07516124650 vinstanley1952@gmail.com …" at bounding box center [306, 285] width 613 height 449
click at [275, 52] on link "Notes (3)" at bounding box center [283, 54] width 26 height 14
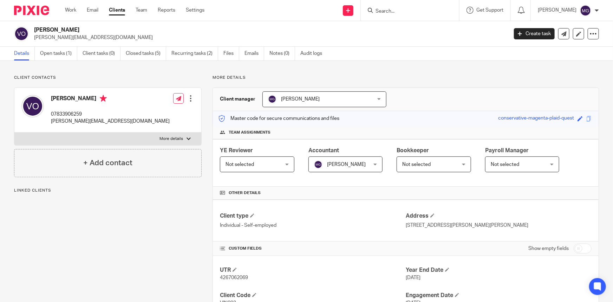
click at [418, 86] on div "More details Client manager [PERSON_NAME] [PERSON_NAME] Topia Jaz [PERSON_NAME]…" at bounding box center [401, 285] width 398 height 421
click at [59, 53] on link "Open tasks (1)" at bounding box center [58, 54] width 37 height 14
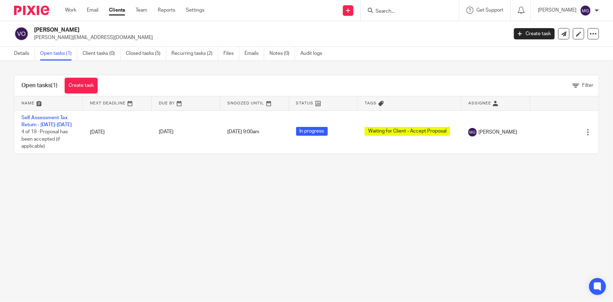
drag, startPoint x: 71, startPoint y: 192, endPoint x: 67, endPoint y: 170, distance: 22.5
click at [71, 187] on main "[PERSON_NAME] [PERSON_NAME][EMAIL_ADDRESS][DOMAIN_NAME] Create task Update from…" at bounding box center [306, 151] width 613 height 302
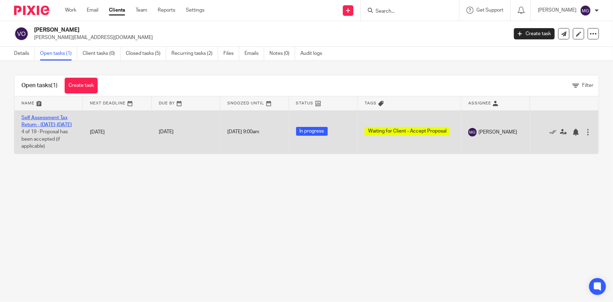
click at [50, 122] on link "Self Assessment Tax Return - [DATE]-[DATE]" at bounding box center [46, 121] width 50 height 12
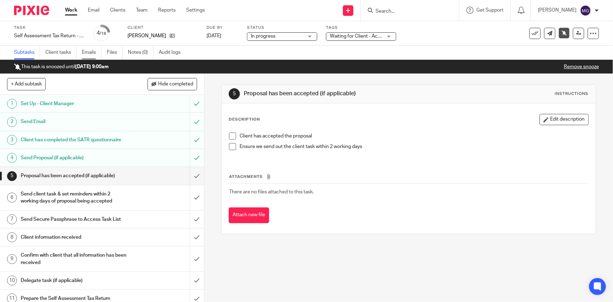
click at [82, 51] on link "Emails" at bounding box center [92, 53] width 20 height 14
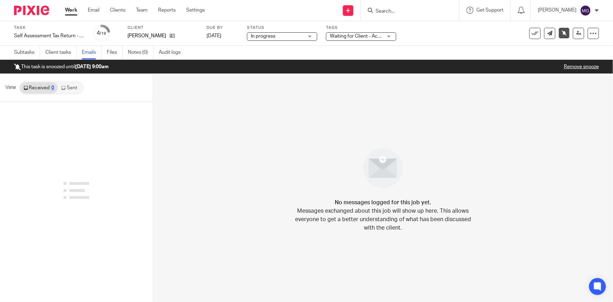
click at [78, 83] on link "Sent" at bounding box center [70, 87] width 25 height 11
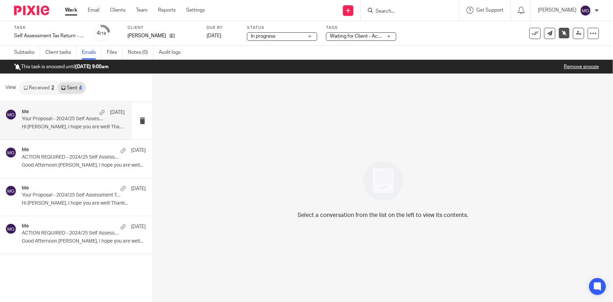
click at [72, 120] on p "Your Proposal - 2024/25 Self Assessment Tax Return" at bounding box center [63, 119] width 83 height 6
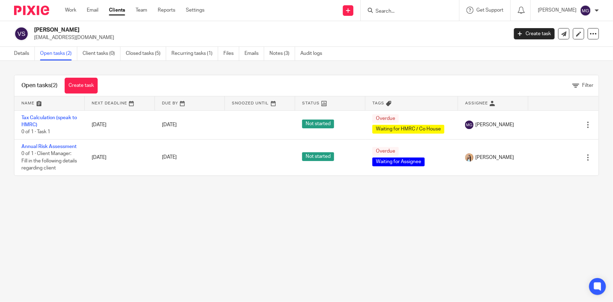
click at [79, 224] on main "[PERSON_NAME] [EMAIL_ADDRESS][DOMAIN_NAME] Create task Update from Companies Ho…" at bounding box center [306, 151] width 613 height 302
click at [289, 53] on link "Notes (3)" at bounding box center [283, 54] width 26 height 14
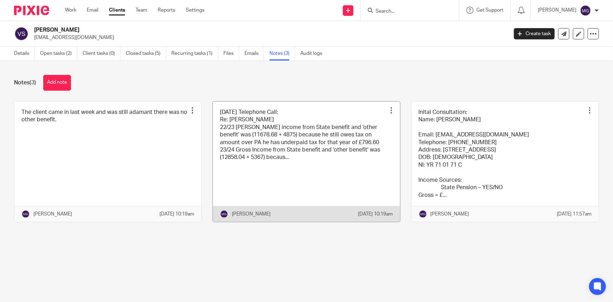
click at [309, 135] on link at bounding box center [306, 162] width 187 height 120
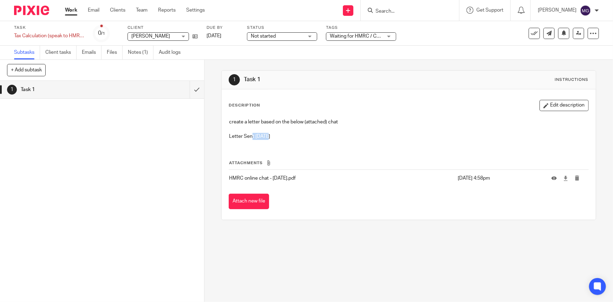
drag, startPoint x: 251, startPoint y: 139, endPoint x: 265, endPoint y: 138, distance: 14.1
click at [265, 138] on p "Letter Sent [DATE]" at bounding box center [408, 136] width 359 height 7
click at [313, 143] on div "create a letter based on the below (attached) chat Letter Sent [DATE]" at bounding box center [409, 130] width 366 height 30
click at [166, 176] on div "1 Task 1" at bounding box center [102, 191] width 204 height 221
click at [296, 232] on div "1 Task 1 Instructions Description Edit description create a letter based on the…" at bounding box center [409, 181] width 409 height 242
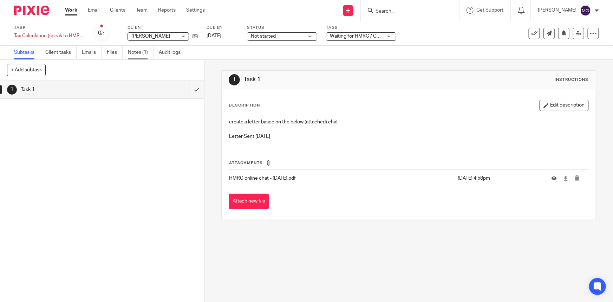
click at [134, 50] on link "Notes (1)" at bounding box center [141, 53] width 26 height 14
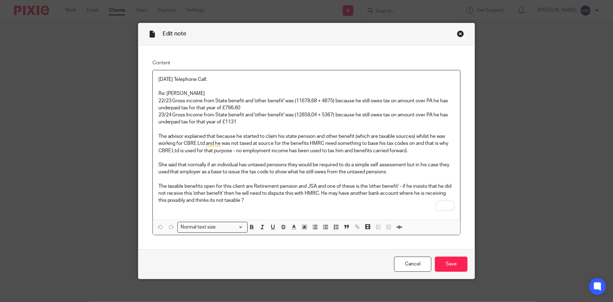
scroll to position [10, 0]
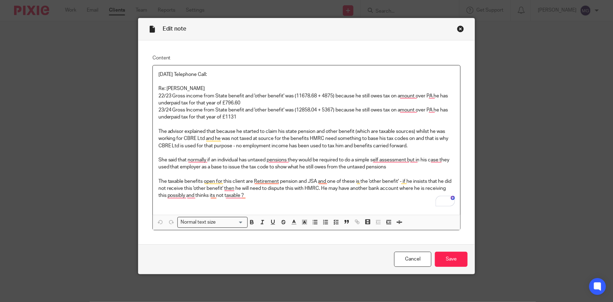
click at [425, 146] on p "The advisor explained that because he started to claim his state pension and ot…" at bounding box center [307, 138] width 297 height 21
click at [184, 153] on p "To enrich screen reader interactions, please activate Accessibility in Grammarl…" at bounding box center [307, 152] width 297 height 7
click at [348, 202] on p "To enrich screen reader interactions, please activate Accessibility in Grammarl…" at bounding box center [307, 202] width 297 height 7
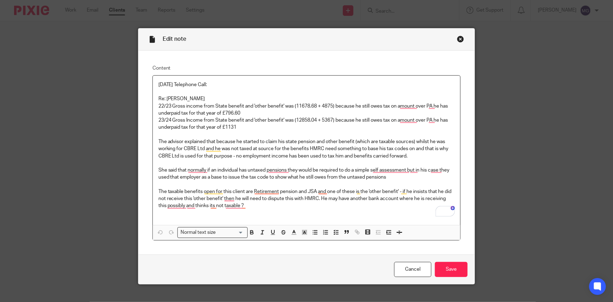
click at [458, 41] on div "Close this dialog window" at bounding box center [460, 39] width 7 height 7
click at [459, 41] on div "Close this dialog window" at bounding box center [460, 39] width 7 height 7
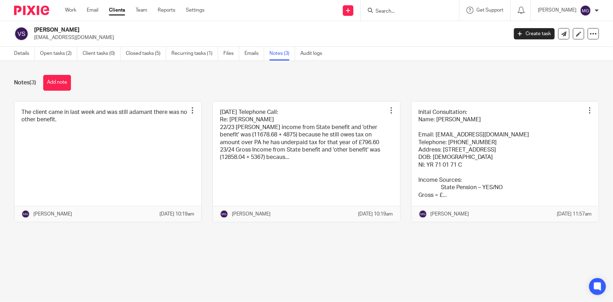
click at [392, 10] on input "Search" at bounding box center [406, 11] width 63 height 6
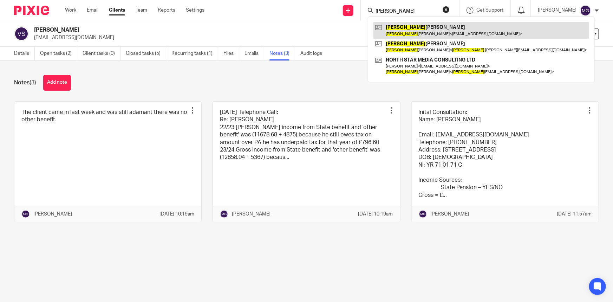
type input "simon"
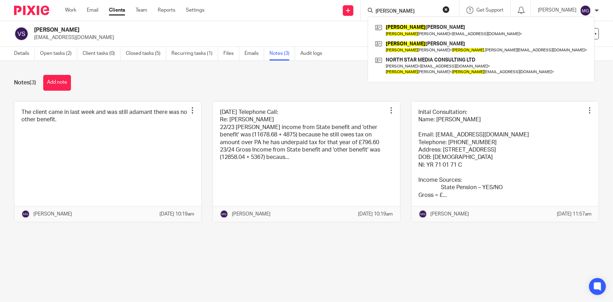
drag, startPoint x: 176, startPoint y: 32, endPoint x: 161, endPoint y: 33, distance: 15.2
click at [173, 33] on h2 "Vincent Stanley" at bounding box center [222, 29] width 376 height 7
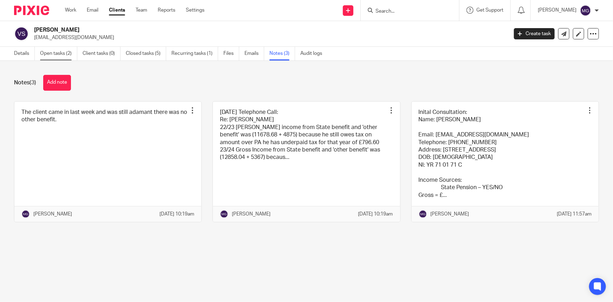
click at [66, 56] on link "Open tasks (2)" at bounding box center [58, 54] width 37 height 14
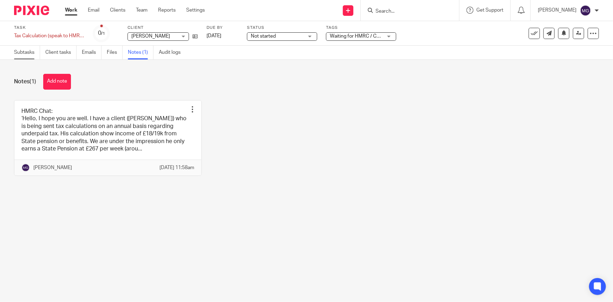
click at [25, 56] on link "Subtasks" at bounding box center [27, 53] width 26 height 14
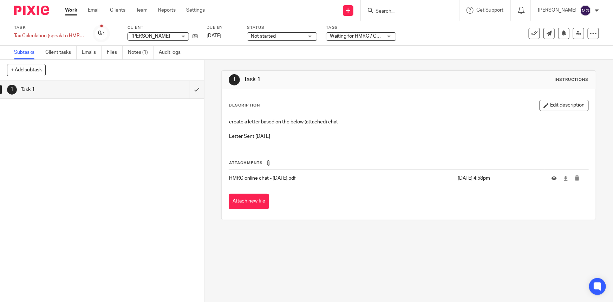
click at [115, 190] on div "1 Task 1" at bounding box center [102, 191] width 204 height 221
click at [177, 173] on div "1 Task 1" at bounding box center [102, 191] width 204 height 221
click at [446, 52] on div "Subtasks Client tasks Emails Files Notes (1) Audit logs" at bounding box center [306, 53] width 613 height 14
click at [174, 137] on div "1 Task 1" at bounding box center [102, 191] width 204 height 221
click at [153, 204] on div "1 Task 1" at bounding box center [102, 191] width 204 height 221
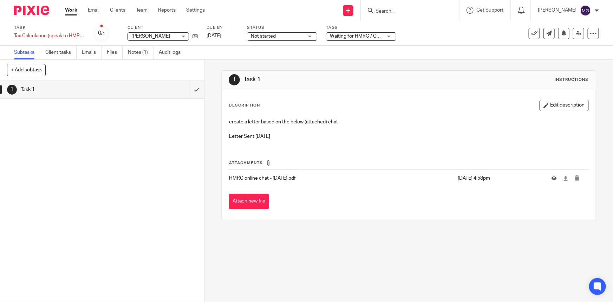
click at [290, 280] on div "1 Task 1 Instructions Description Edit description create a letter based on the…" at bounding box center [409, 181] width 409 height 242
click at [323, 236] on div "1 Task 1 Instructions Description Edit description create a letter based on the…" at bounding box center [409, 181] width 409 height 242
click at [414, 43] on div "Task Tax Calculation (speak to HMRC) Save Tax Calculation (speak to HMRC) 0 /1 …" at bounding box center [306, 33] width 613 height 25
click at [95, 179] on div "1 Task 1" at bounding box center [102, 191] width 204 height 221
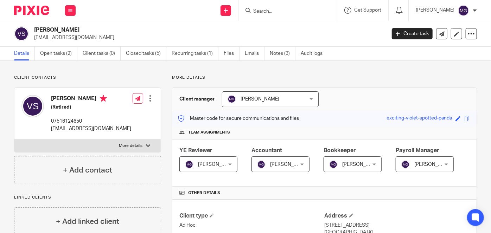
click at [76, 122] on p "07516124650" at bounding box center [91, 121] width 80 height 7
copy p "07516124650"
click at [338, 88] on div "Client manager [PERSON_NAME] [PERSON_NAME] Topia Jaz [PERSON_NAME] [PERSON_NAME…" at bounding box center [324, 99] width 304 height 23
drag, startPoint x: 101, startPoint y: 126, endPoint x: 51, endPoint y: 129, distance: 49.7
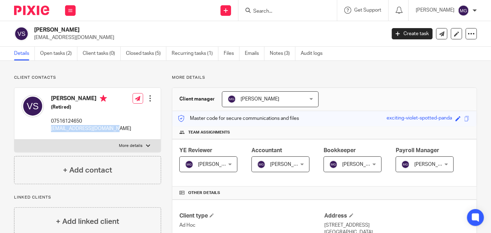
click at [51, 129] on div "[PERSON_NAME] (Retired) 07516124650 [EMAIL_ADDRESS][DOMAIN_NAME] Edit contact C…" at bounding box center [87, 114] width 146 height 52
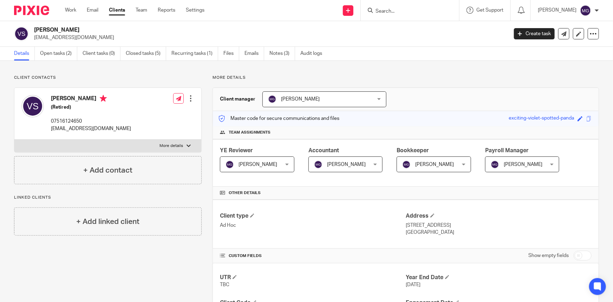
click at [257, 27] on h2 "[PERSON_NAME]" at bounding box center [222, 29] width 376 height 7
drag, startPoint x: 247, startPoint y: 77, endPoint x: 238, endPoint y: 76, distance: 9.2
click at [238, 76] on p "More details" at bounding box center [406, 78] width 387 height 6
click at [271, 76] on p "More details" at bounding box center [406, 78] width 387 height 6
click at [352, 69] on div "Client contacts [PERSON_NAME] (Retired) 07516124650 [EMAIL_ADDRESS][DOMAIN_NAME…" at bounding box center [306, 285] width 613 height 449
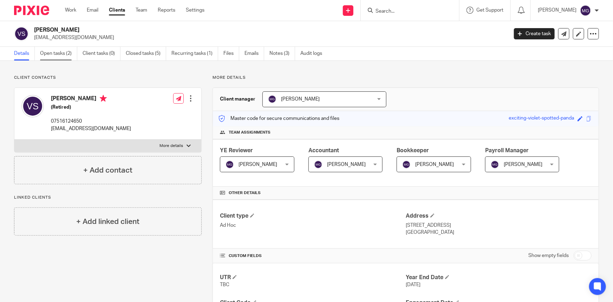
click at [55, 50] on link "Open tasks (2)" at bounding box center [58, 54] width 37 height 14
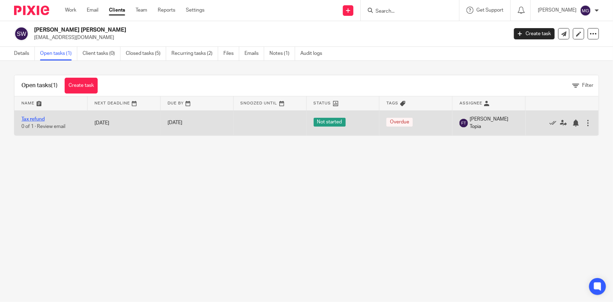
click at [42, 117] on link "Tax refund" at bounding box center [32, 119] width 23 height 5
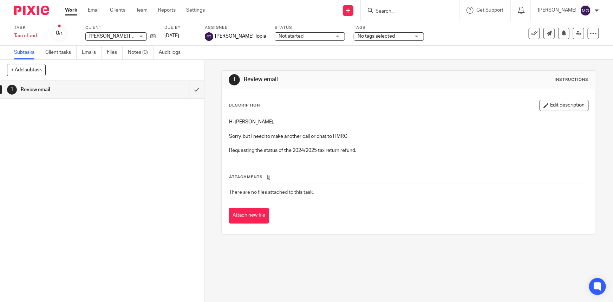
click at [115, 172] on div "1 Review email" at bounding box center [102, 191] width 204 height 221
click at [543, 101] on button "Edit description" at bounding box center [564, 105] width 49 height 11
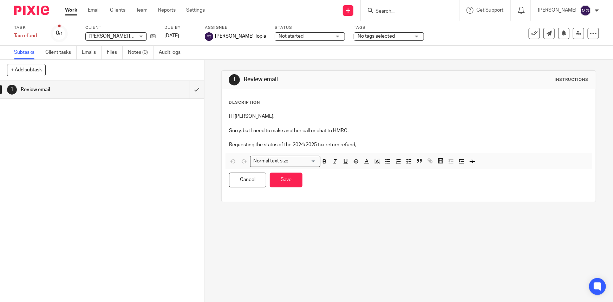
click at [387, 144] on p "Requesting the status of the 2024/2025 tax return refund," at bounding box center [408, 144] width 359 height 7
click at [333, 232] on div "1 Review email Instructions Description Hi Fatema, Sorry, but I need to make an…" at bounding box center [409, 181] width 409 height 242
drag, startPoint x: 149, startPoint y: 183, endPoint x: 158, endPoint y: 16, distance: 167.2
click at [149, 179] on div "1 Review email" at bounding box center [102, 191] width 204 height 221
click at [358, 38] on span "No tags selected" at bounding box center [376, 36] width 37 height 5
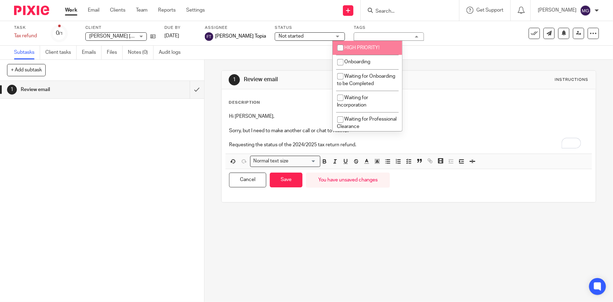
click at [371, 45] on span "HIGH PRIORITY!" at bounding box center [362, 47] width 35 height 5
checkbox input "true"
click at [462, 32] on div "Task Tax refund Save Tax refund 0 /1 Client Simon Tony Williams Simon Tony Will…" at bounding box center [258, 33] width 488 height 17
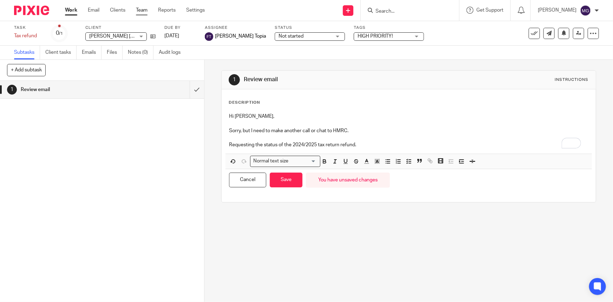
click at [139, 12] on link "Team" at bounding box center [142, 10] width 12 height 7
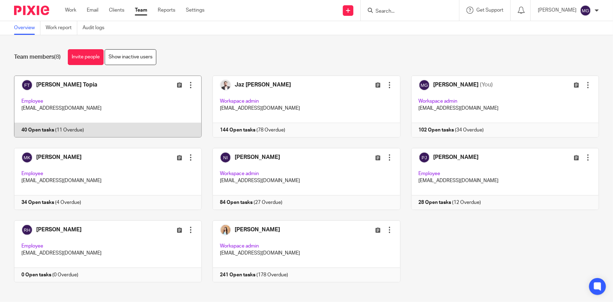
click at [130, 104] on link at bounding box center [102, 107] width 199 height 62
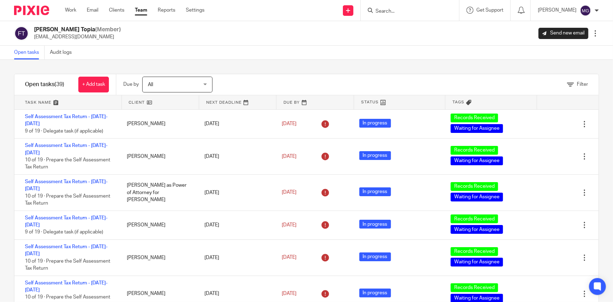
click at [453, 104] on span "Tags" at bounding box center [459, 102] width 12 height 6
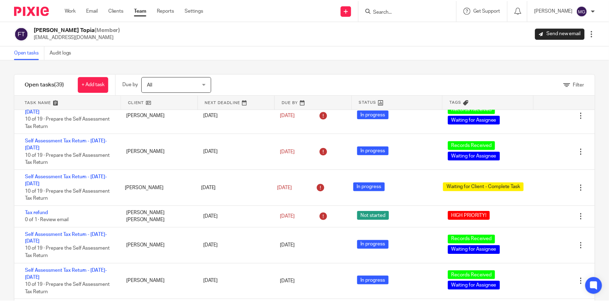
scroll to position [224, 0]
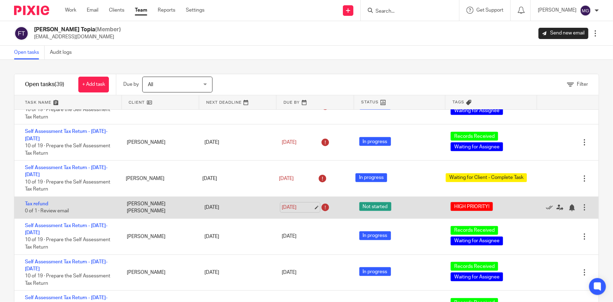
click at [293, 206] on link "[DATE]" at bounding box center [298, 207] width 32 height 7
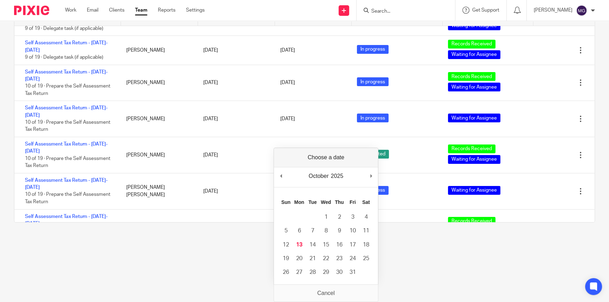
scroll to position [920, 0]
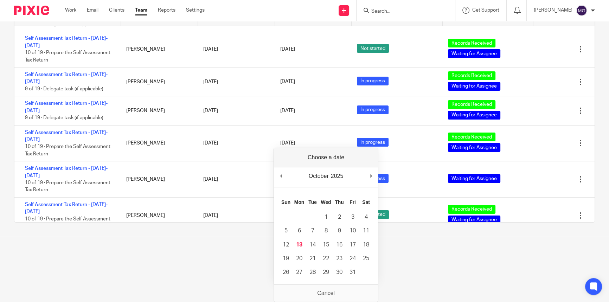
click at [461, 236] on html "Work Email Clients Team Reports Settings Work Email Clients Team Reports Settin…" at bounding box center [304, 85] width 609 height 302
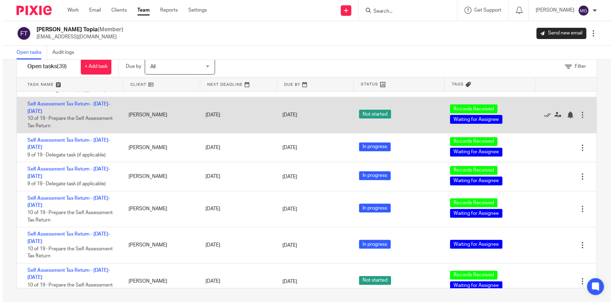
scroll to position [0, 0]
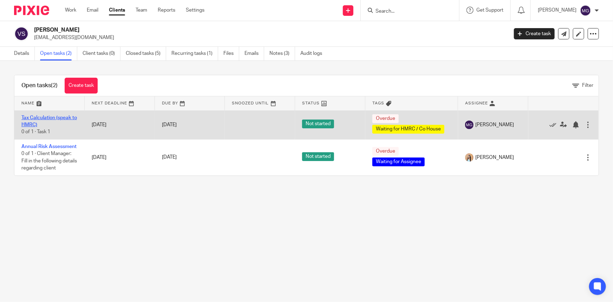
click at [37, 117] on link "Tax Calculation (speak to HMRC)" at bounding box center [49, 121] width 56 height 12
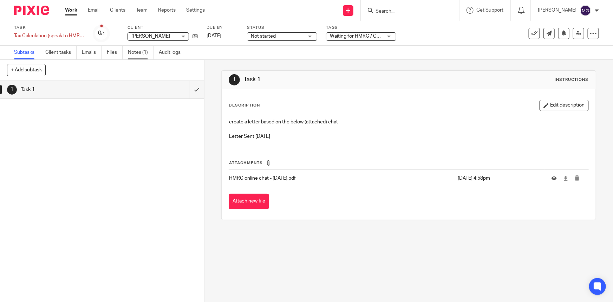
click at [141, 55] on link "Notes (1)" at bounding box center [141, 53] width 26 height 14
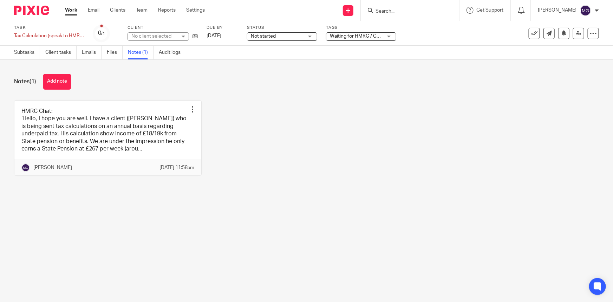
drag, startPoint x: 0, startPoint y: 0, endPoint x: 198, endPoint y: 131, distance: 237.9
click at [59, 83] on button "Add note" at bounding box center [57, 82] width 28 height 16
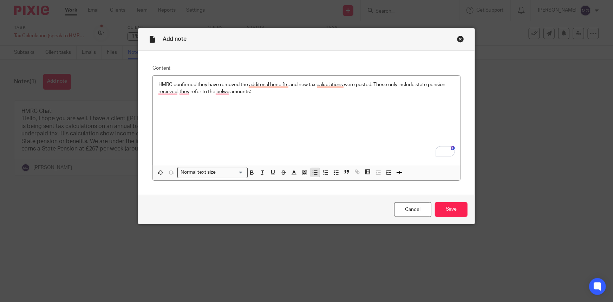
click at [314, 174] on line "button" at bounding box center [315, 174] width 3 height 0
drag, startPoint x: 193, startPoint y: 105, endPoint x: 173, endPoint y: 108, distance: 20.2
click at [173, 108] on p "2023/202" at bounding box center [314, 106] width 283 height 7
click at [211, 123] on p "To enrich screen reader interactions, please activate Accessibility in Grammarl…" at bounding box center [314, 120] width 283 height 7
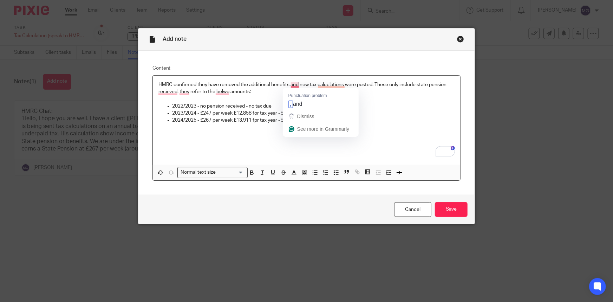
click at [300, 117] on span "Dismiss" at bounding box center [305, 117] width 17 height 6
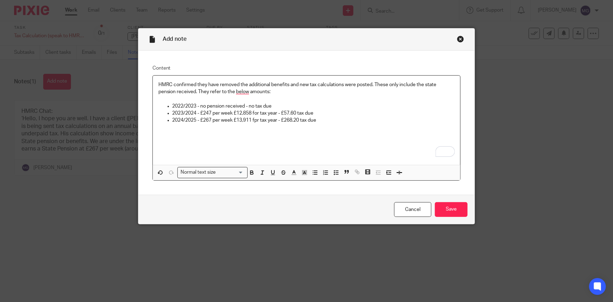
click at [328, 126] on div "HMRC confirmed they have removed the additional benefits and new tax calculatio…" at bounding box center [307, 120] width 308 height 89
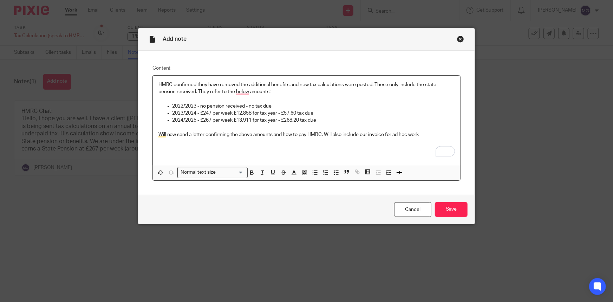
click at [315, 147] on div "HMRC confirmed they have removed the additional benefits and new tax calculatio…" at bounding box center [307, 120] width 308 height 89
click at [342, 139] on div "HMRC confirmed they have removed the additional benefits and new tax calculatio…" at bounding box center [307, 120] width 308 height 89
click at [319, 112] on p "2023/2024 - £247 per week £12,858 for tax year - £57.60 tax due" at bounding box center [314, 113] width 283 height 7
click at [291, 142] on div "HMRC confirmed they have removed the additional benefits and new tax calculatio…" at bounding box center [307, 120] width 308 height 89
click at [253, 148] on div "HMRC confirmed they have removed the additional benefits and new tax calculatio…" at bounding box center [307, 120] width 308 height 89
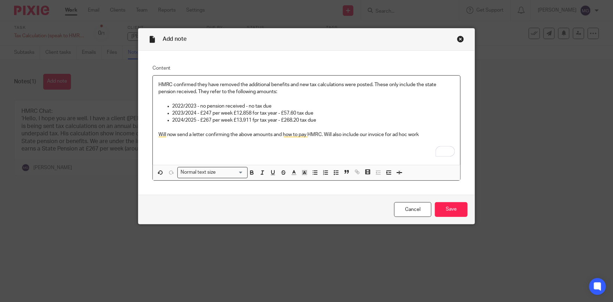
click at [230, 146] on div "HMRC confirmed they have removed the additional benefits and new tax calculatio…" at bounding box center [307, 120] width 308 height 89
click at [260, 158] on div "HMRC confirmed they have removed the additional benefits and new tax calculatio…" at bounding box center [307, 120] width 308 height 89
click at [214, 152] on div "HMRC confirmed they have removed the additional benefits and new tax calculatio…" at bounding box center [307, 120] width 308 height 89
click at [243, 150] on div "HMRC confirmed they have removed the additional benefits and new tax calculatio…" at bounding box center [307, 120] width 308 height 89
click at [454, 205] on input "Save" at bounding box center [451, 209] width 33 height 15
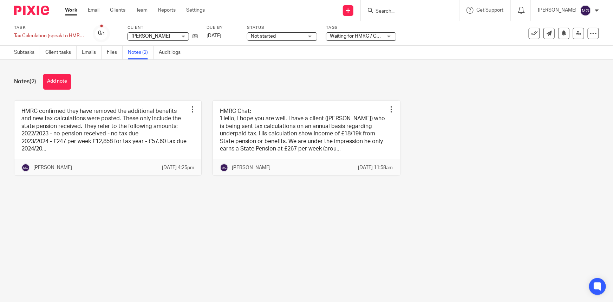
click at [467, 145] on div "HMRC confirmed they have removed the additional benefits and new tax calculatio…" at bounding box center [301, 143] width 596 height 86
click at [488, 133] on div "HMRC confirmed they have removed the additional benefits and new tax calculatio…" at bounding box center [301, 143] width 596 height 86
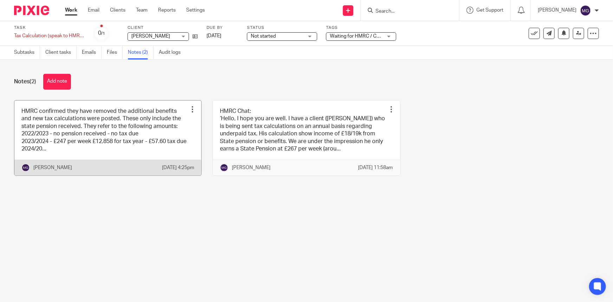
click at [149, 146] on link at bounding box center [107, 138] width 187 height 75
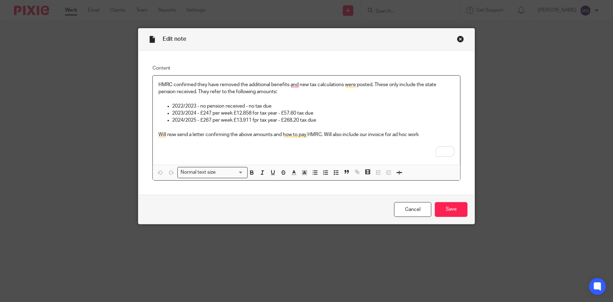
click at [256, 120] on p "2024/2025 - £267 per week £13,911 fpr tax year - £268.20 tax due" at bounding box center [314, 120] width 283 height 7
click at [457, 216] on input "Save" at bounding box center [451, 209] width 33 height 15
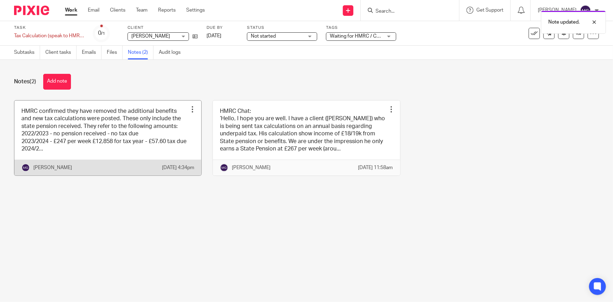
click at [157, 127] on link at bounding box center [107, 138] width 187 height 75
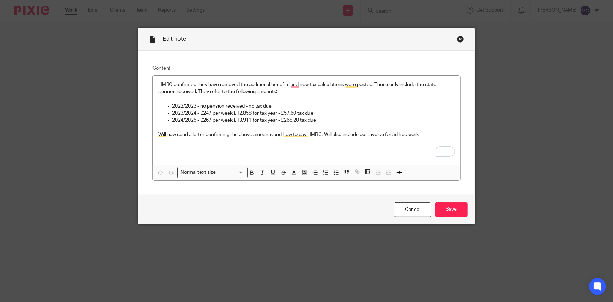
click at [335, 125] on p "To enrich screen reader interactions, please activate Accessibility in Grammarl…" at bounding box center [307, 127] width 297 height 7
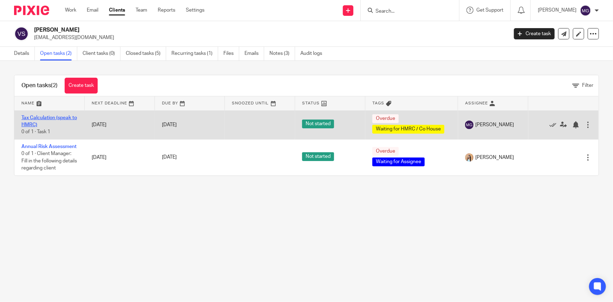
click at [33, 117] on link "Tax Calculation (speak to HMRC)" at bounding box center [49, 121] width 56 height 12
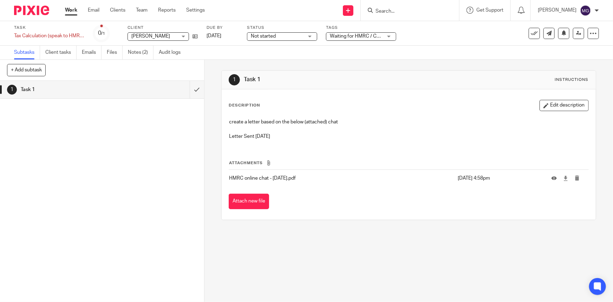
drag, startPoint x: 194, startPoint y: 163, endPoint x: 119, endPoint y: 147, distance: 77.0
click at [185, 161] on div "1 Task 1" at bounding box center [102, 191] width 204 height 221
click at [153, 127] on div "1 Task 1" at bounding box center [102, 191] width 204 height 221
click at [37, 73] on button "+ Add subtask" at bounding box center [26, 70] width 39 height 12
type input "Completed send Letter and Invoice"
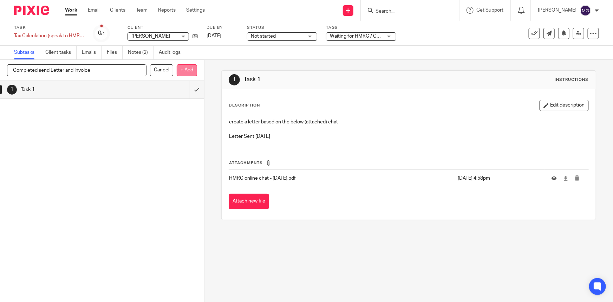
click at [190, 72] on p "+ Add" at bounding box center [187, 70] width 20 height 12
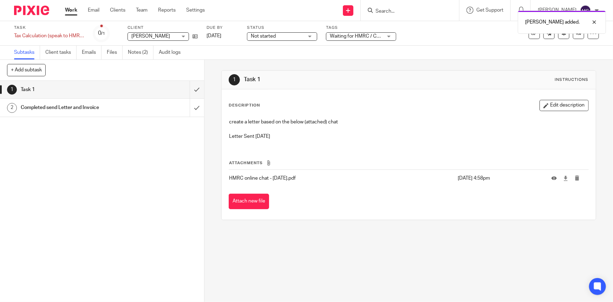
click at [147, 179] on div "1 Task 1 2 Completed send Letter and Invoice" at bounding box center [102, 191] width 204 height 221
click at [191, 87] on input "submit" at bounding box center [102, 90] width 204 height 18
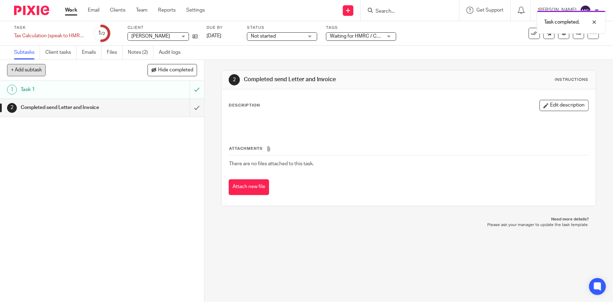
click at [18, 71] on button "+ Add subtask" at bounding box center [26, 70] width 39 height 12
type input "Raise Invoice"
click at [147, 200] on div "1 Task 1 2 Completed send Letter and Invoice" at bounding box center [102, 191] width 204 height 221
click at [185, 72] on p "+ Add" at bounding box center [187, 70] width 20 height 12
click at [100, 134] on link "3 Raise Invoice" at bounding box center [95, 126] width 190 height 18
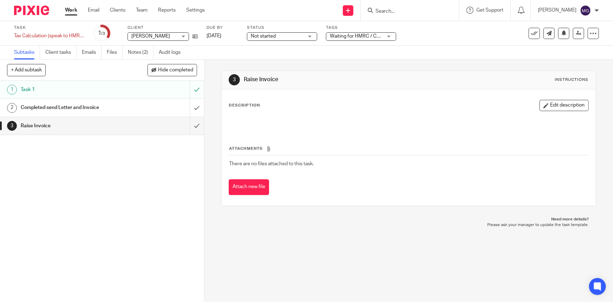
click at [566, 89] on div "Description Edit description Attachments There are no files attached to this ta…" at bounding box center [409, 147] width 374 height 116
click at [563, 104] on button "Edit description" at bounding box center [564, 105] width 49 height 11
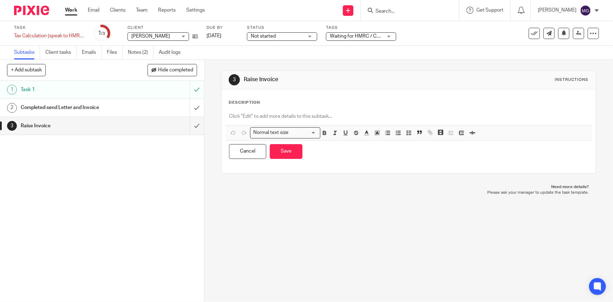
click at [592, 39] on div "Task Tax Calculation (speak to HMRC) Save Tax Calculation (speak to HMRC) 1 /3 …" at bounding box center [306, 33] width 585 height 17
click at [591, 36] on icon at bounding box center [593, 33] width 7 height 7
click at [548, 72] on link "Advanced task editor" at bounding box center [563, 71] width 46 height 5
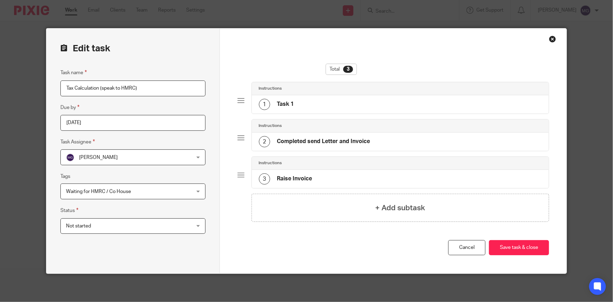
click at [316, 161] on div "Instructions" at bounding box center [400, 163] width 283 height 6
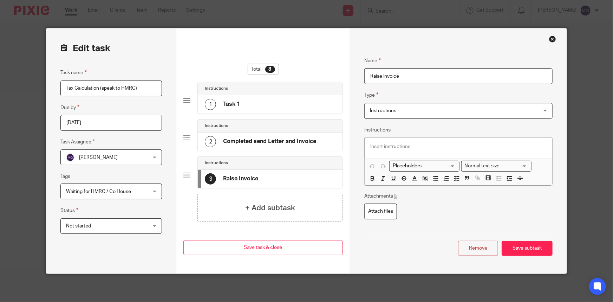
drag, startPoint x: 395, startPoint y: 71, endPoint x: 114, endPoint y: 65, distance: 280.6
click at [114, 65] on form "Edit task Task name Tax Calculation (speak to HMRC) Due by 2024-10-17 Task Assi…" at bounding box center [306, 150] width 521 height 245
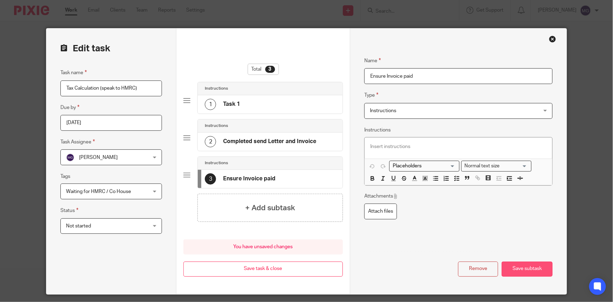
type input "Ensure Invoice paid"
click at [527, 271] on button "Save subtask" at bounding box center [527, 269] width 51 height 15
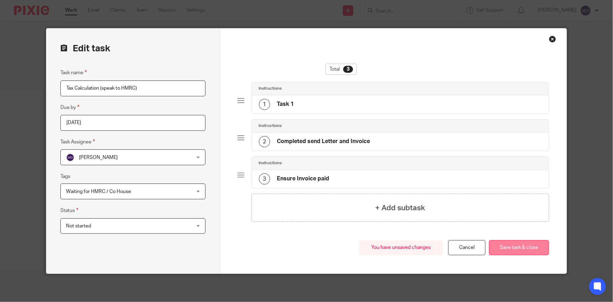
click at [531, 245] on button "Save task & close" at bounding box center [519, 247] width 60 height 15
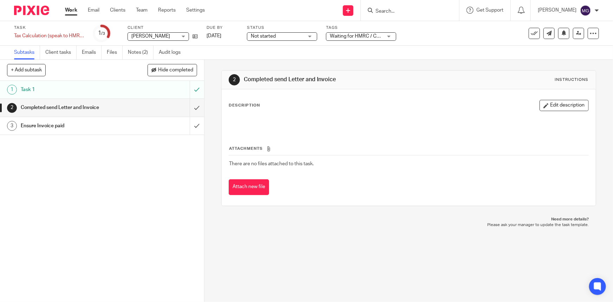
click at [190, 175] on div "1 Task 1 2 Completed send Letter and Invoice 3 Ensure Invoice paid" at bounding box center [102, 191] width 204 height 221
click at [266, 243] on div "2 Completed send Letter and Invoice Instructions Description Edit description A…" at bounding box center [409, 181] width 409 height 242
click at [191, 177] on div "1 Task 1 2 Completed send Letter and Invoice 3 Ensure Invoice paid" at bounding box center [102, 191] width 204 height 221
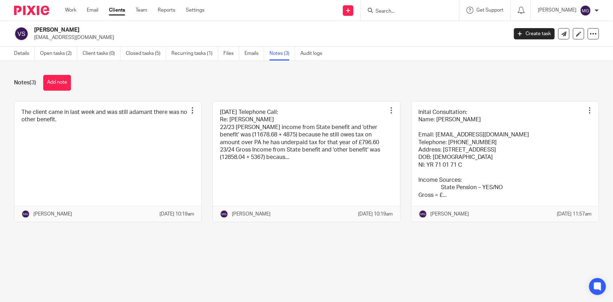
drag, startPoint x: 367, startPoint y: 6, endPoint x: 389, endPoint y: 8, distance: 22.2
click at [373, 7] on div "Send new email Create task Add client Request signature Get Support Contact Sup…" at bounding box center [414, 10] width 398 height 21
click at [389, 8] on input "Search" at bounding box center [406, 11] width 63 height 6
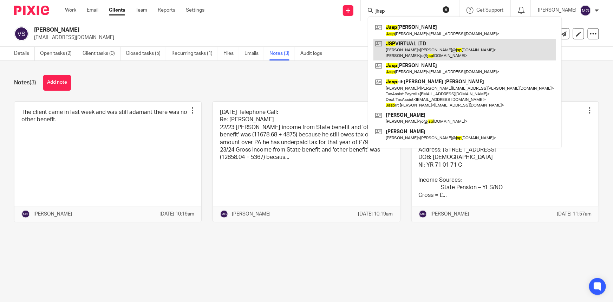
type input "jhsp"
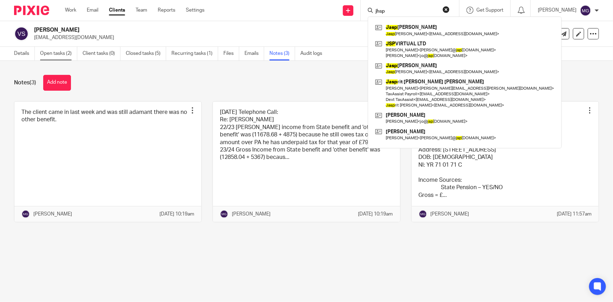
click at [62, 50] on link "Open tasks (2)" at bounding box center [58, 54] width 37 height 14
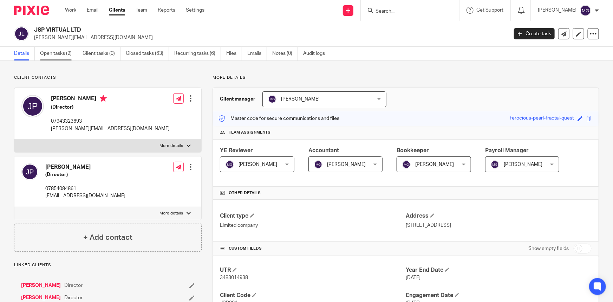
click at [72, 55] on link "Open tasks (2)" at bounding box center [58, 54] width 37 height 14
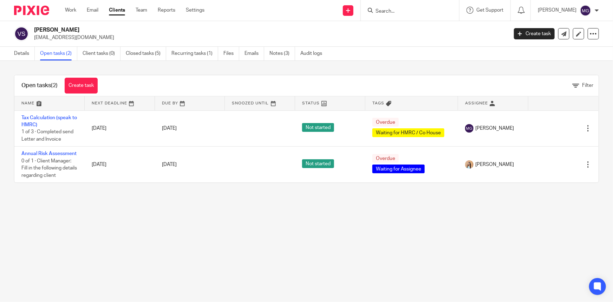
click at [236, 256] on main "[PERSON_NAME] [EMAIL_ADDRESS][DOMAIN_NAME] Create task Update from Companies Ho…" at bounding box center [306, 151] width 613 height 302
click at [310, 245] on main "[PERSON_NAME] [EMAIL_ADDRESS][DOMAIN_NAME] Create task Update from Companies Ho…" at bounding box center [306, 151] width 613 height 302
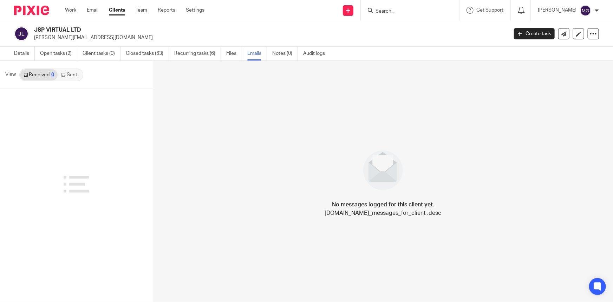
click at [69, 73] on link "Sent" at bounding box center [70, 74] width 25 height 11
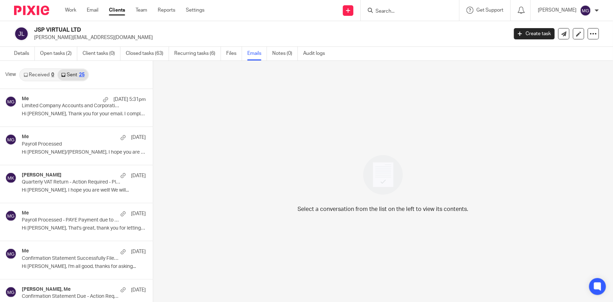
click at [57, 105] on p "Limited Company Accounts and Corporation Tax Return Scheduled" at bounding box center [71, 106] width 99 height 6
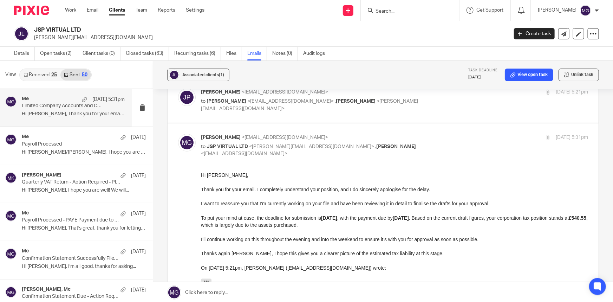
scroll to position [320, 0]
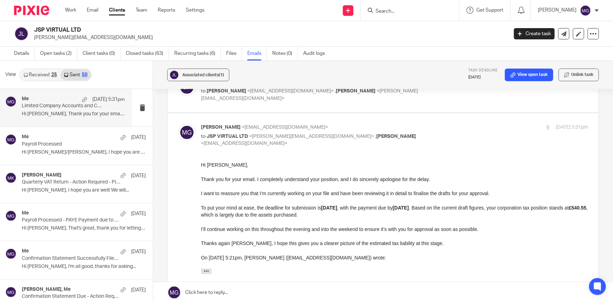
click at [390, 217] on p "To put your mind at ease, the deadline for submission is 31/12/2025 , with the …" at bounding box center [394, 211] width 387 height 14
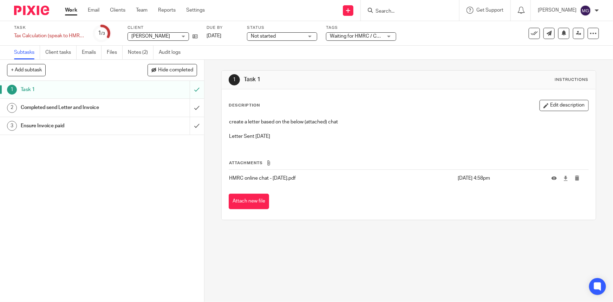
click at [372, 276] on div "1 Task 1 Instructions Description Edit description create a letter based on the…" at bounding box center [409, 181] width 409 height 242
click at [141, 51] on link "Notes (2)" at bounding box center [141, 53] width 26 height 14
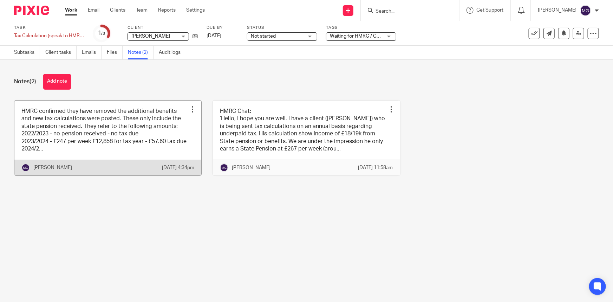
click at [118, 142] on link at bounding box center [107, 138] width 187 height 75
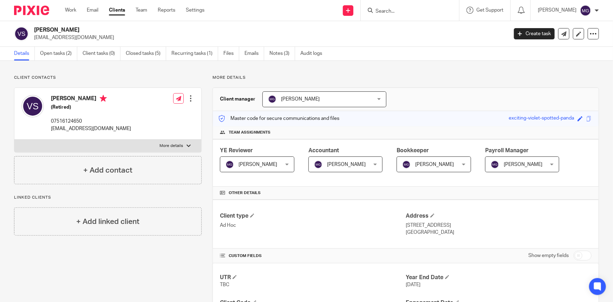
drag, startPoint x: 446, startPoint y: 233, endPoint x: 404, endPoint y: 225, distance: 43.3
click at [406, 225] on div "Address 17 Mortimer Place, Leicester, LE3 1GP United Kingdom" at bounding box center [499, 224] width 186 height 24
click at [53, 60] on link "Open tasks (2)" at bounding box center [58, 54] width 37 height 14
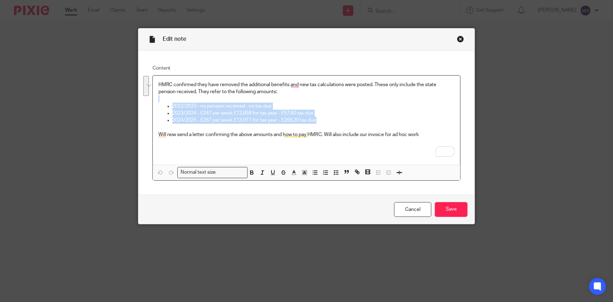
drag, startPoint x: 340, startPoint y: 121, endPoint x: 168, endPoint y: 101, distance: 173.0
click at [168, 101] on div "HMRC confirmed they have removed the additional benefits and new tax calculatio…" at bounding box center [307, 120] width 308 height 89
copy div "2022/2023 - no pension received - no tax due 2023/2024 - £247 per week £12,858 …"
click at [248, 123] on p "2024/2025 - £267 per week £13,911 for tax year - £268.20 tax due" at bounding box center [314, 120] width 283 height 7
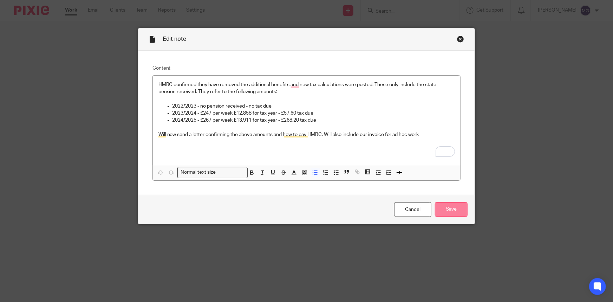
click at [450, 214] on input "Save" at bounding box center [451, 209] width 33 height 15
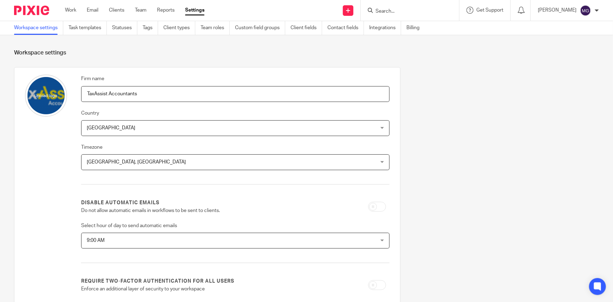
click at [85, 35] on section "Workspace settings Firm name TaxAssist Accountants Country [GEOGRAPHIC_DATA] [G…" at bounding box center [306, 266] width 613 height 463
click at [85, 28] on link "Task templates" at bounding box center [88, 28] width 38 height 14
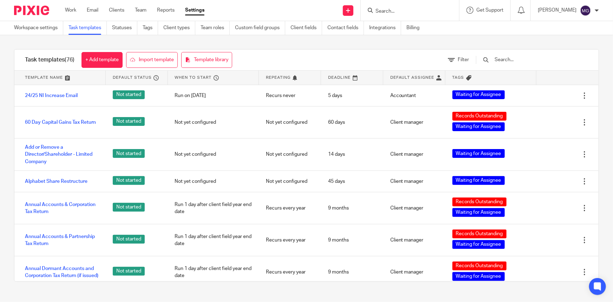
click at [519, 65] on div at bounding box center [528, 60] width 119 height 21
click at [522, 60] on input "text" at bounding box center [535, 60] width 82 height 8
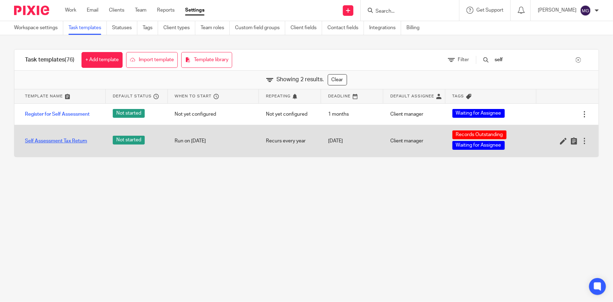
type input "self"
click at [70, 139] on link "Self Assessment Tax Return" at bounding box center [56, 140] width 62 height 7
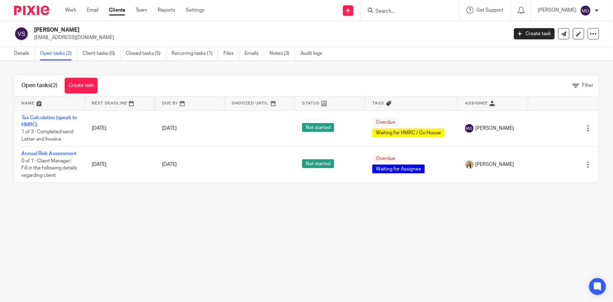
click at [154, 237] on main "[PERSON_NAME] [EMAIL_ADDRESS][DOMAIN_NAME] Create task Update from Companies Ho…" at bounding box center [306, 151] width 613 height 302
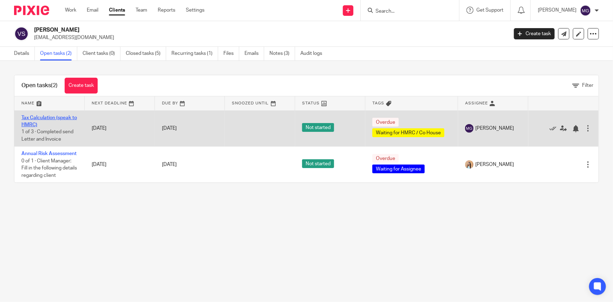
click at [43, 117] on link "Tax Calculation (speak to HMRC)" at bounding box center [49, 121] width 56 height 12
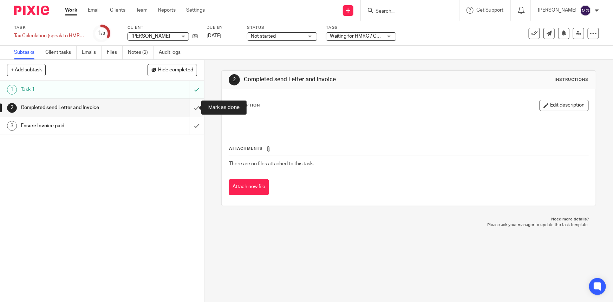
click at [189, 108] on input "submit" at bounding box center [102, 108] width 204 height 18
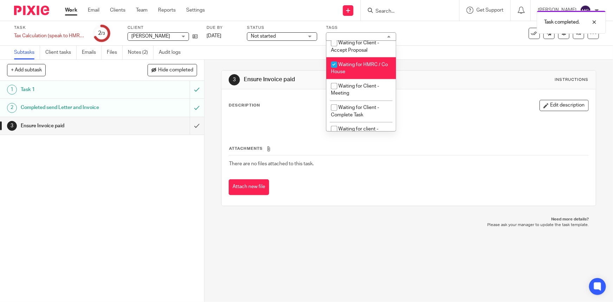
click at [357, 78] on li "Waiting for HMRC / Co House" at bounding box center [362, 67] width 70 height 21
checkbox input "false"
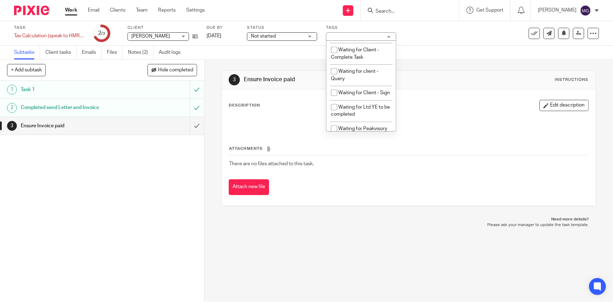
scroll to position [494, 0]
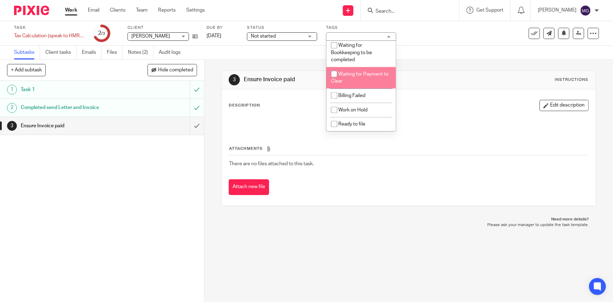
click at [361, 80] on li "Waiting for Payment to Clear" at bounding box center [362, 77] width 70 height 21
checkbox input "true"
click at [474, 37] on div "Task Tax Calculation (speak to HMRC) Save Tax Calculation (speak to HMRC) 2 /3 …" at bounding box center [258, 33] width 488 height 17
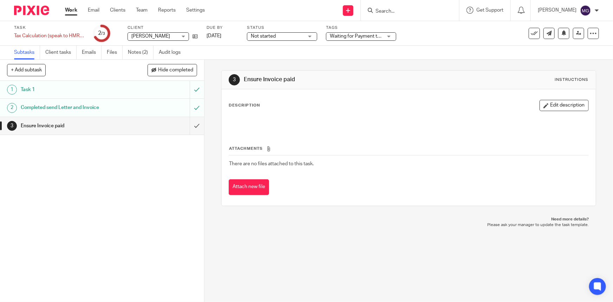
click at [118, 200] on div "1 Task 1 2 Completed send Letter and Invoice 3 Ensure Invoice paid" at bounding box center [102, 191] width 204 height 221
drag, startPoint x: 548, startPoint y: 108, endPoint x: 398, endPoint y: 124, distance: 150.7
click at [545, 107] on button "Edit description" at bounding box center [564, 105] width 49 height 11
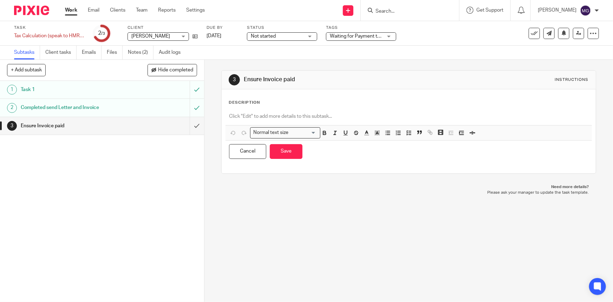
click at [260, 118] on p at bounding box center [408, 116] width 359 height 7
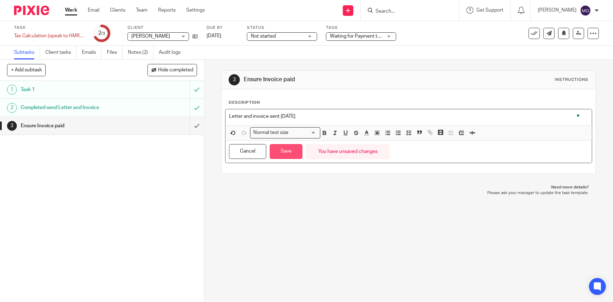
click at [294, 151] on button "Save" at bounding box center [286, 151] width 33 height 15
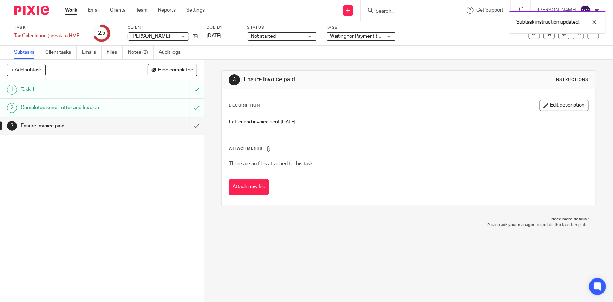
click at [87, 193] on div "1 Task 1 2 Completed send Letter and Invoice 3 Ensure Invoice paid" at bounding box center [102, 191] width 204 height 221
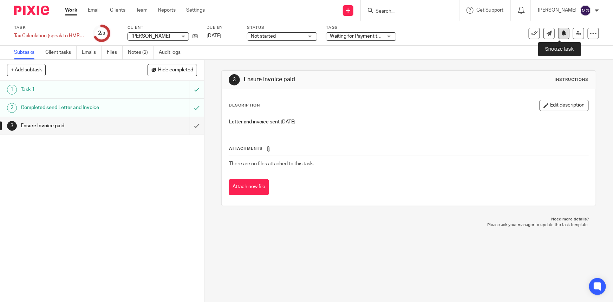
click at [562, 34] on icon at bounding box center [564, 32] width 5 height 5
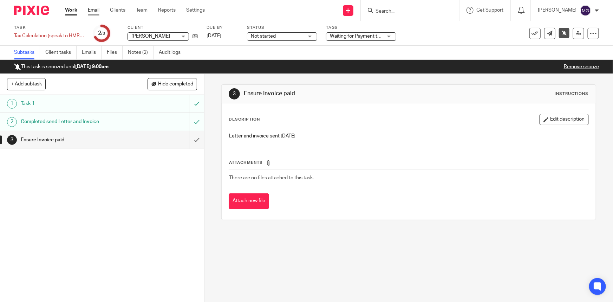
click at [94, 11] on link "Email" at bounding box center [94, 10] width 12 height 7
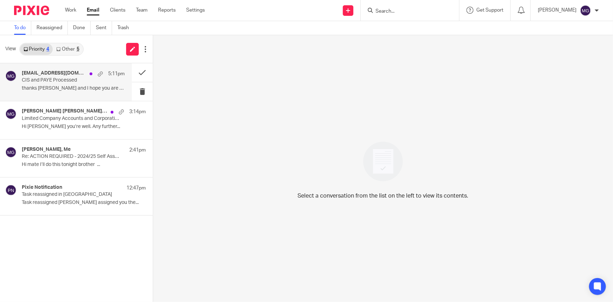
click at [76, 70] on h4 "info@bcdecorators.co.uk, Me" at bounding box center [54, 73] width 64 height 6
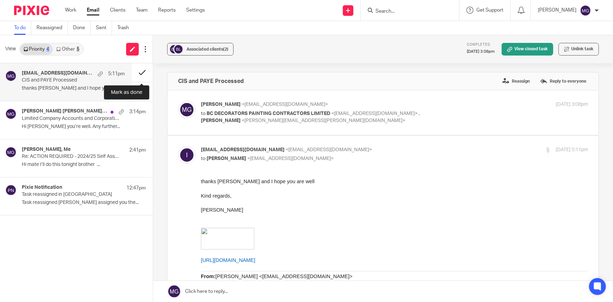
click at [136, 71] on button at bounding box center [142, 72] width 21 height 19
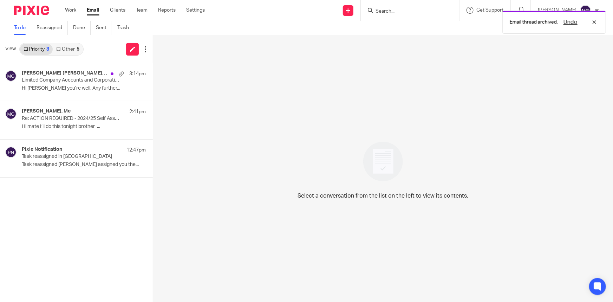
click at [69, 49] on link "Other 5" at bounding box center [68, 49] width 30 height 11
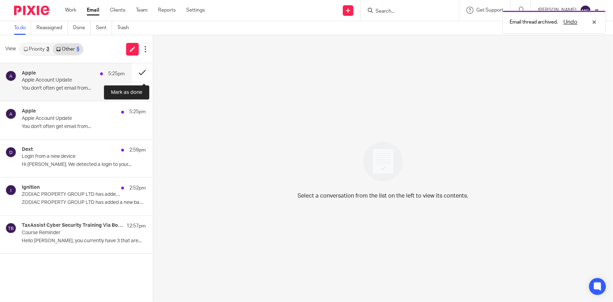
click at [142, 70] on button at bounding box center [142, 72] width 21 height 19
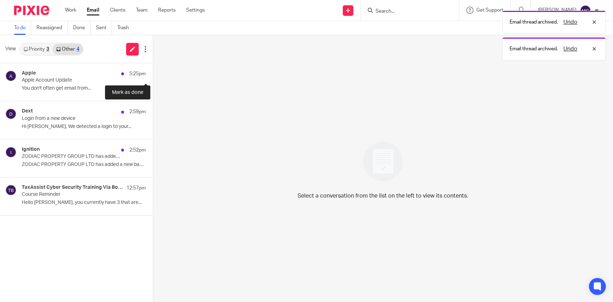
click at [153, 70] on button at bounding box center [156, 72] width 6 height 19
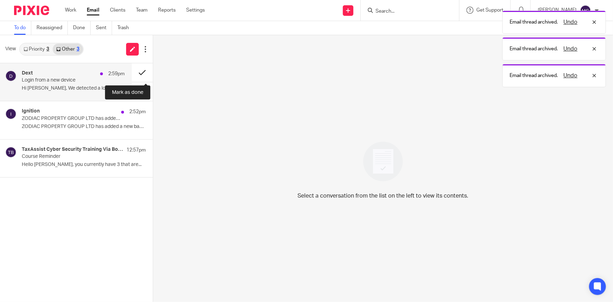
click at [142, 70] on button at bounding box center [142, 72] width 21 height 19
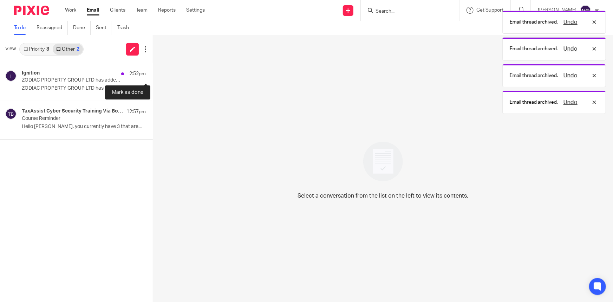
click at [153, 70] on button at bounding box center [156, 72] width 6 height 19
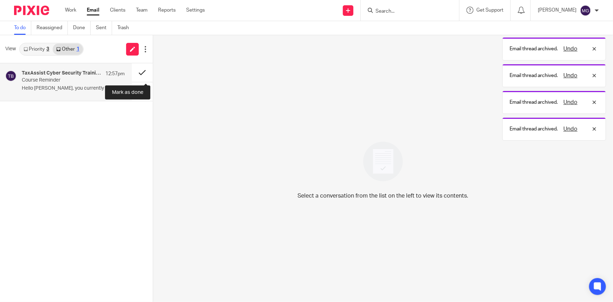
click at [144, 69] on button at bounding box center [142, 72] width 21 height 19
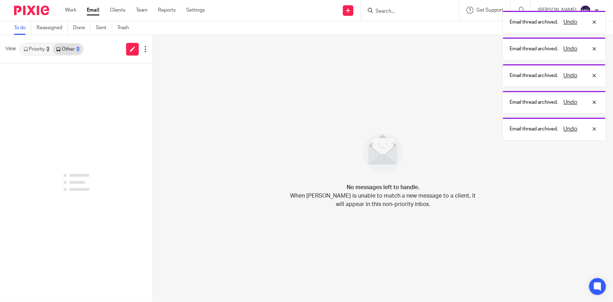
click at [42, 49] on link "Priority 3" at bounding box center [36, 49] width 33 height 11
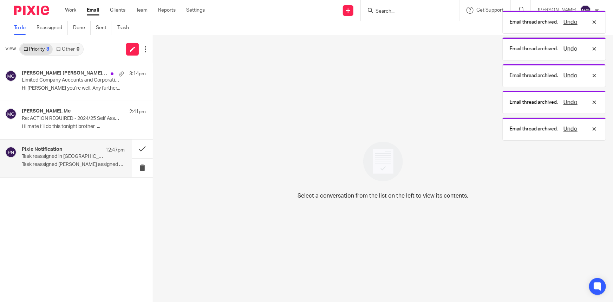
click at [69, 166] on p "Task reassigned Raj Kaur assigned you the..." at bounding box center [73, 165] width 103 height 6
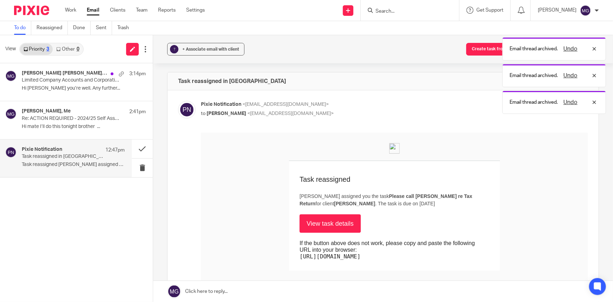
click at [338, 229] on link "View task details" at bounding box center [330, 223] width 61 height 18
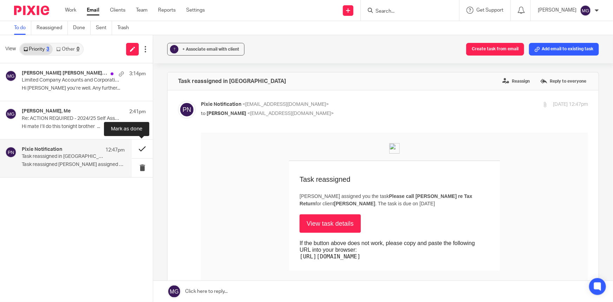
click at [141, 148] on button at bounding box center [142, 149] width 21 height 19
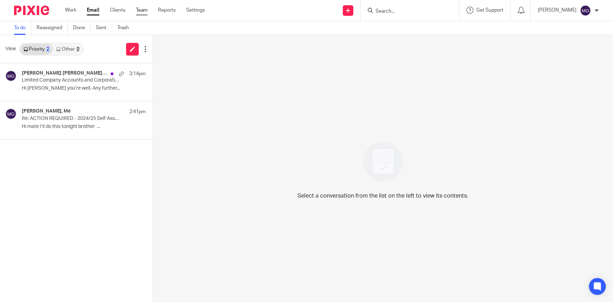
click at [148, 10] on link "Team" at bounding box center [142, 10] width 12 height 7
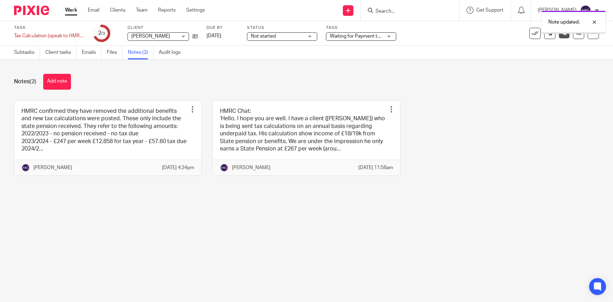
click at [75, 7] on link "Work" at bounding box center [71, 10] width 12 height 7
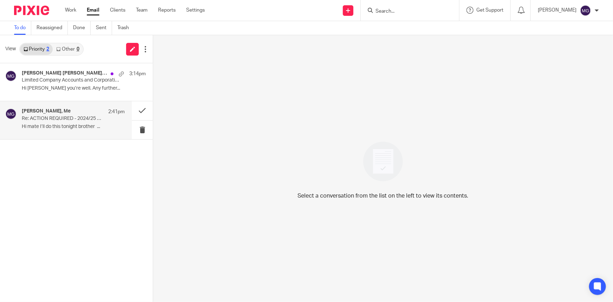
drag, startPoint x: 84, startPoint y: 139, endPoint x: 83, endPoint y: 131, distance: 8.1
click at [84, 131] on div "Leyton McSorley, Me 2:41pm Re: ACTION REQUIRED - 2024/25 Self Assessment Tax Re…" at bounding box center [66, 120] width 132 height 38
click at [83, 131] on div "Leyton McSorley, Me 2:41pm Re: ACTION REQUIRED - 2024/25 Self Assessment Tax Re…" at bounding box center [73, 120] width 103 height 24
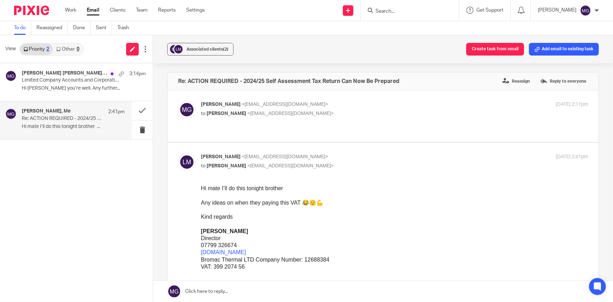
click at [270, 291] on link at bounding box center [383, 291] width 460 height 21
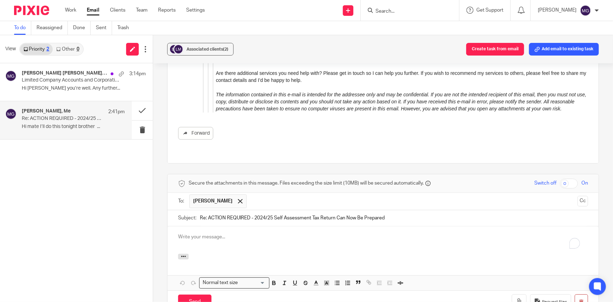
scroll to position [1069, 0]
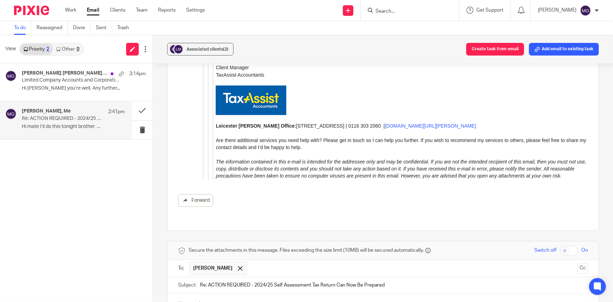
click at [266, 301] on p "Nice one Leyton" at bounding box center [383, 304] width 410 height 7
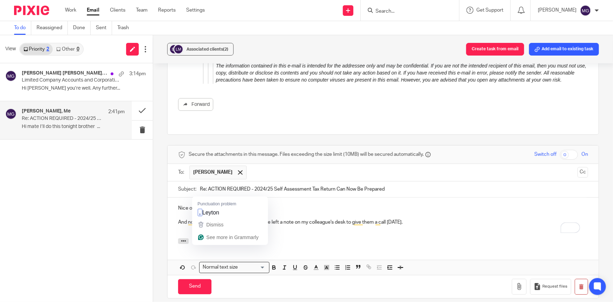
click at [302, 219] on p "And no news as promised by HMRC. I have left a note on my colleague's desk to g…" at bounding box center [383, 222] width 410 height 7
click at [227, 212] on p "To enrich screen reader interactions, please activate Accessibility in Grammarl…" at bounding box center [383, 215] width 410 height 7
click at [257, 219] on p "And no news as promised by HMRC. I have left a note on my colleague's desk to g…" at bounding box center [383, 222] width 410 height 7
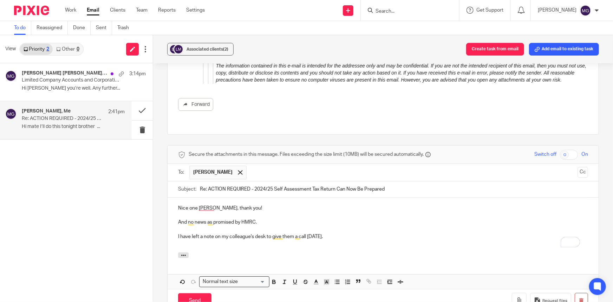
drag, startPoint x: 332, startPoint y: 218, endPoint x: 336, endPoint y: 226, distance: 9.0
click at [332, 233] on p "I have left a note on my colleague's desk to give them a call tomorrow." at bounding box center [383, 236] width 410 height 7
drag, startPoint x: 334, startPoint y: 232, endPoint x: 322, endPoint y: 232, distance: 11.3
click at [333, 240] on p "To enrich screen reader interactions, please activate Accessibility in Grammarl…" at bounding box center [383, 243] width 410 height 7
click at [333, 232] on div "Nice one Leyton, thank you! And no news as promised by HMRC. I have left a note…" at bounding box center [383, 225] width 431 height 55
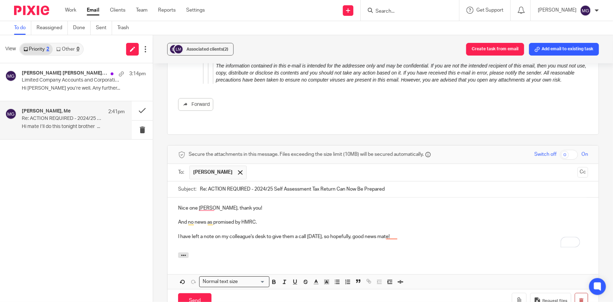
click at [338, 240] on p "To enrich screen reader interactions, please activate Accessibility in Grammarl…" at bounding box center [383, 243] width 410 height 7
click at [343, 233] on p "I have left a note on my colleague's desk to give them a call tomorrow, so hope…" at bounding box center [383, 236] width 410 height 7
click at [404, 233] on p "I have left a note on my colleague's desk to give them a call tomorrow, so fing…" at bounding box center [383, 236] width 410 height 7
click at [200, 293] on input "Send" at bounding box center [194, 300] width 33 height 15
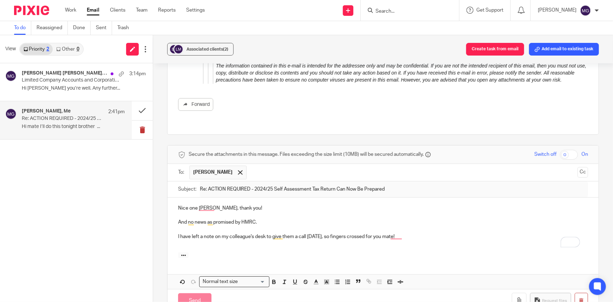
scroll to position [1074, 0]
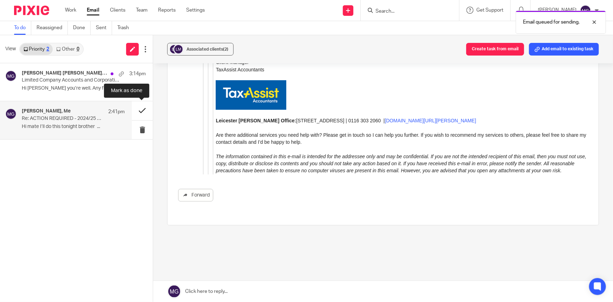
click at [144, 114] on button at bounding box center [142, 110] width 21 height 19
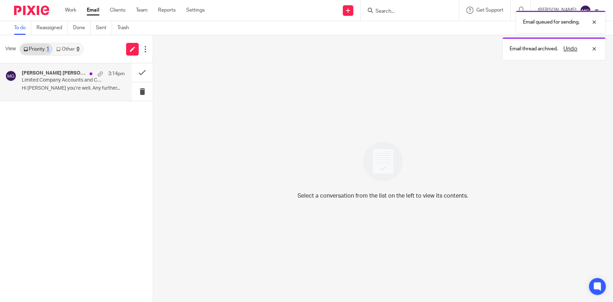
click at [54, 84] on div "Connor McDonagh, Me 3:14pm Limited Company Accounts and Corporation Tax Return …" at bounding box center [73, 82] width 103 height 24
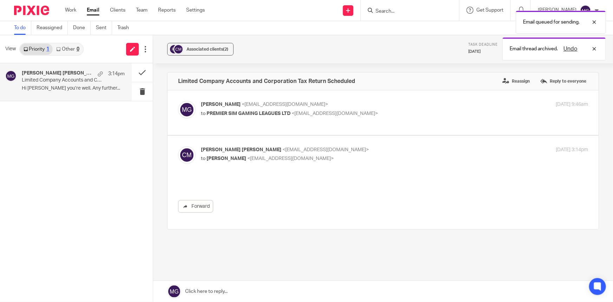
scroll to position [0, 0]
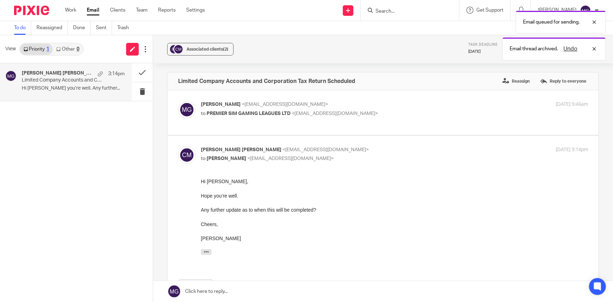
click at [255, 288] on link at bounding box center [383, 291] width 460 height 21
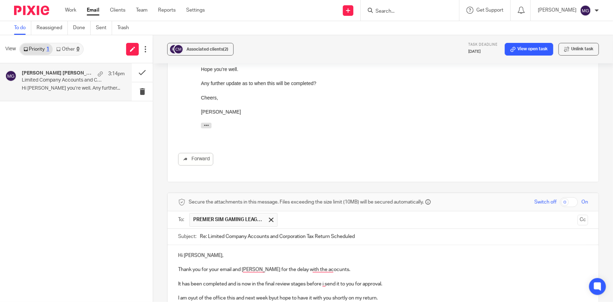
scroll to position [141, 0]
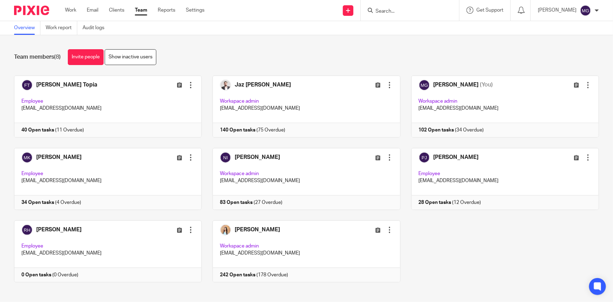
drag, startPoint x: 370, startPoint y: 40, endPoint x: 197, endPoint y: 46, distance: 173.1
click at [358, 39] on div "Team members (8) Invite people Show inactive users Invite team members Add invi…" at bounding box center [306, 168] width 613 height 267
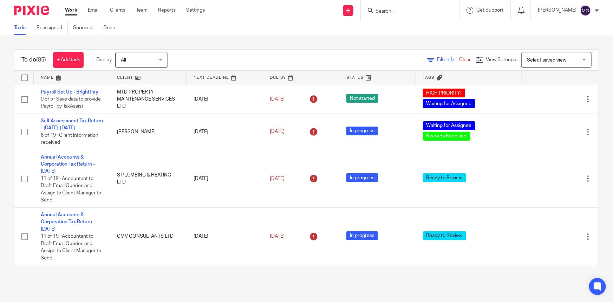
click at [41, 78] on link at bounding box center [72, 78] width 77 height 14
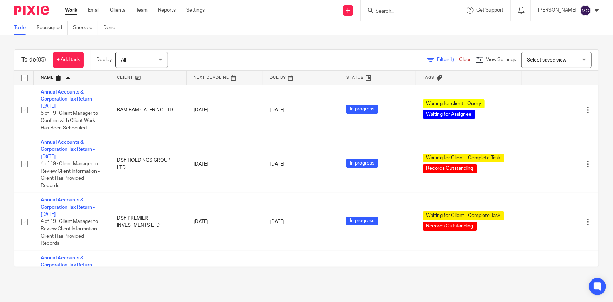
click at [220, 34] on div "To do Reassigned Snoozed Done" at bounding box center [306, 28] width 613 height 14
click at [410, 12] on input "Search" at bounding box center [406, 11] width 63 height 6
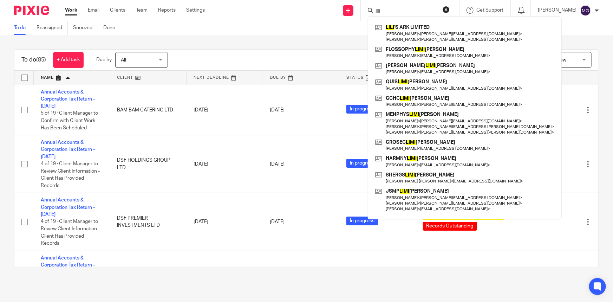
drag, startPoint x: 399, startPoint y: 9, endPoint x: 379, endPoint y: 9, distance: 20.1
click at [379, 9] on div "lili" at bounding box center [409, 10] width 82 height 9
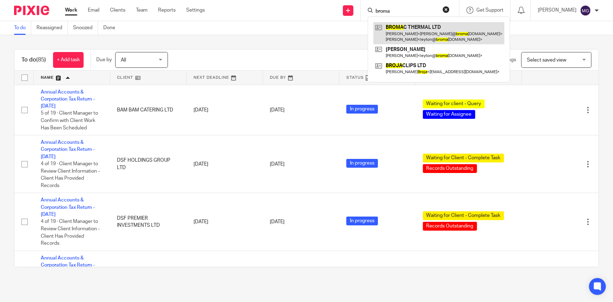
type input "broma"
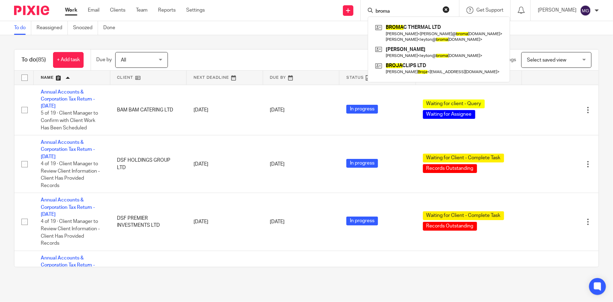
click at [66, 9] on link "Work" at bounding box center [71, 10] width 12 height 7
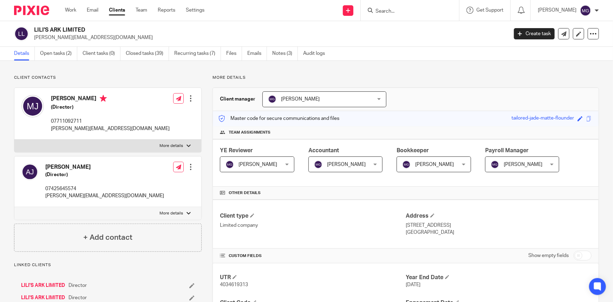
click at [415, 49] on div "Details Open tasks (2) Client tasks (0) Closed tasks (39) Recurring tasks (7) F…" at bounding box center [306, 54] width 613 height 14
click at [72, 51] on link "Open tasks (2)" at bounding box center [58, 54] width 37 height 14
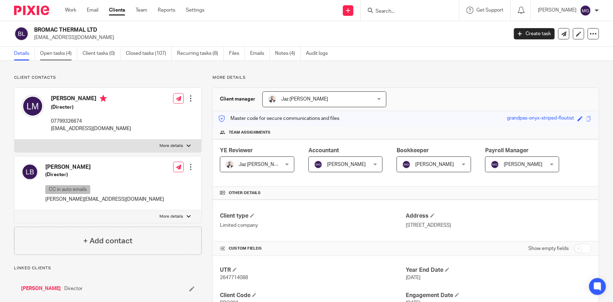
click at [60, 56] on link "Open tasks (4)" at bounding box center [58, 54] width 37 height 14
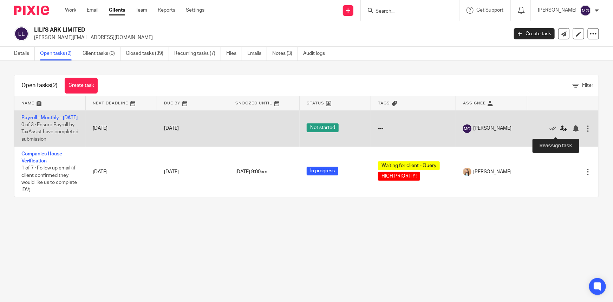
click at [560, 129] on icon at bounding box center [563, 128] width 7 height 7
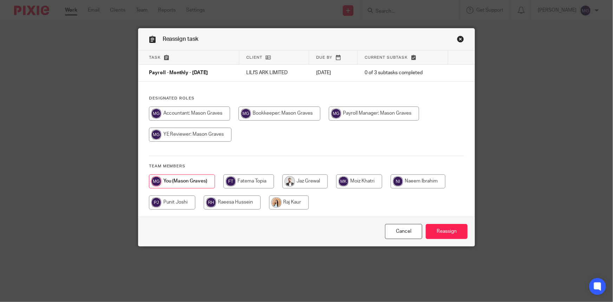
click at [369, 42] on div "Reassign task" at bounding box center [307, 39] width 337 height 22
click at [173, 205] on input "radio" at bounding box center [172, 202] width 46 height 14
radio input "true"
click at [242, 182] on input "radio" at bounding box center [248, 181] width 51 height 14
radio input "true"
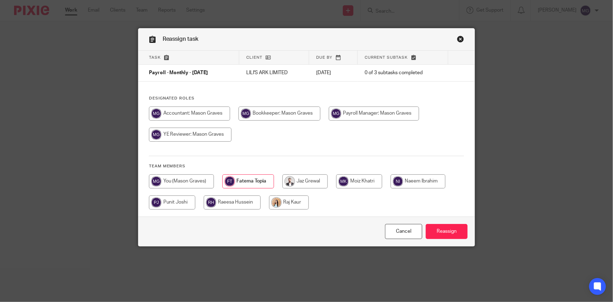
click at [190, 184] on input "radio" at bounding box center [181, 181] width 65 height 14
radio input "true"
click at [233, 209] on input "radio" at bounding box center [232, 202] width 57 height 14
radio input "true"
drag, startPoint x: 241, startPoint y: 181, endPoint x: 285, endPoint y: 186, distance: 45.0
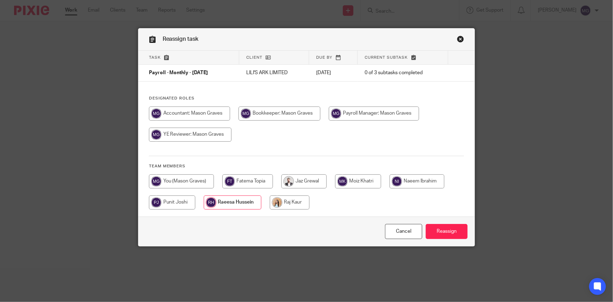
click at [241, 181] on input "radio" at bounding box center [248, 181] width 51 height 14
radio input "true"
click at [421, 183] on input "radio" at bounding box center [418, 181] width 55 height 14
radio input "true"
click at [460, 232] on input "Reassign" at bounding box center [447, 231] width 42 height 15
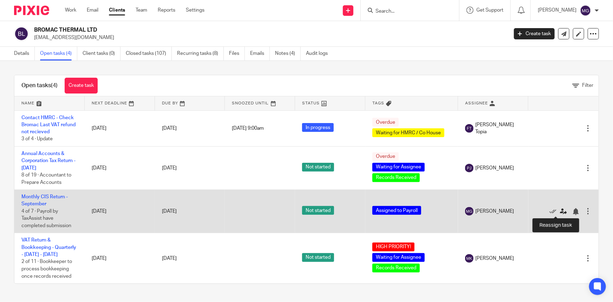
click at [560, 212] on icon at bounding box center [563, 211] width 7 height 7
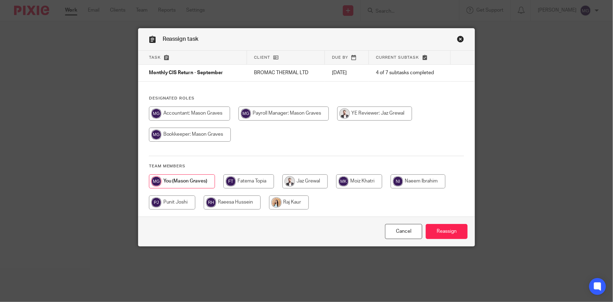
click at [412, 183] on input "radio" at bounding box center [418, 181] width 55 height 14
radio input "true"
click at [462, 232] on input "Reassign" at bounding box center [447, 231] width 42 height 15
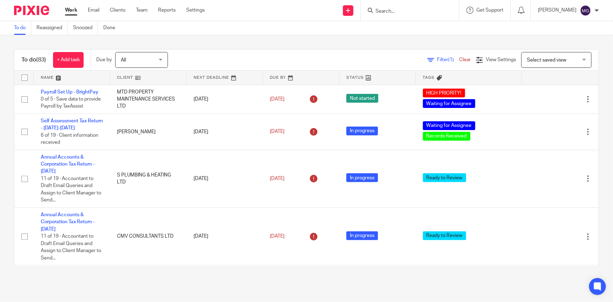
click at [47, 77] on link at bounding box center [72, 78] width 77 height 14
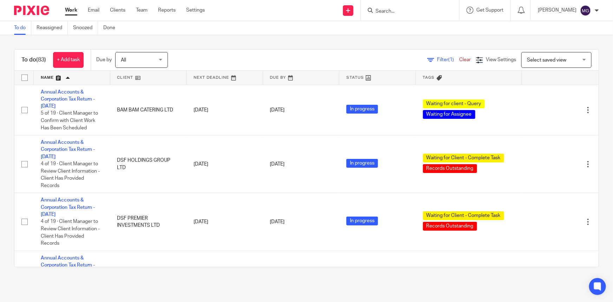
click at [270, 46] on div "To do (83) + Add task Due by All All Today Tomorrow This week Next week This mo…" at bounding box center [306, 158] width 613 height 246
drag, startPoint x: 278, startPoint y: 45, endPoint x: 450, endPoint y: 41, distance: 171.9
click at [299, 45] on div "To do (83) + Add task Due by All All Today Tomorrow This week Next week This mo…" at bounding box center [306, 158] width 613 height 246
click at [593, 46] on div "To do (83) + Add task Due by All All Today Tomorrow This week Next week This mo…" at bounding box center [306, 158] width 613 height 246
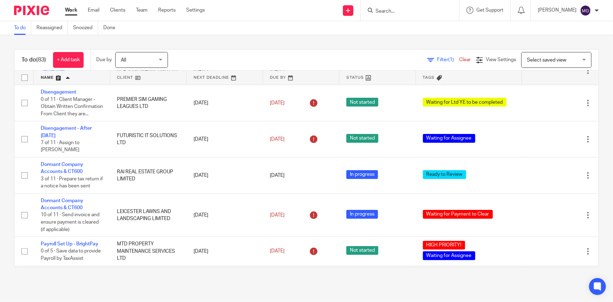
scroll to position [1374, 0]
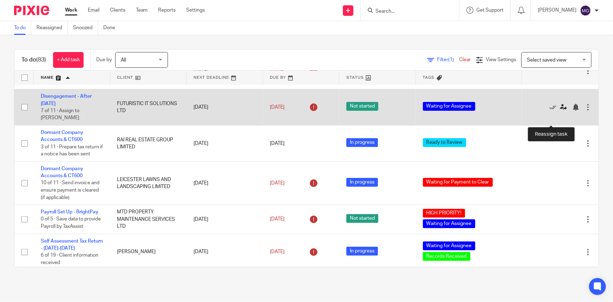
click at [560, 111] on icon at bounding box center [563, 107] width 7 height 7
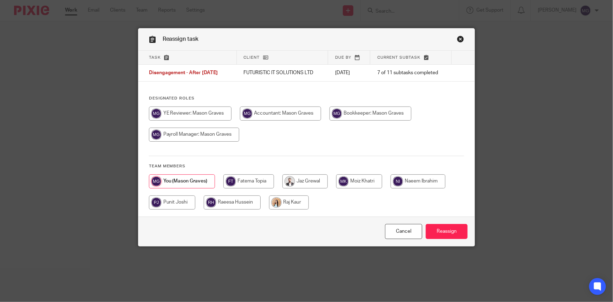
click at [287, 201] on input "radio" at bounding box center [289, 202] width 40 height 14
radio input "true"
click at [449, 225] on input "Reassign" at bounding box center [447, 231] width 42 height 15
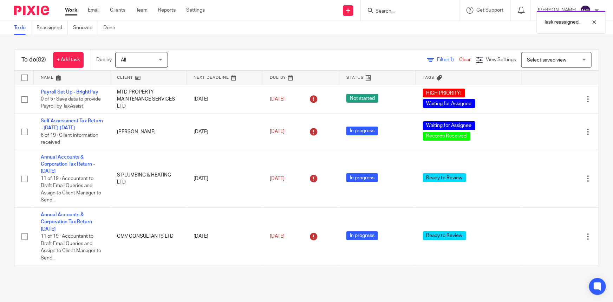
click at [46, 77] on link at bounding box center [72, 78] width 77 height 14
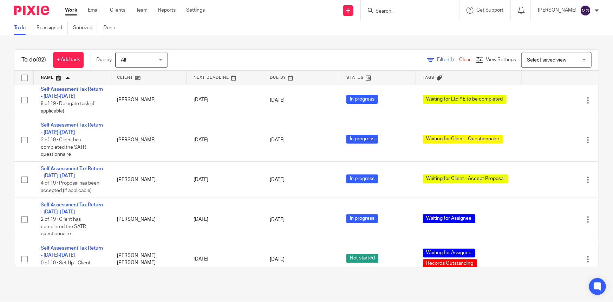
scroll to position [3563, 0]
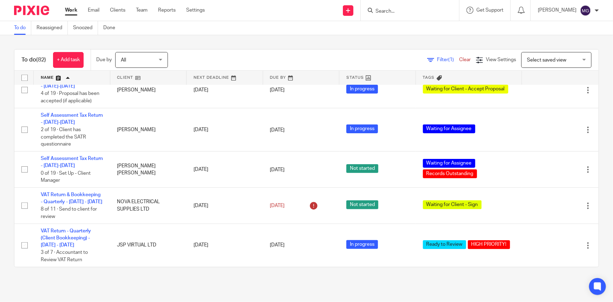
click at [234, 46] on div "To do (82) + Add task Due by All All Today Tomorrow This week Next week This mo…" at bounding box center [306, 158] width 613 height 246
